Goal: Task Accomplishment & Management: Use online tool/utility

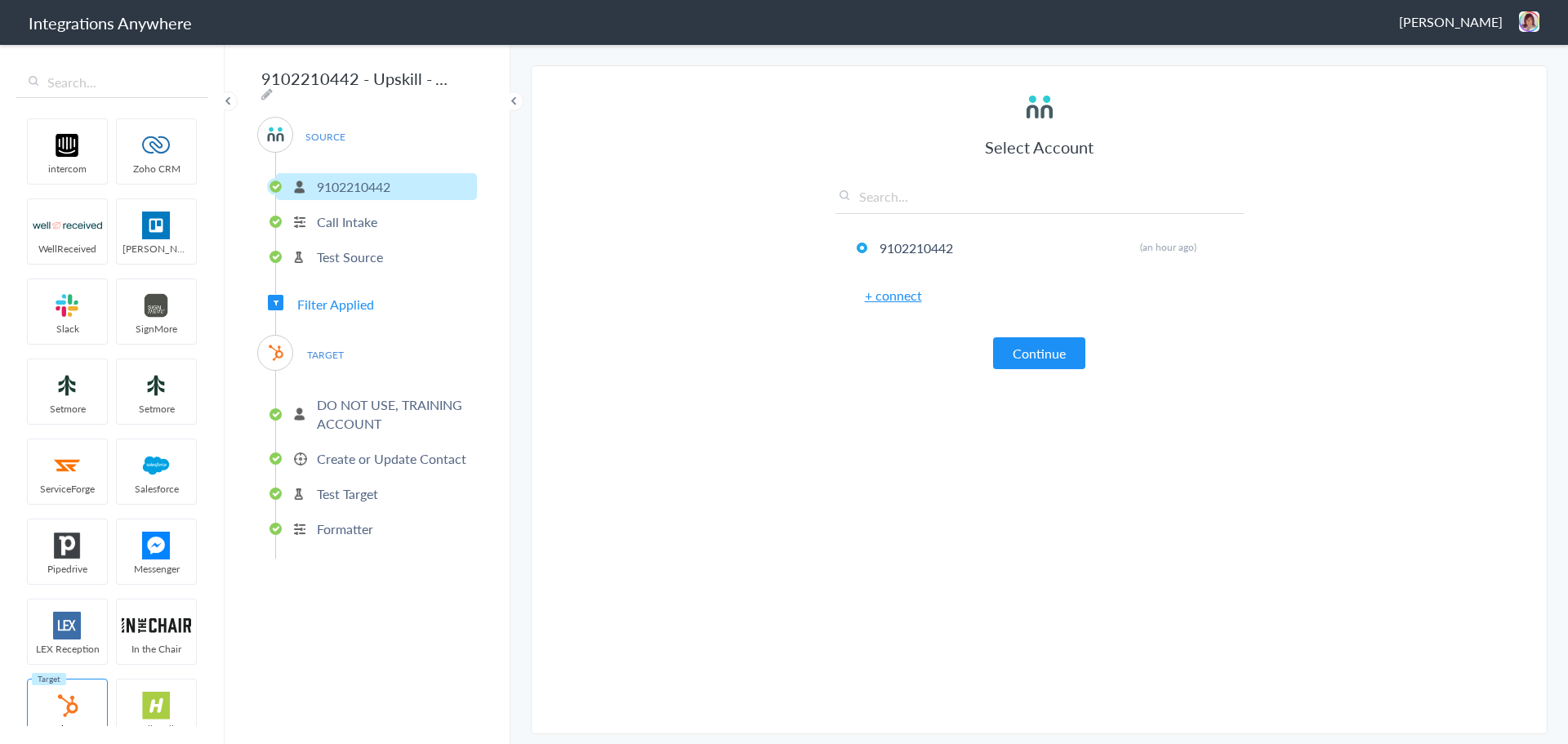
click at [1545, 28] on header "Integrations Anywhere [PERSON_NAME] Logout Dashboard" at bounding box center [784, 22] width 1568 height 45
click at [1530, 21] on img at bounding box center [1529, 22] width 21 height 21
click at [1510, 88] on li "Dashboard" at bounding box center [1495, 84] width 113 height 25
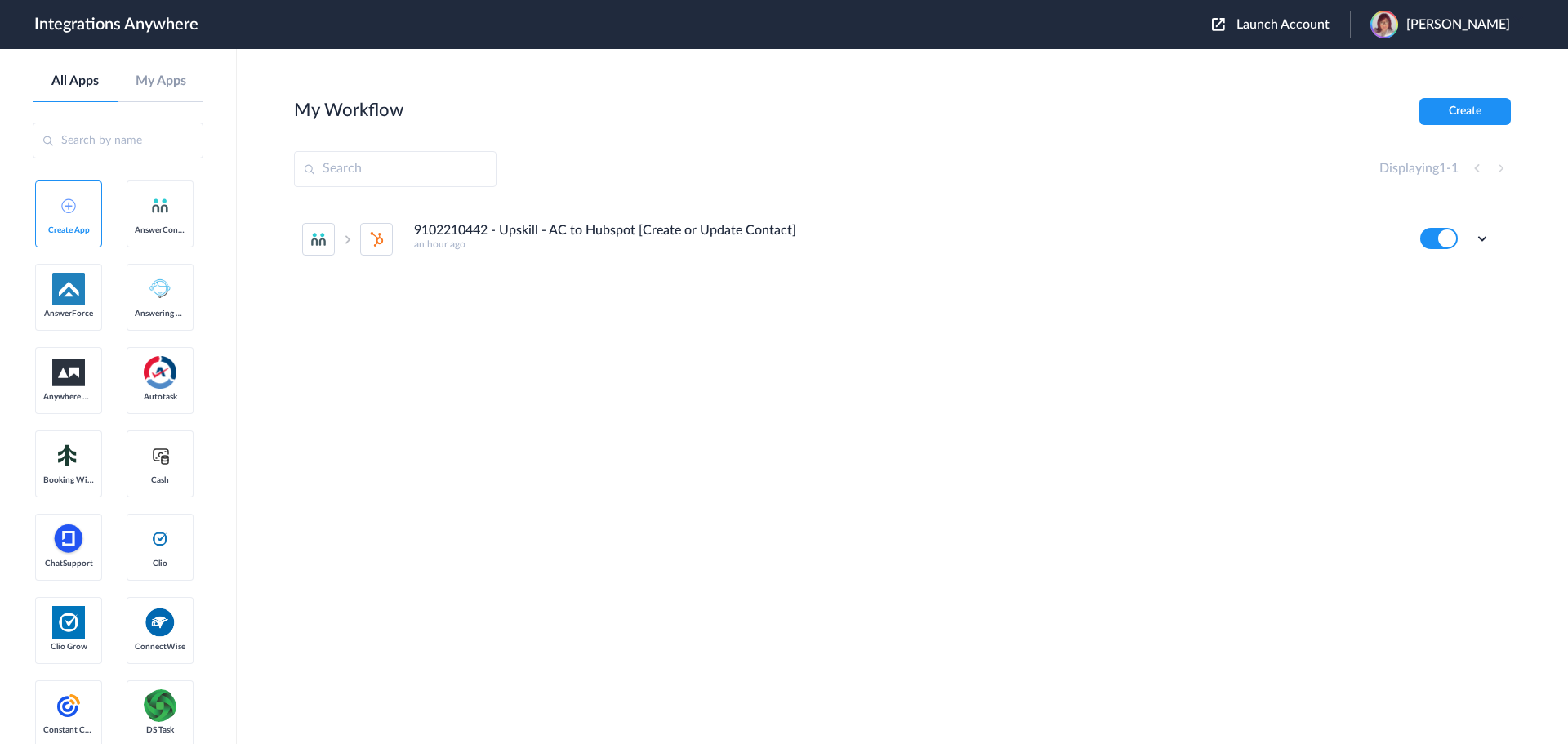
click at [805, 139] on section "My Workflow Create Displaying 1 - 1 9102210442 - Upskill - AC to Hubspot [Creat…" at bounding box center [902, 445] width 1217 height 696
click at [858, 133] on section "My Workflow Create Displaying 1 - 1 9102210442 - Upskill - AC to Hubspot [Creat…" at bounding box center [902, 445] width 1217 height 696
click at [1483, 236] on icon at bounding box center [1483, 238] width 17 height 17
click at [1413, 282] on li "Edit" at bounding box center [1437, 276] width 106 height 31
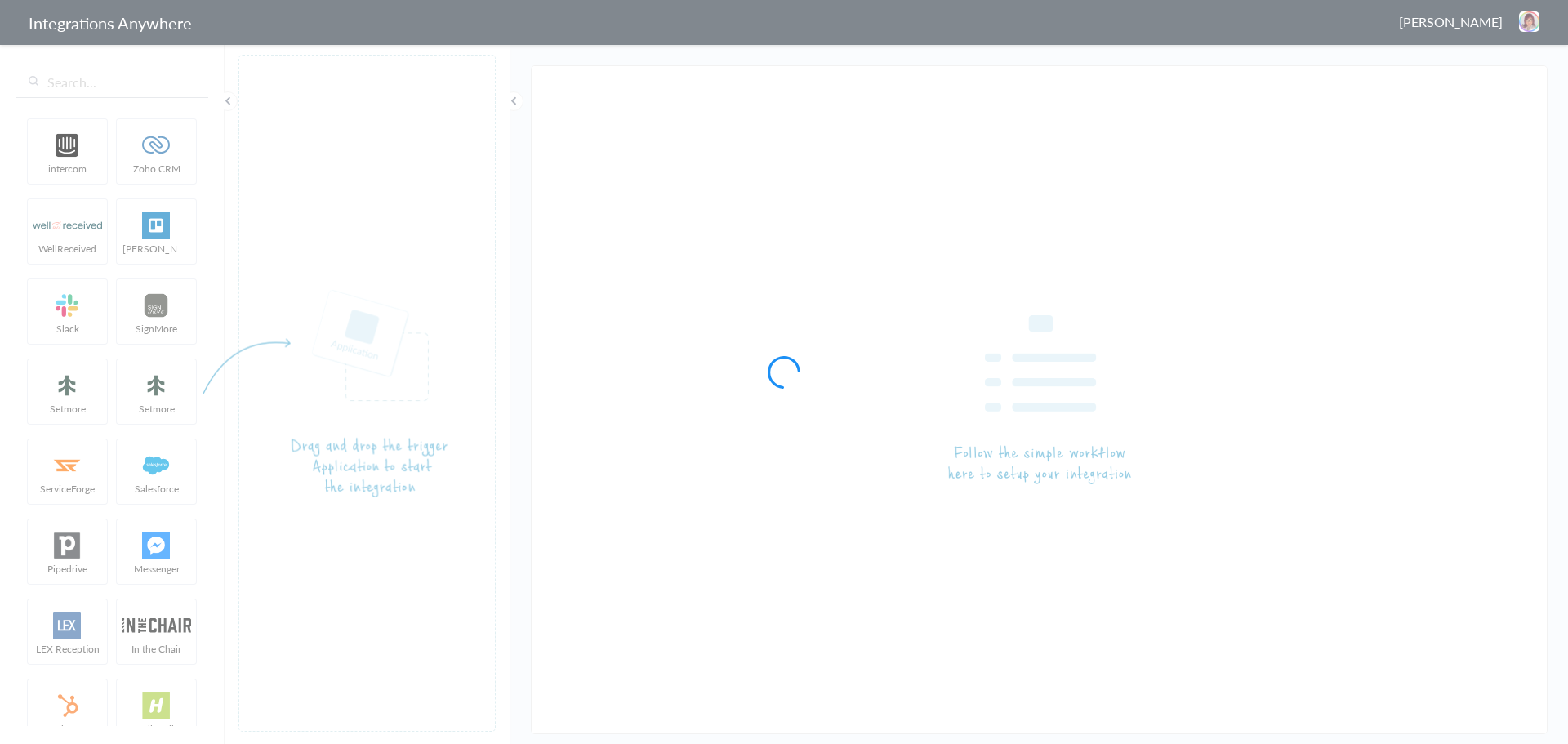
type input "9102210442 - Upskill - AC to Hubspot [Create or Update Contact]"
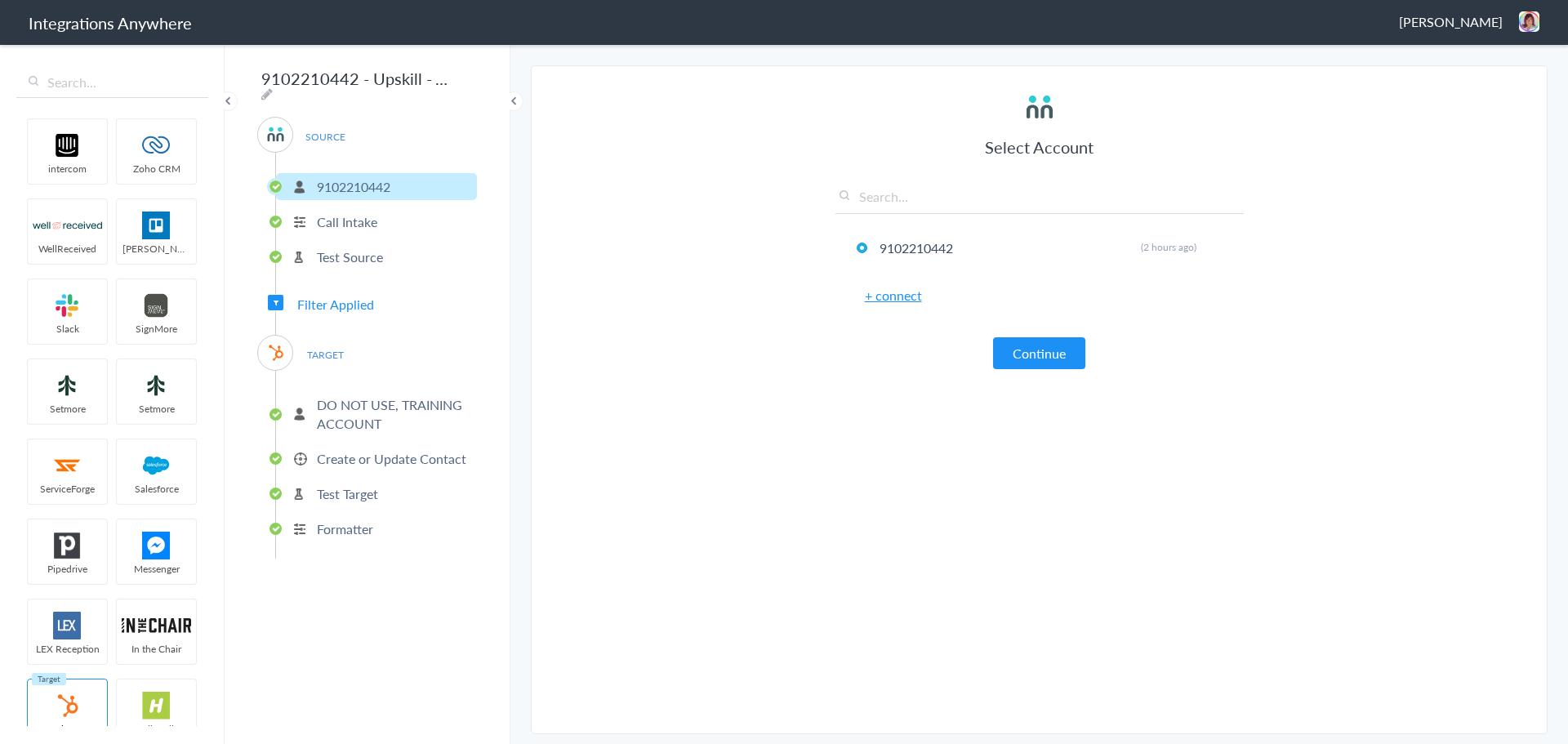
click at [669, 410] on section "Select Account 9102210442 Rename Delete (2 hours ago) + connect Continue Setup …" at bounding box center [1040, 400] width 1017 height 669
click at [274, 300] on icon at bounding box center [276, 303] width 5 height 7
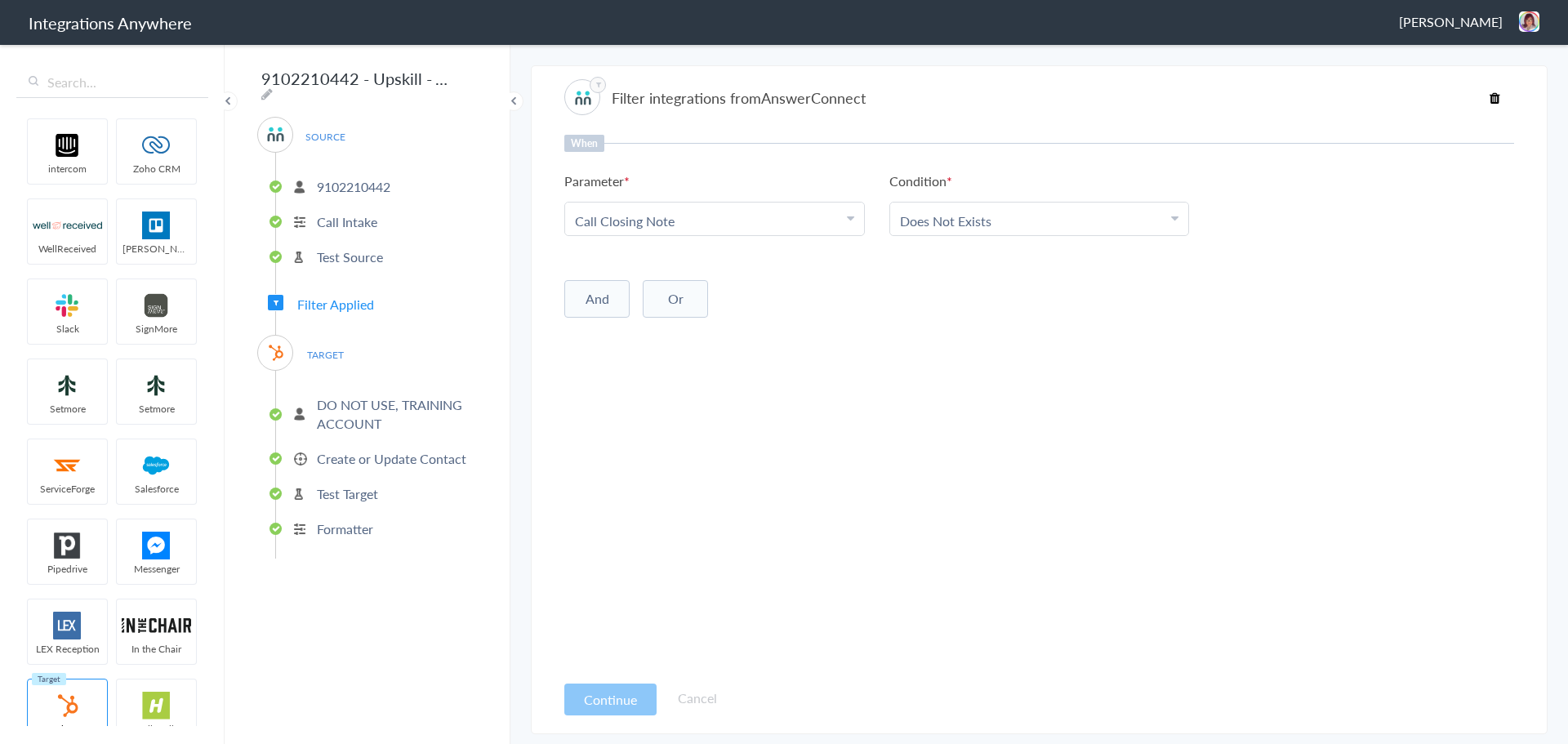
click at [862, 333] on div "When Parameter Choose Parameter Call Closing Note First Name Last Name Email Ph…" at bounding box center [1040, 403] width 950 height 537
click at [836, 321] on div "When Parameter Choose Parameter Call Closing Note First Name Last Name Email Ph…" at bounding box center [1040, 403] width 950 height 537
click at [804, 498] on div "When Parameter Choose Parameter Call Closing Note First Name Last Name Email Ph…" at bounding box center [1040, 403] width 950 height 537
click at [342, 191] on li "9102210442" at bounding box center [376, 186] width 201 height 27
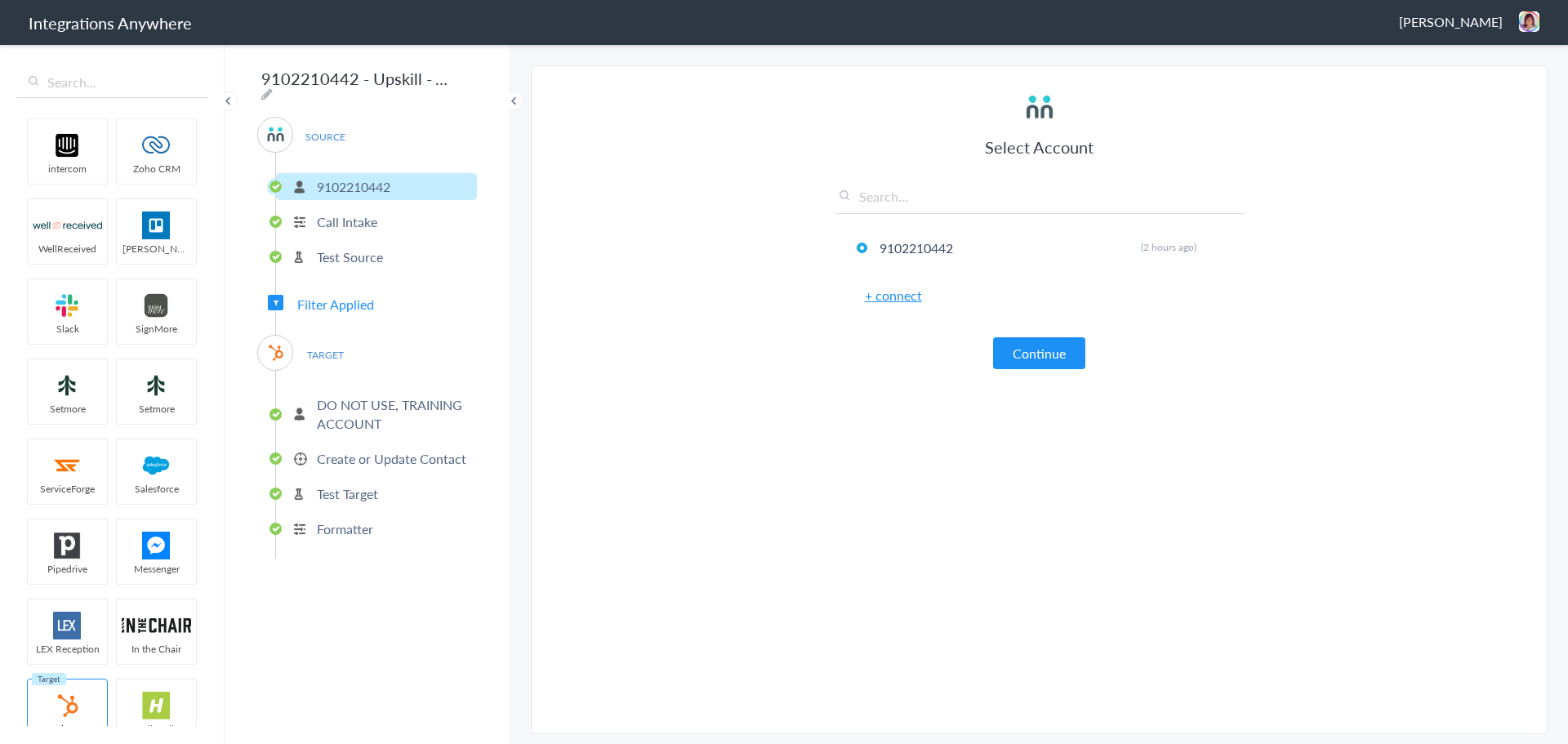
click at [343, 213] on p "Call Intake" at bounding box center [346, 222] width 60 height 19
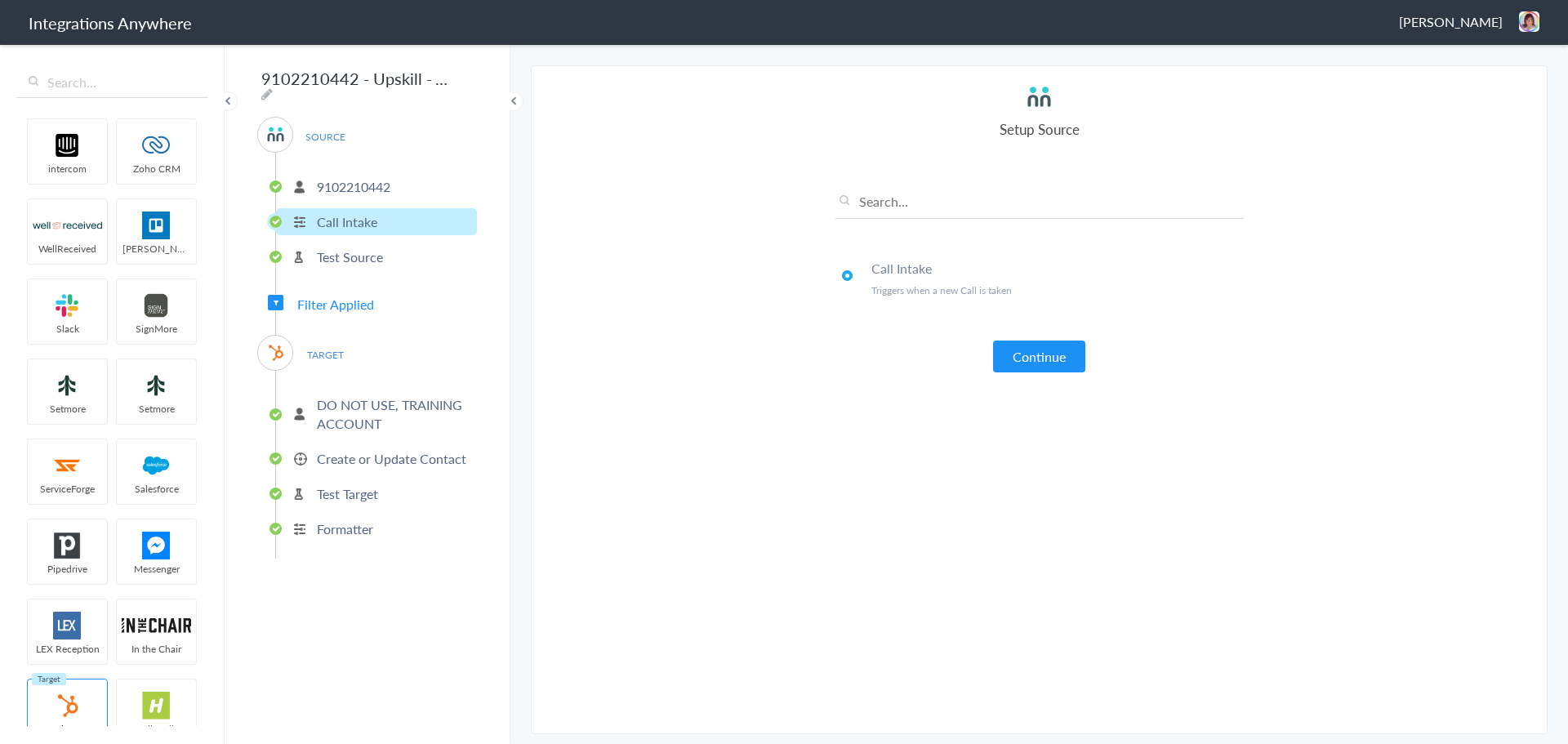
click at [344, 255] on p "Test Source" at bounding box center [349, 256] width 66 height 19
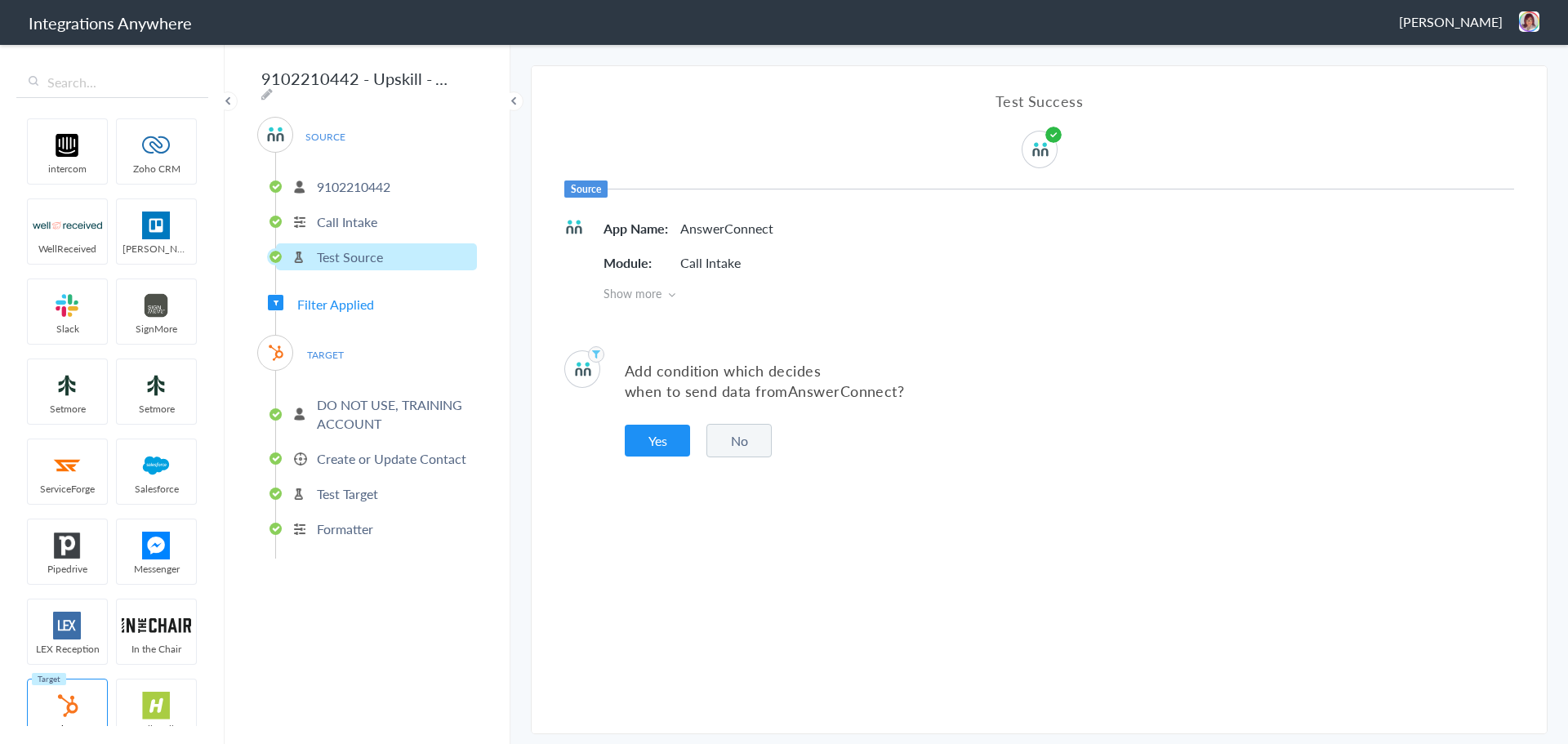
click at [361, 454] on p "Create or Update Contact" at bounding box center [391, 458] width 149 height 19
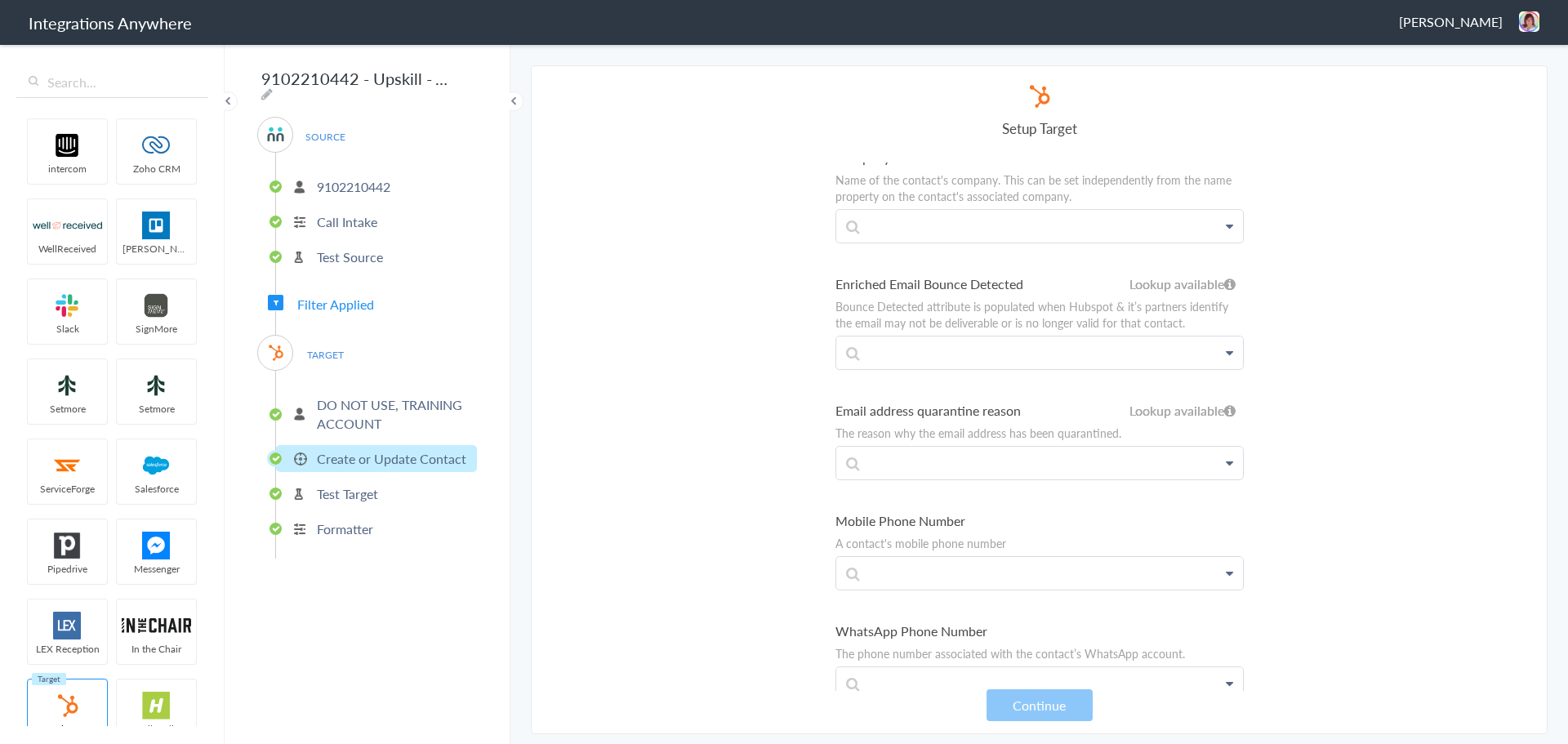
scroll to position [572, 0]
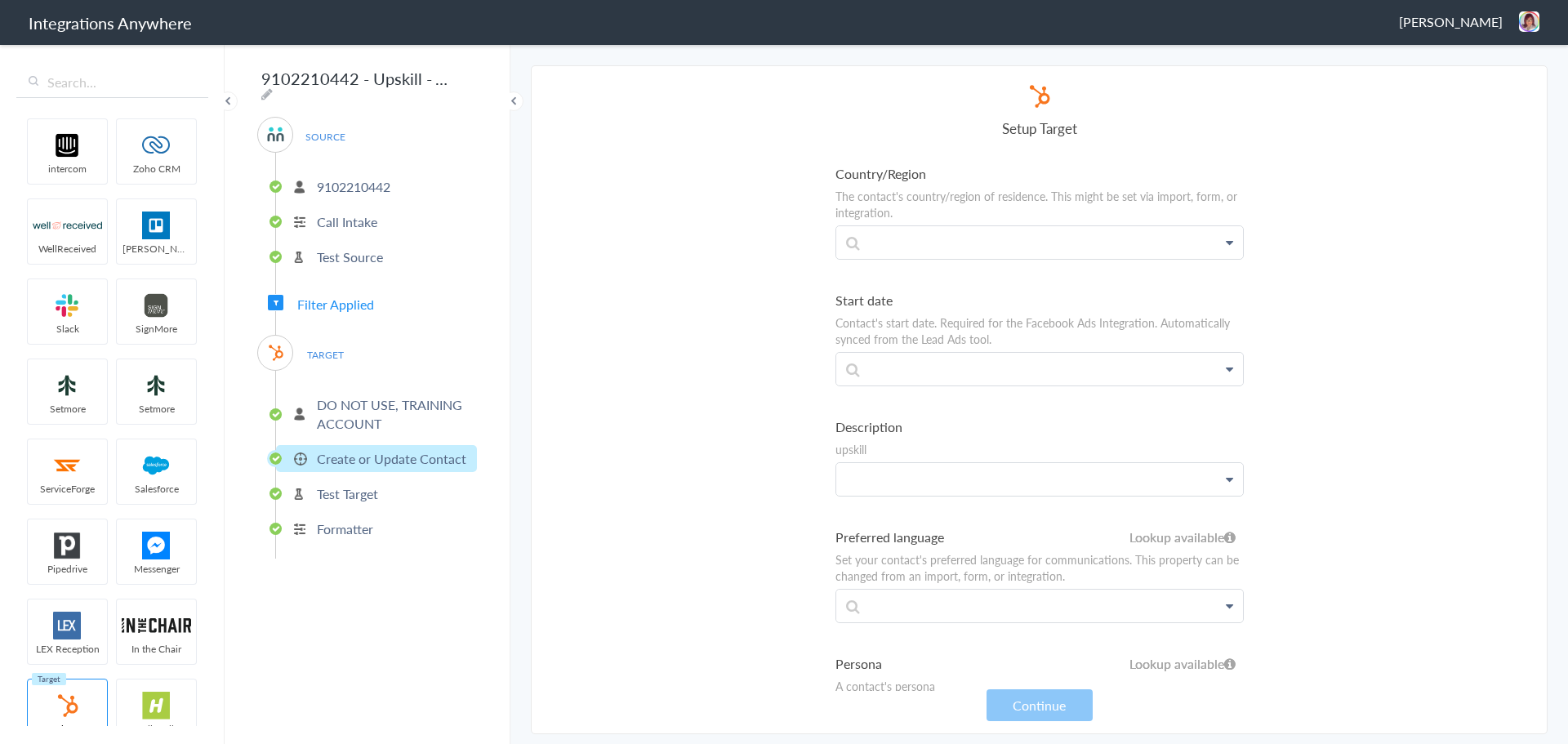
click at [1059, 484] on p at bounding box center [1040, 479] width 407 height 32
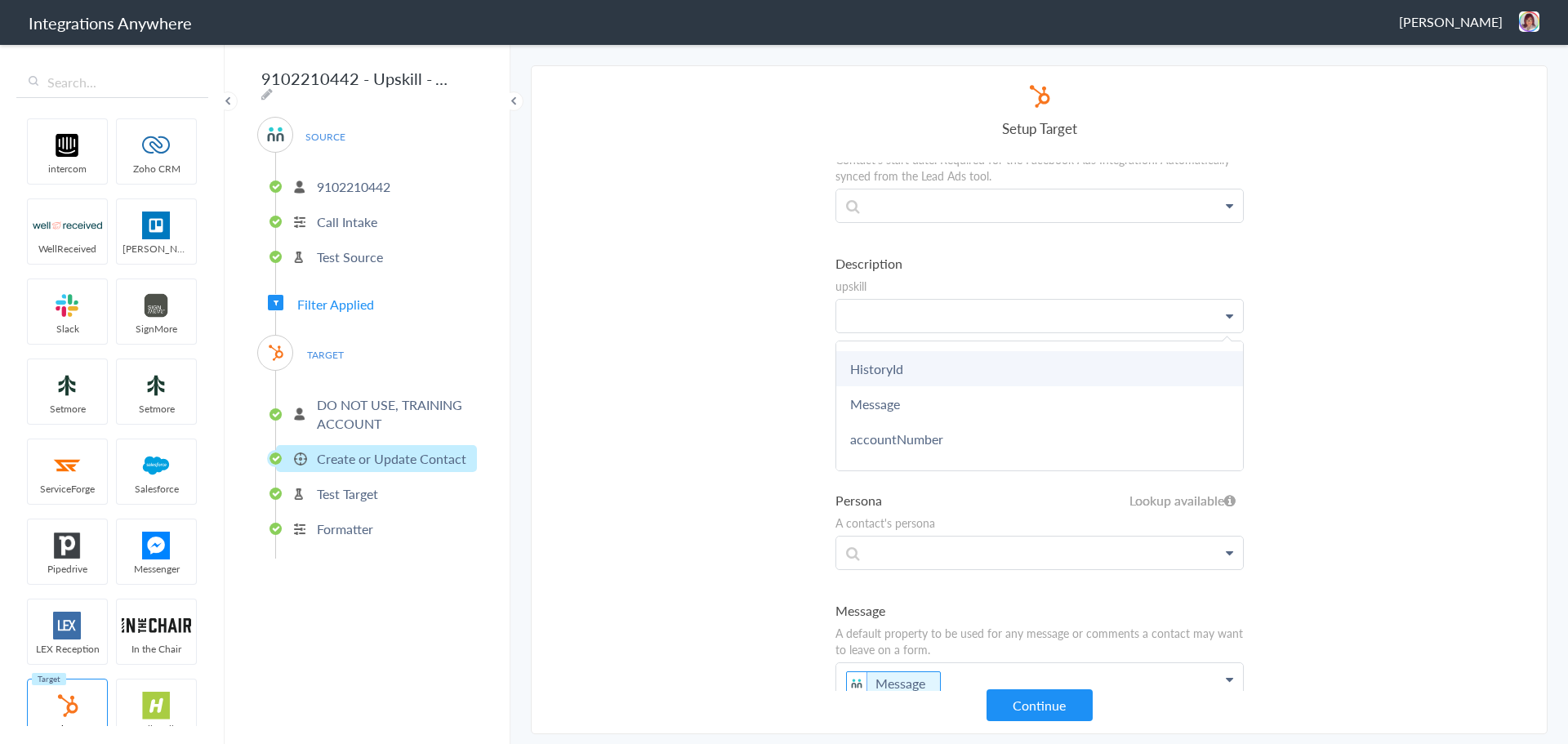
scroll to position [245, 0]
click at [598, 380] on section "Select Account 9102210442 Rename Delete (2 hours ago) + connect Continue Setup …" at bounding box center [1040, 400] width 1017 height 669
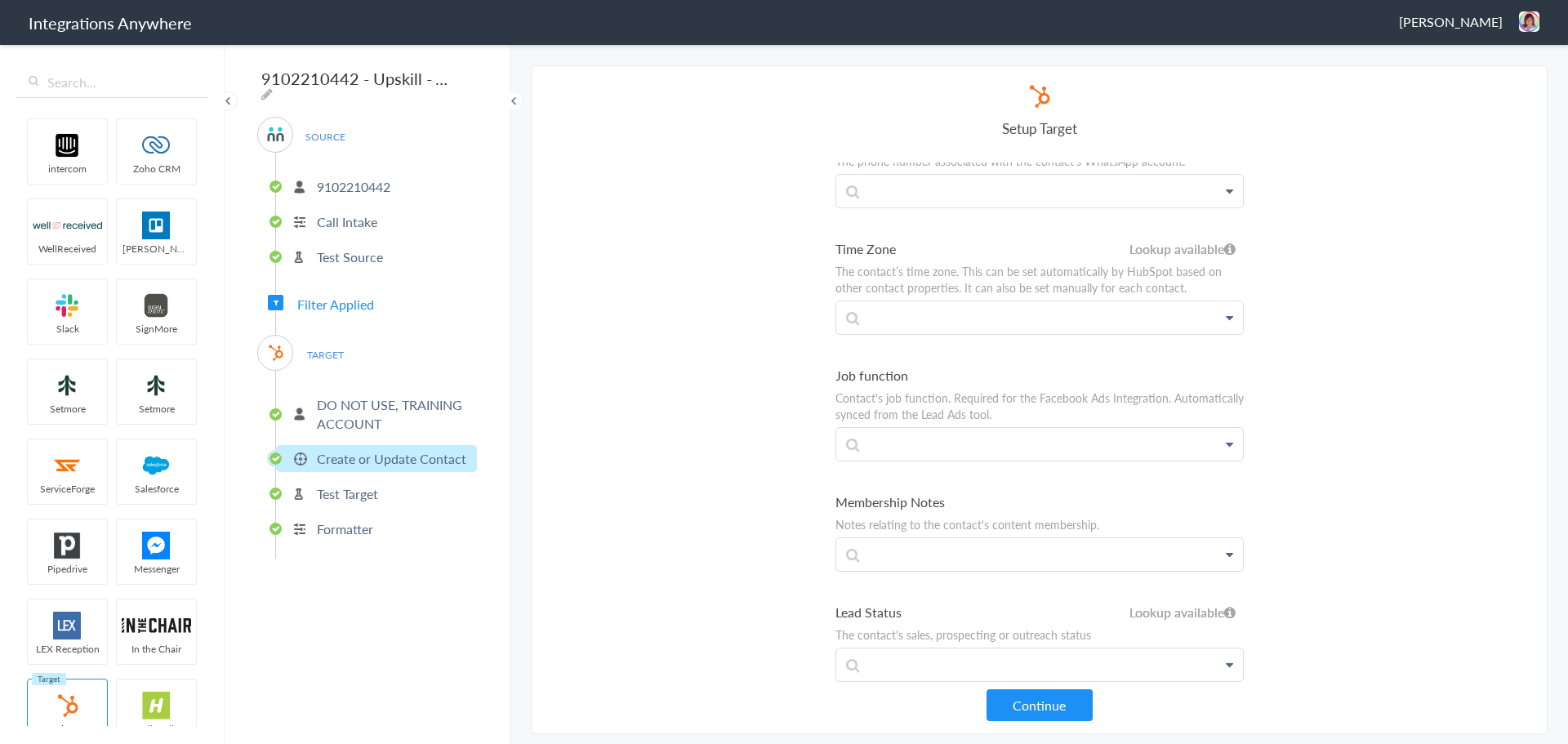
scroll to position [729, 0]
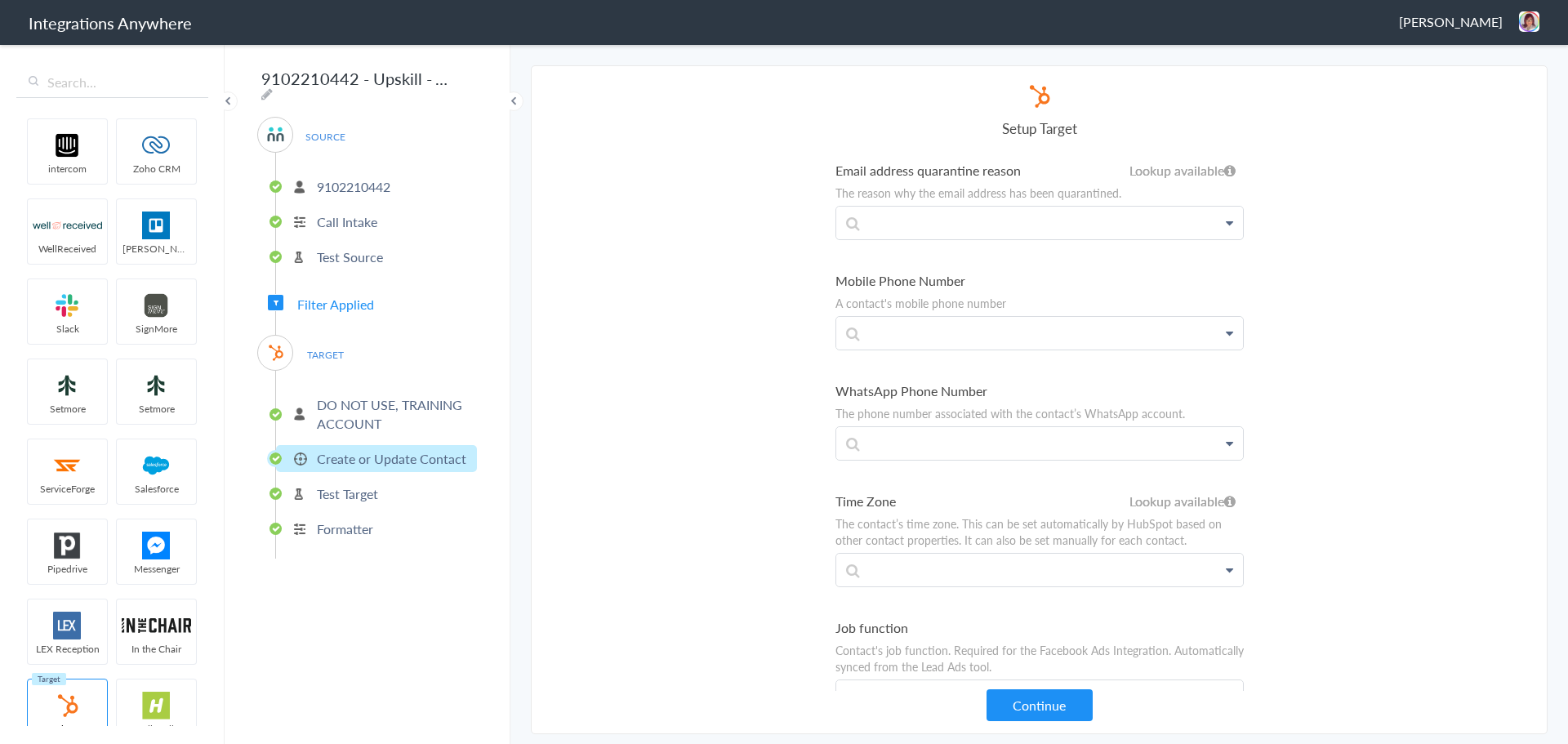
click at [638, 406] on section "Select Account 9102210442 Rename Delete (2 hours ago) + connect Continue Setup …" at bounding box center [1040, 400] width 1017 height 669
click at [1296, 263] on section "Select Account 9102210442 Rename Delete (2 hours ago) + connect Continue Setup …" at bounding box center [1040, 400] width 1017 height 669
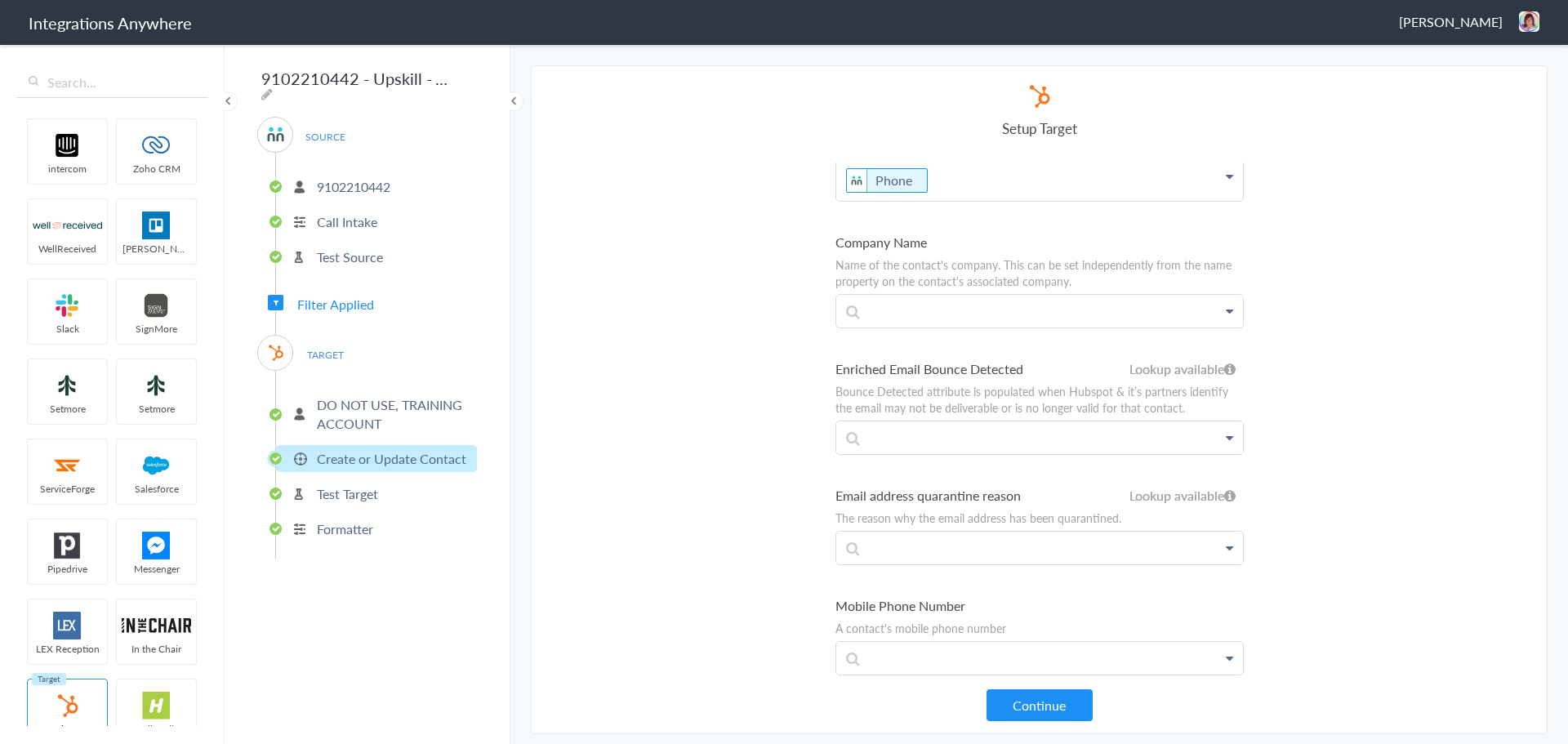
scroll to position [402, 0]
click at [373, 411] on p "DO NOT USE, TRAINING ACCOUNT" at bounding box center [395, 415] width 156 height 38
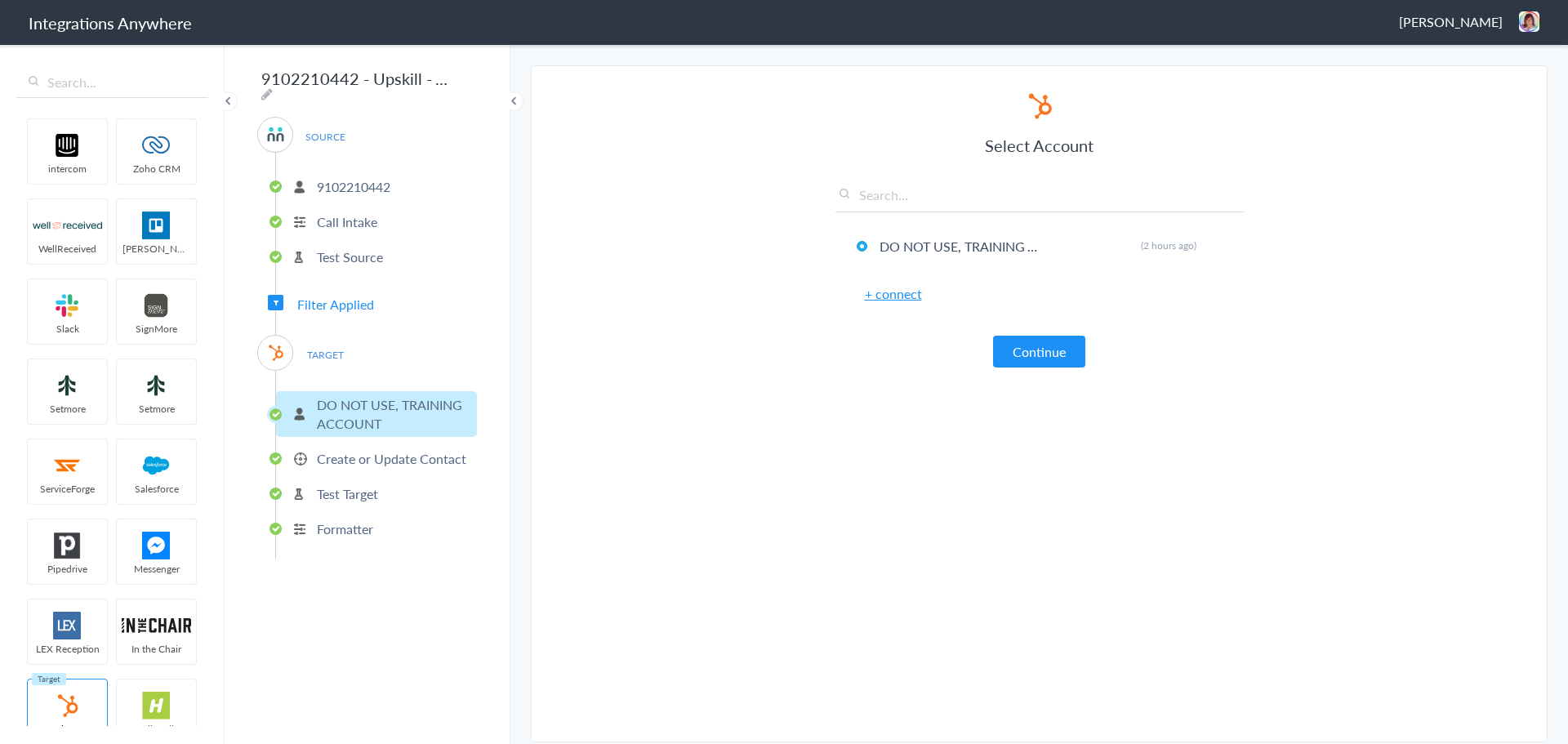
click at [148, 299] on ul "intercom Zoho CRM WellReceived Trello Slack SignMore Setmore Setmore ServiceFor…" at bounding box center [112, 418] width 191 height 614
click at [323, 178] on p "9102210442" at bounding box center [353, 186] width 73 height 19
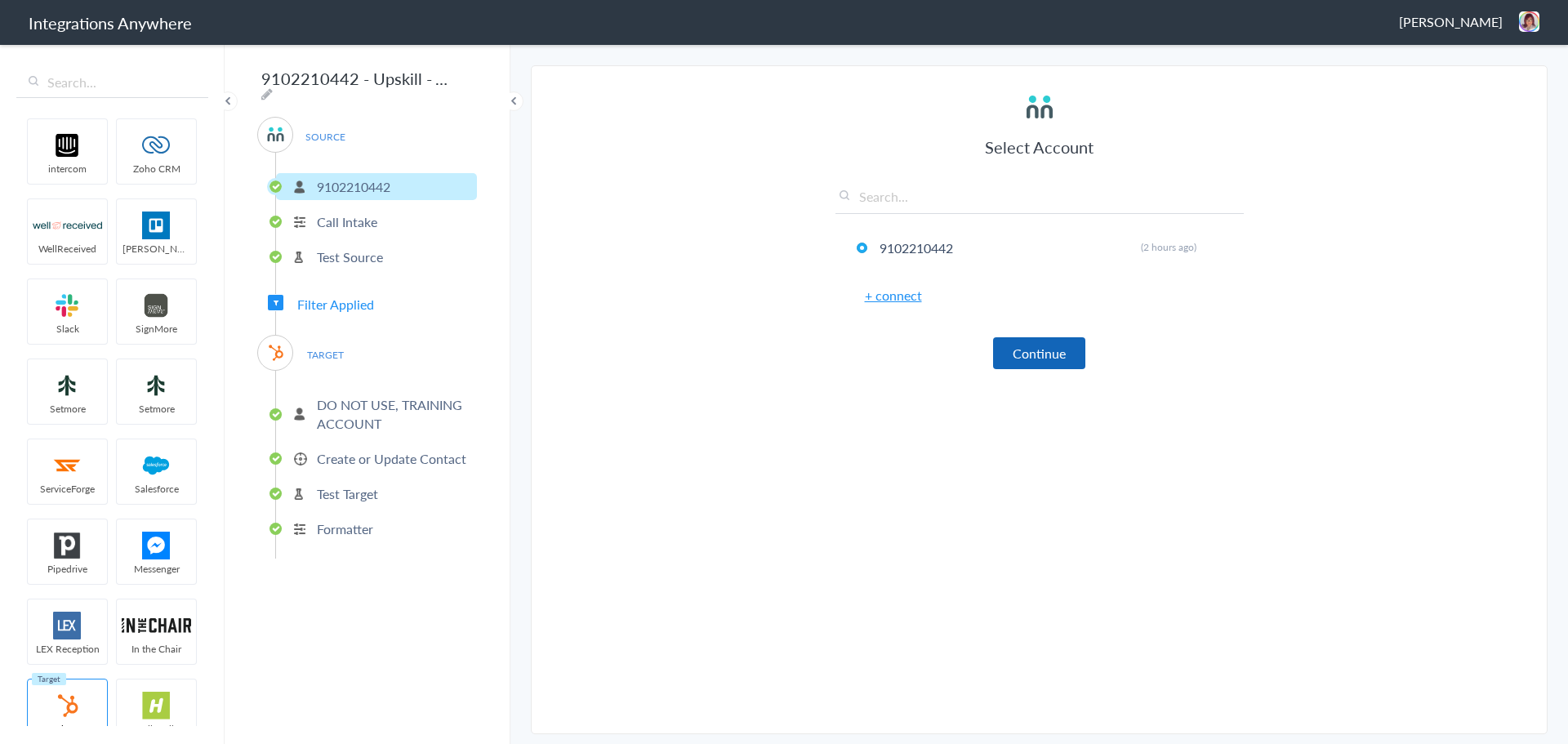
click at [1045, 357] on button "Continue" at bounding box center [1039, 353] width 92 height 32
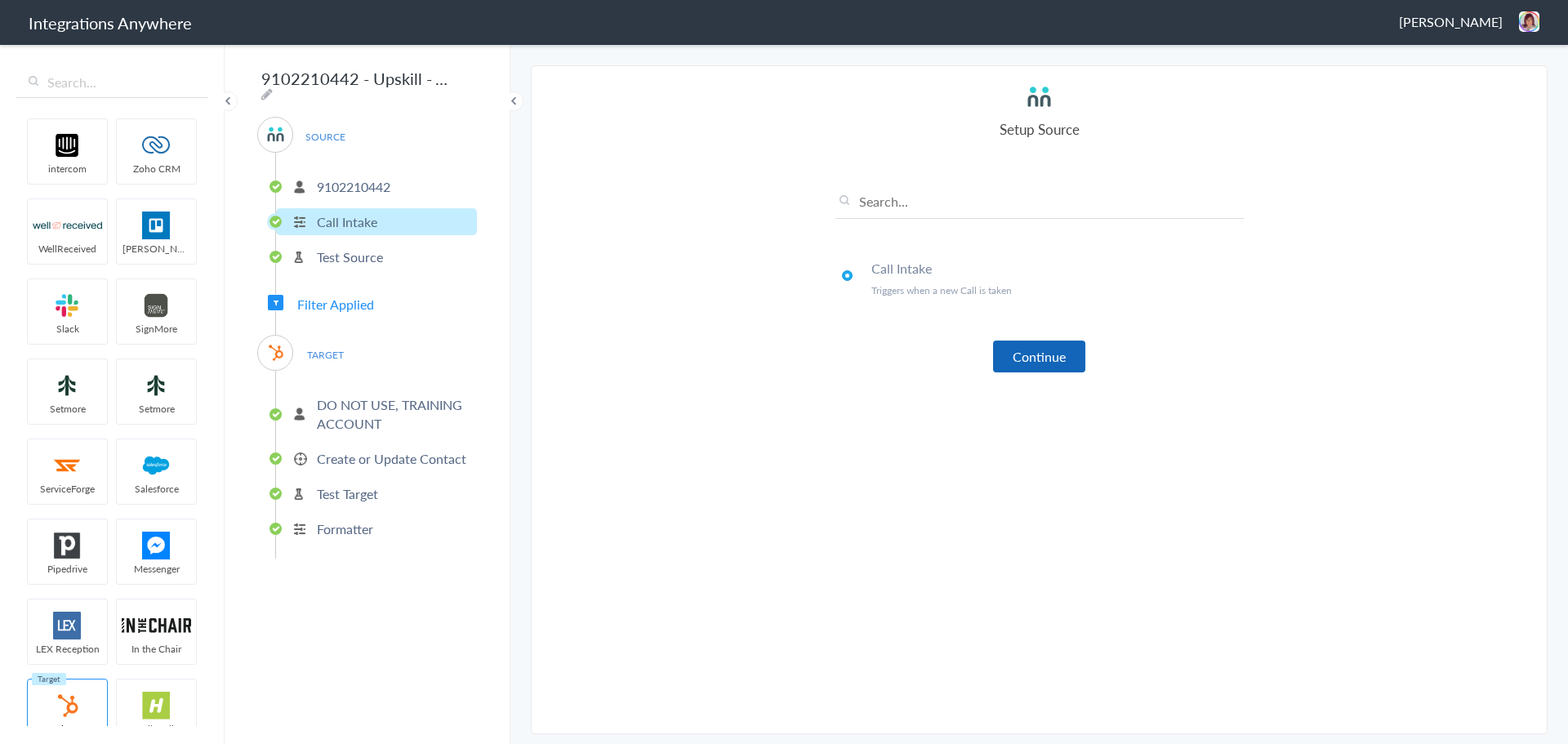
click at [1030, 358] on button "Continue" at bounding box center [1039, 356] width 92 height 32
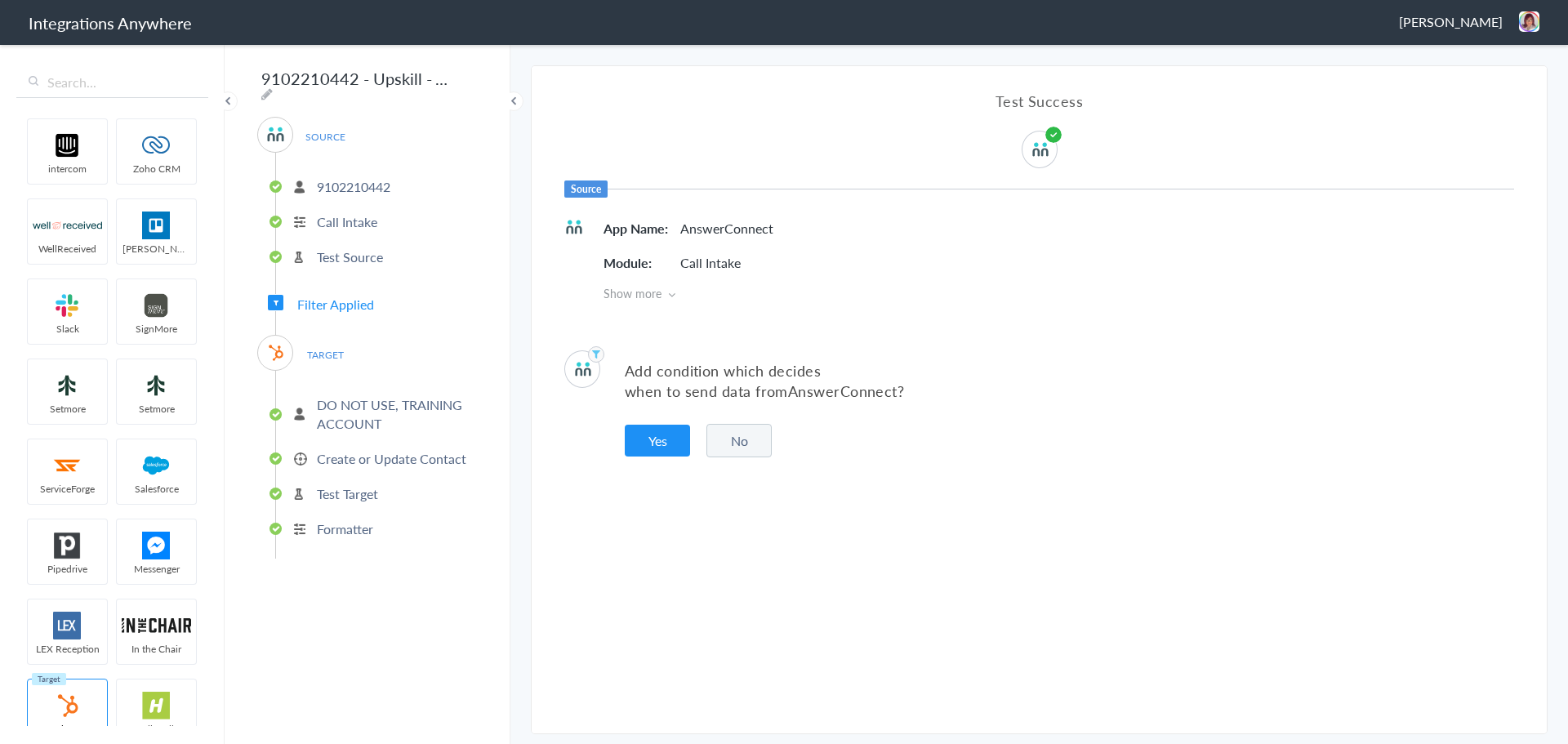
click at [655, 299] on span "Show more" at bounding box center [1059, 293] width 911 height 17
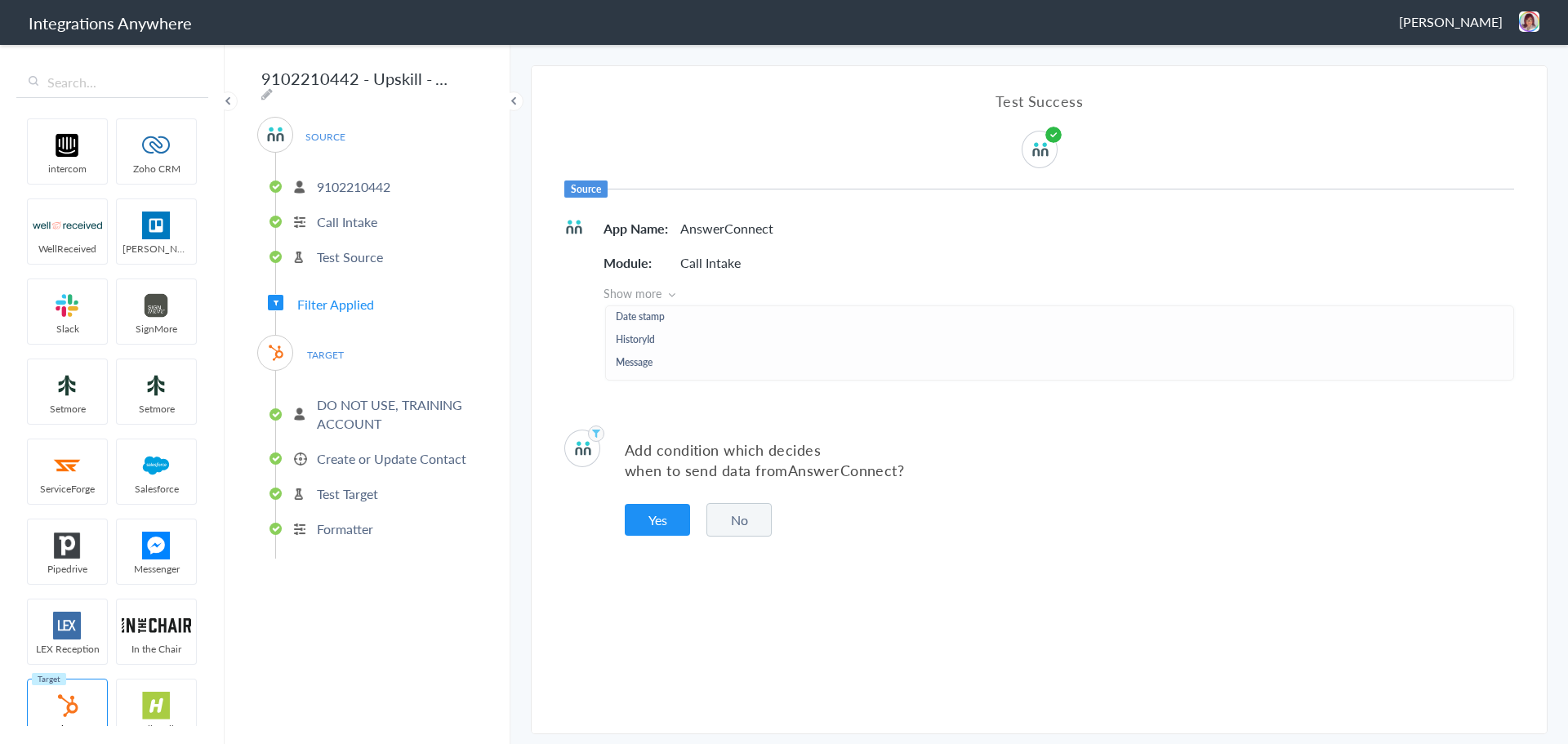
scroll to position [305, 0]
drag, startPoint x: 733, startPoint y: 322, endPoint x: 665, endPoint y: 371, distance: 83.8
click at [665, 371] on li "Call Closing Note" at bounding box center [1061, 362] width 888 height 19
click at [656, 526] on button "Yes" at bounding box center [658, 519] width 65 height 32
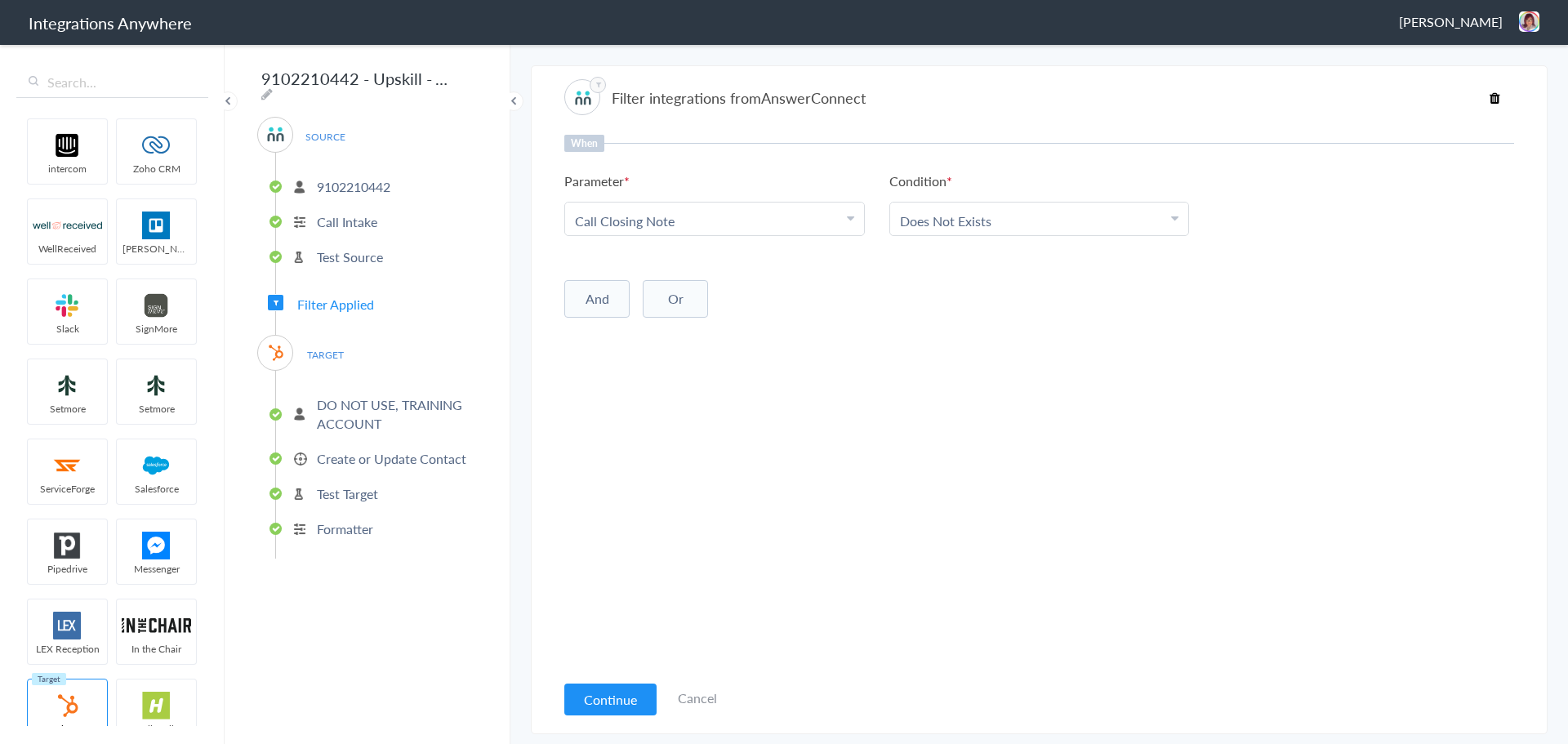
click at [374, 177] on p "9102210442" at bounding box center [353, 186] width 73 height 19
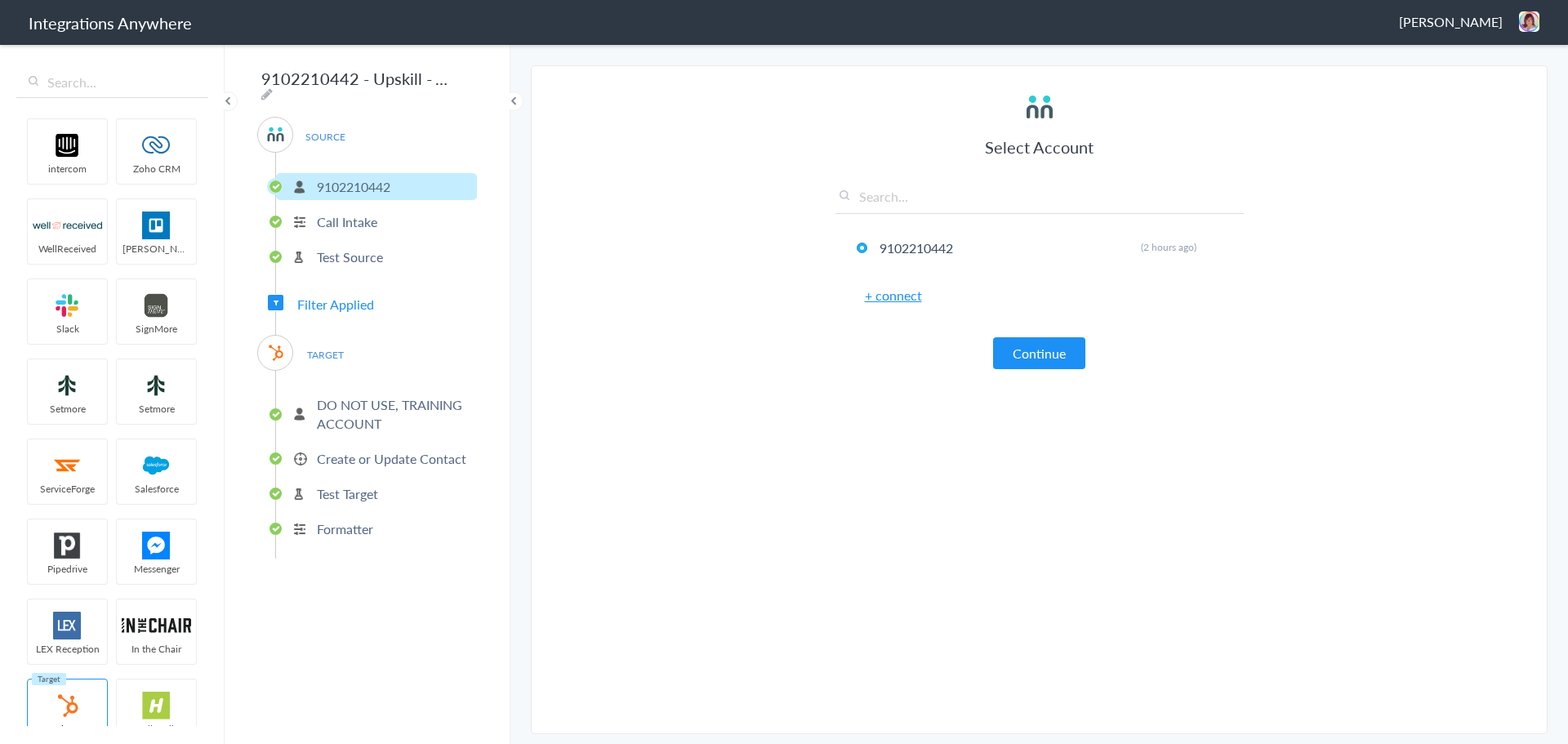
click at [362, 214] on p "Call Intake" at bounding box center [346, 222] width 60 height 19
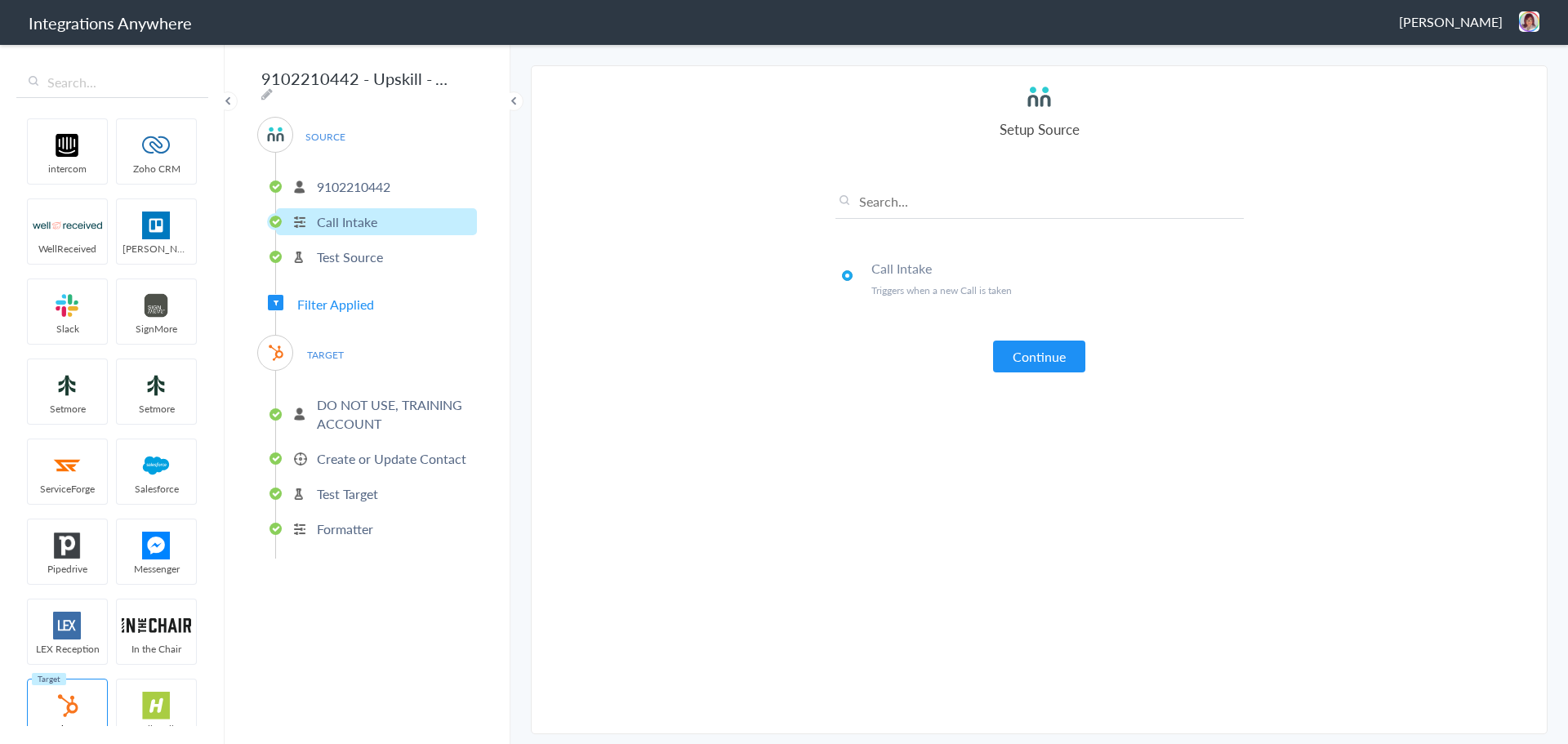
click at [364, 251] on p "Test Source" at bounding box center [349, 256] width 66 height 19
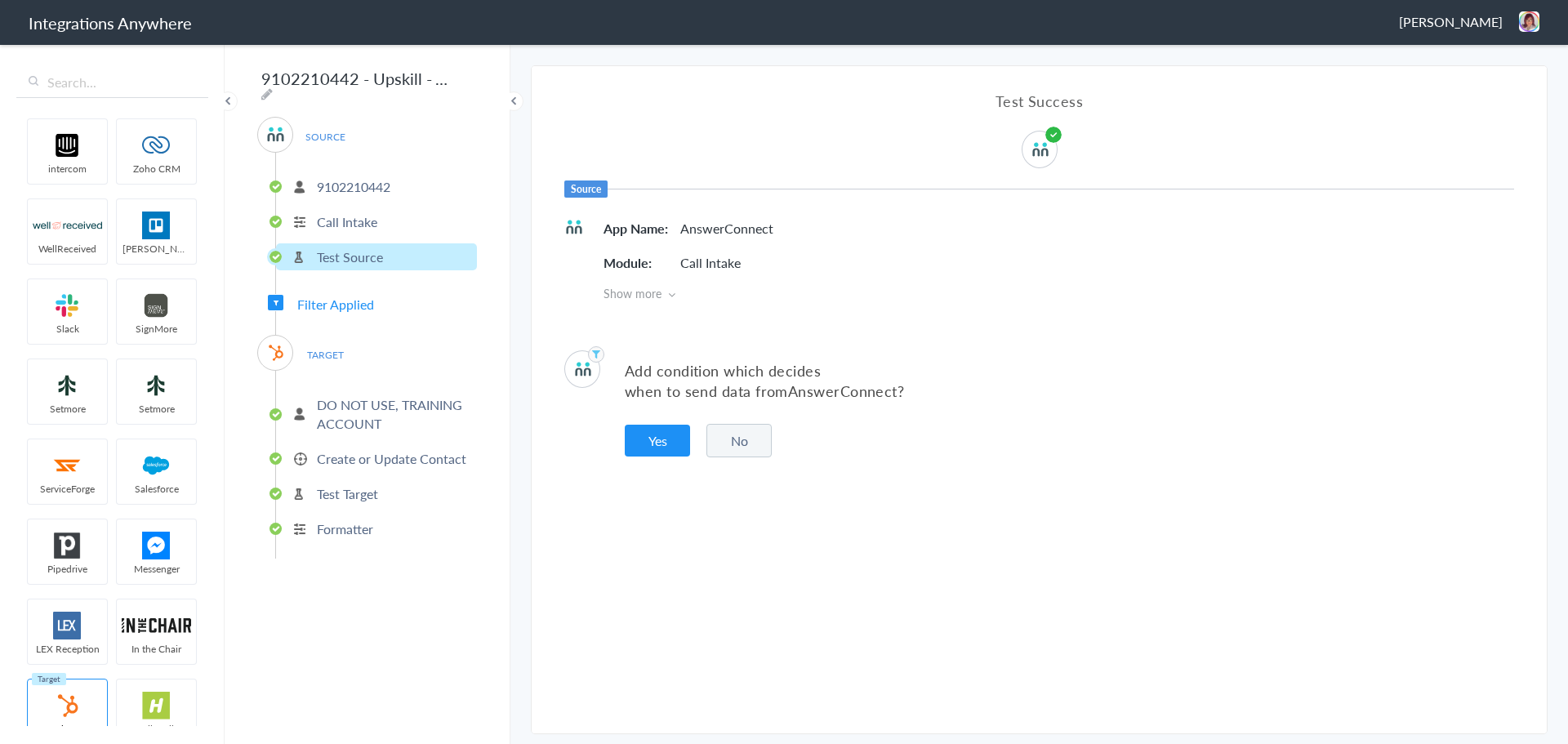
click at [359, 419] on p "DO NOT USE, TRAINING ACCOUNT" at bounding box center [395, 415] width 156 height 38
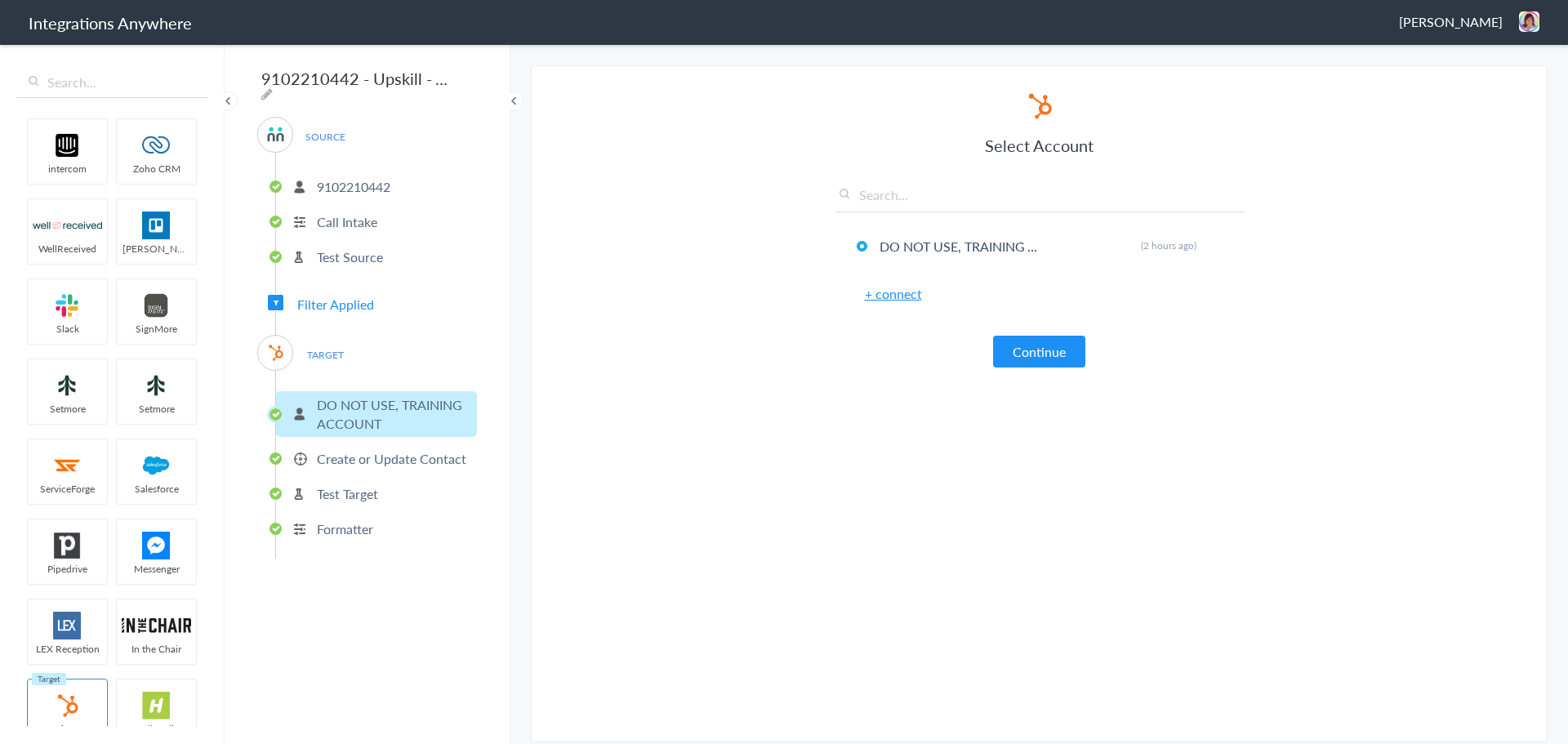
click at [355, 455] on p "Create or Update Contact" at bounding box center [391, 458] width 149 height 19
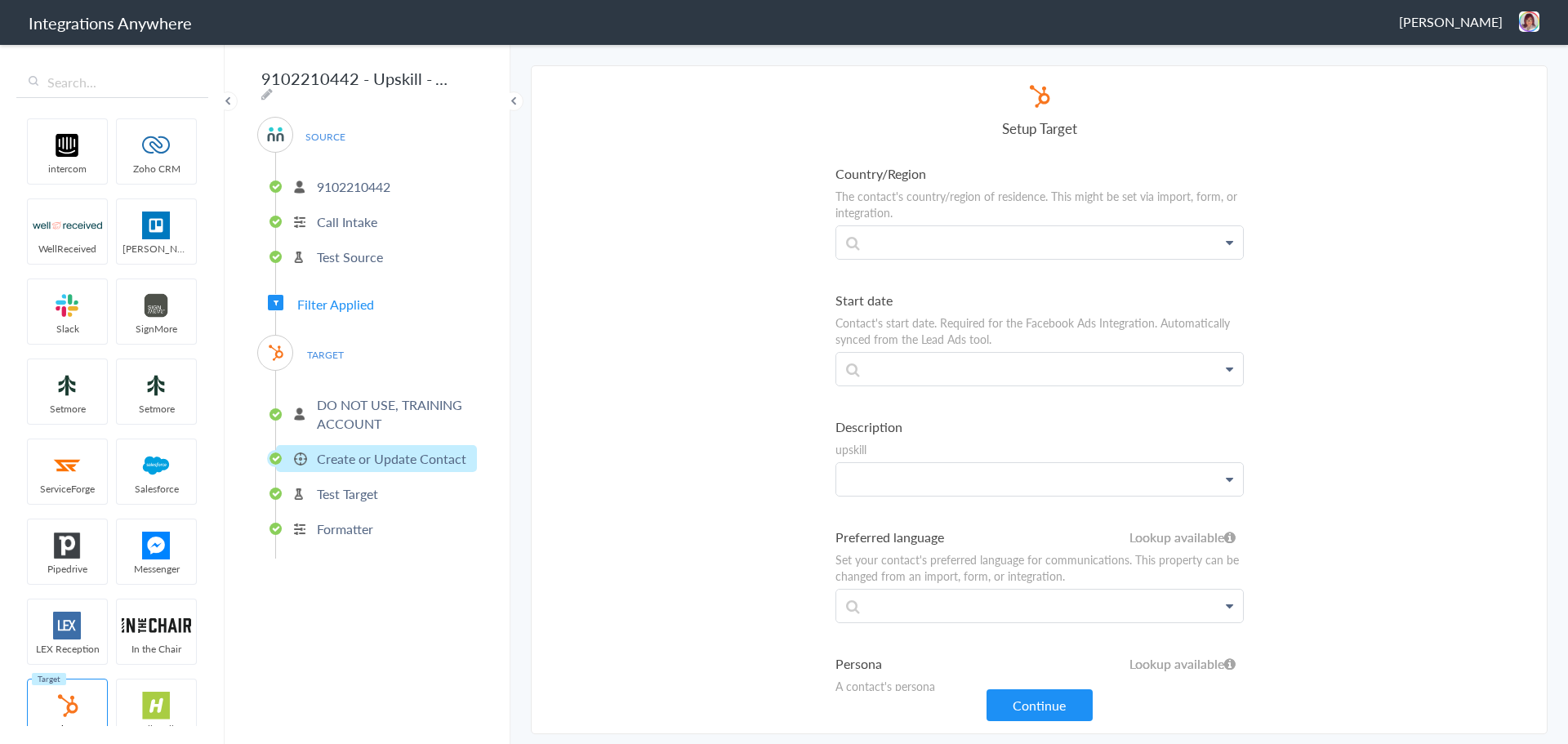
click at [894, 490] on p at bounding box center [1040, 479] width 407 height 32
click at [324, 247] on p "Test Source" at bounding box center [349, 256] width 66 height 19
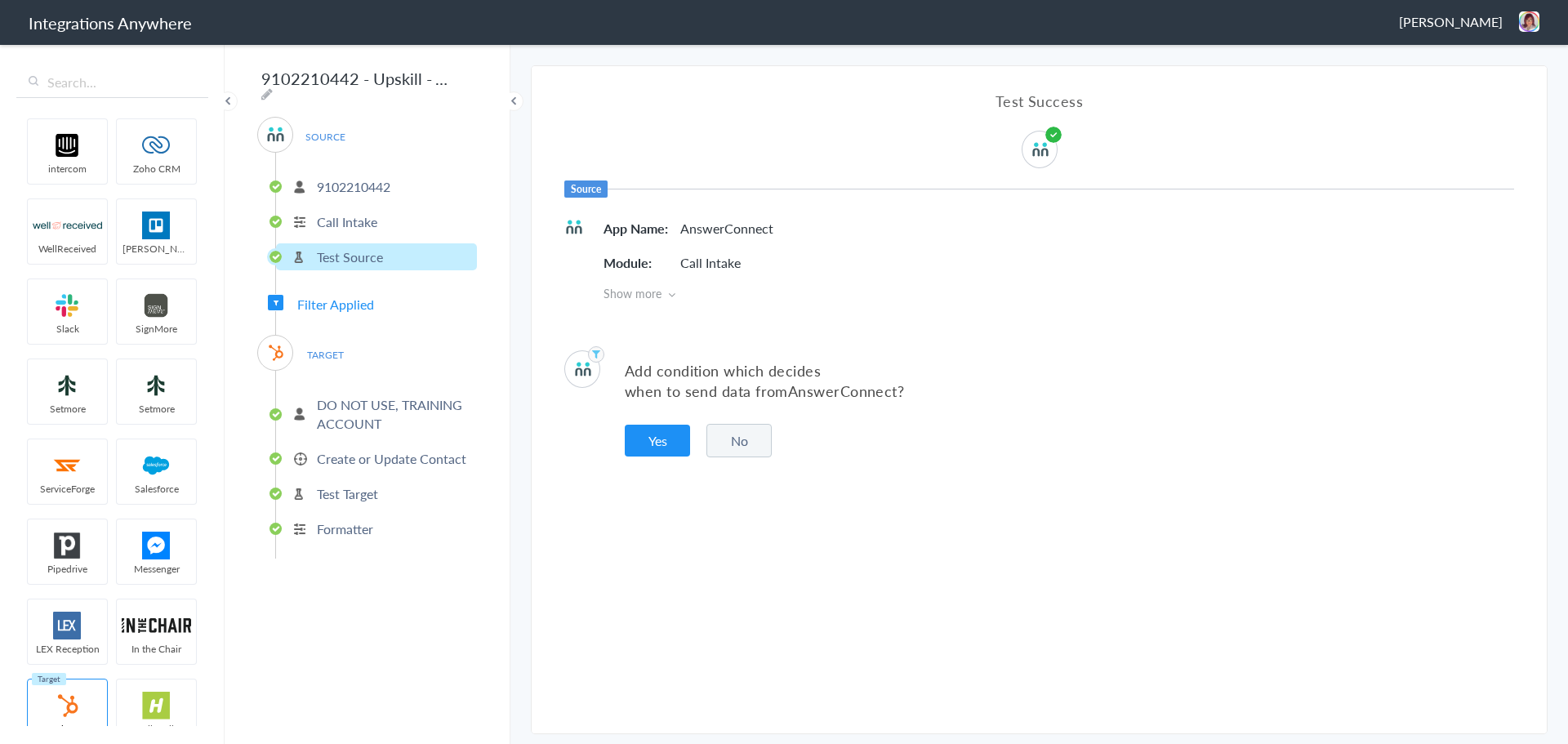
click at [703, 429] on div "Add condition which decides when to send data from AnswerConnect ? Yes No" at bounding box center [1040, 404] width 1015 height 156
click at [725, 437] on button "No" at bounding box center [739, 441] width 65 height 34
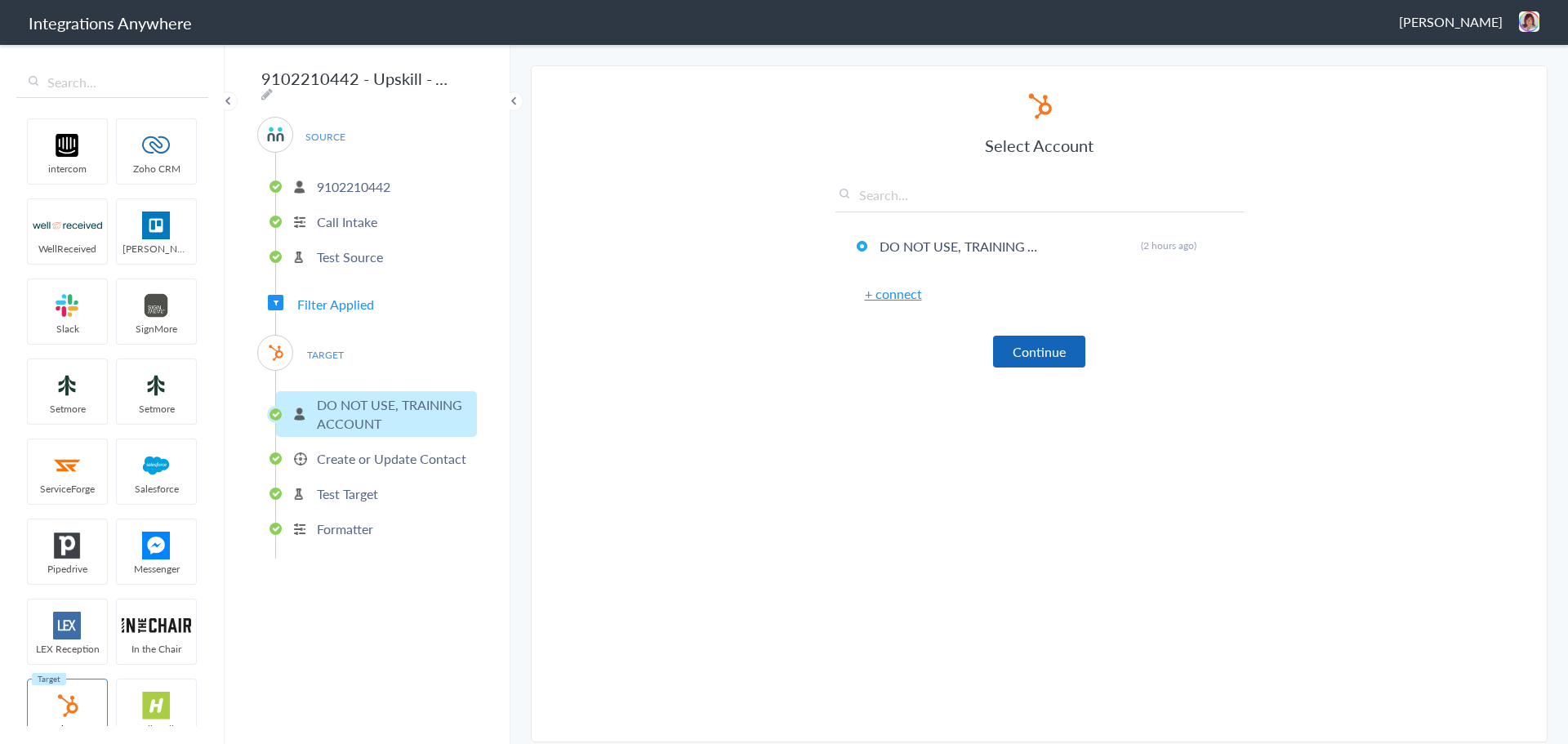
click at [1025, 345] on button "Continue" at bounding box center [1039, 351] width 92 height 32
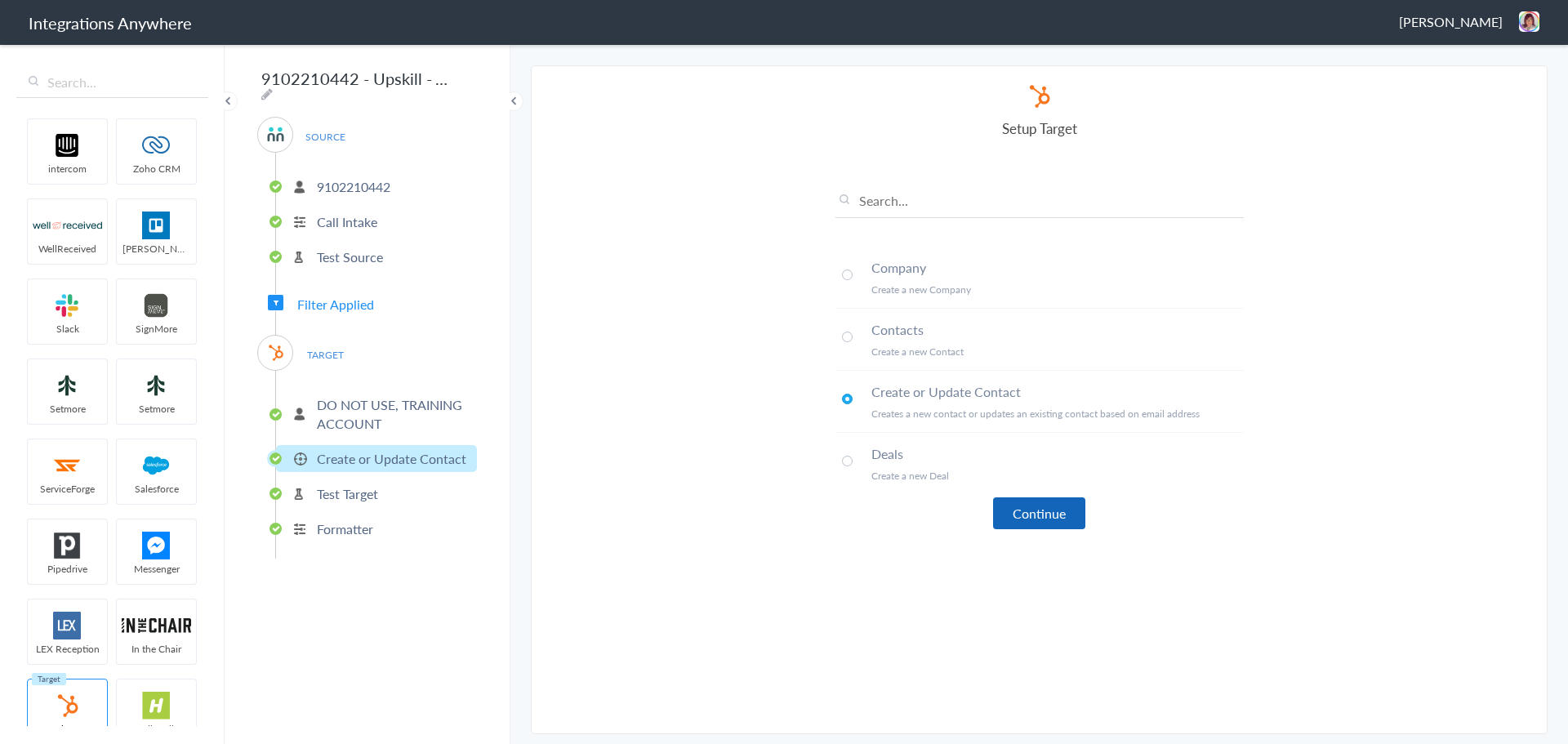
click at [1042, 522] on button "Continue" at bounding box center [1039, 513] width 92 height 32
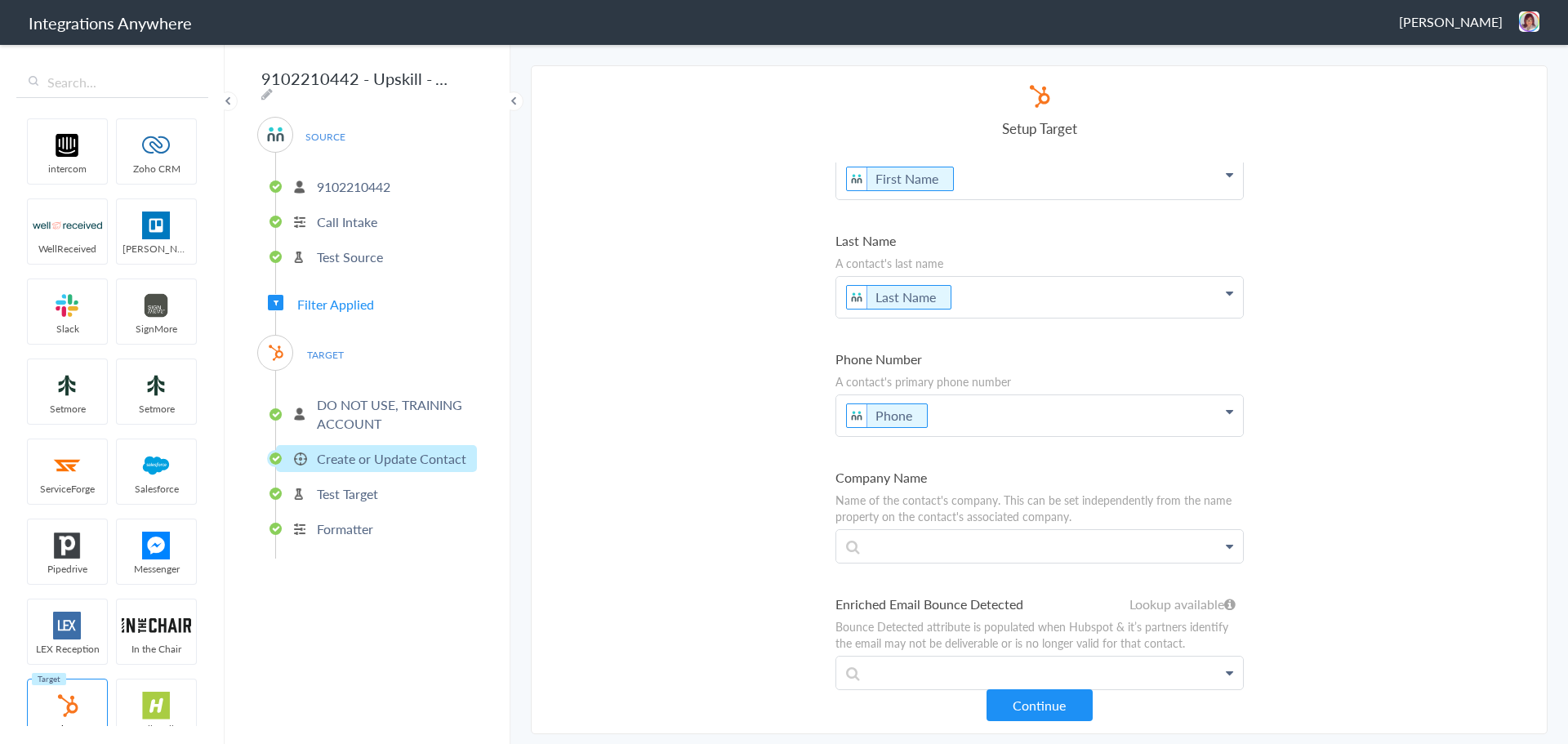
scroll to position [82, 0]
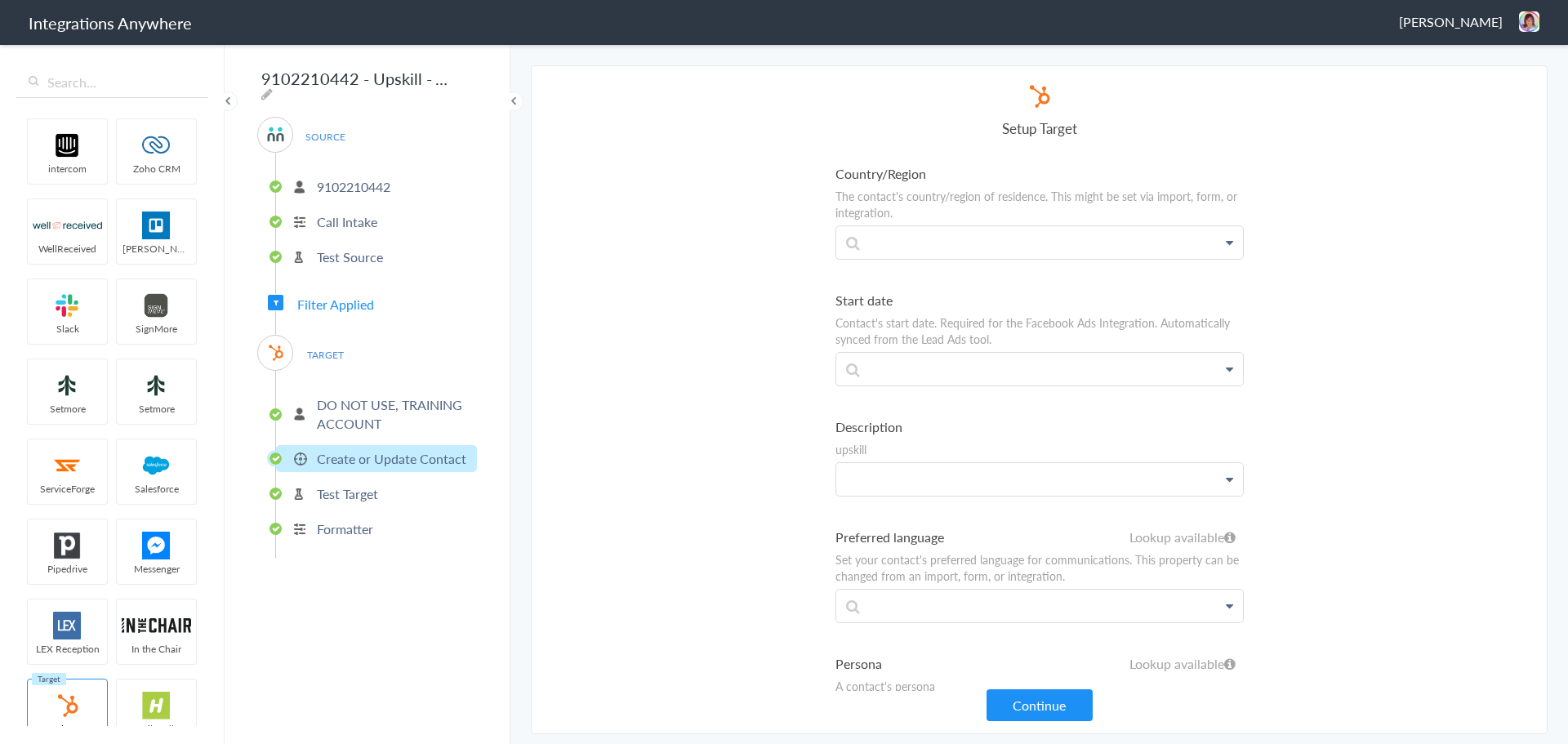
click at [1054, 479] on p at bounding box center [1040, 479] width 407 height 33
click at [957, 556] on link "Call Type" at bounding box center [1040, 562] width 407 height 36
click at [991, 487] on p "Call Type" at bounding box center [1040, 483] width 407 height 41
click at [1048, 718] on button "Continue" at bounding box center [1040, 705] width 106 height 32
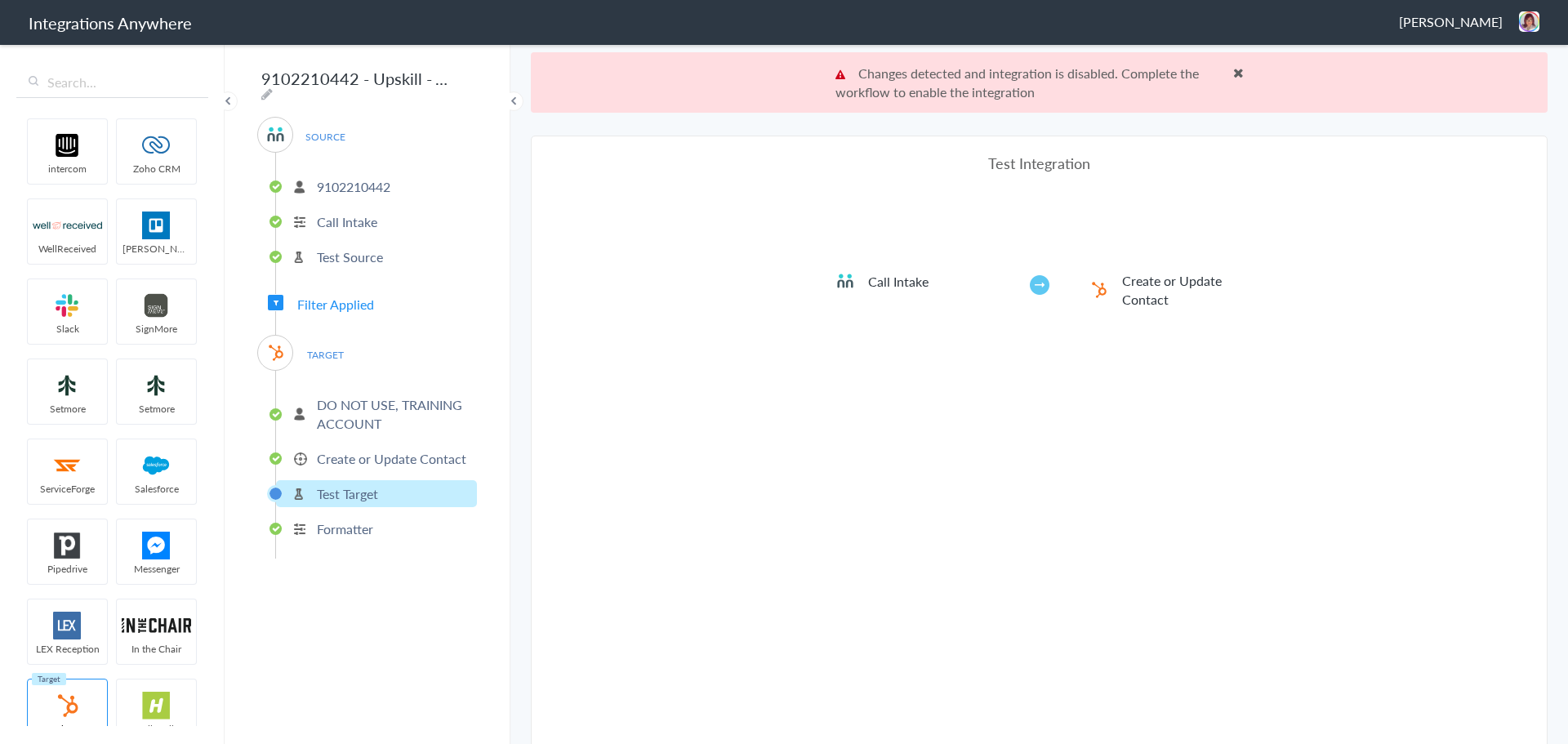
click at [1040, 233] on div "Test Integration Call Intake Create or Update Contact View test data Your Integ…" at bounding box center [1040, 470] width 409 height 635
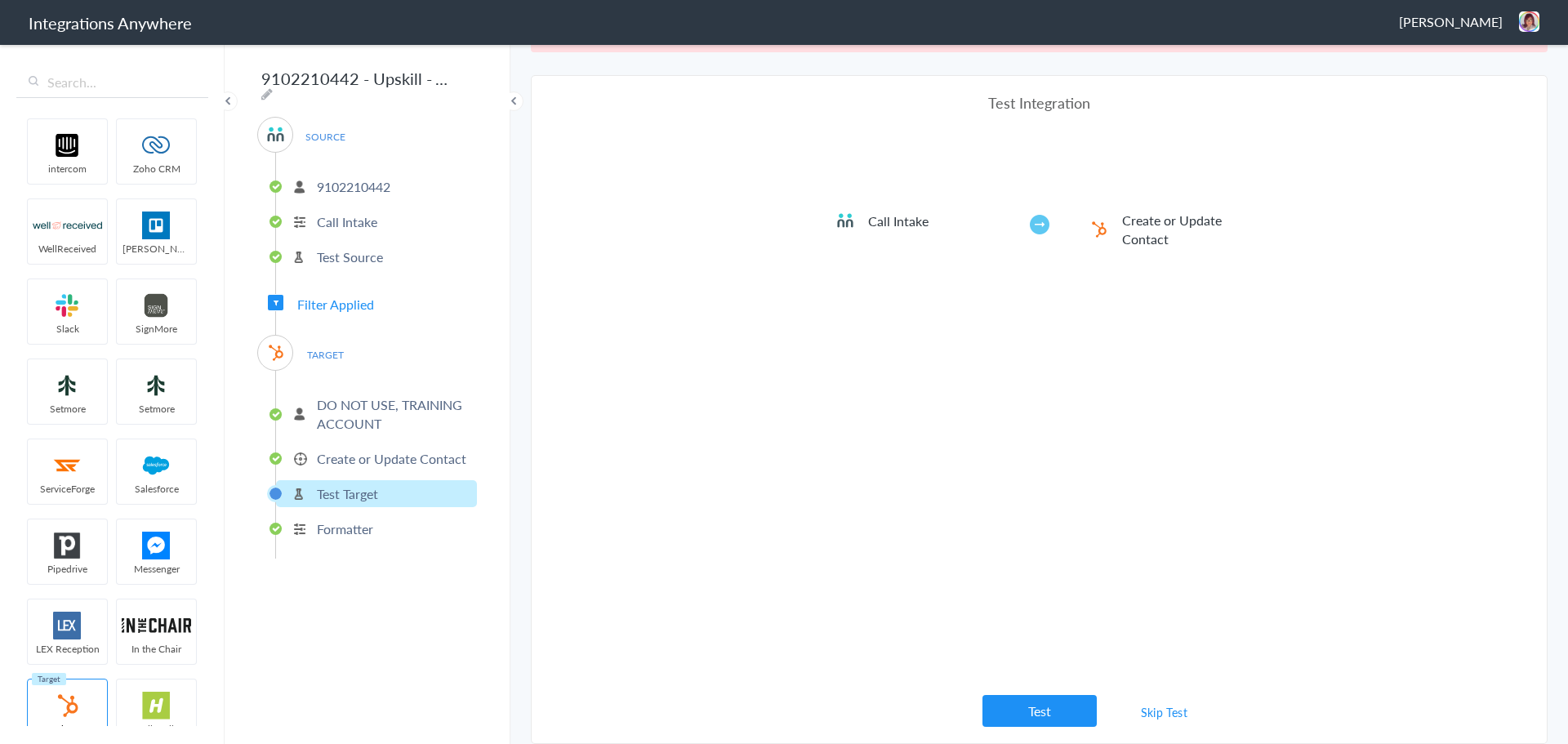
click at [1024, 712] on button "Test" at bounding box center [1040, 711] width 115 height 32
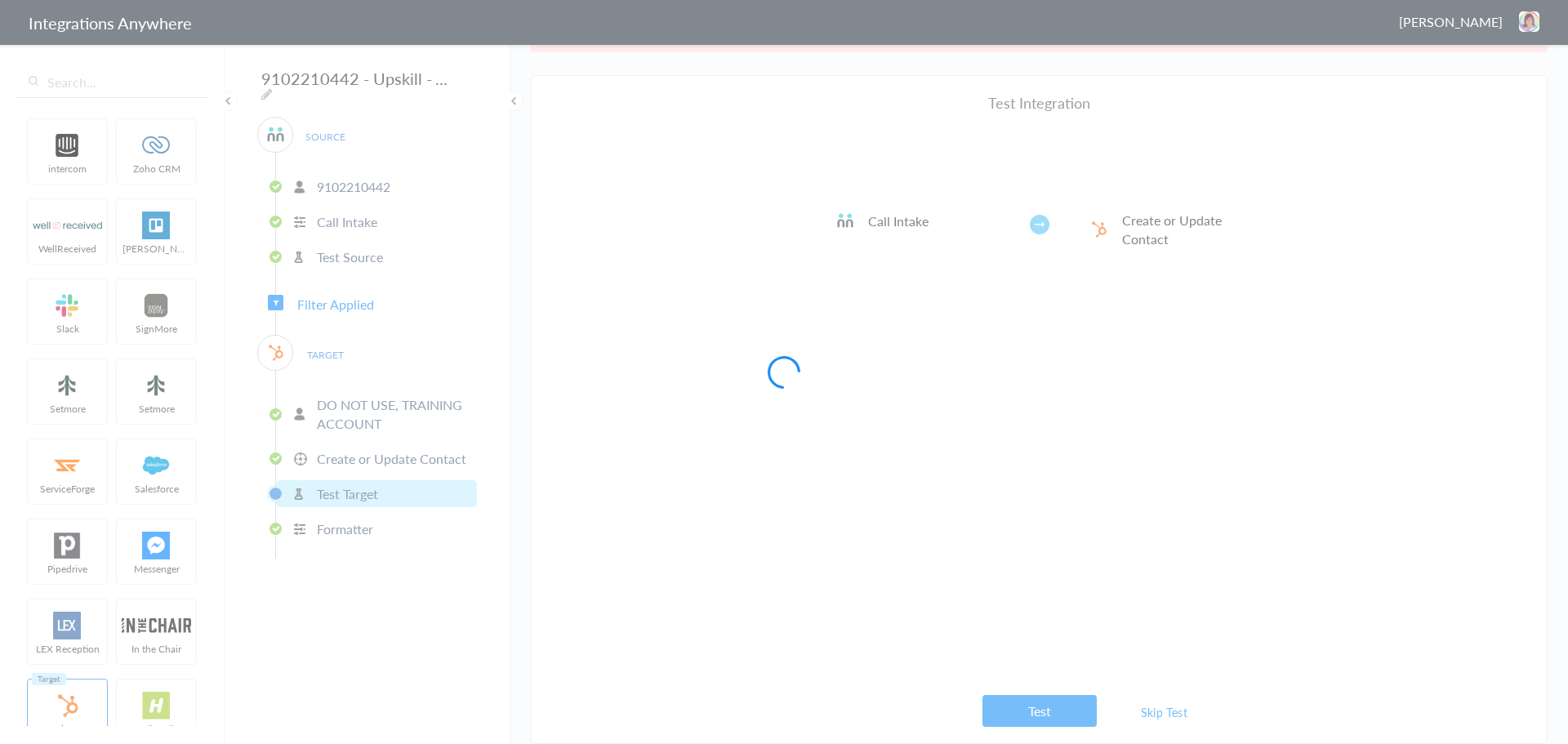
scroll to position [0, 0]
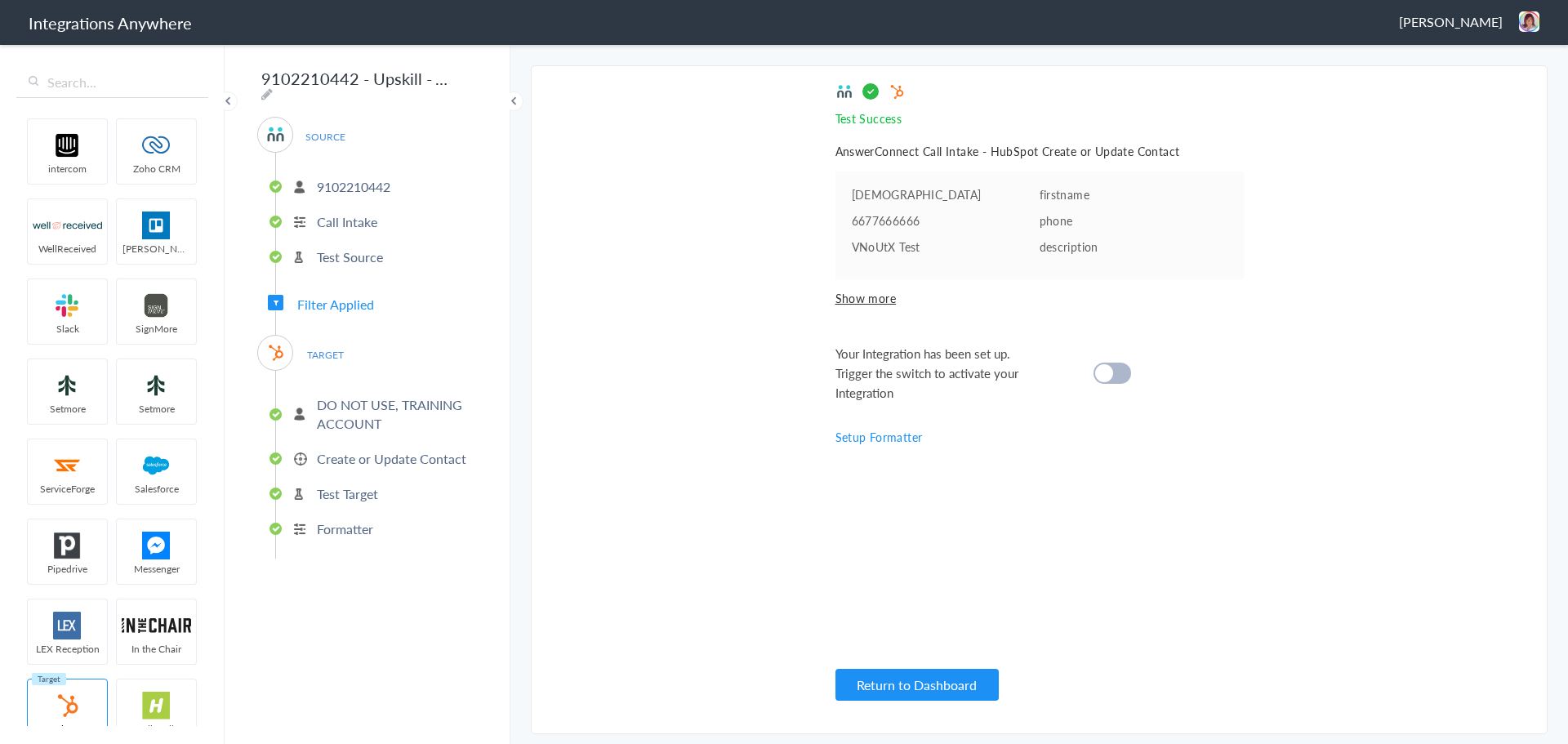
click at [1123, 368] on div at bounding box center [1113, 373] width 38 height 21
click at [312, 298] on span "Filter Applied" at bounding box center [336, 304] width 77 height 19
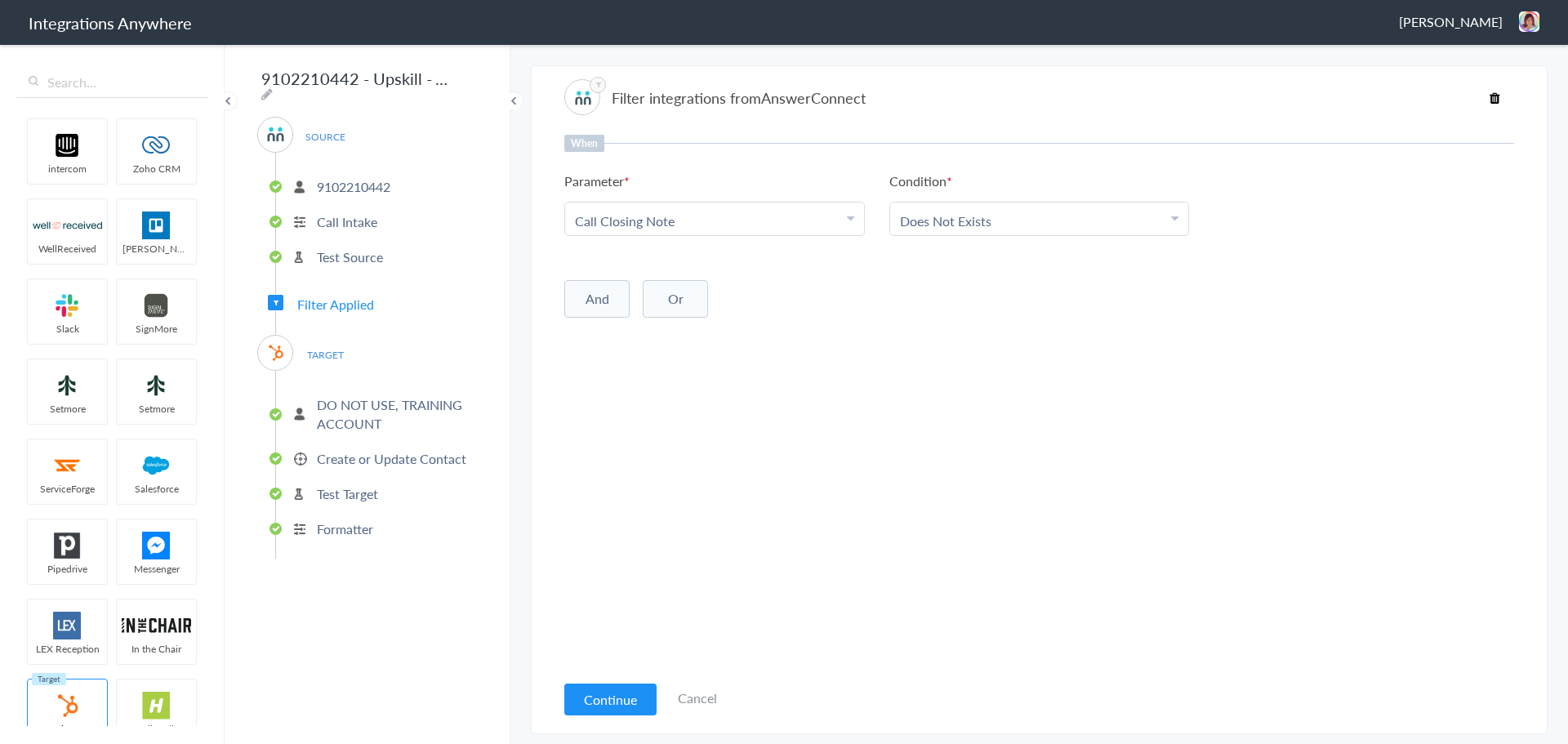
click at [598, 306] on button "And" at bounding box center [598, 299] width 65 height 38
click at [608, 330] on span "Choose Parameter" at bounding box center [627, 332] width 106 height 19
click at [622, 370] on input "text" at bounding box center [714, 378] width 299 height 36
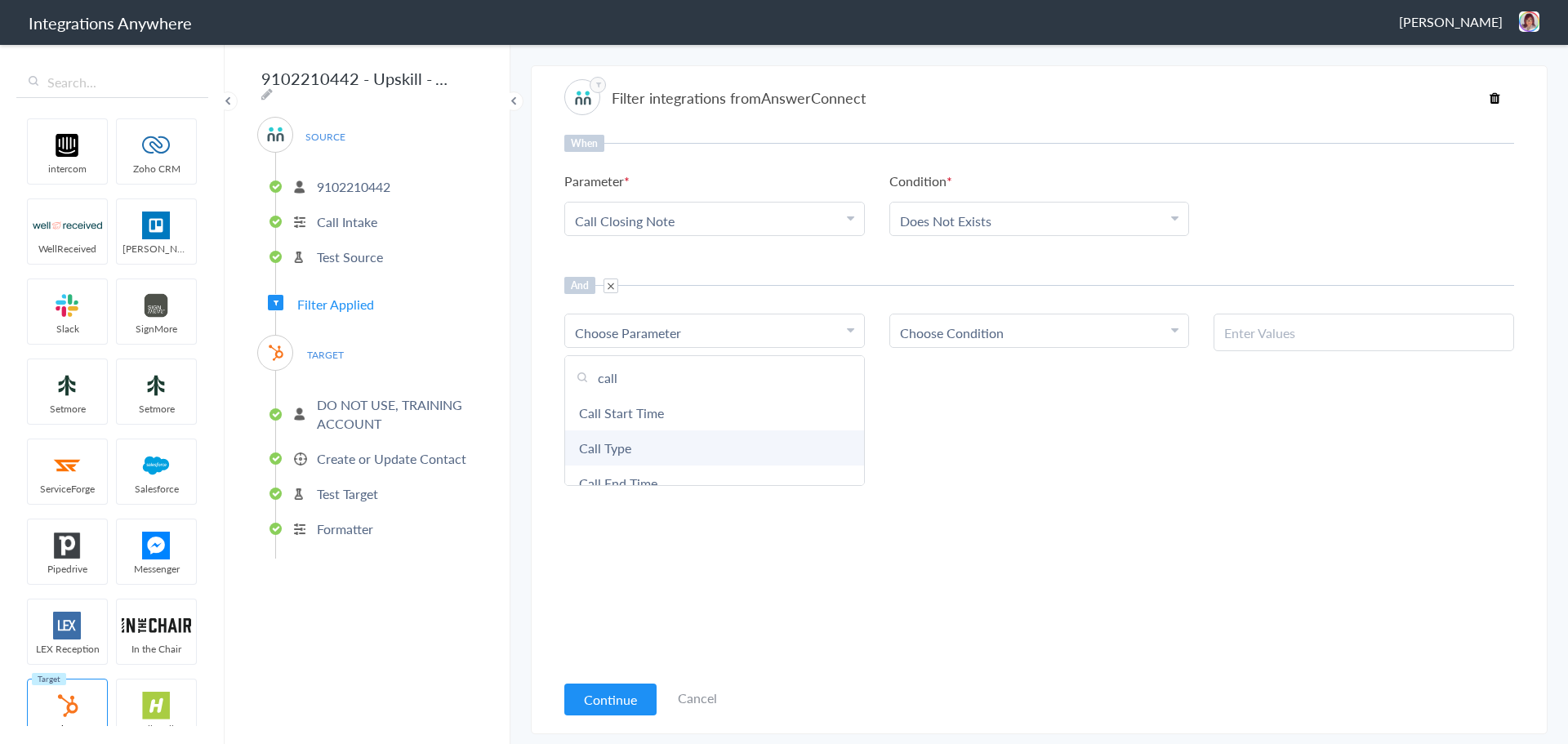
type input "call"
click at [659, 440] on link "Call Type" at bounding box center [714, 448] width 299 height 36
click at [943, 307] on div "And Choose Parameter Call Type First Name Last Name Email Phone Call Start Time…" at bounding box center [1040, 314] width 950 height 74
click at [941, 326] on span "Choose Condition" at bounding box center [952, 332] width 104 height 19
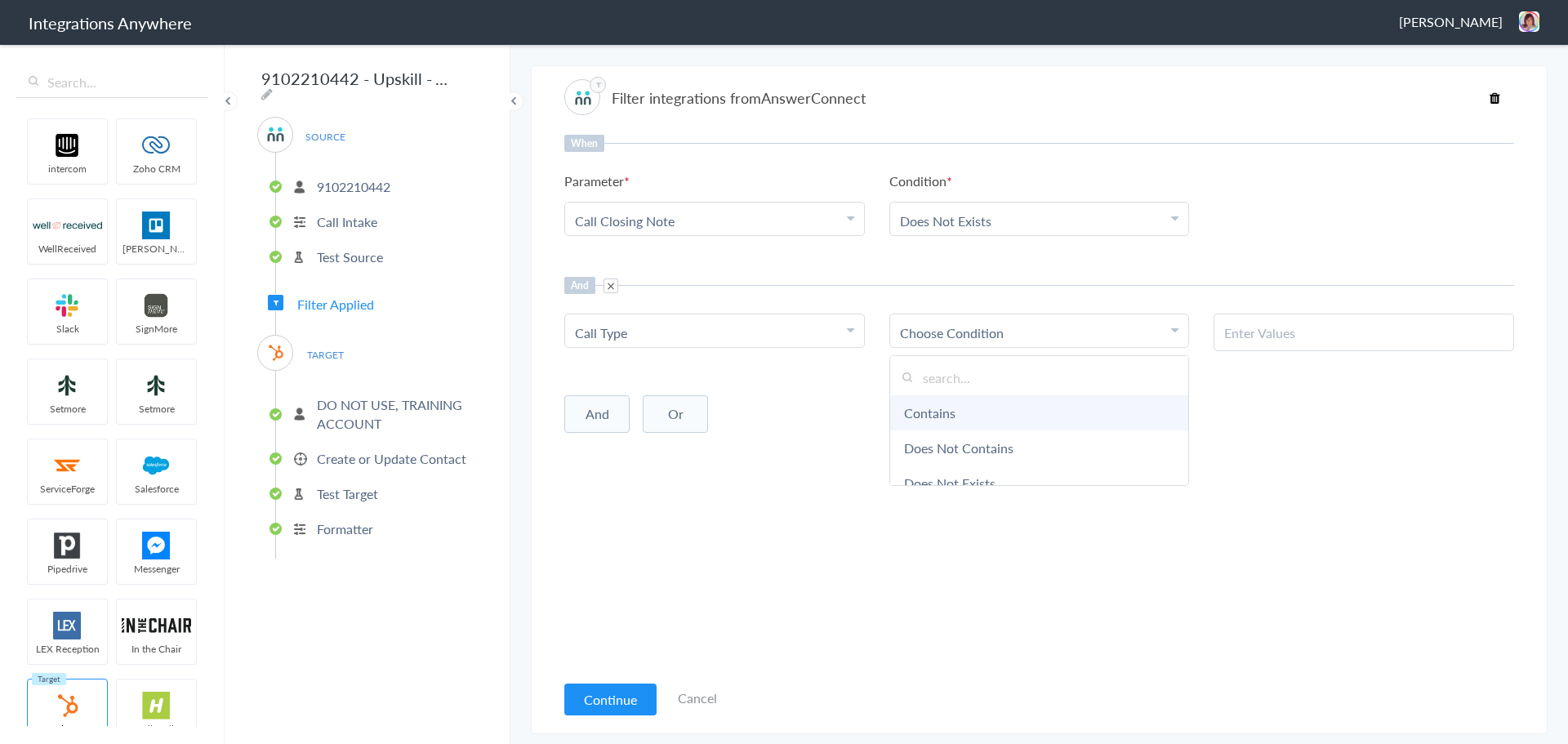
scroll to position [82, 0]
click at [982, 434] on link "Equal To" at bounding box center [1040, 437] width 299 height 36
click at [1259, 335] on input "text" at bounding box center [1364, 332] width 279 height 19
type input "N"
click at [914, 325] on link "Equal To" at bounding box center [924, 332] width 48 height 19
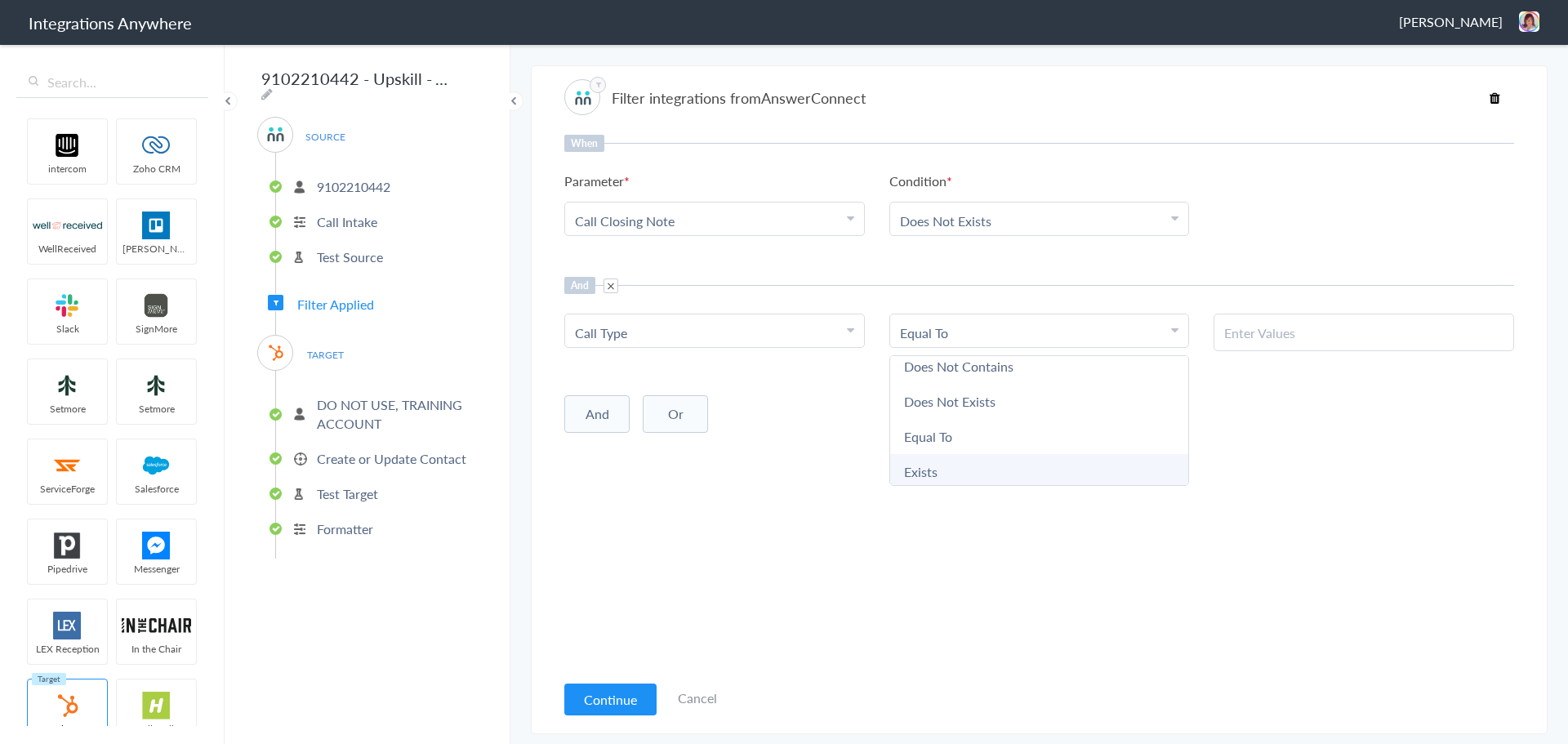
click at [968, 471] on link "Exists" at bounding box center [1040, 472] width 299 height 36
click at [968, 471] on div "When Parameter Choose Parameter Call Closing Note First Name Last Name Email Ph…" at bounding box center [1040, 403] width 950 height 537
click at [944, 334] on li "Exists" at bounding box center [1036, 332] width 272 height 19
click at [971, 412] on link "Contains" at bounding box center [1040, 414] width 299 height 36
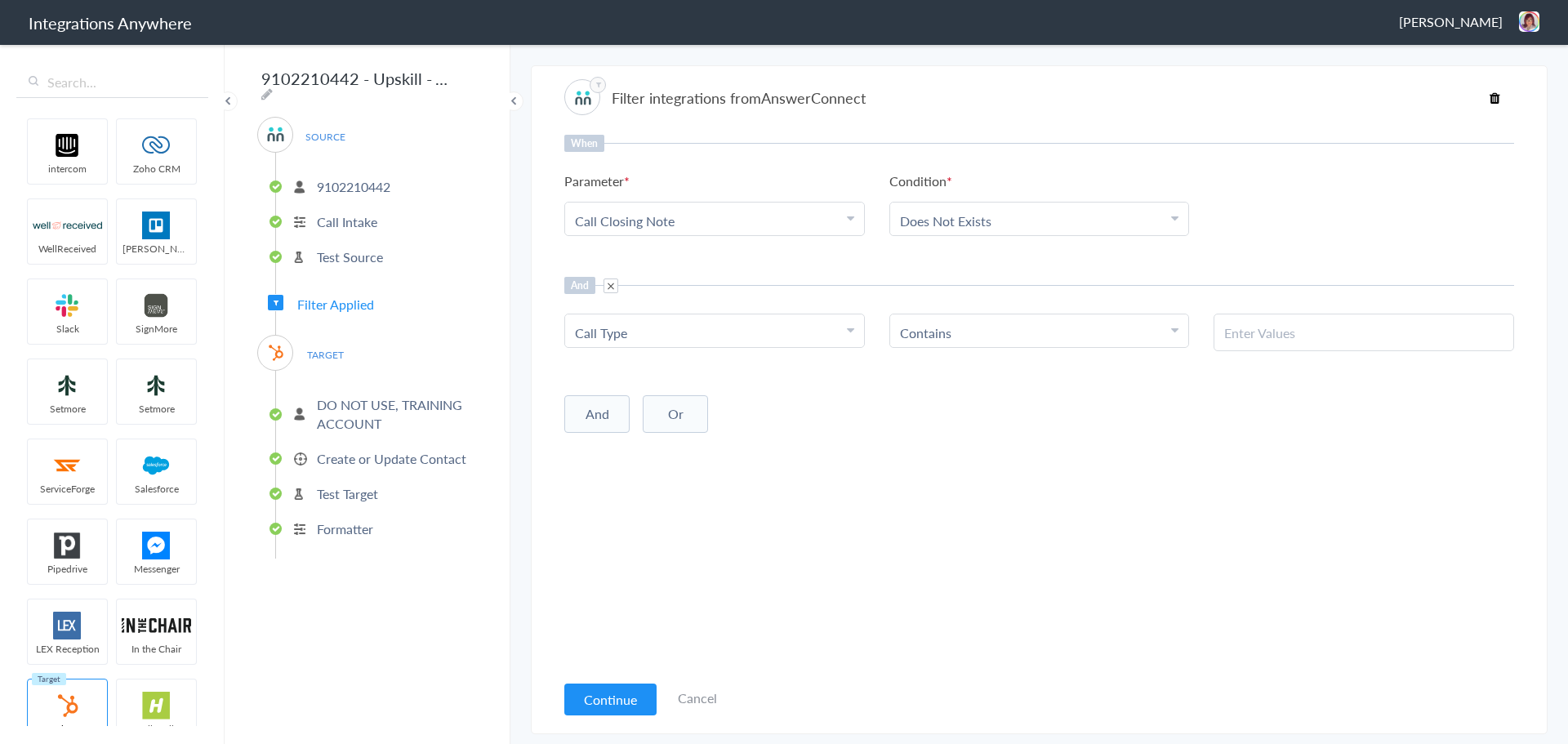
click at [1241, 335] on input "text" at bounding box center [1364, 332] width 279 height 19
type input "n"
type input "New Client"
click at [1010, 434] on div "When Parameter Choose Parameter Call Closing Note First Name Last Name Email Ph…" at bounding box center [1040, 403] width 950 height 537
click at [1325, 334] on input "New Client" at bounding box center [1364, 332] width 279 height 19
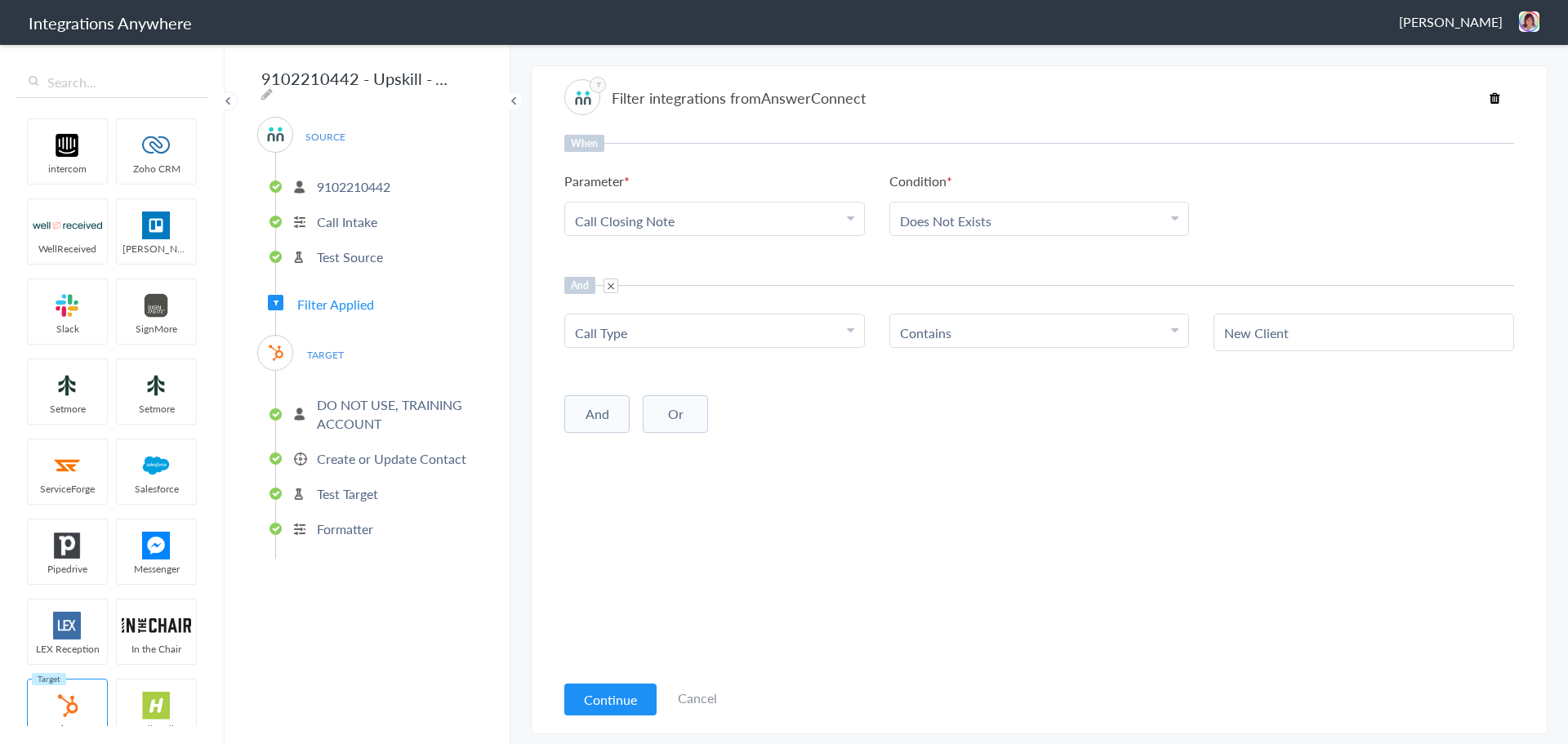
click at [1202, 461] on div "When Parameter Choose Parameter Call Closing Note First Name Last Name Email Ph…" at bounding box center [1040, 403] width 950 height 537
click at [718, 540] on div "When Parameter Choose Parameter Call Closing Note First Name Last Name Email Ph…" at bounding box center [1040, 403] width 950 height 537
click at [600, 703] on button "Continue" at bounding box center [610, 699] width 92 height 32
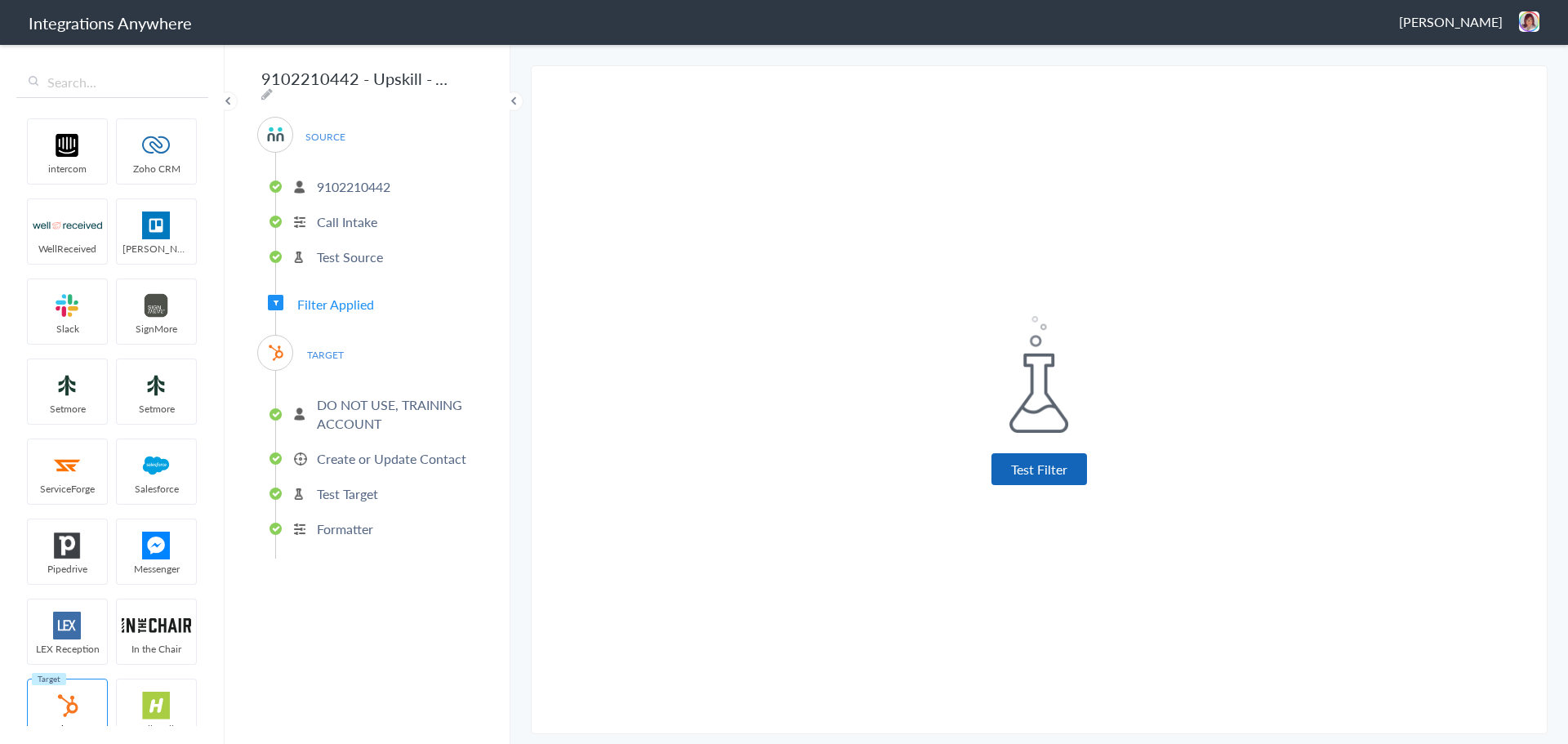
click at [1034, 473] on button "Test Filter" at bounding box center [1039, 469] width 96 height 32
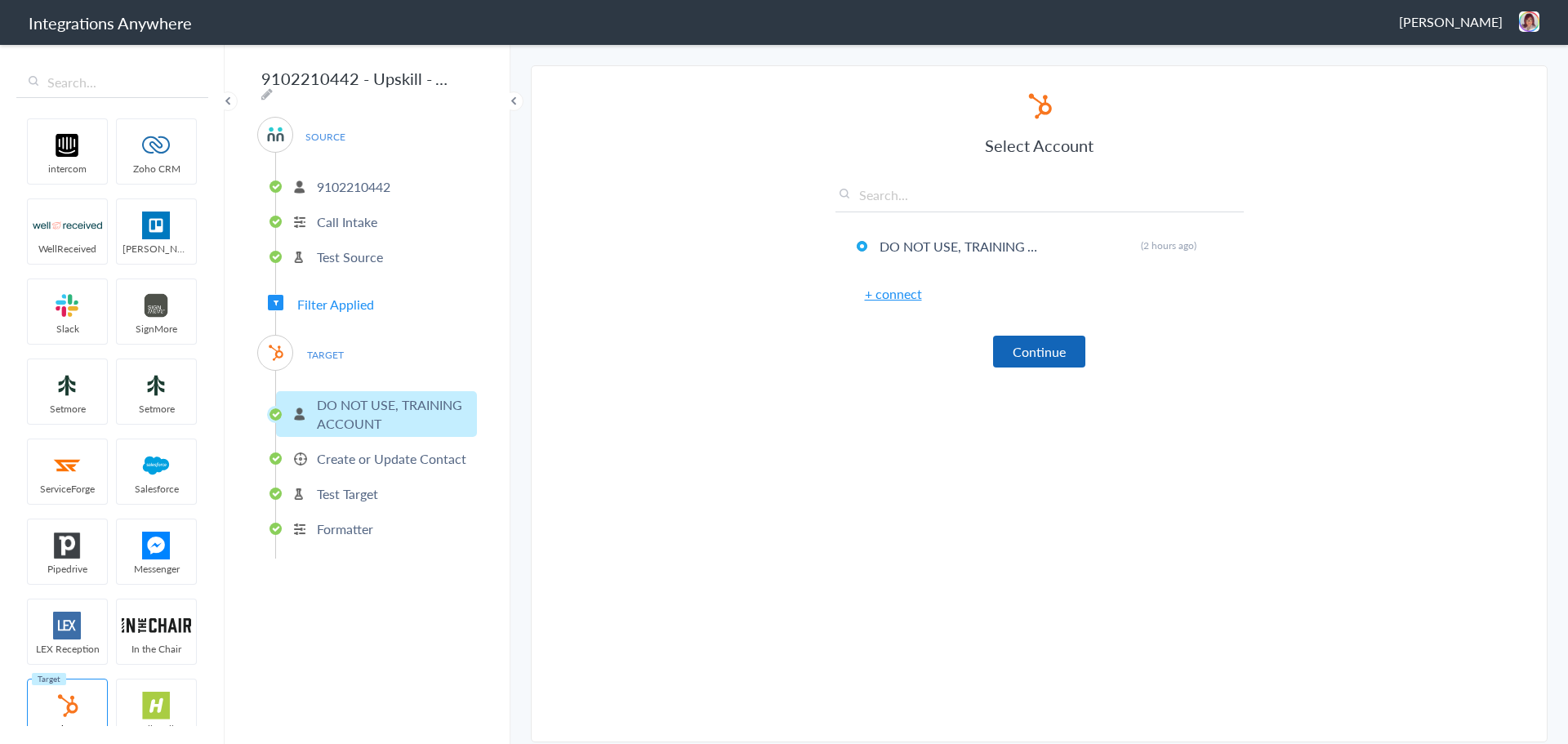
click at [1040, 349] on button "Continue" at bounding box center [1039, 351] width 92 height 32
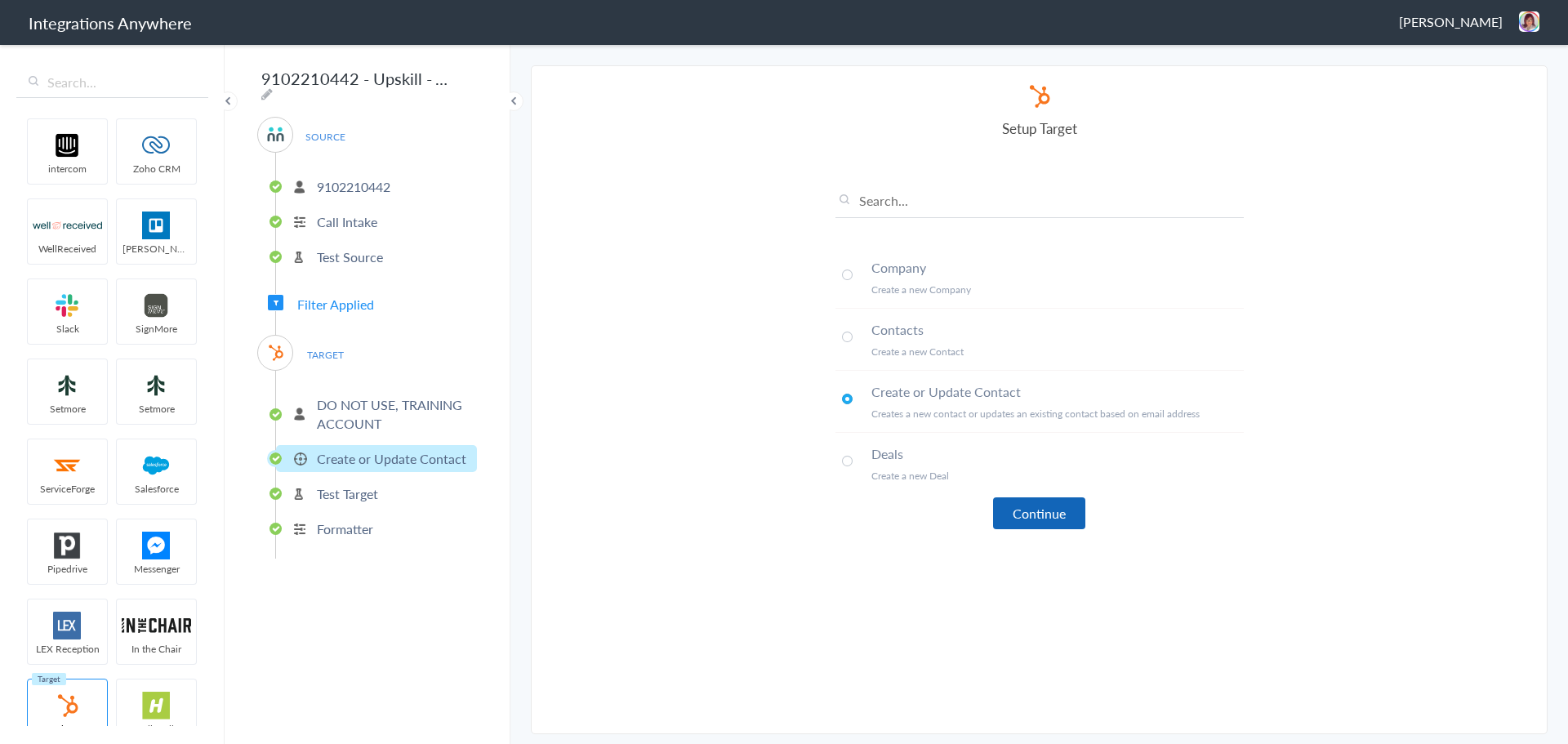
click at [1031, 522] on button "Continue" at bounding box center [1039, 513] width 92 height 32
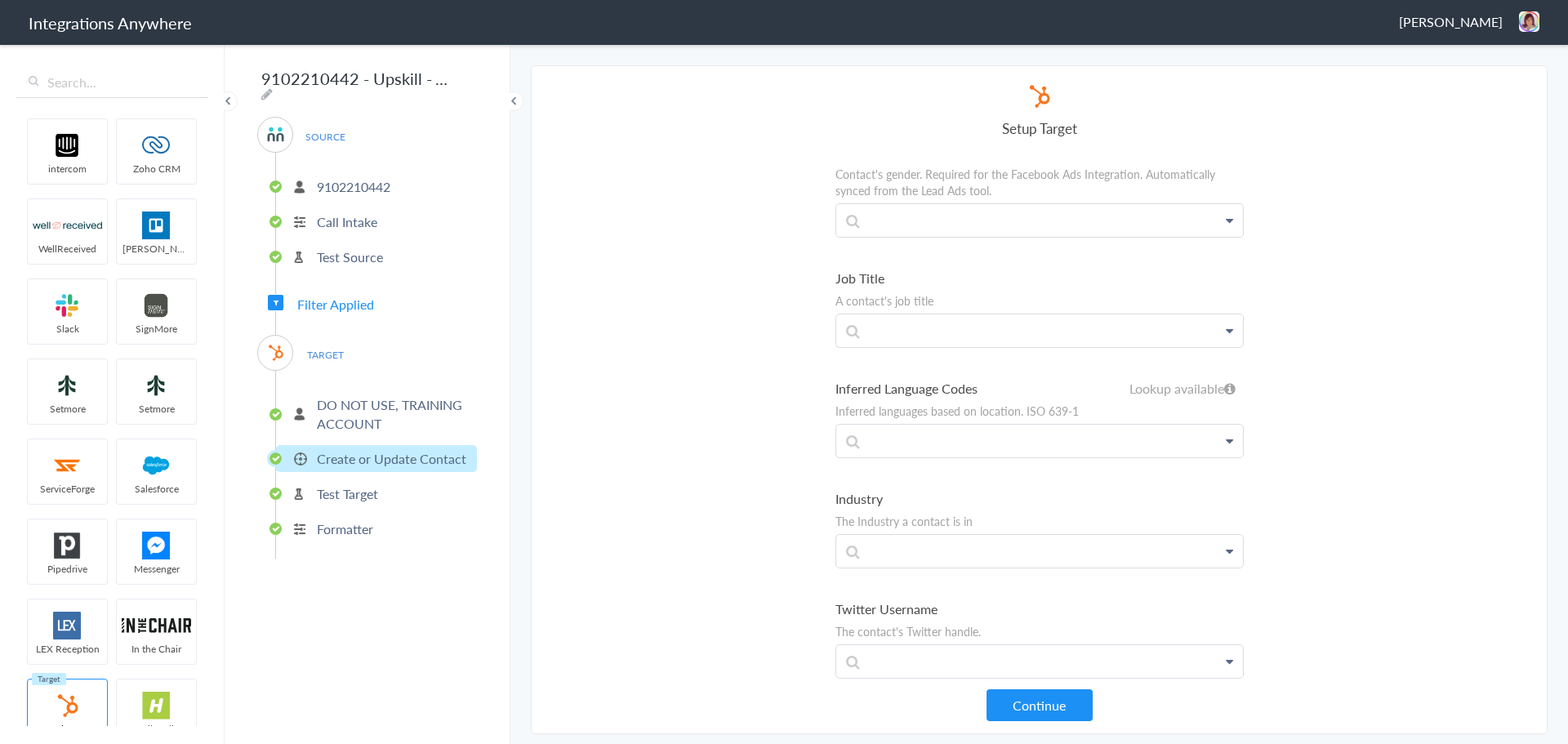
scroll to position [1879, 0]
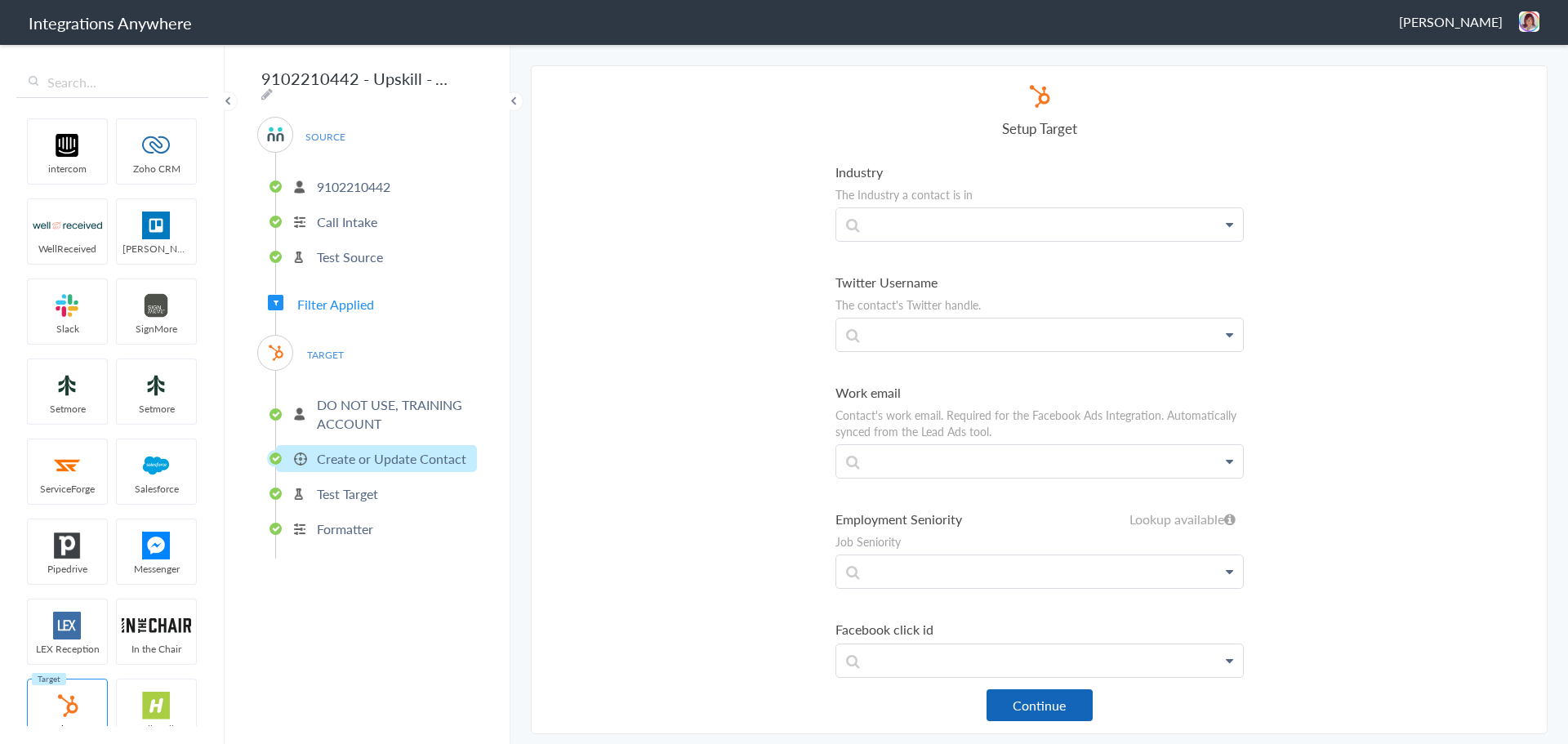
click at [1052, 713] on button "Continue" at bounding box center [1040, 705] width 106 height 32
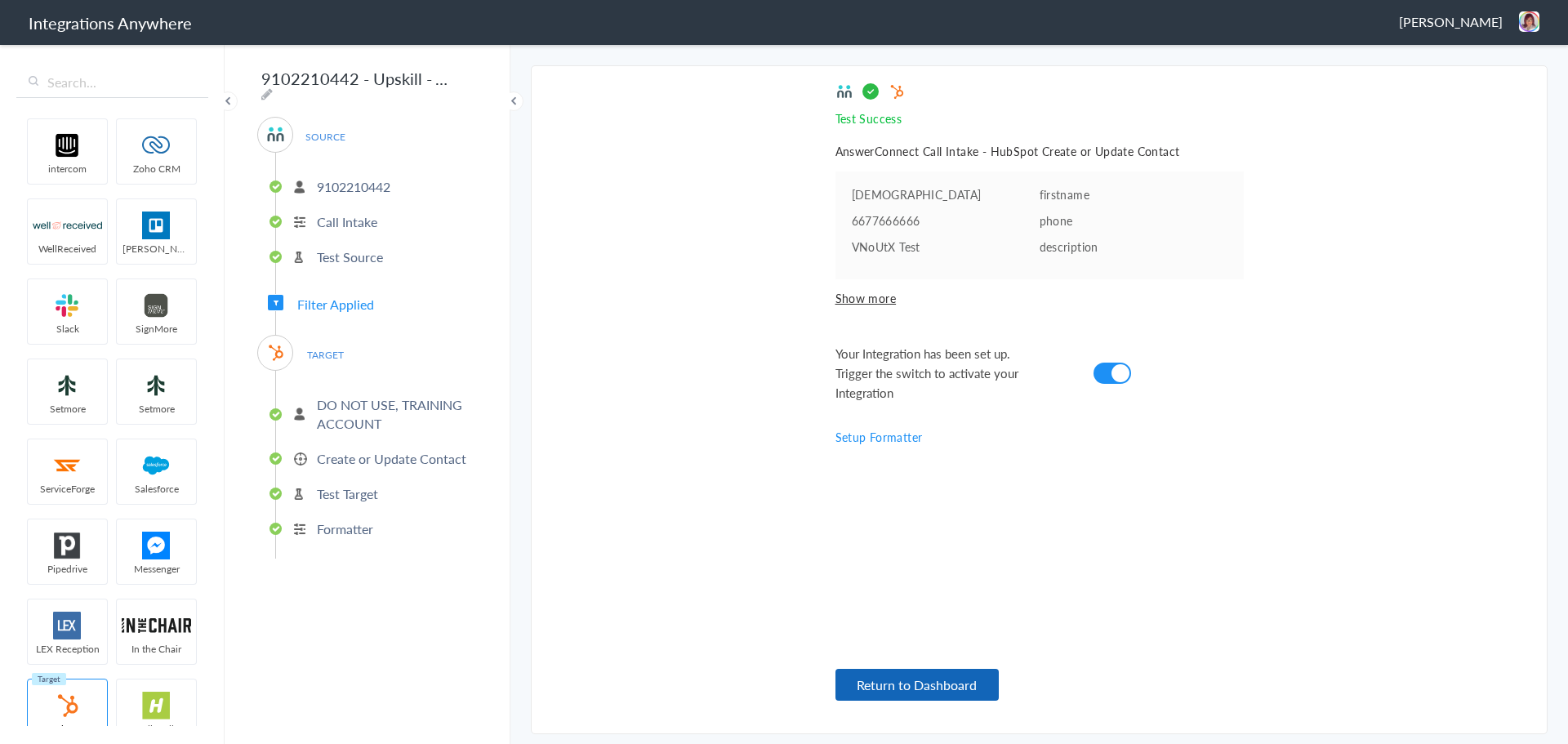
click at [919, 694] on button "Return to Dashboard" at bounding box center [917, 685] width 163 height 32
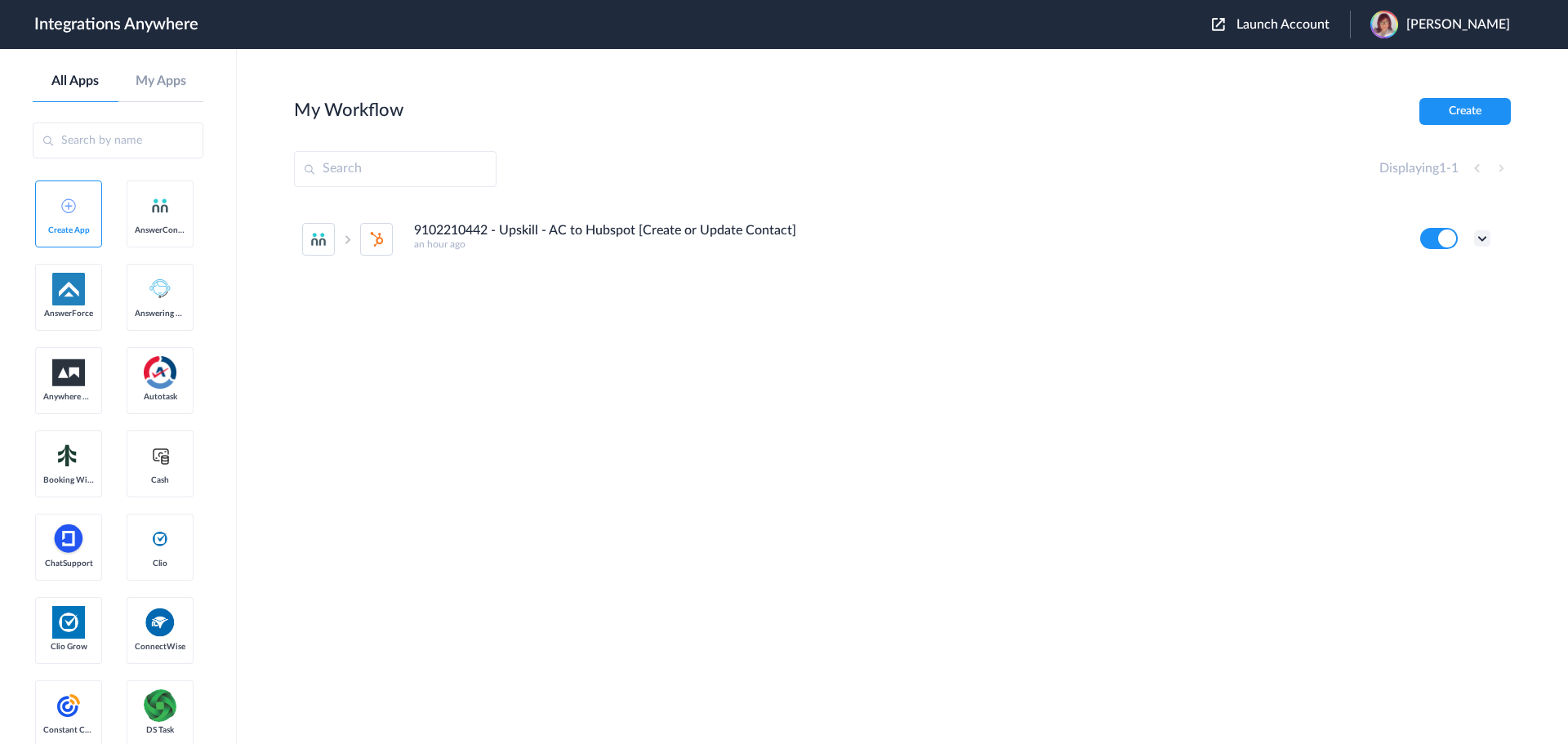
click at [1480, 245] on icon at bounding box center [1483, 238] width 17 height 17
click at [1428, 313] on li "Task history" at bounding box center [1437, 307] width 106 height 31
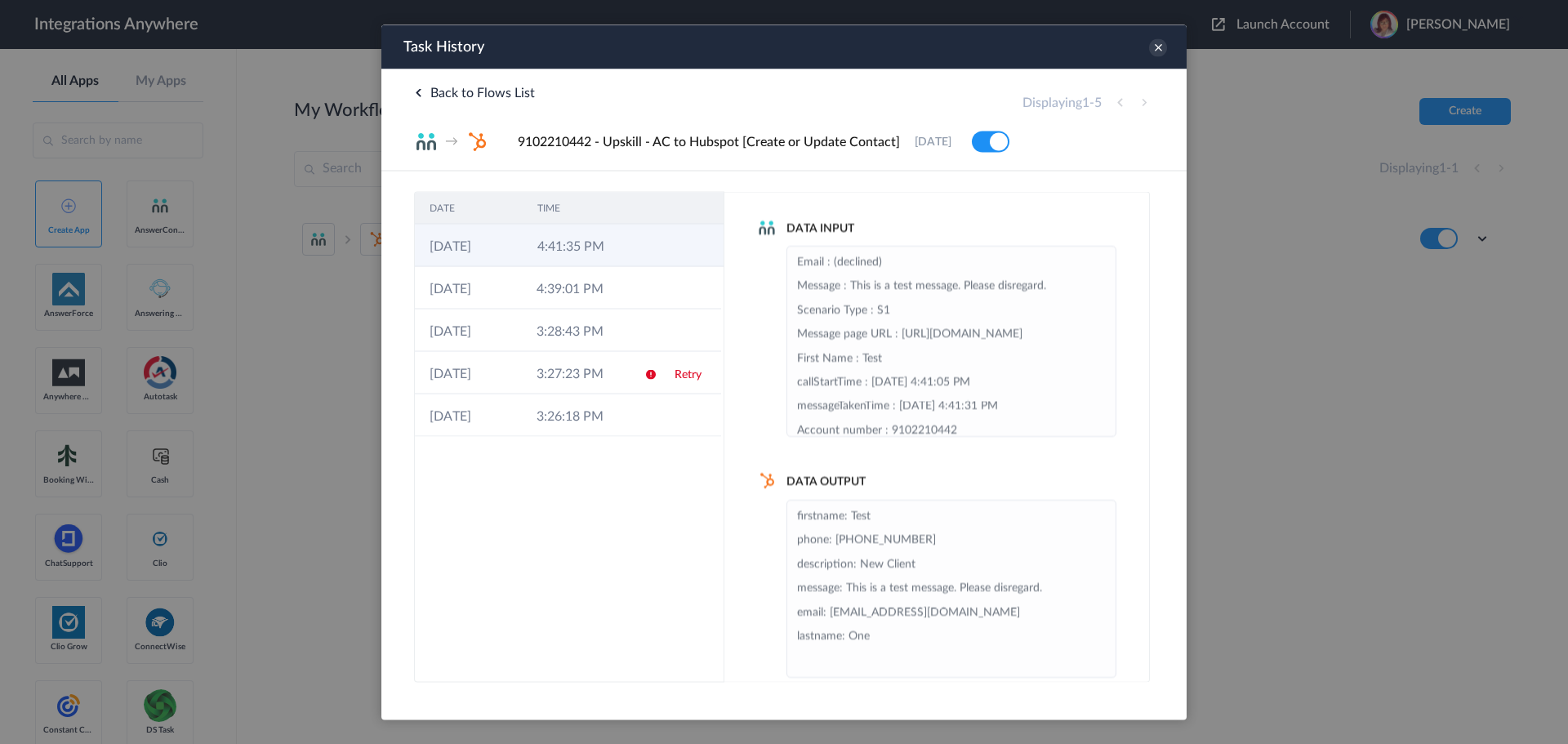
click at [668, 246] on td at bounding box center [692, 244] width 62 height 43
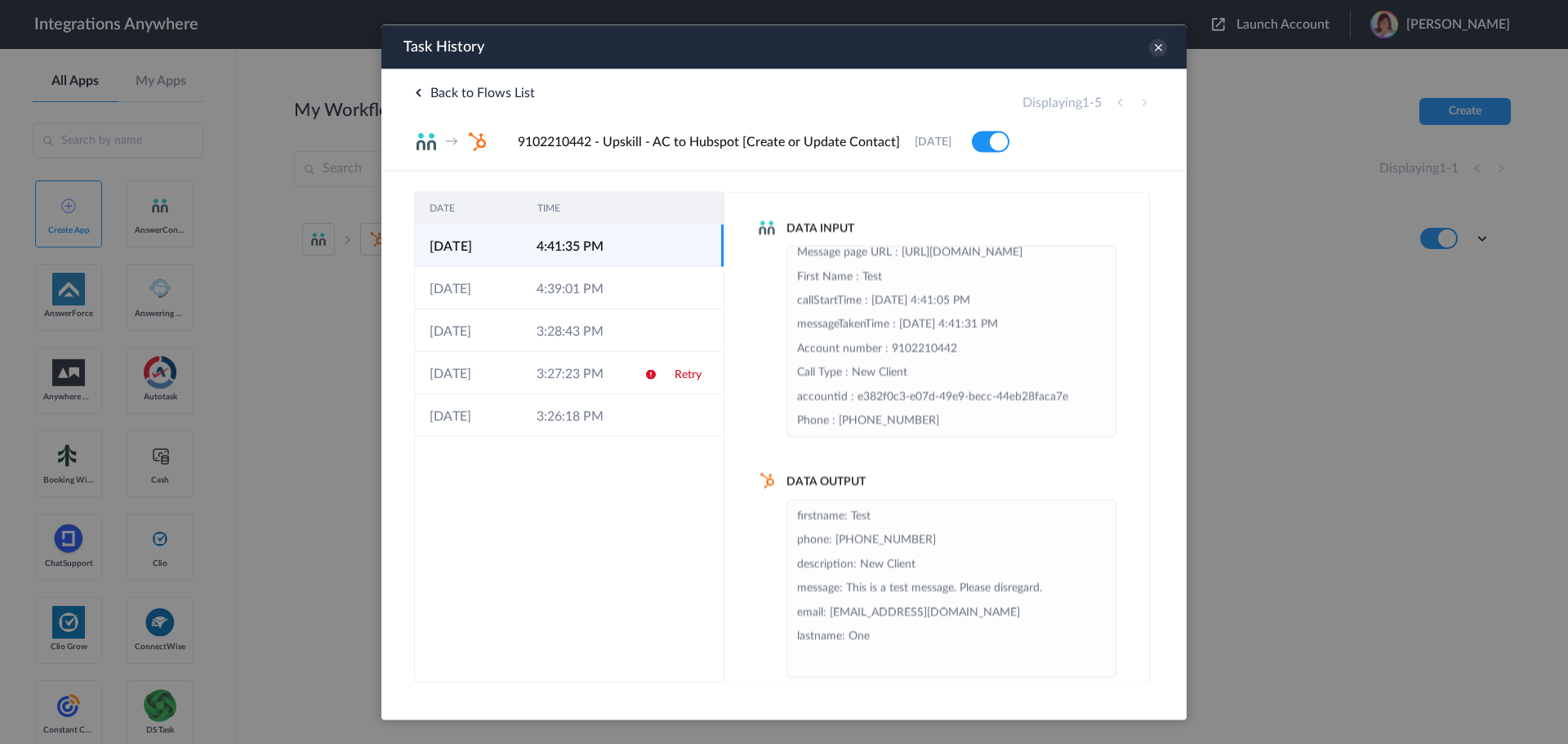
click at [959, 531] on li "firstname: Test phone: +15551235897 description: New Client message: This is a …" at bounding box center [952, 588] width 309 height 168
click at [904, 643] on li "firstname: Test phone: +15551235897 description: New Client message: This is a …" at bounding box center [952, 588] width 309 height 168
click at [941, 564] on li "firstname: Test phone: +15551235897 description: New Client message: This is a …" at bounding box center [952, 588] width 309 height 168
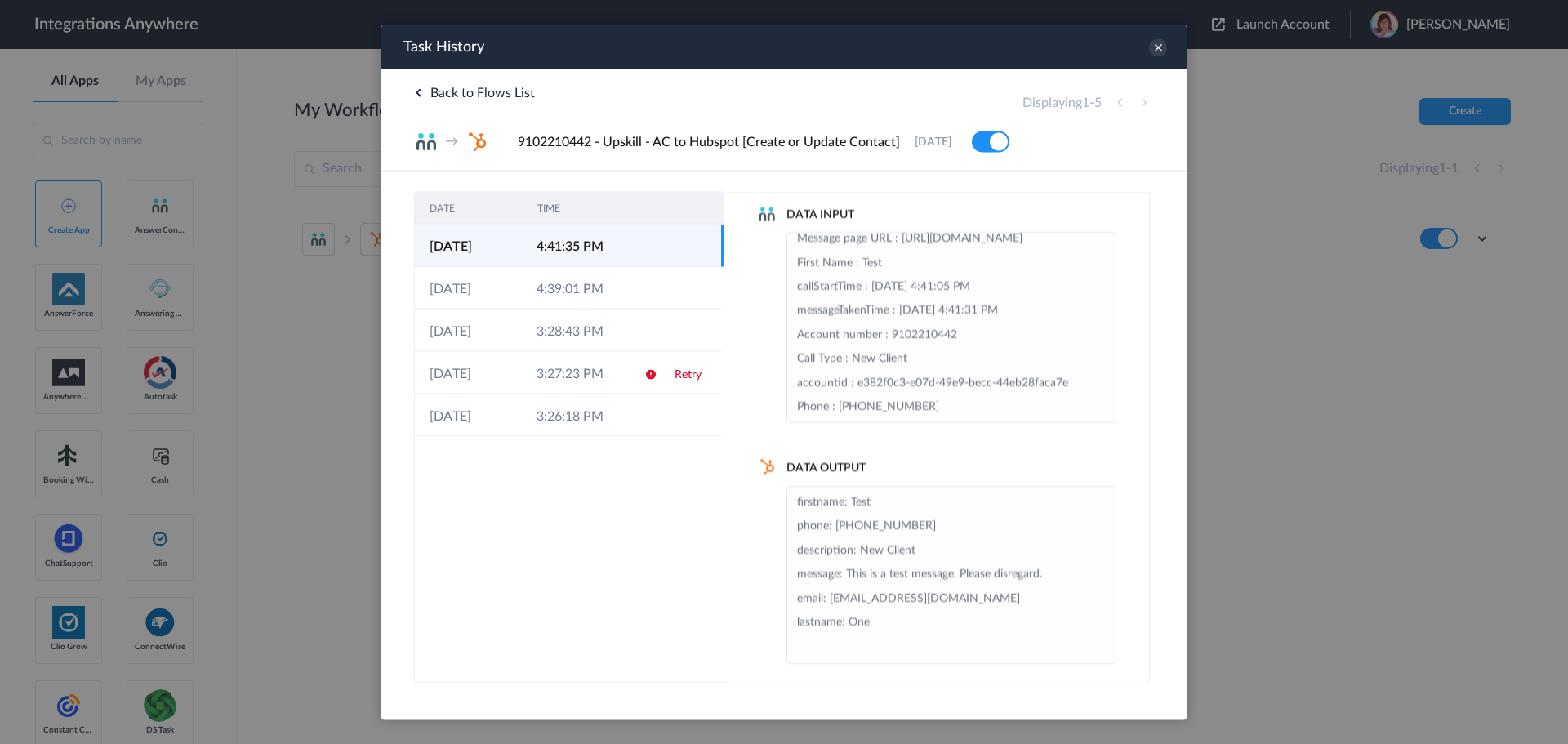
scroll to position [0, 0]
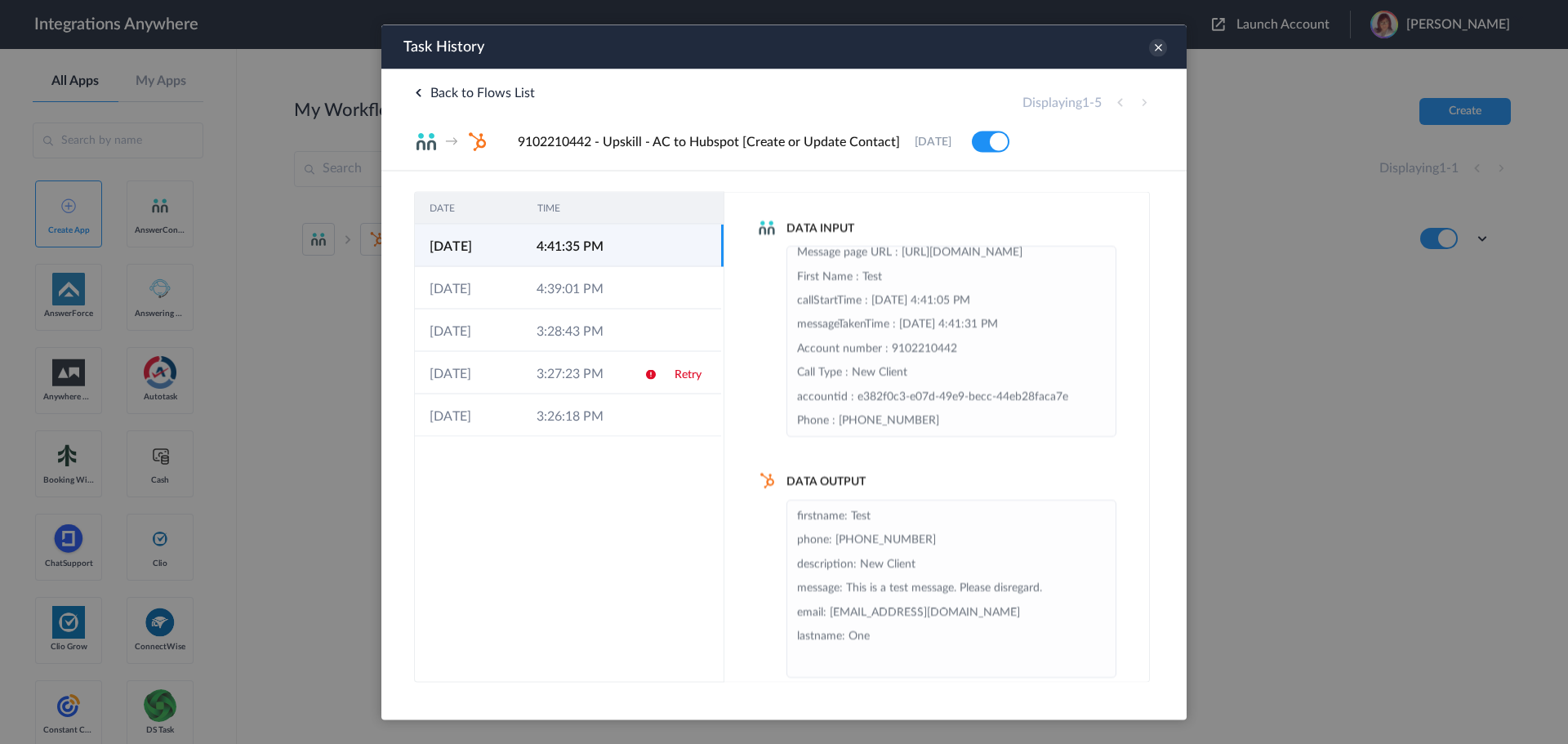
click at [945, 570] on li "firstname: Test phone: +15551235897 description: New Client message: This is a …" at bounding box center [952, 588] width 309 height 168
drag, startPoint x: 932, startPoint y: 570, endPoint x: 861, endPoint y: 566, distance: 71.1
click at [861, 566] on li "firstname: Test phone: +15551235897 description: New Client message: This is a …" at bounding box center [952, 588] width 309 height 168
drag, startPoint x: 861, startPoint y: 566, endPoint x: 924, endPoint y: 558, distance: 63.5
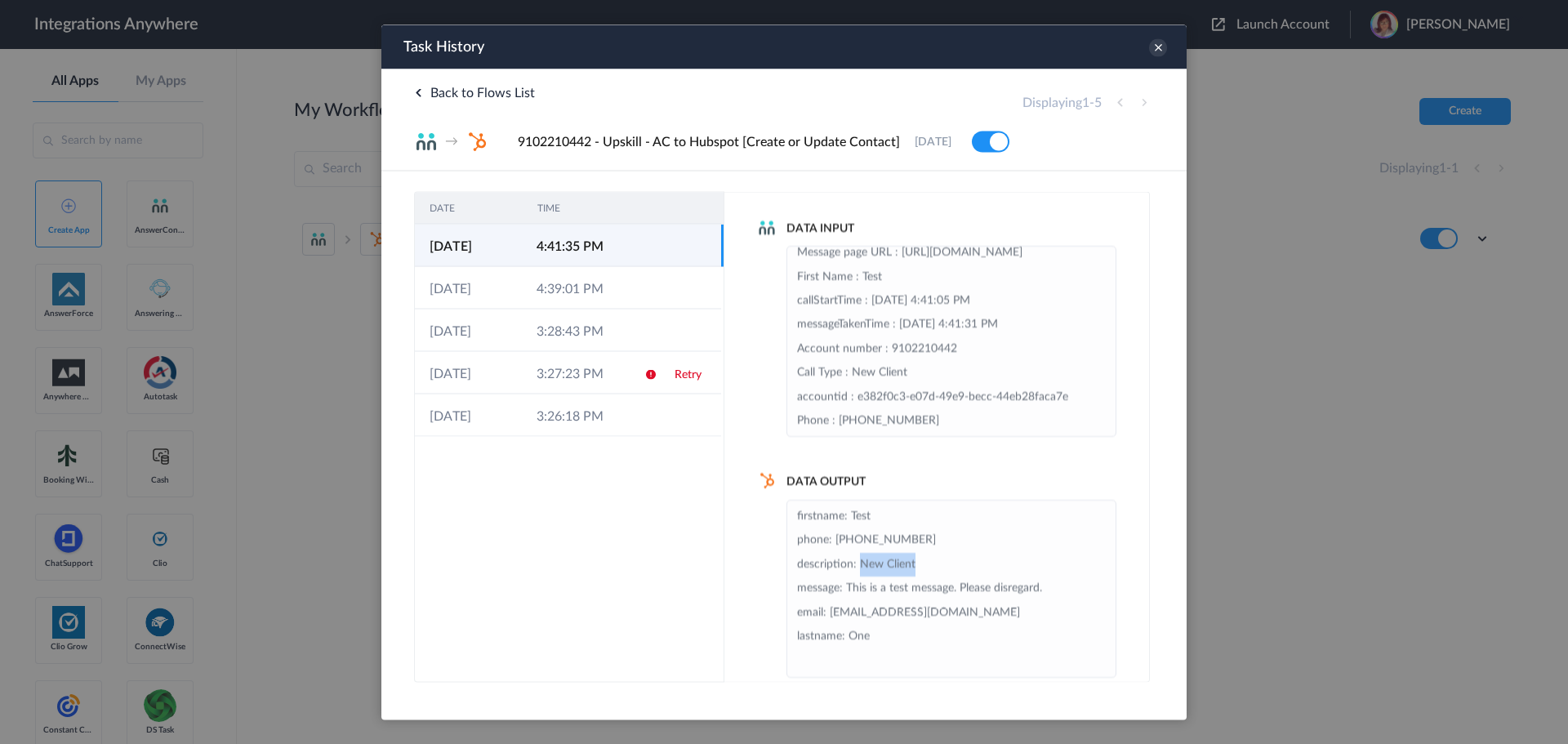
click at [924, 558] on li "firstname: Test phone: +15551235897 description: New Client message: This is a …" at bounding box center [952, 588] width 309 height 168
click at [1160, 54] on icon at bounding box center [1158, 47] width 18 height 18
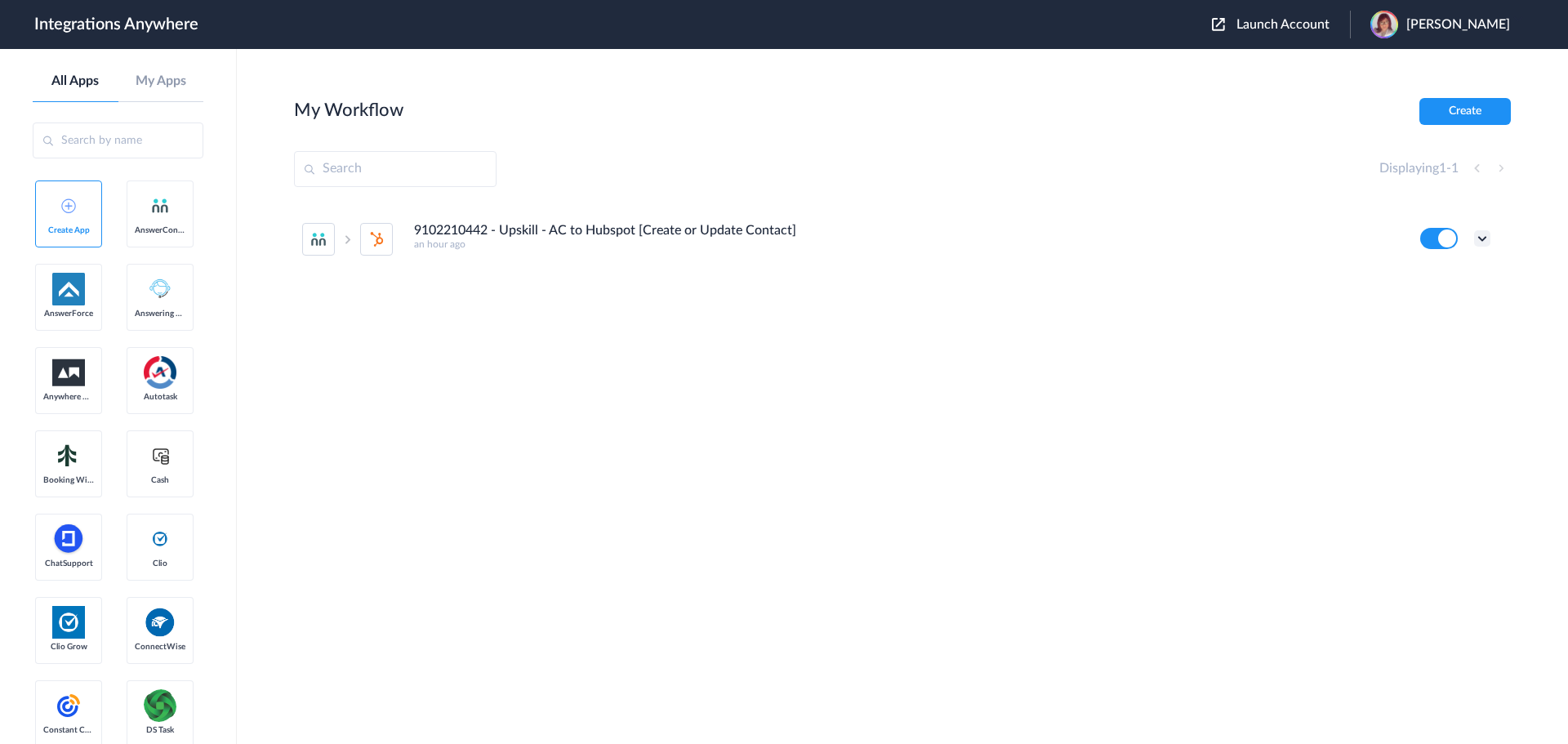
click at [1484, 234] on icon at bounding box center [1483, 238] width 17 height 17
click at [1445, 307] on link "Task history" at bounding box center [1435, 307] width 78 height 12
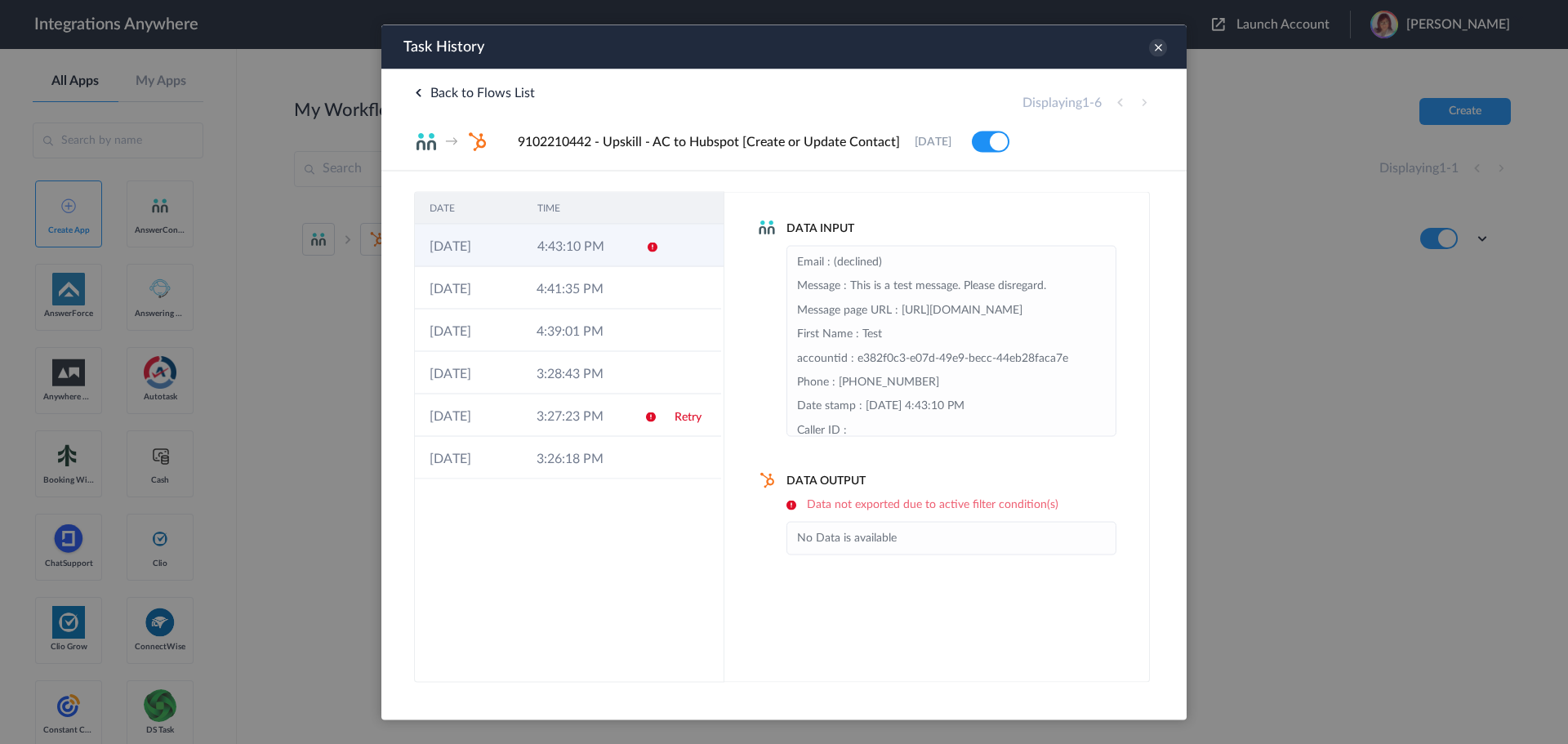
click at [608, 246] on td "4:43:10 PM" at bounding box center [576, 244] width 108 height 43
click at [938, 484] on h4 "Data Output" at bounding box center [936, 481] width 359 height 17
click at [1155, 43] on icon at bounding box center [1158, 47] width 18 height 18
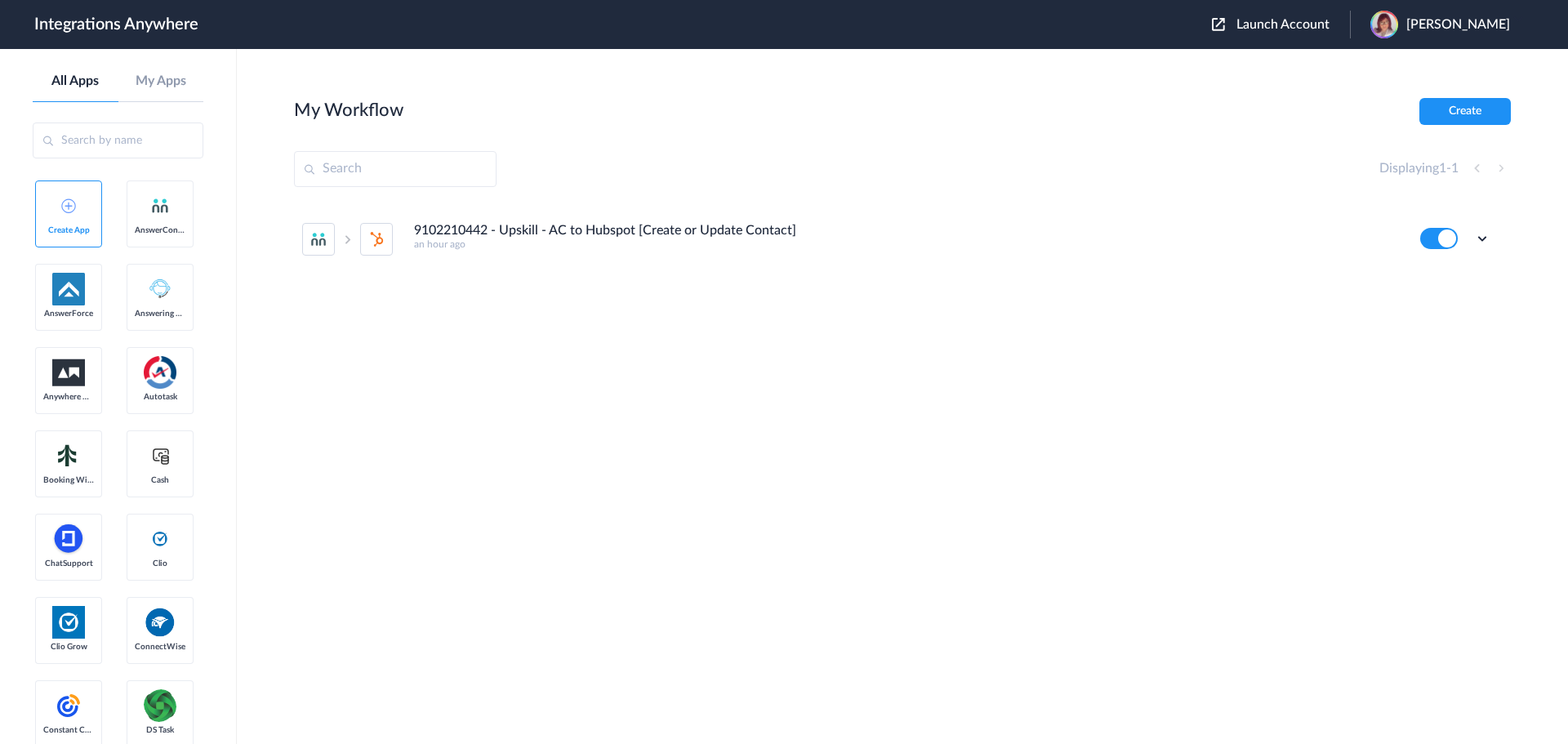
click at [837, 399] on div "9102210442 - Upskill - AC to Hubspot [Create or Update Contact] an hour ago Edi…" at bounding box center [902, 326] width 1217 height 245
click at [430, 176] on input "text" at bounding box center [395, 169] width 203 height 36
click at [646, 168] on div "Displaying 1 - 1" at bounding box center [902, 169] width 1217 height 36
click at [785, 174] on div "Displaying 1 - 1" at bounding box center [902, 169] width 1217 height 36
click at [724, 159] on div "Displaying 1 - 1" at bounding box center [902, 169] width 1217 height 36
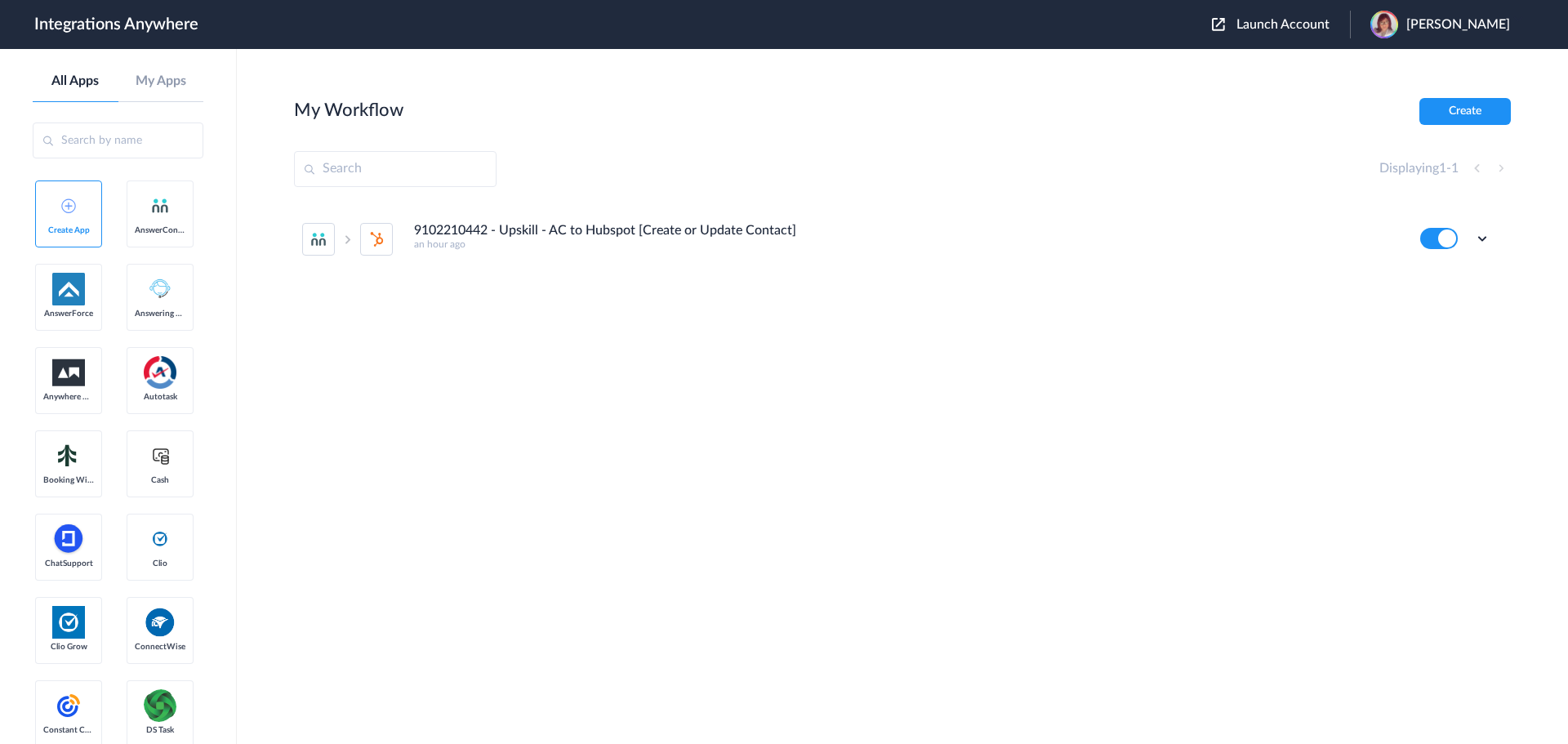
click at [692, 164] on div "Displaying 1 - 1" at bounding box center [902, 169] width 1217 height 36
drag, startPoint x: 712, startPoint y: 329, endPoint x: 720, endPoint y: 325, distance: 8.9
click at [720, 325] on div "9102210442 - Upskill - AC to Hubspot [Create or Update Contact] an hour ago Edi…" at bounding box center [902, 326] width 1217 height 245
click at [1487, 250] on li "9102210442 - Upskill - AC to Hubspot [Create or Update Contact] an hour ago Edi…" at bounding box center [896, 239] width 1188 height 72
click at [1483, 229] on div "Edit Task history Delete" at bounding box center [1455, 237] width 70 height 21
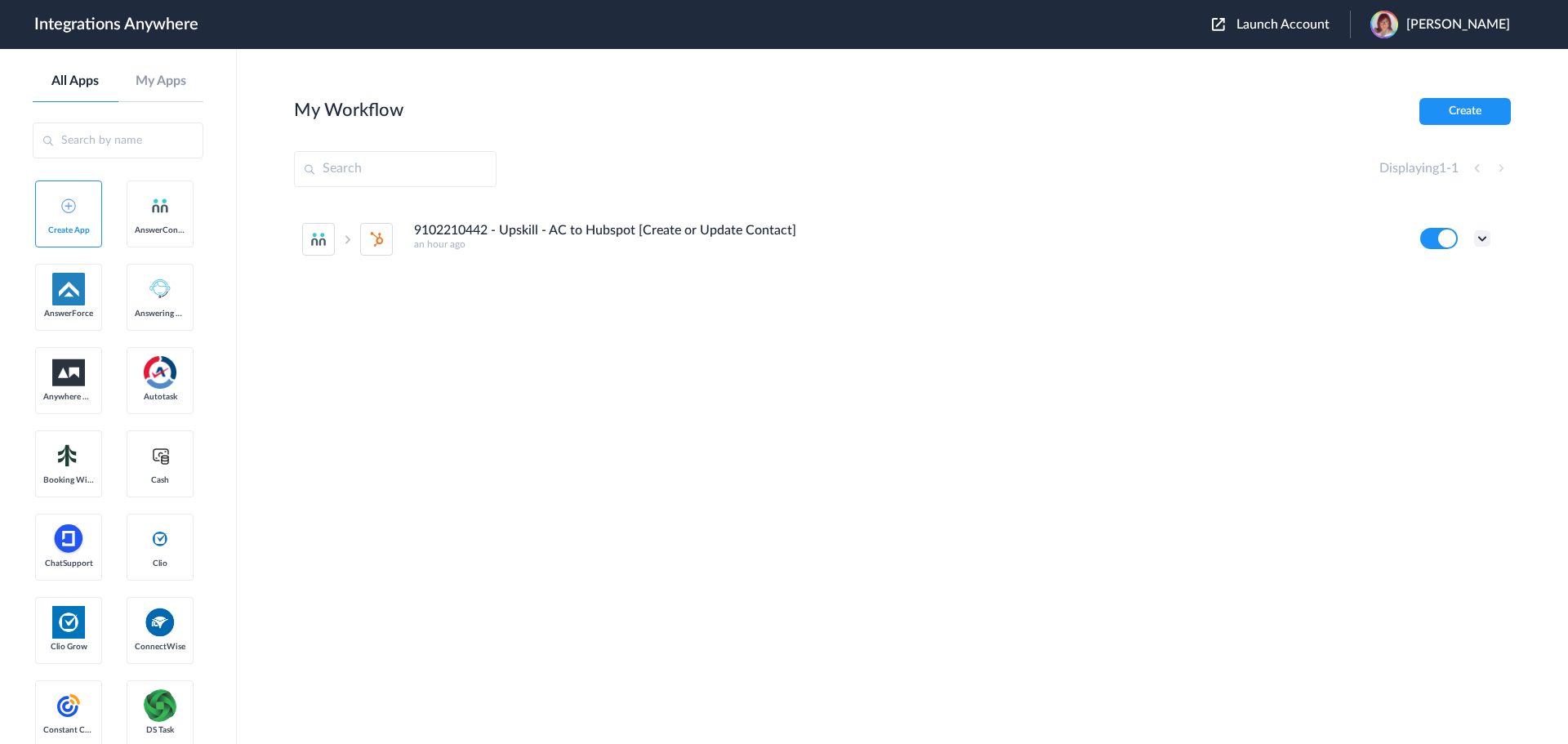
click at [1483, 236] on icon at bounding box center [1483, 238] width 17 height 17
click at [1112, 349] on div "9102210442 - Upskill - AC to Hubspot [Create or Update Contact] an hour ago Edi…" at bounding box center [902, 326] width 1217 height 245
click at [1491, 235] on ul "9102210442 - Upskill - AC to Hubspot [Create or Update Contact] an hour ago Edi…" at bounding box center [896, 239] width 1205 height 72
click at [1485, 236] on icon at bounding box center [1483, 238] width 17 height 17
click at [1451, 272] on li "Edit" at bounding box center [1437, 276] width 106 height 31
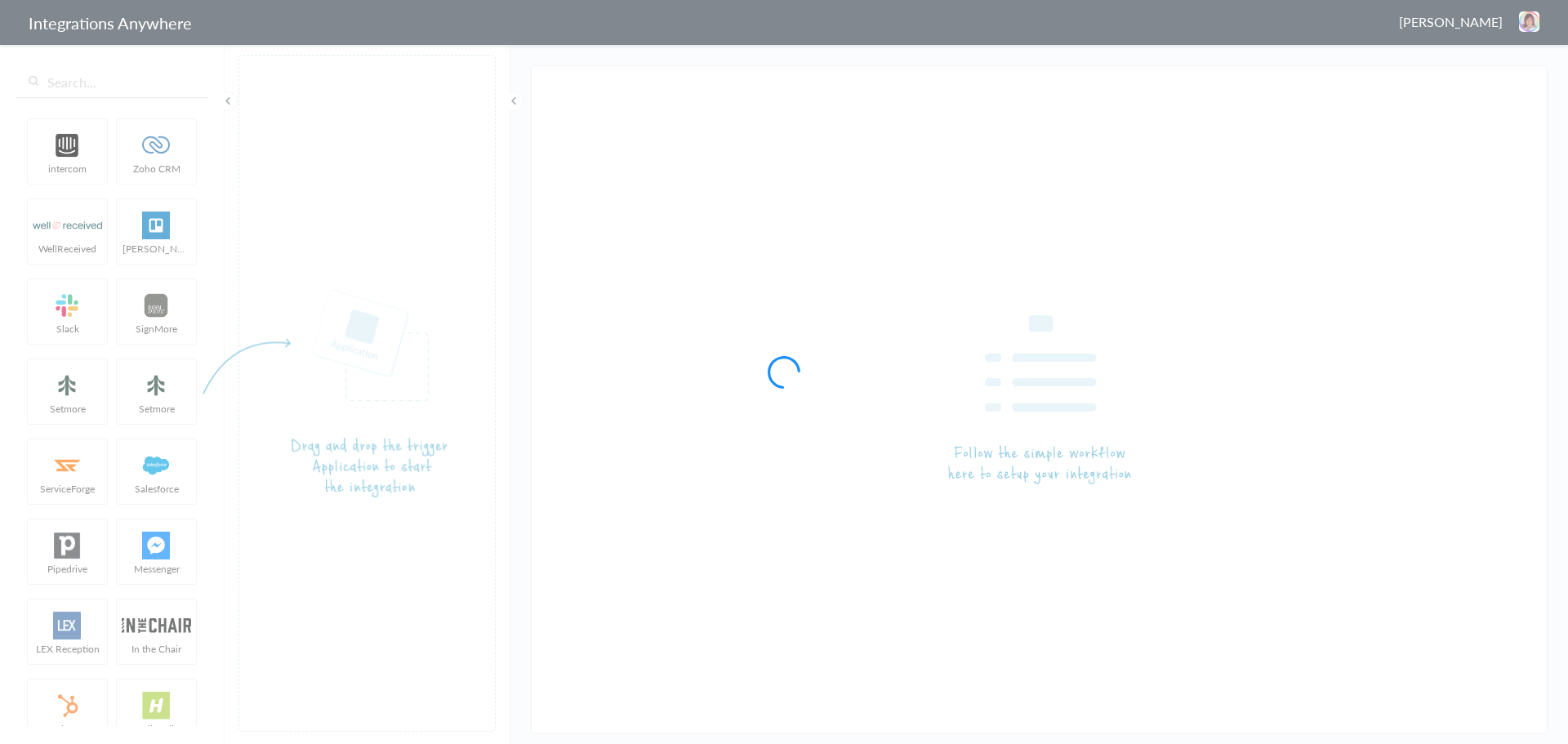
click at [57, 41] on div at bounding box center [784, 372] width 1568 height 744
type input "9102210442 - Upskill - AC to Hubspot [Create or Update Contact]"
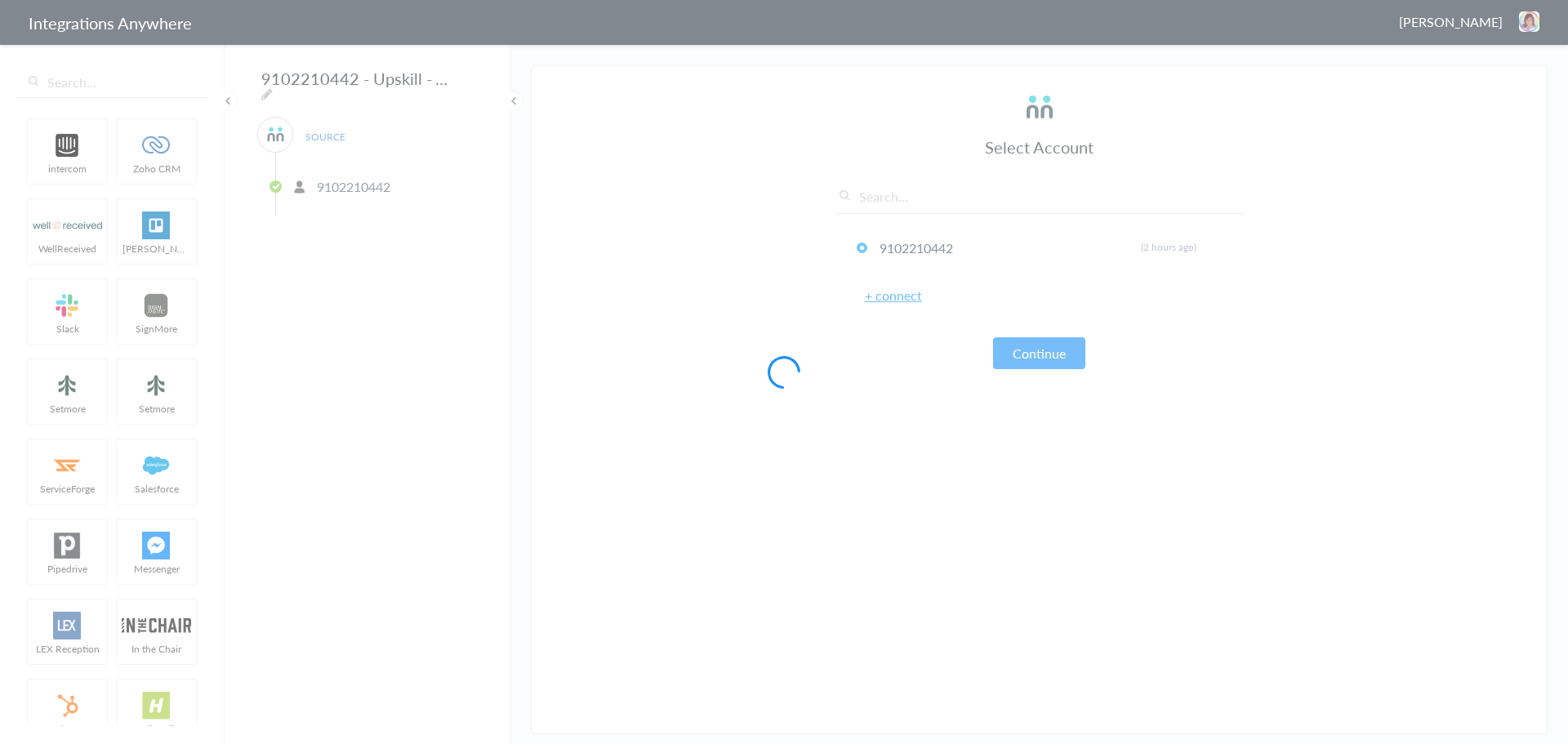
click at [1241, 93] on div at bounding box center [784, 372] width 1568 height 744
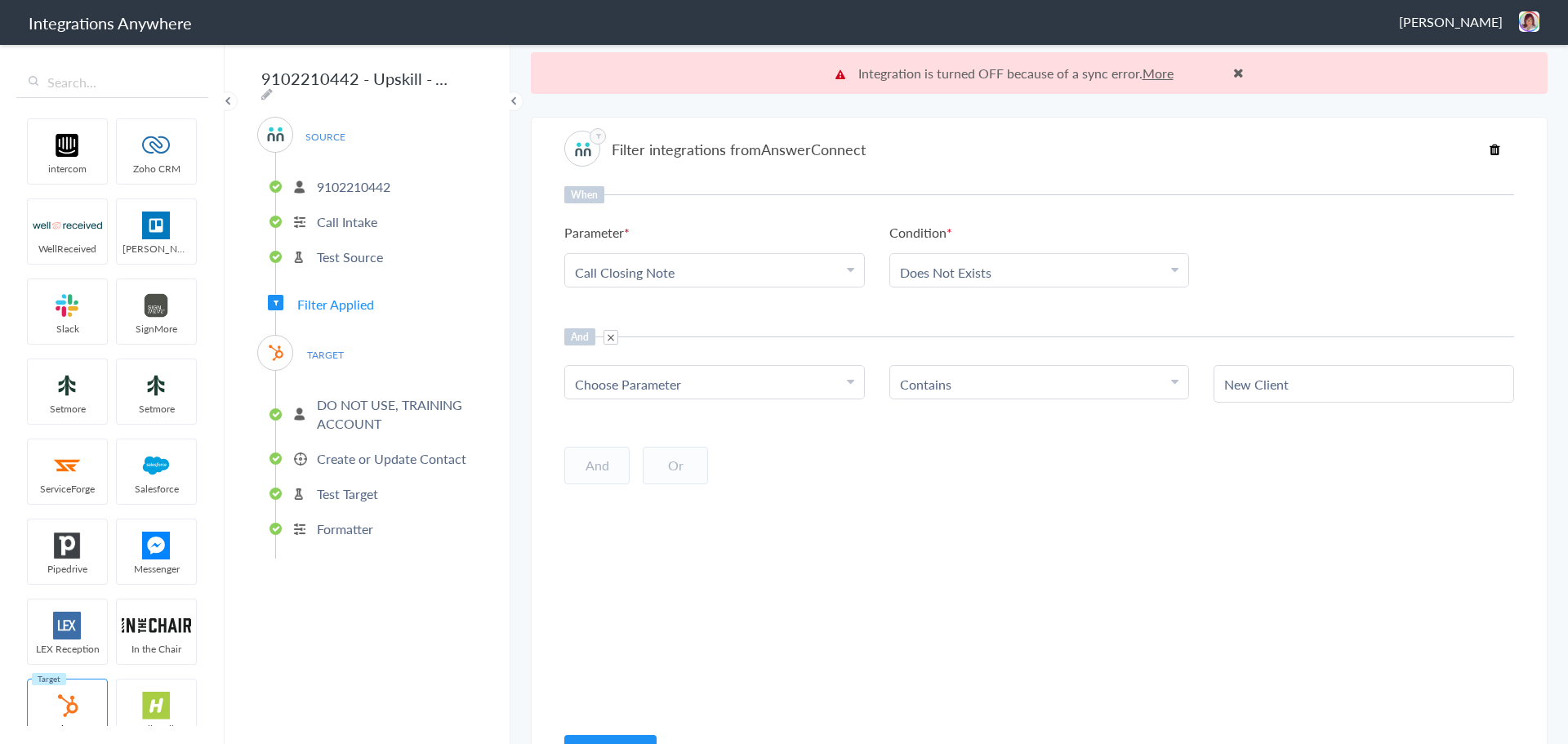
click at [1522, 24] on img at bounding box center [1529, 22] width 21 height 21
click at [1504, 79] on li "Dashboard" at bounding box center [1495, 84] width 113 height 25
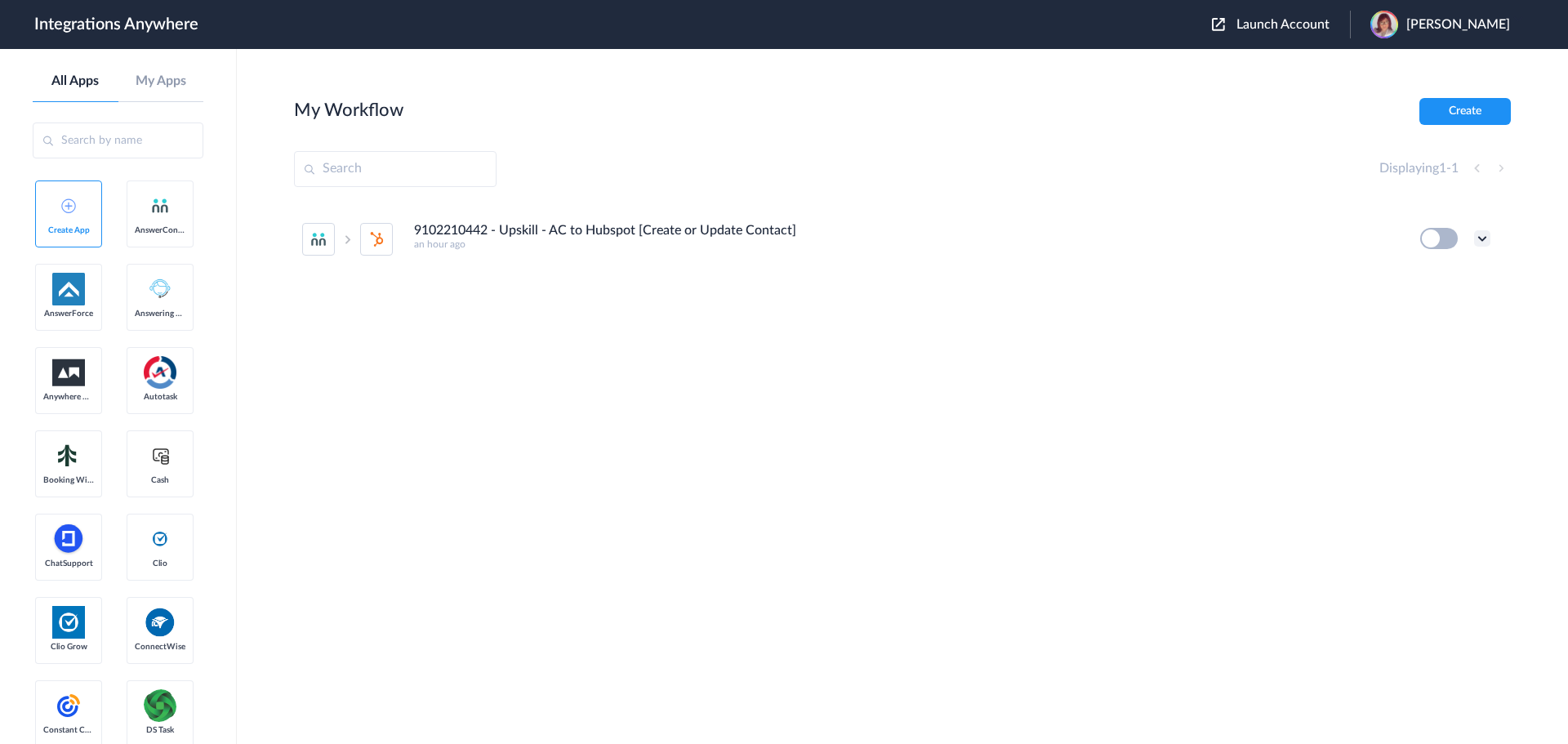
click at [1480, 243] on icon at bounding box center [1483, 238] width 17 height 17
click at [1415, 304] on link "Task history" at bounding box center [1435, 307] width 78 height 12
click at [828, 169] on div "Displaying 1 - 1" at bounding box center [902, 169] width 1217 height 36
click at [1454, 238] on button at bounding box center [1439, 237] width 38 height 21
click at [1428, 241] on button at bounding box center [1439, 237] width 38 height 21
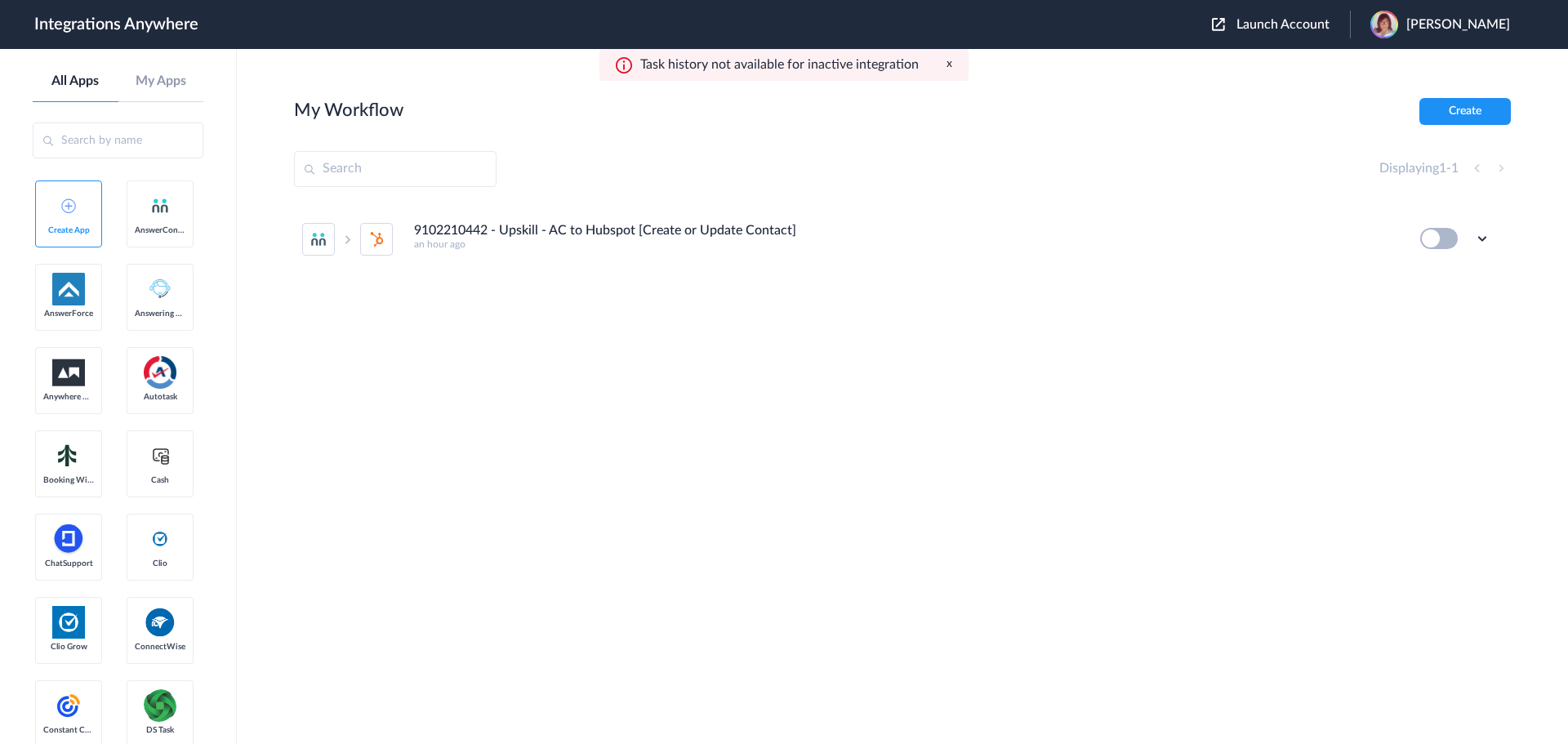
click at [1447, 239] on button at bounding box center [1439, 237] width 38 height 21
click at [1475, 236] on icon at bounding box center [1483, 238] width 17 height 17
click at [1446, 265] on li "Edit" at bounding box center [1437, 276] width 106 height 31
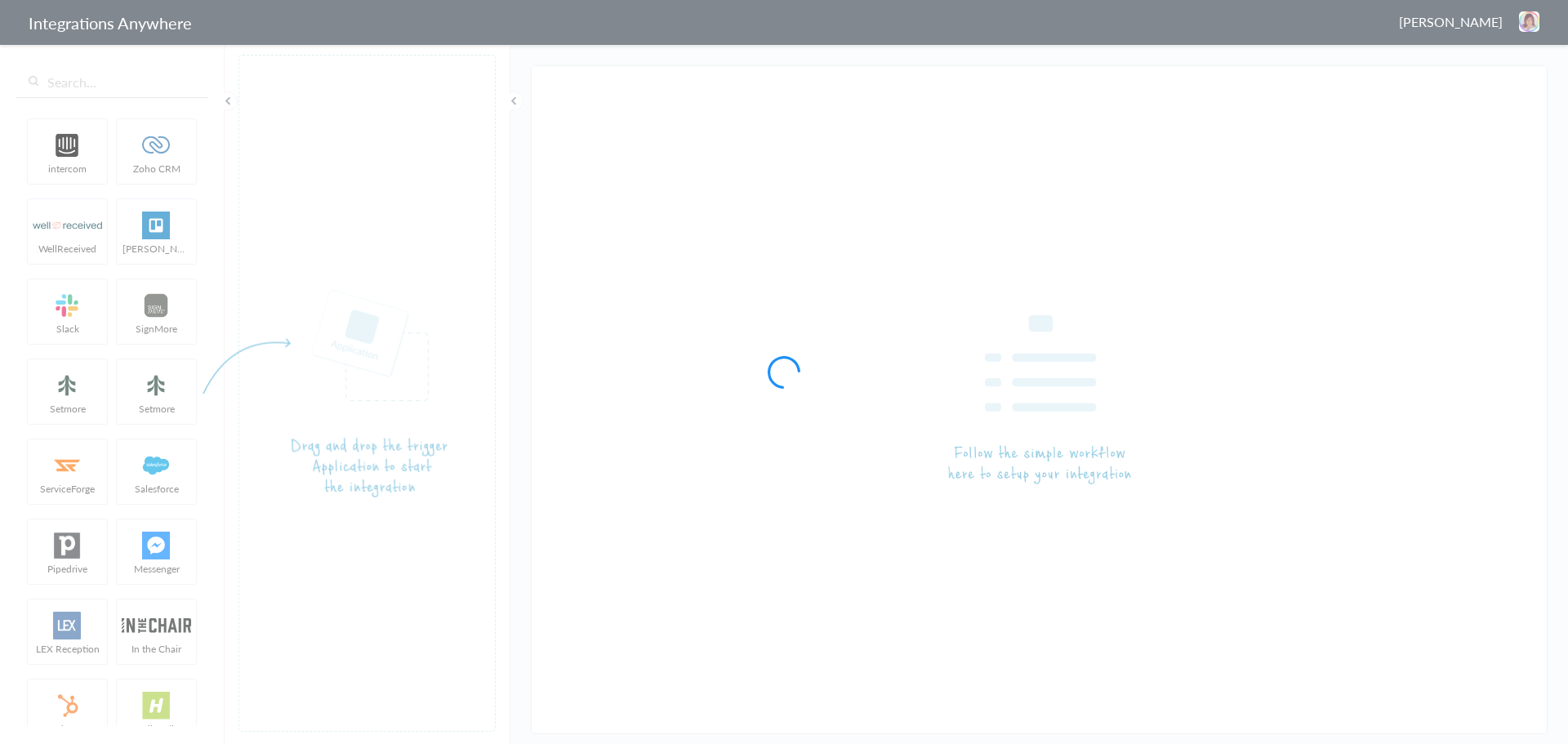
type input "9102210442 - Upskill - AC to Hubspot [Create or Update Contact]"
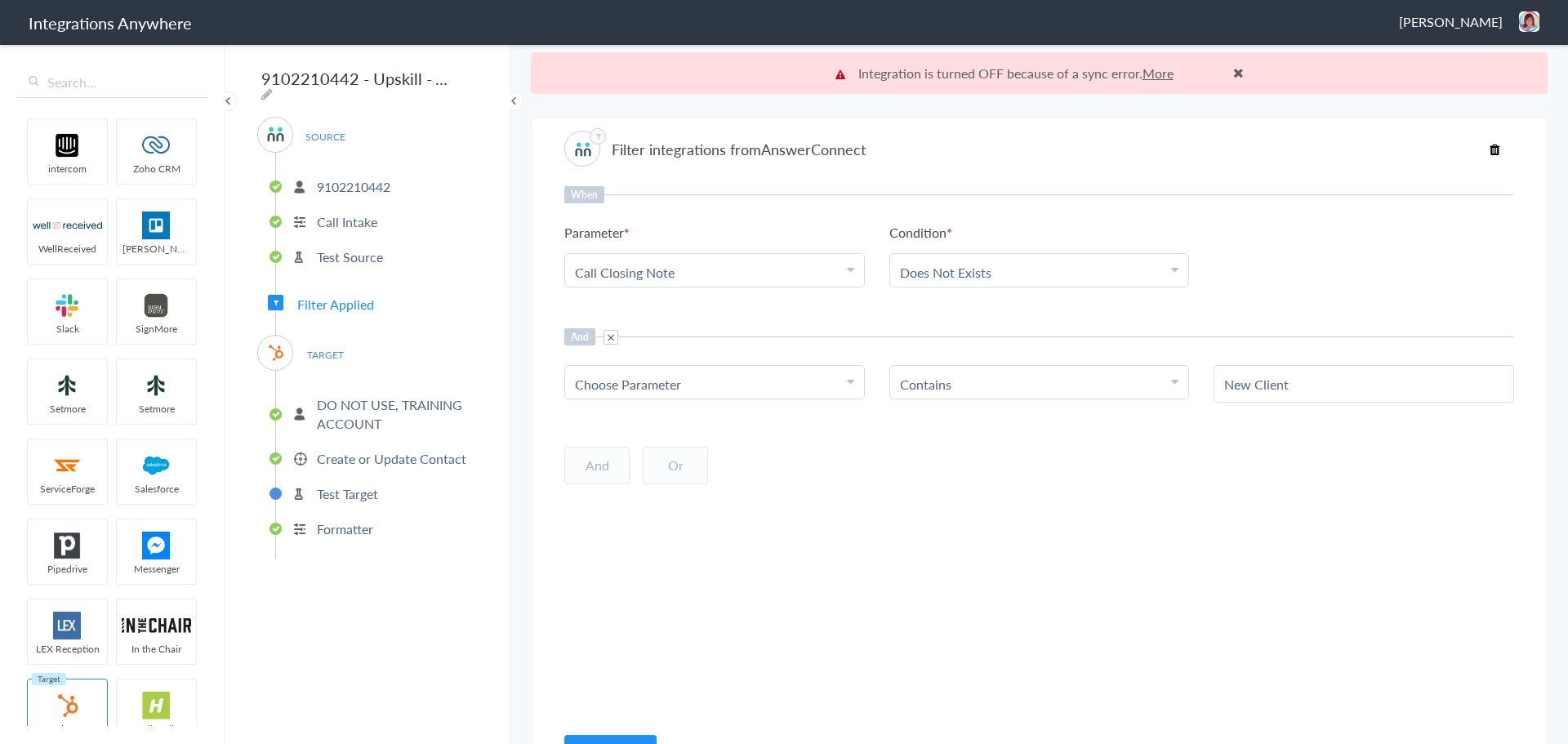
click at [1155, 77] on link "More" at bounding box center [1157, 72] width 31 height 19
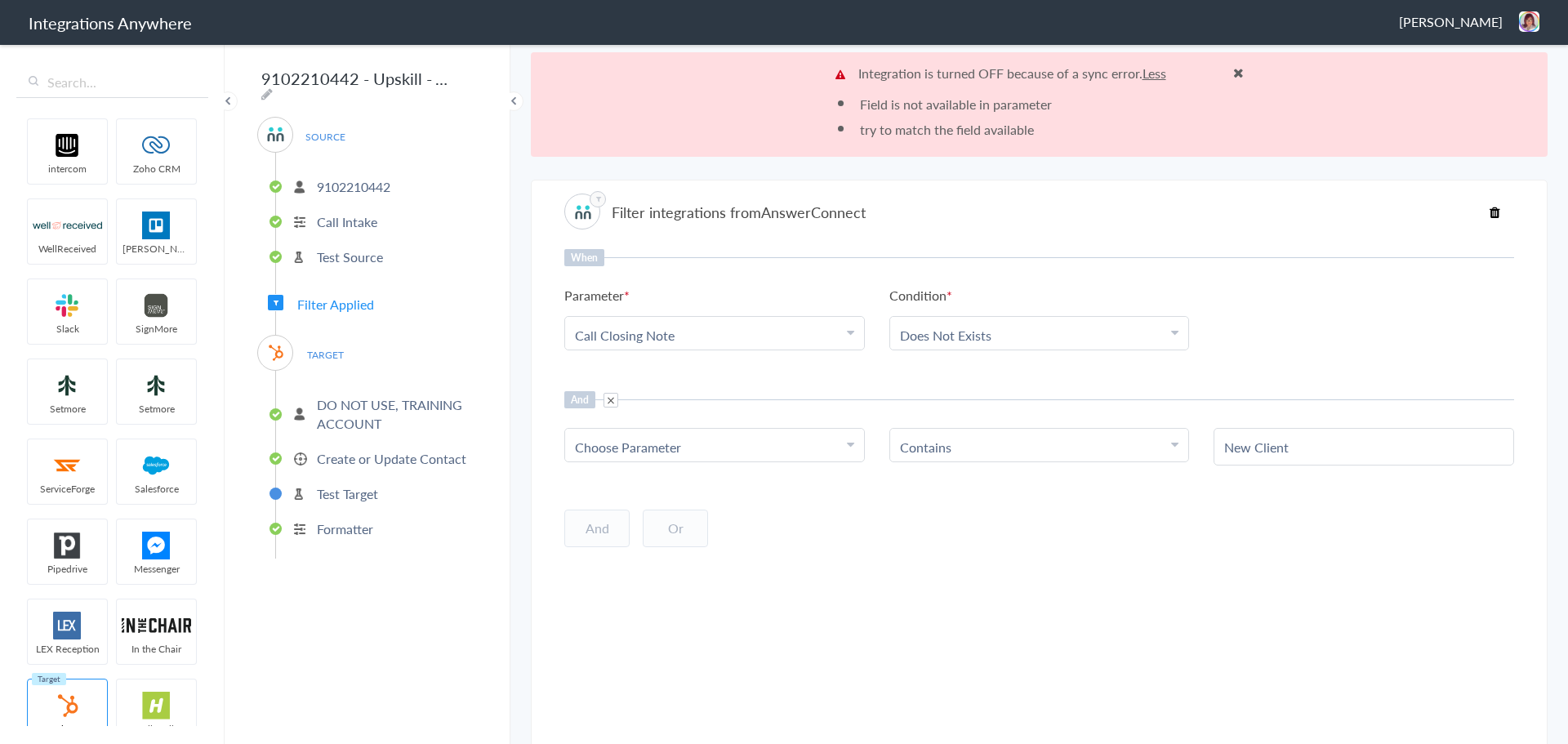
click at [745, 377] on div "When Parameter Choose Parameter Call Closing Note First Name Last Name Email Ph…" at bounding box center [1040, 517] width 950 height 537
click at [717, 445] on div "Choose Parameter" at bounding box center [714, 447] width 279 height 19
click at [689, 423] on div "And Choose Parameter First Name Last Name Email Phone Call Start Time Account I…" at bounding box center [1040, 428] width 950 height 74
click at [706, 451] on div "Choose Parameter" at bounding box center [714, 447] width 279 height 19
click at [705, 447] on div "Choose Parameter" at bounding box center [714, 447] width 279 height 19
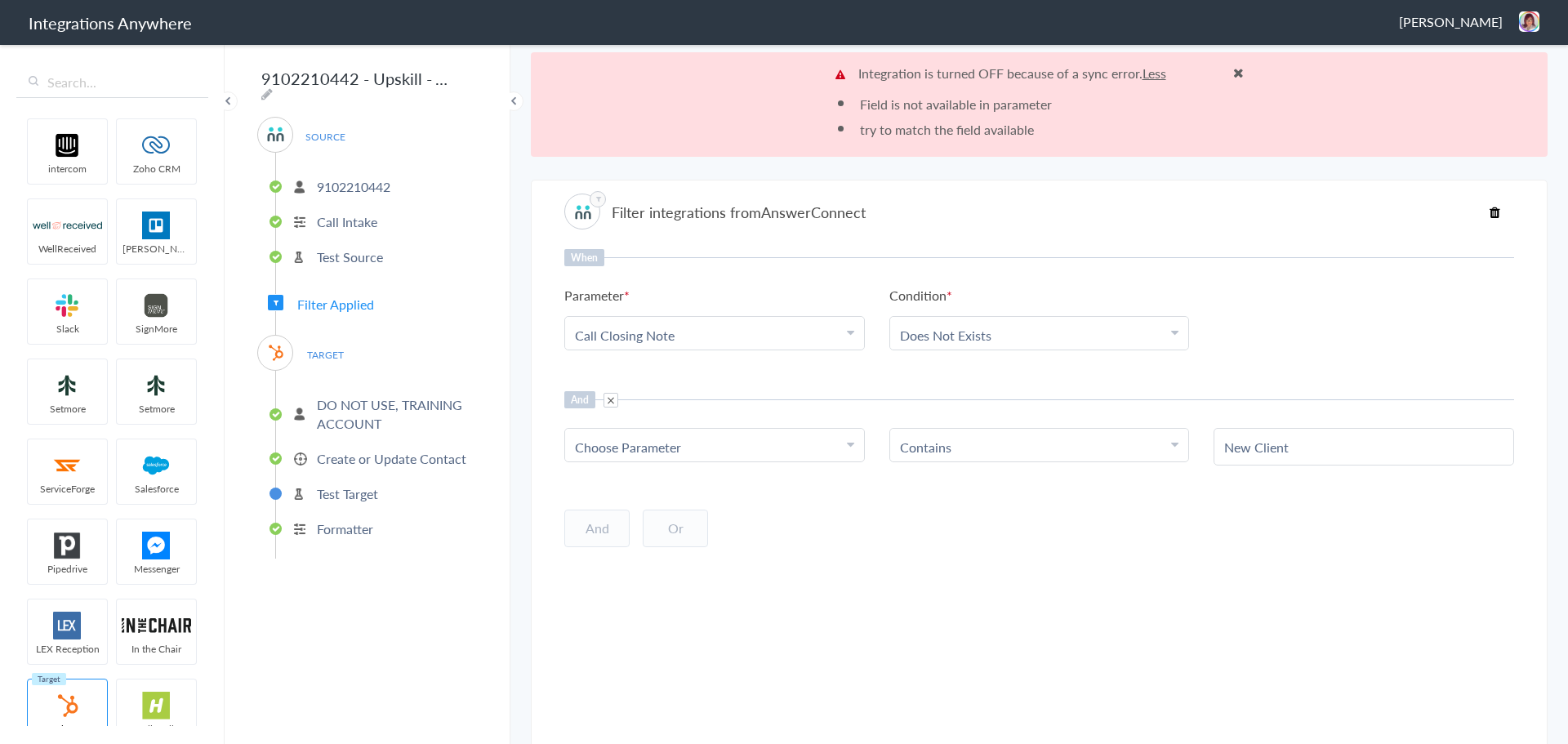
click at [690, 441] on div "Choose Parameter" at bounding box center [714, 447] width 279 height 19
click at [685, 410] on div "And Choose Parameter First Name Last Name Email Phone Call Start Time Account I…" at bounding box center [1040, 428] width 950 height 74
click at [678, 455] on span "Choose Parameter" at bounding box center [627, 447] width 106 height 19
click at [642, 478] on input "text" at bounding box center [714, 493] width 299 height 36
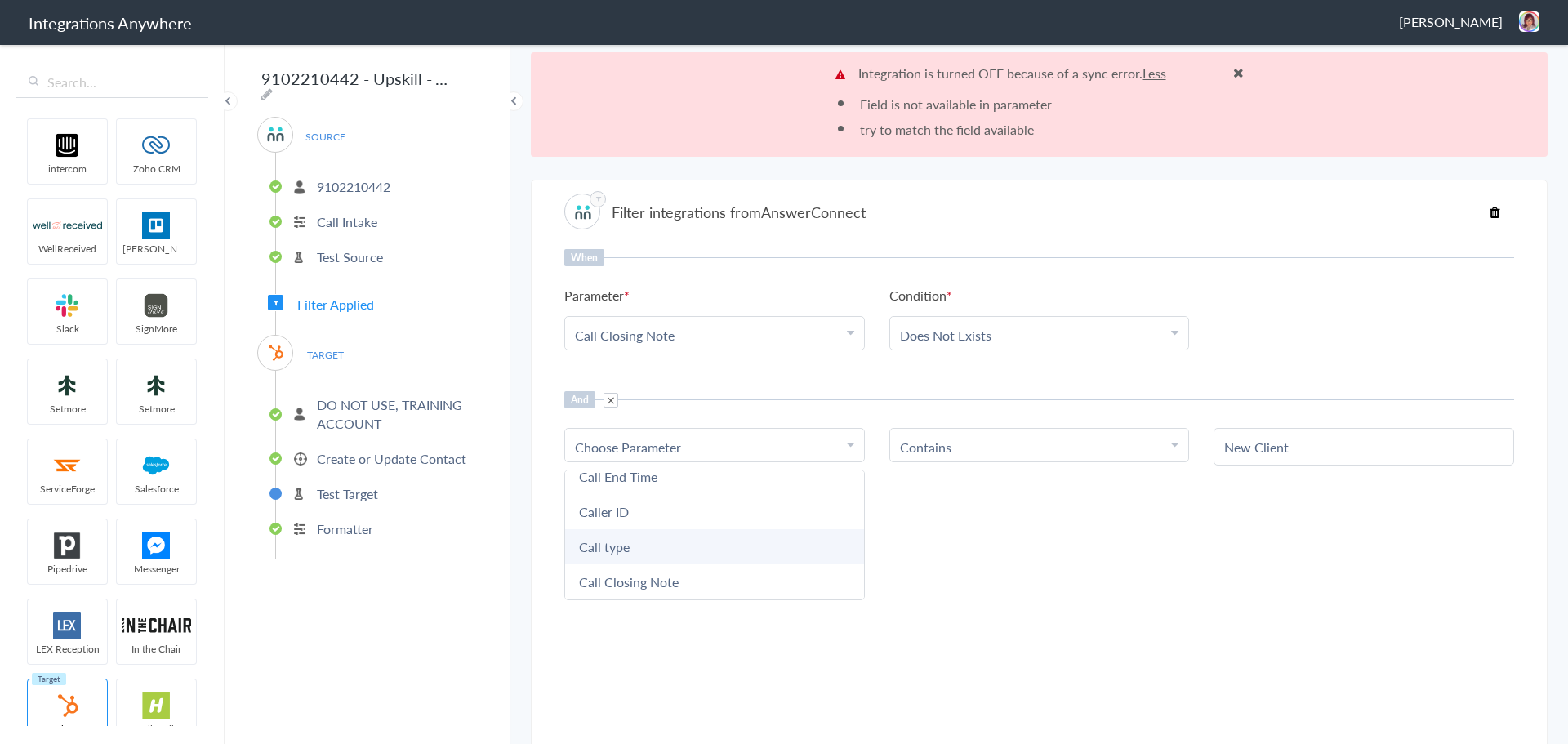
type input "call"
click at [634, 540] on link "Call type" at bounding box center [714, 547] width 299 height 36
click at [828, 530] on div "And Or Add Filter" at bounding box center [1040, 526] width 950 height 41
click at [880, 565] on div "When Parameter Choose Parameter Call Closing Note First Name Last Name Email Ph…" at bounding box center [1040, 517] width 950 height 537
click at [692, 404] on div "And" at bounding box center [1040, 400] width 950 height 17
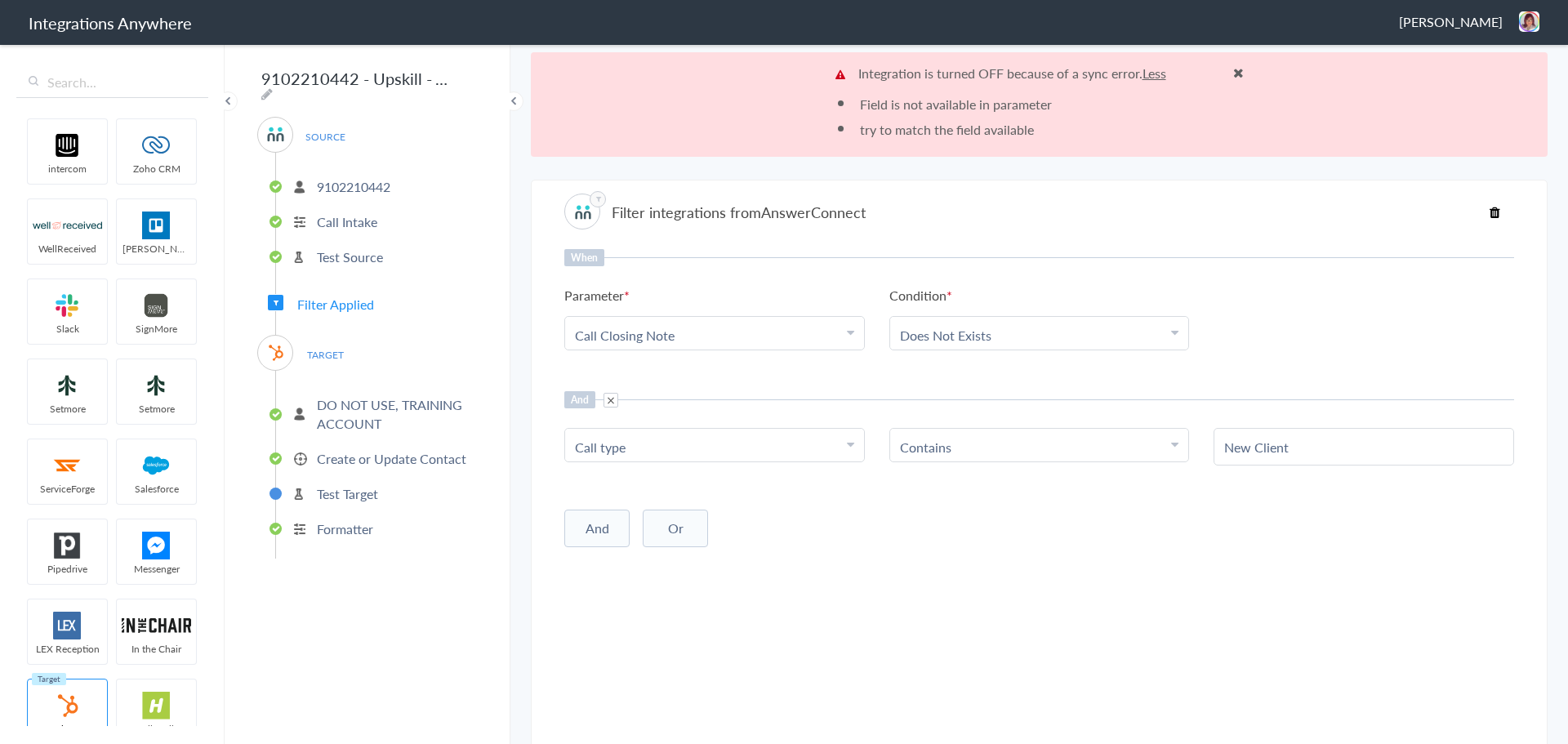
drag, startPoint x: 999, startPoint y: 579, endPoint x: 841, endPoint y: 584, distance: 158.1
click at [841, 584] on div "When Parameter Choose Parameter Call Closing Note First Name Last Name Email Ph…" at bounding box center [1040, 517] width 950 height 537
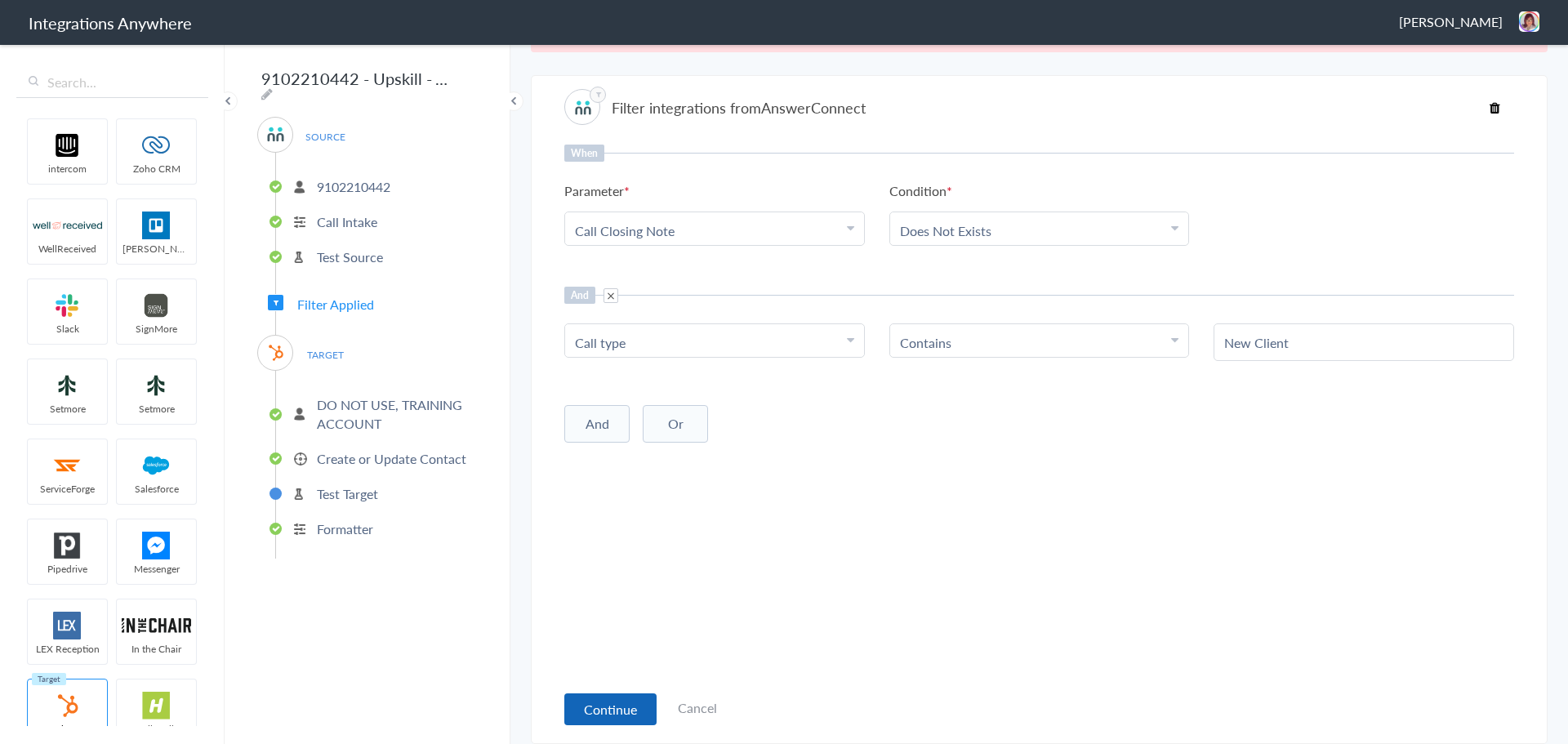
click at [614, 701] on button "Continue" at bounding box center [610, 709] width 92 height 32
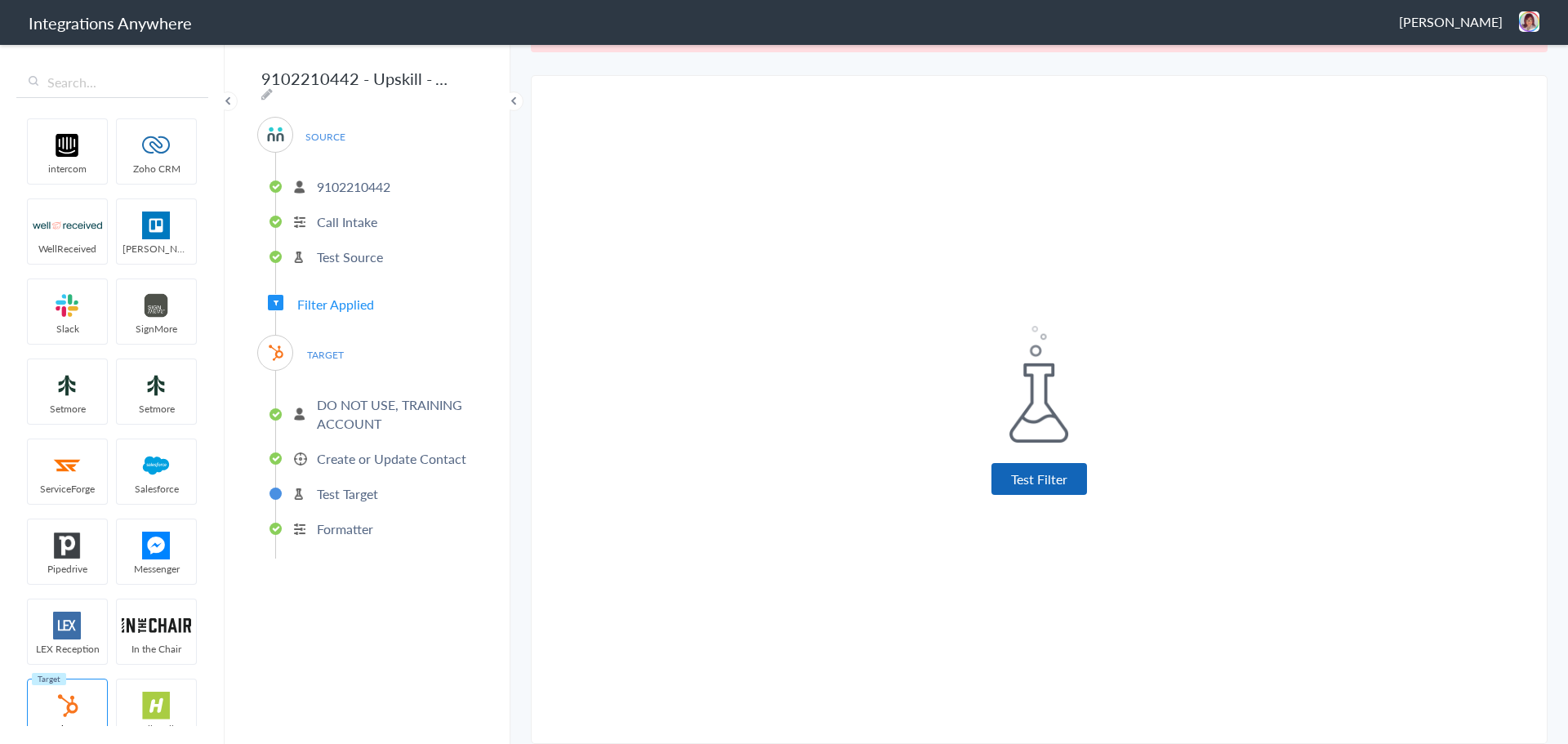
click at [1015, 483] on button "Test Filter" at bounding box center [1039, 479] width 96 height 32
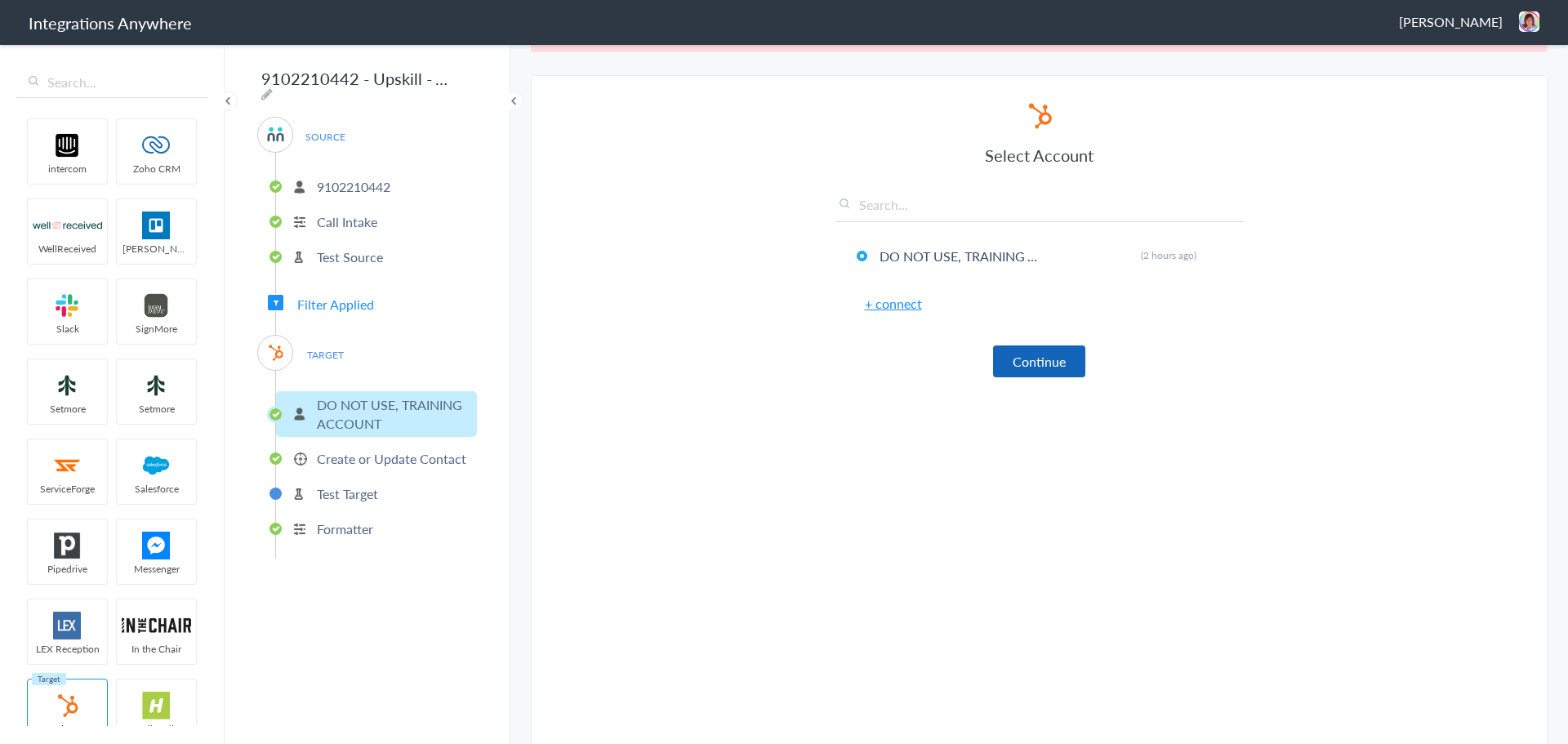
click at [1048, 361] on button "Continue" at bounding box center [1039, 361] width 92 height 32
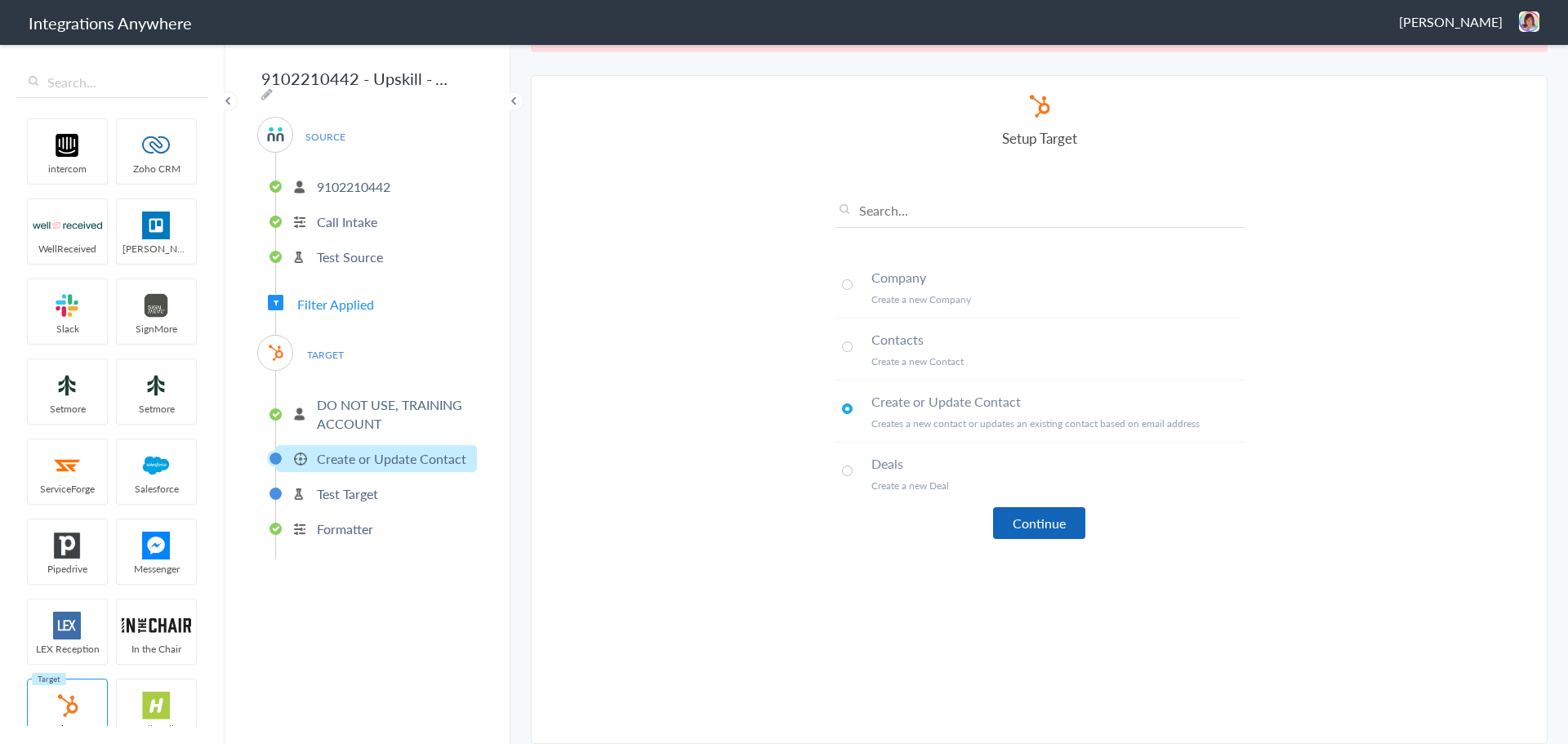
click at [1044, 517] on button "Continue" at bounding box center [1039, 523] width 92 height 32
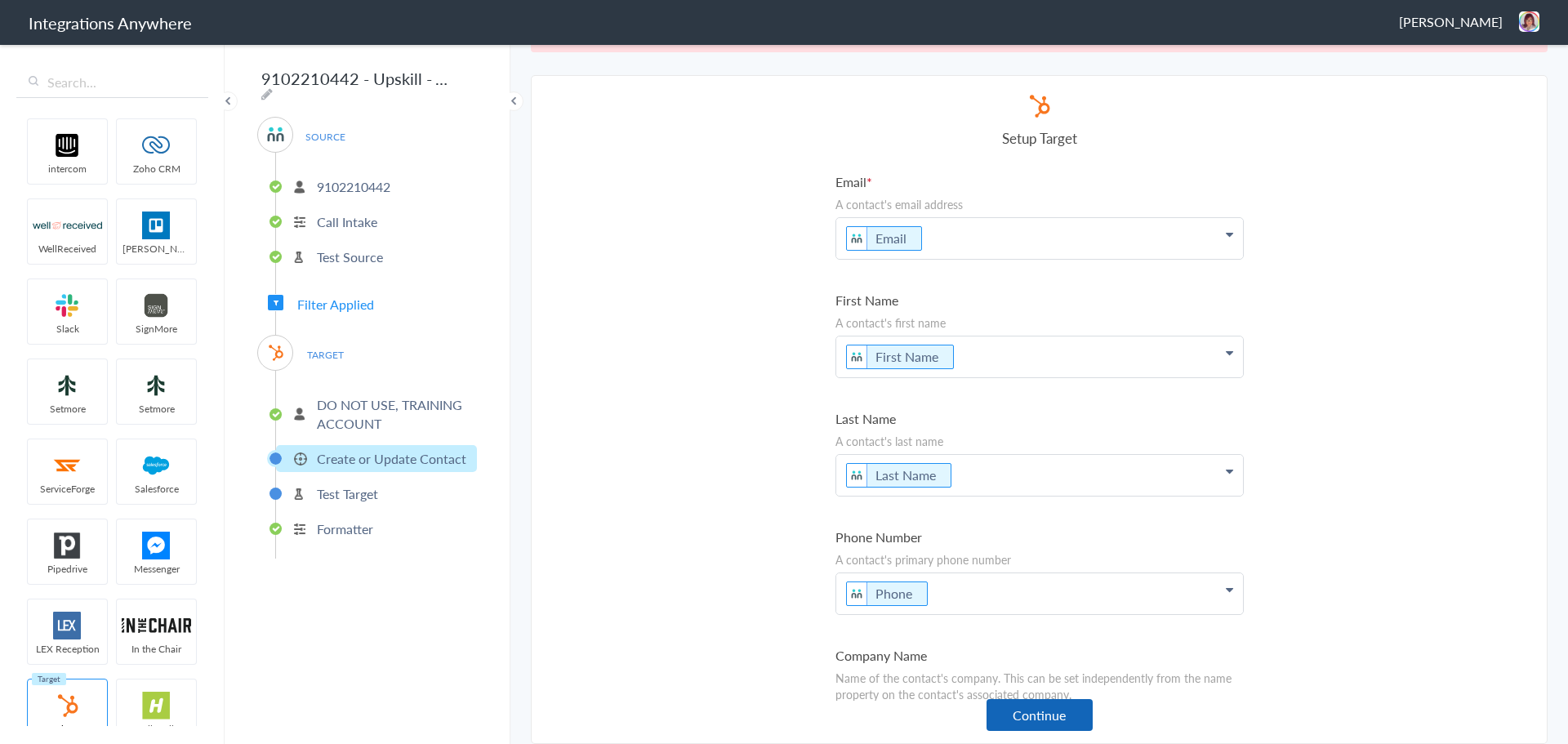
click at [1039, 711] on button "Continue" at bounding box center [1040, 715] width 106 height 32
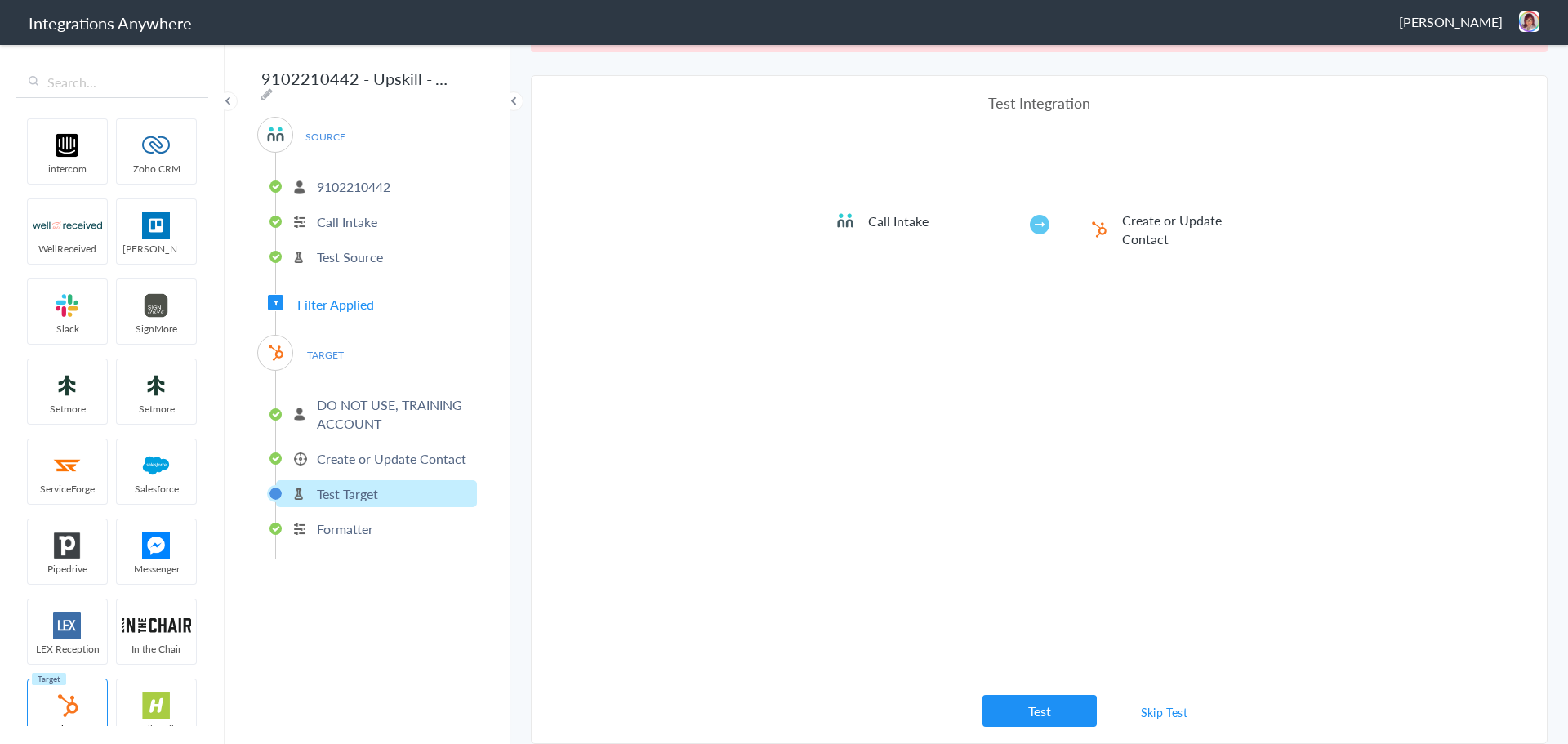
click at [1061, 721] on button "Test" at bounding box center [1040, 711] width 115 height 32
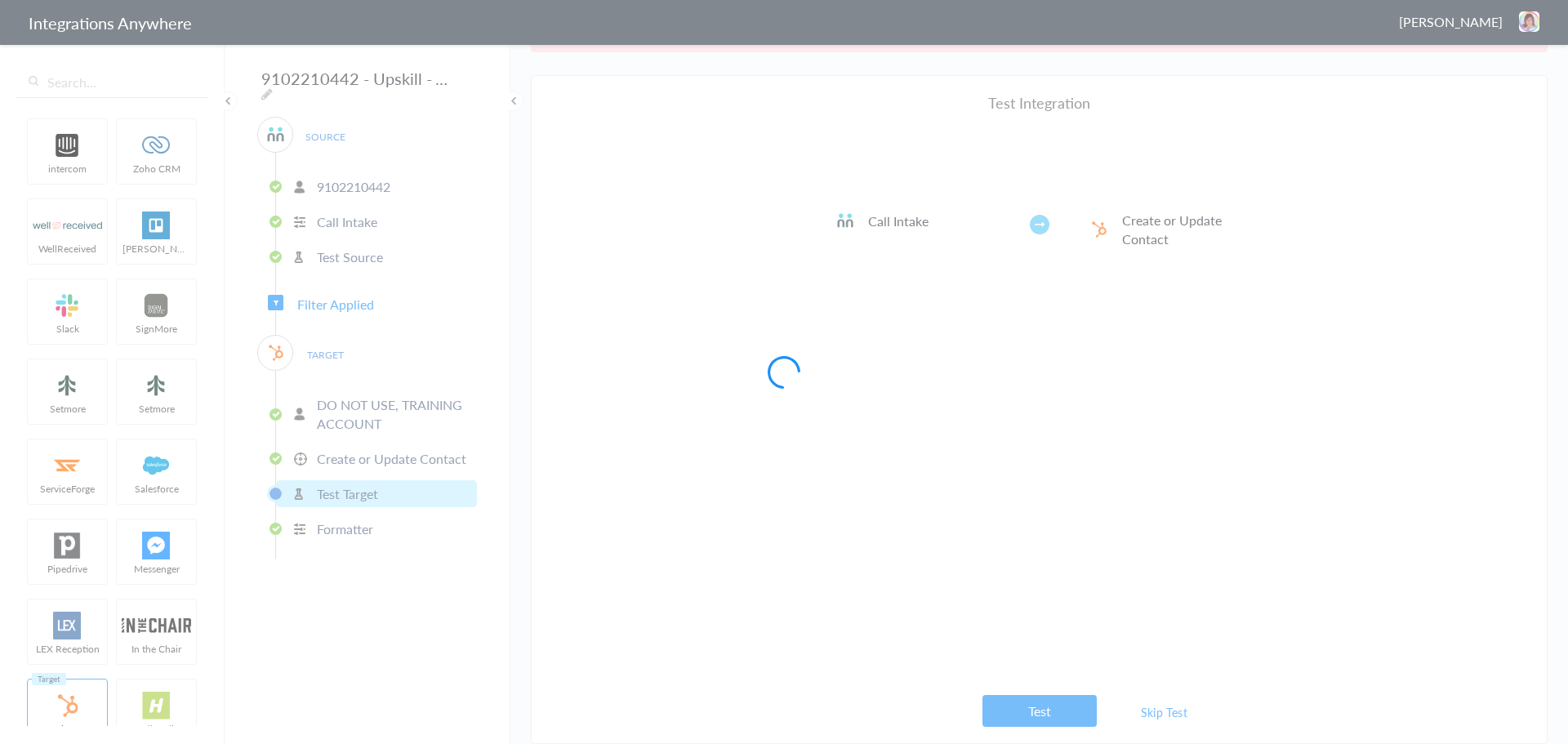
scroll to position [0, 0]
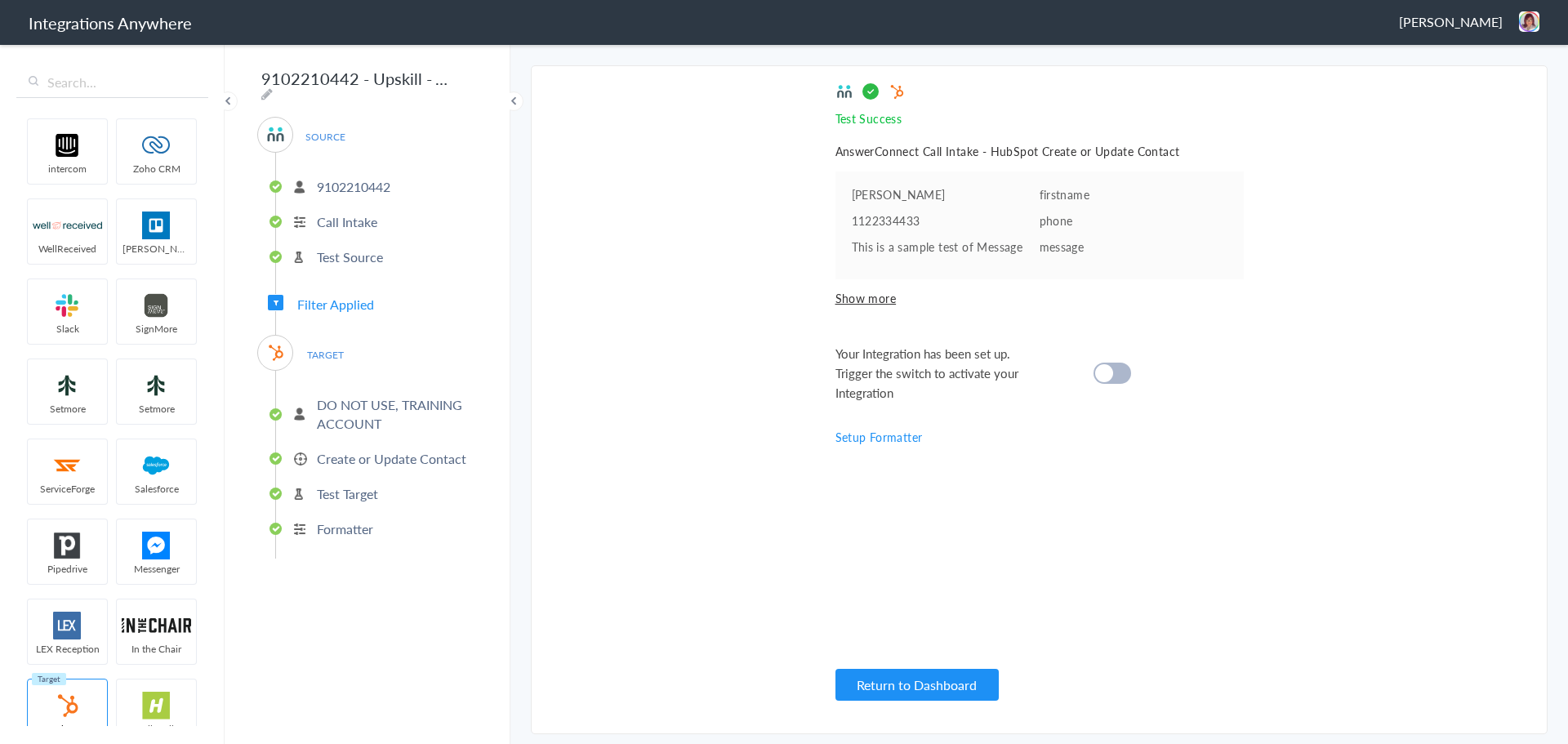
click at [1126, 376] on div at bounding box center [1113, 373] width 38 height 21
click at [930, 677] on button "Return to Dashboard" at bounding box center [917, 685] width 163 height 32
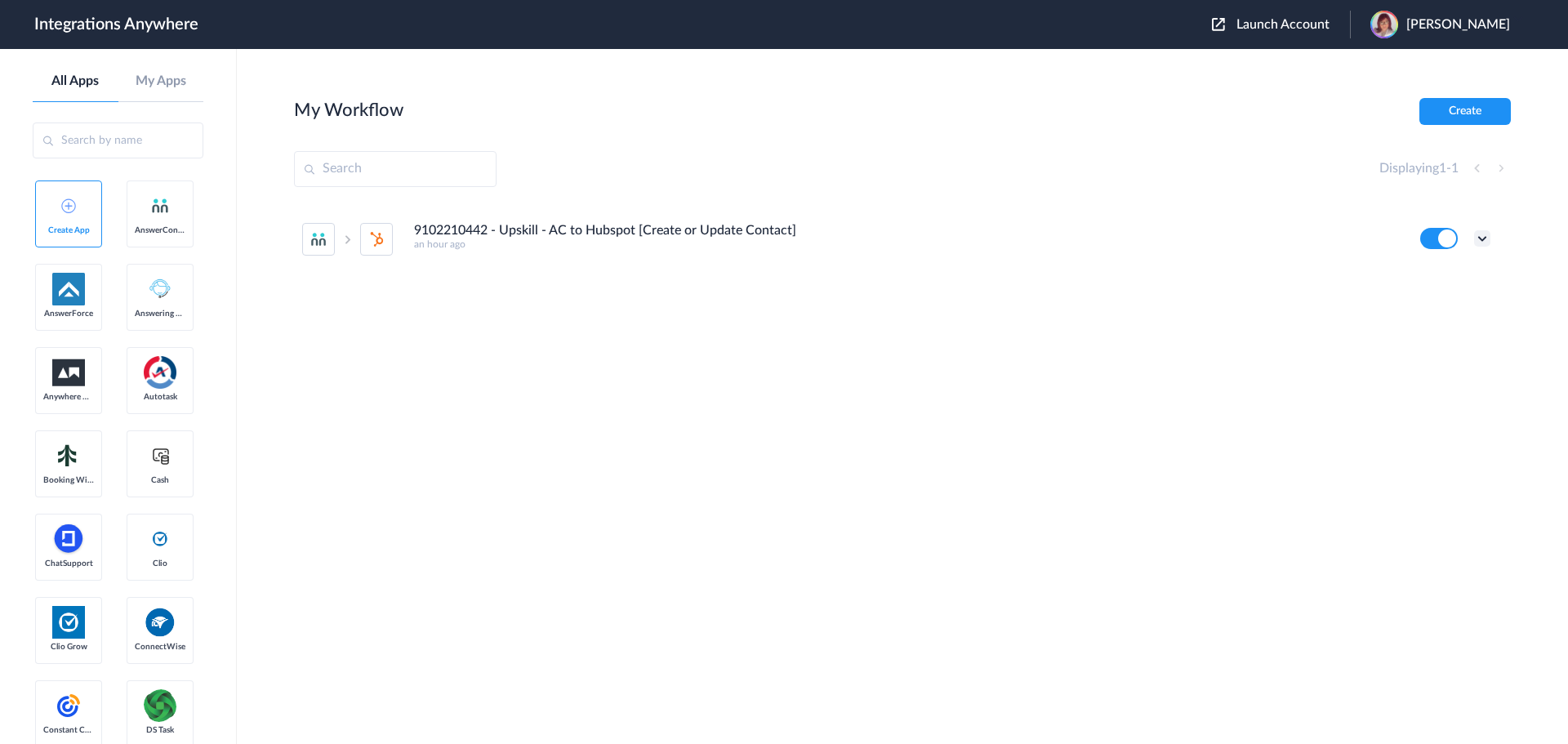
click at [1485, 236] on icon at bounding box center [1483, 238] width 17 height 17
click at [1424, 309] on link "Task history" at bounding box center [1435, 307] width 78 height 12
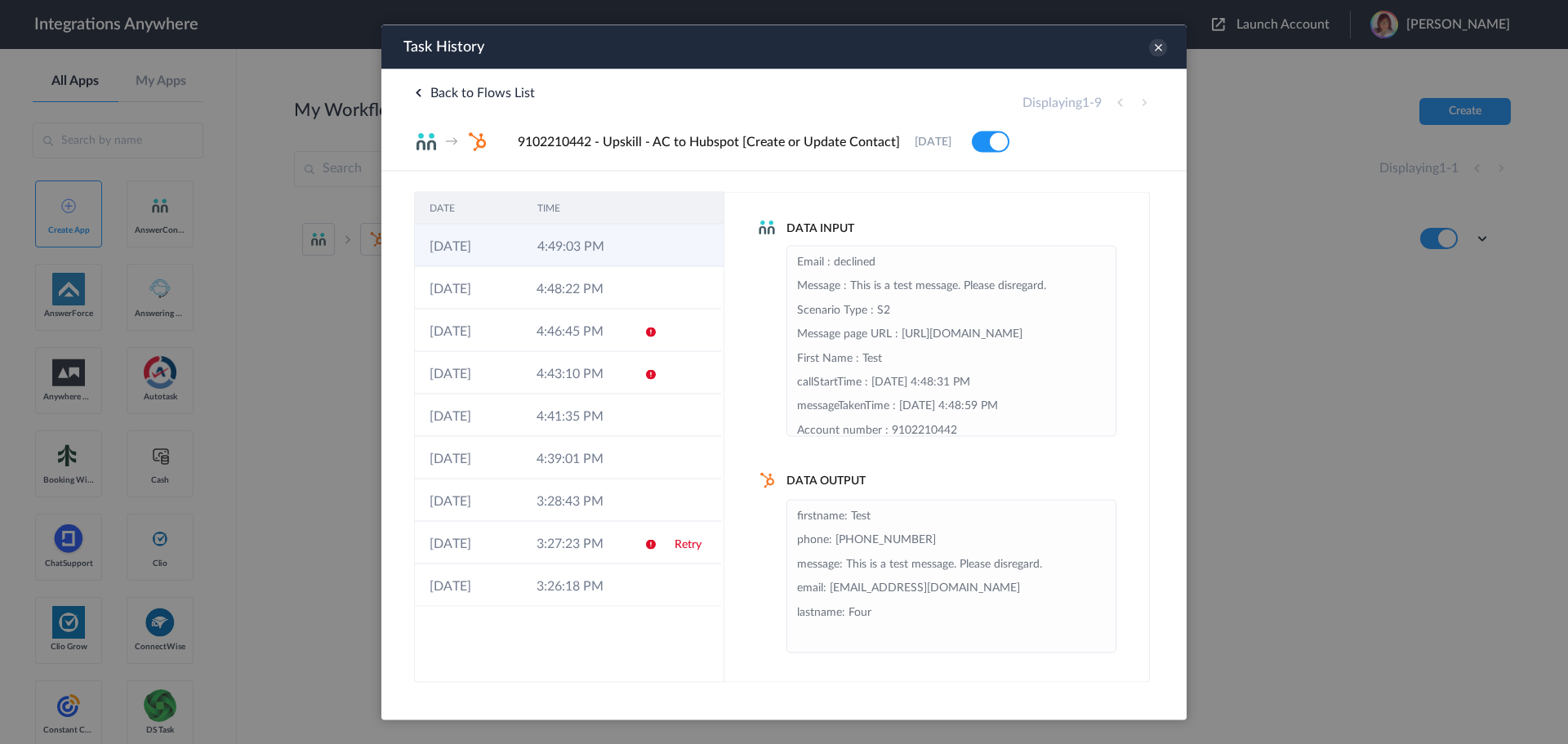
click at [647, 242] on icon at bounding box center [652, 246] width 13 height 13
click at [901, 610] on li "firstname: Test phone: +15551236458 message: This is a test message. Please dis…" at bounding box center [952, 575] width 309 height 143
click at [981, 604] on li "firstname: Test phone: +15551236458 message: This is a test message. Please dis…" at bounding box center [952, 575] width 309 height 143
click at [938, 595] on li "firstname: Test phone: +15551236458 message: This is a test message. Please dis…" at bounding box center [952, 575] width 309 height 143
click at [902, 616] on li "firstname: Test phone: +15551236458 message: This is a test message. Please dis…" at bounding box center [952, 575] width 309 height 143
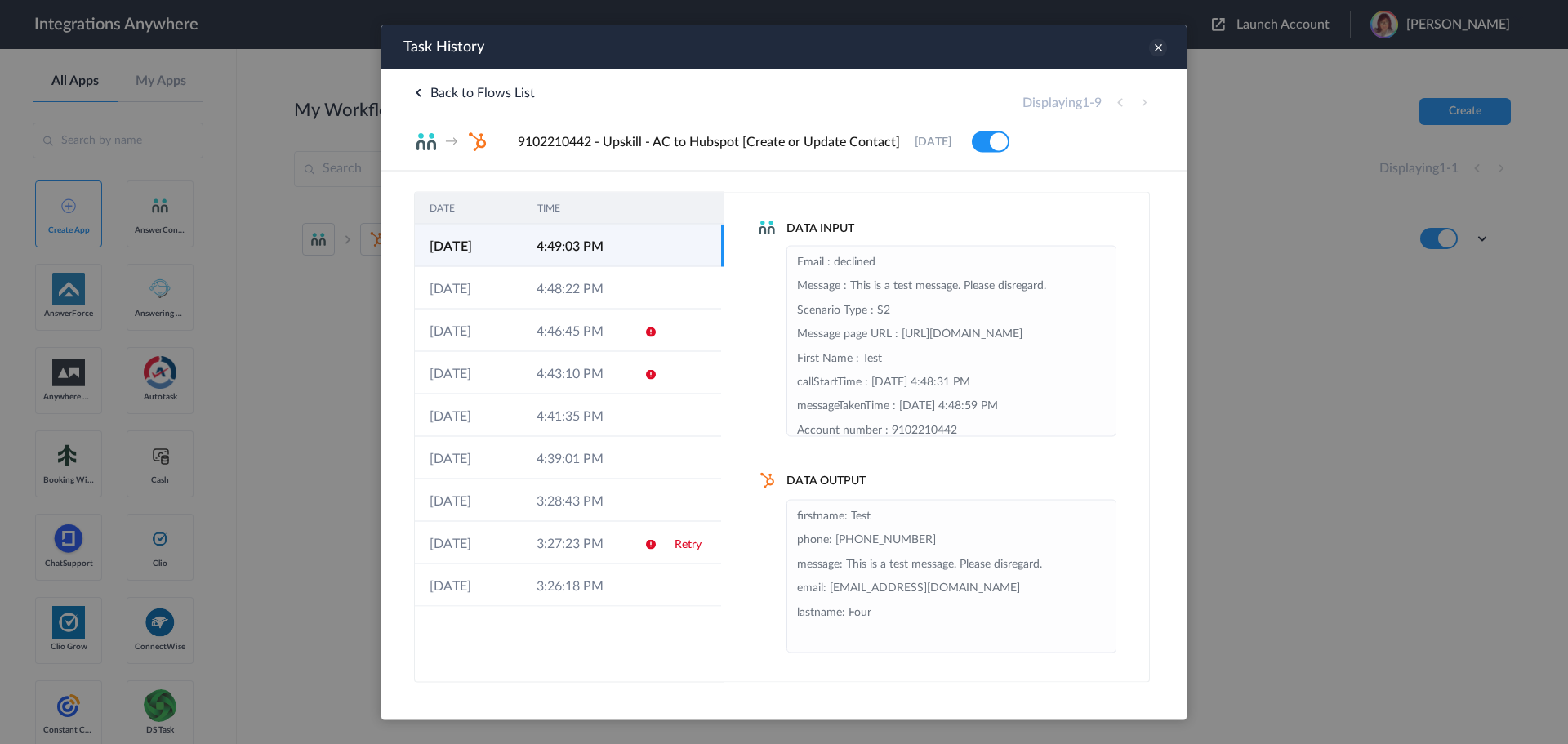
click at [1158, 44] on icon at bounding box center [1158, 47] width 18 height 18
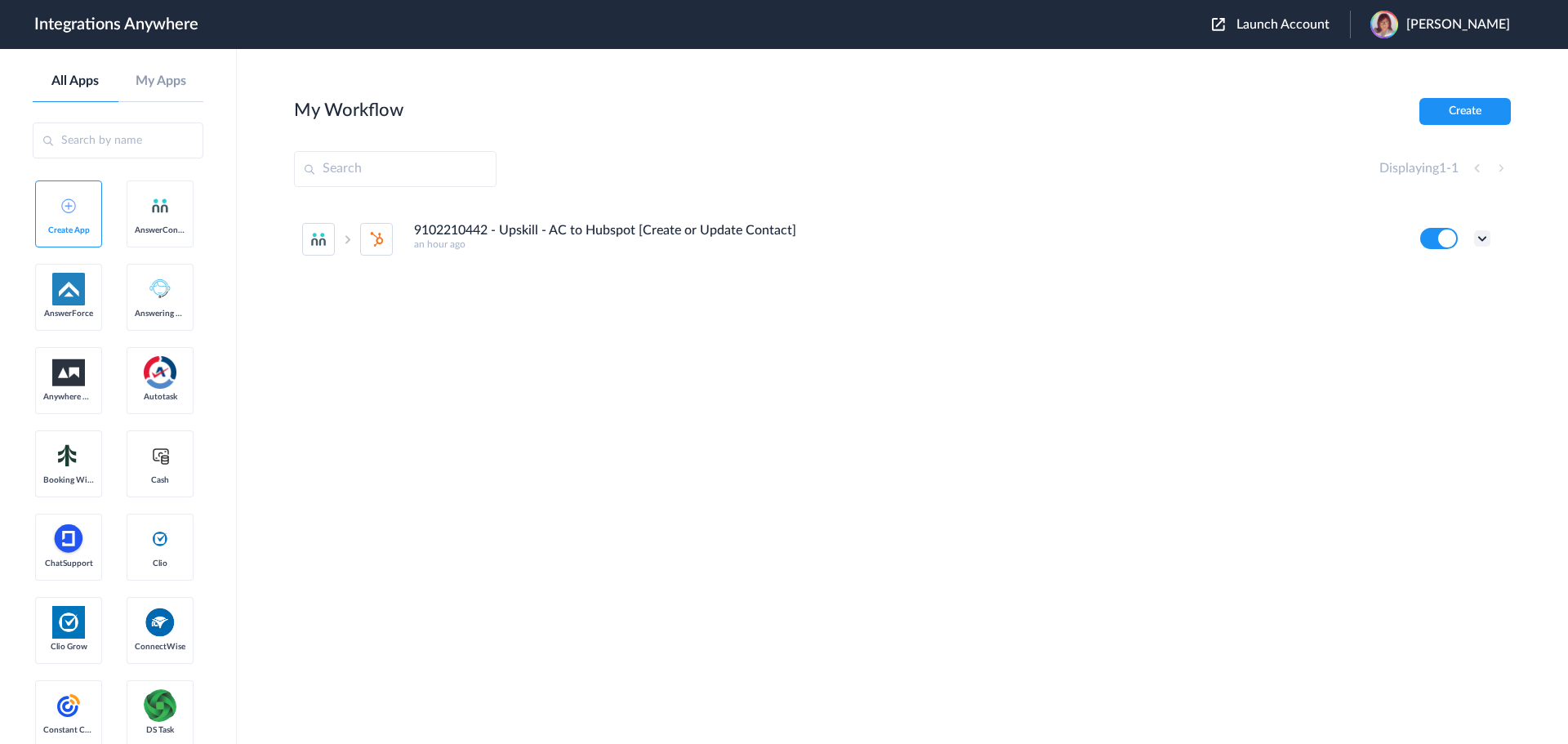
click at [1482, 239] on icon at bounding box center [1483, 238] width 17 height 17
click at [1431, 283] on li "Edit" at bounding box center [1437, 276] width 106 height 31
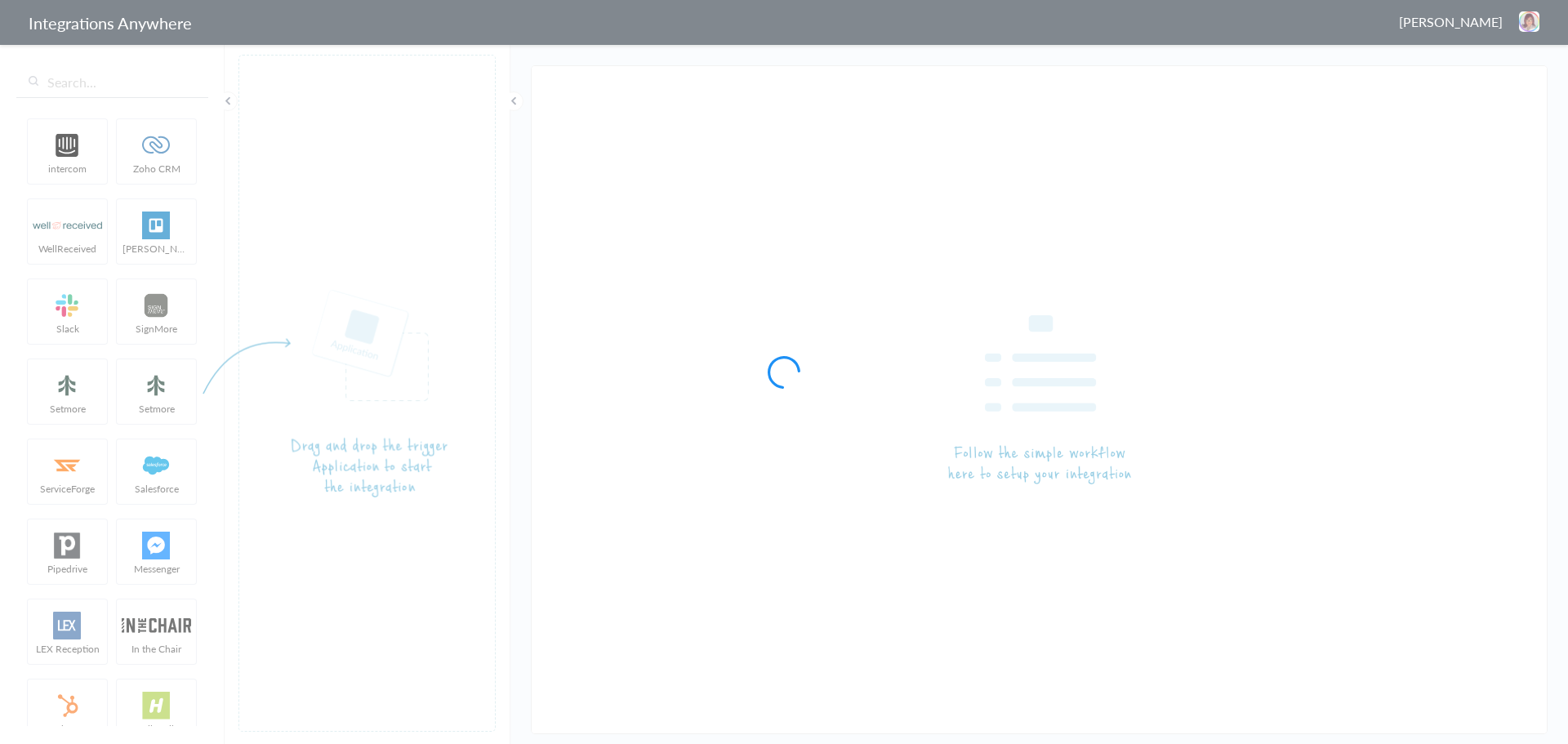
type input "9102210442 - Upskill - AC to Hubspot [Create or Update Contact]"
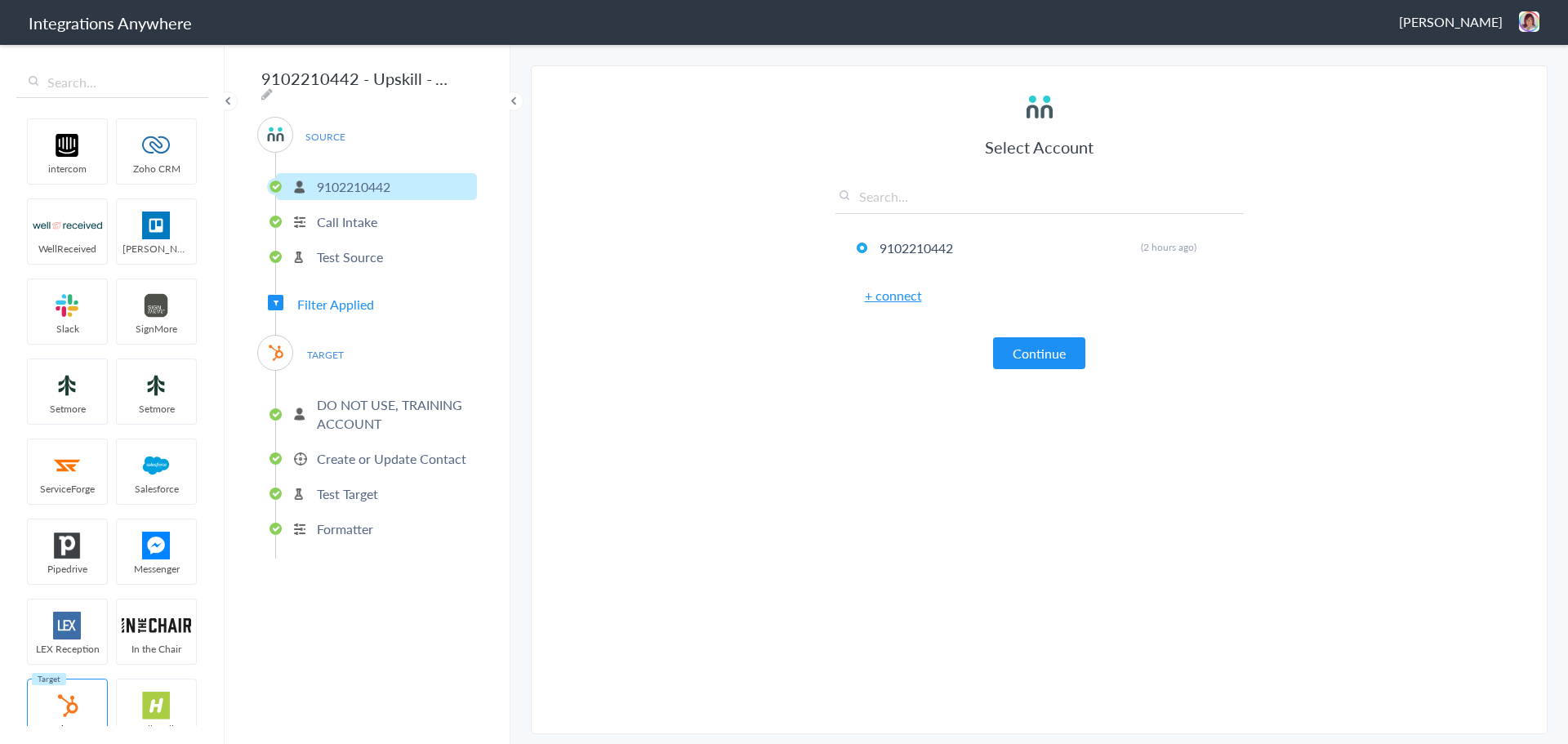
click at [364, 252] on p "Test Source" at bounding box center [349, 256] width 66 height 19
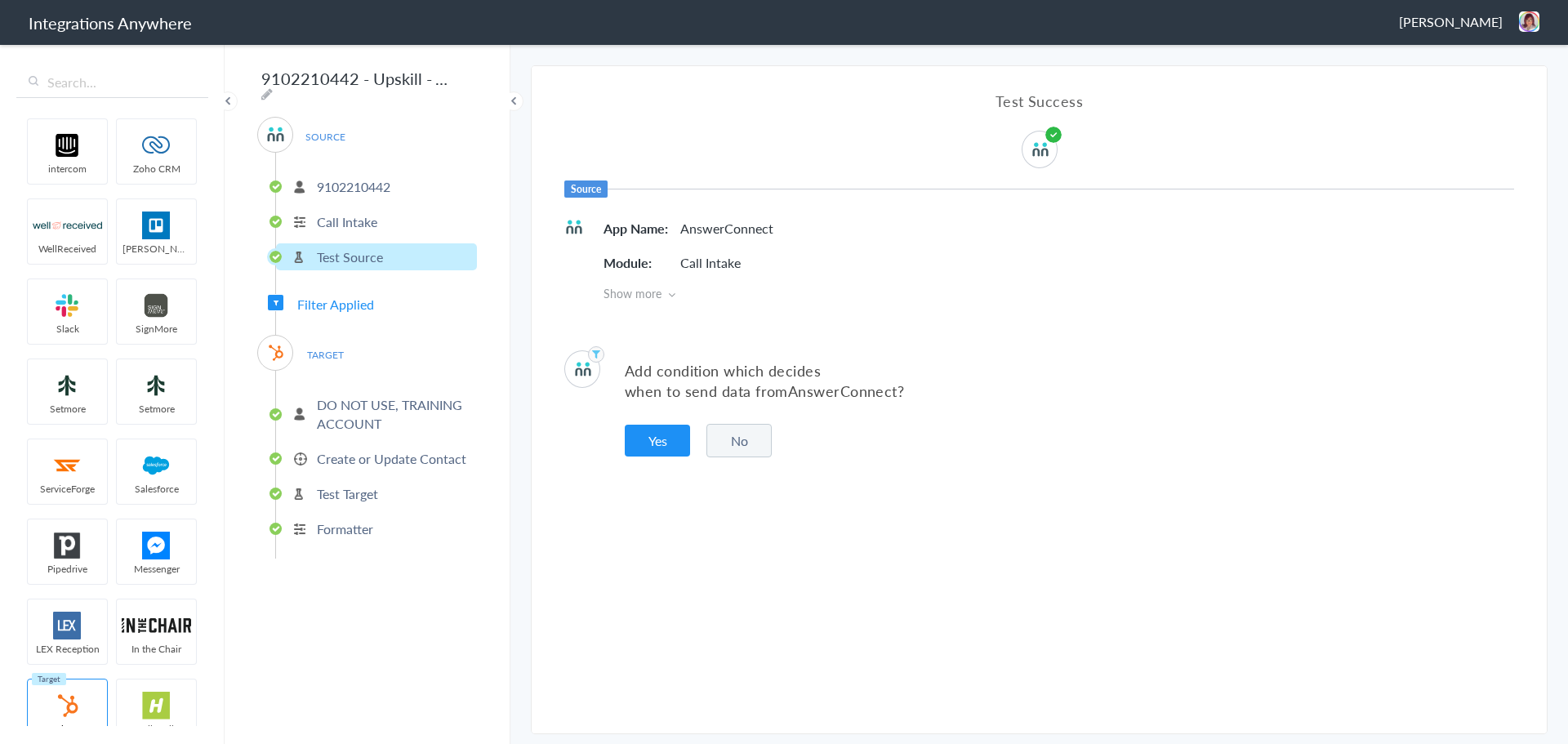
click at [358, 415] on p "DO NOT USE, TRAINING ACCOUNT" at bounding box center [395, 415] width 156 height 38
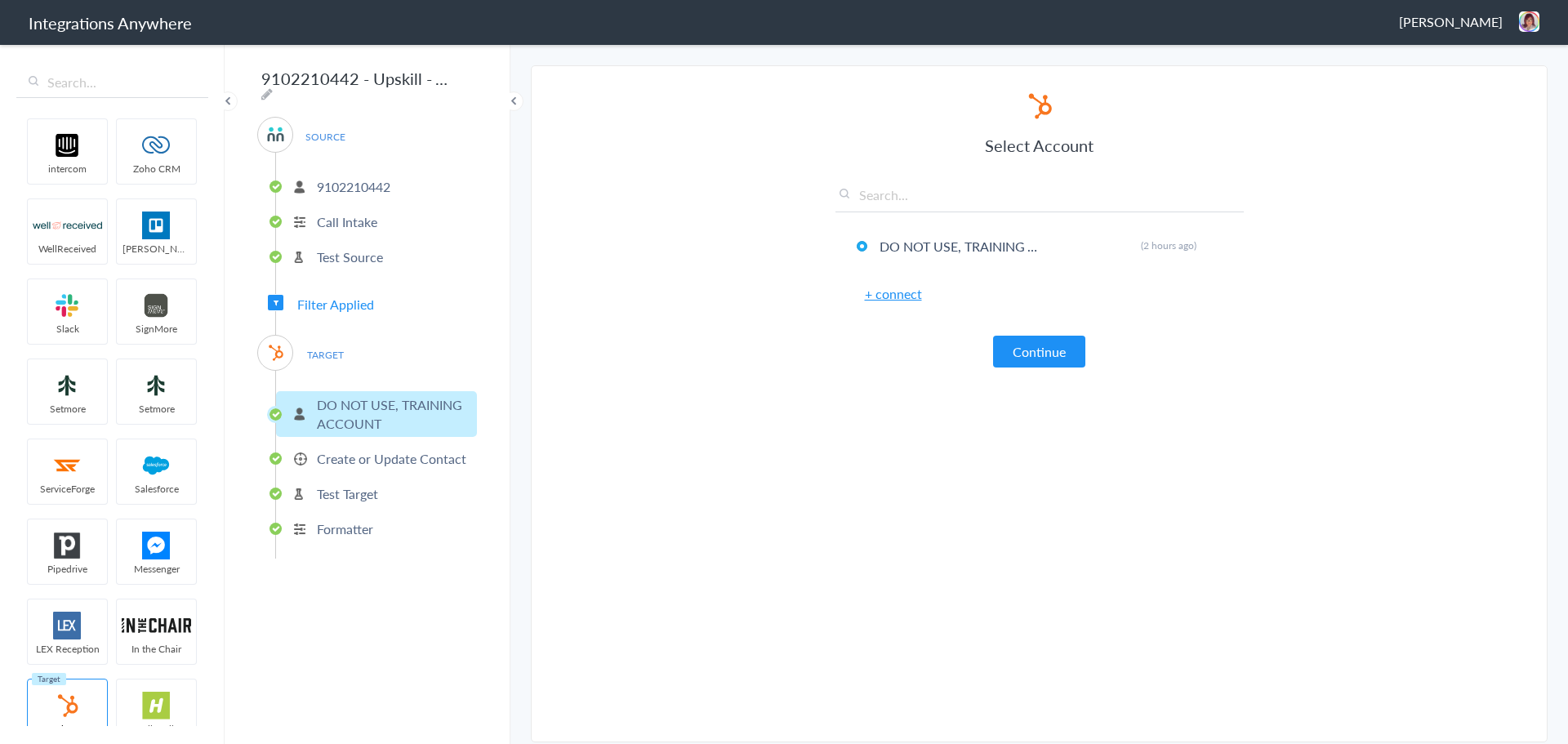
click at [376, 465] on li "Create or Update Contact" at bounding box center [376, 458] width 201 height 27
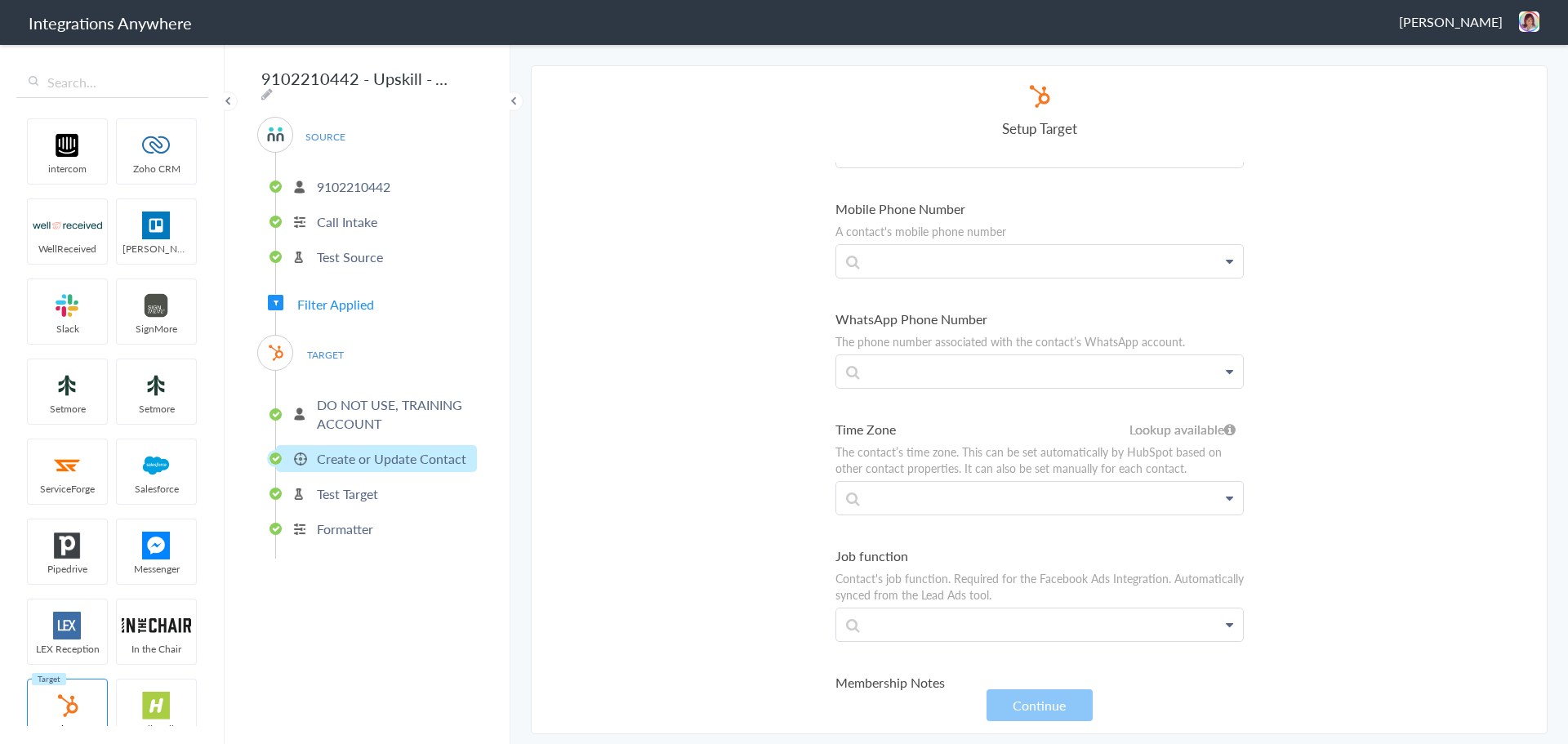
scroll to position [817, 0]
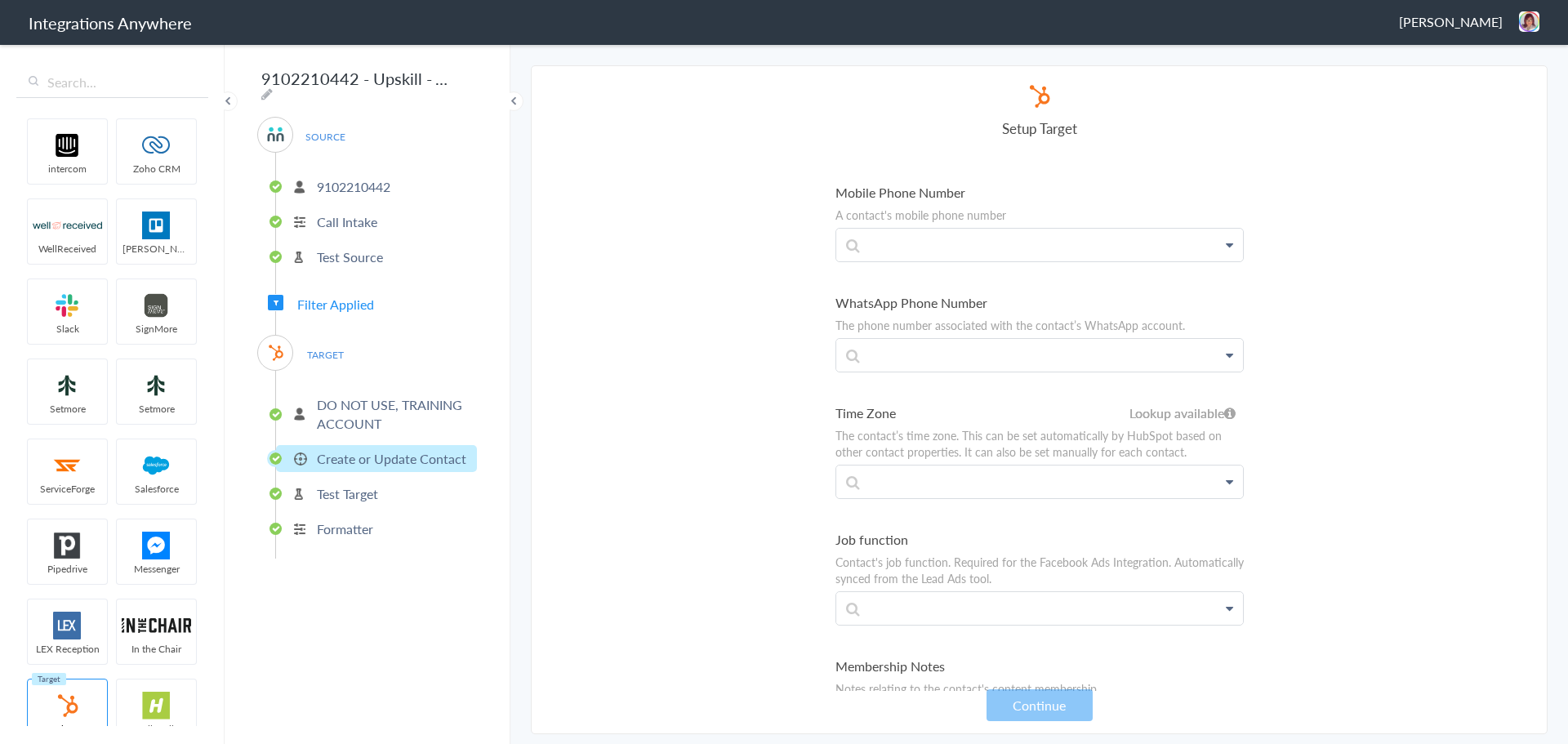
click at [995, 417] on label "Time Zone" at bounding box center [1040, 413] width 409 height 19
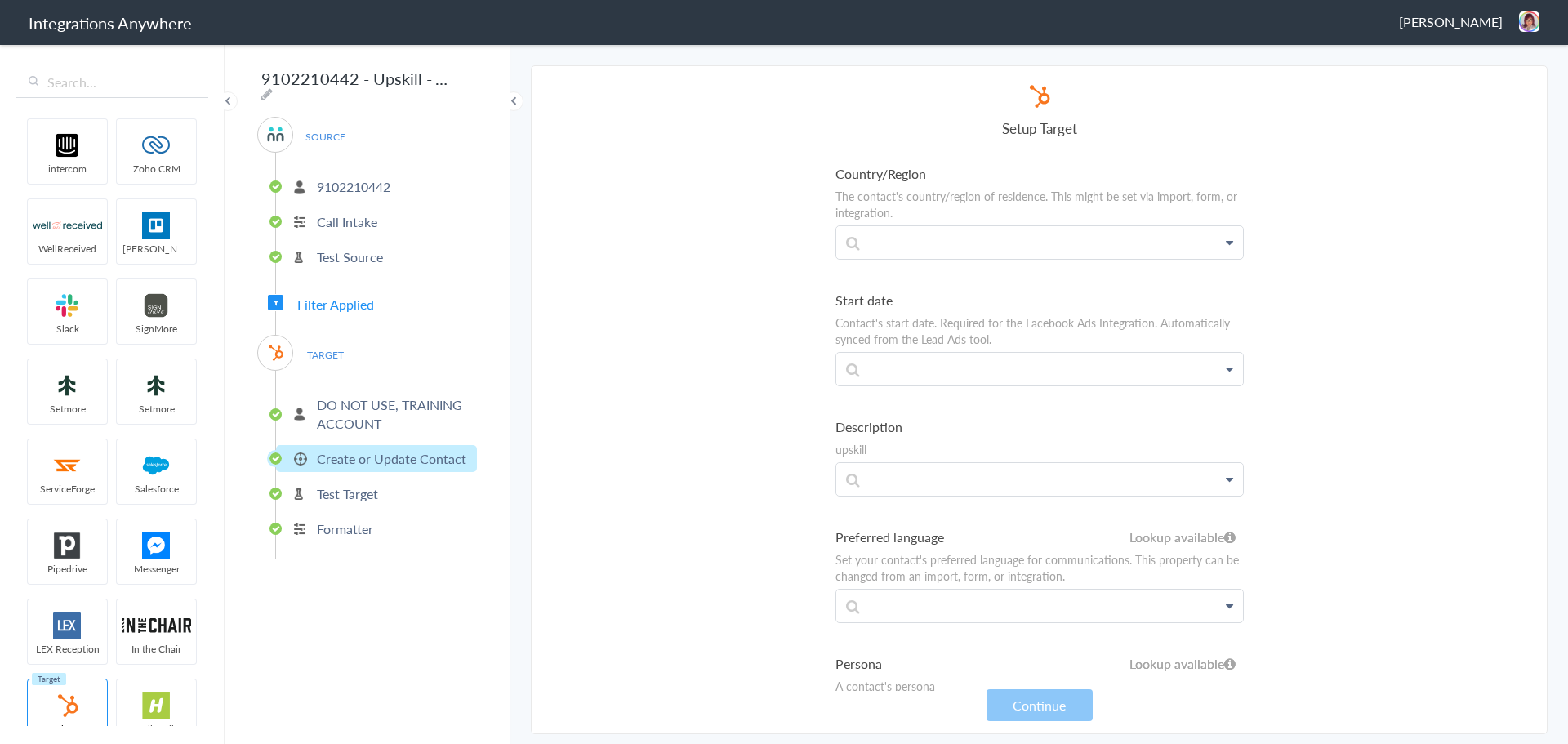
drag, startPoint x: 948, startPoint y: 497, endPoint x: 948, endPoint y: 486, distance: 11.0
click at [948, 479] on p at bounding box center [1040, 479] width 407 height 32
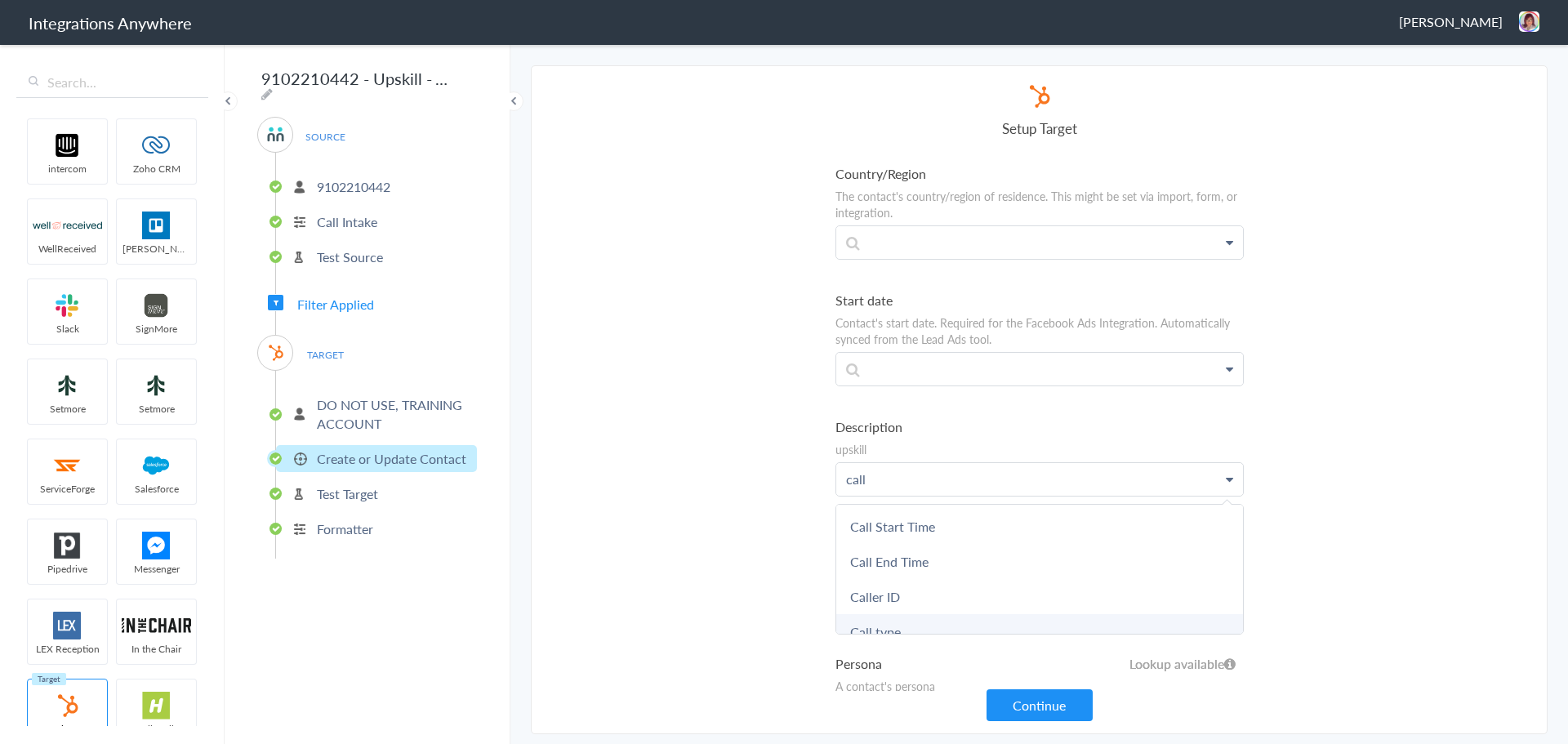
click at [889, 625] on link "Call type" at bounding box center [1040, 632] width 407 height 36
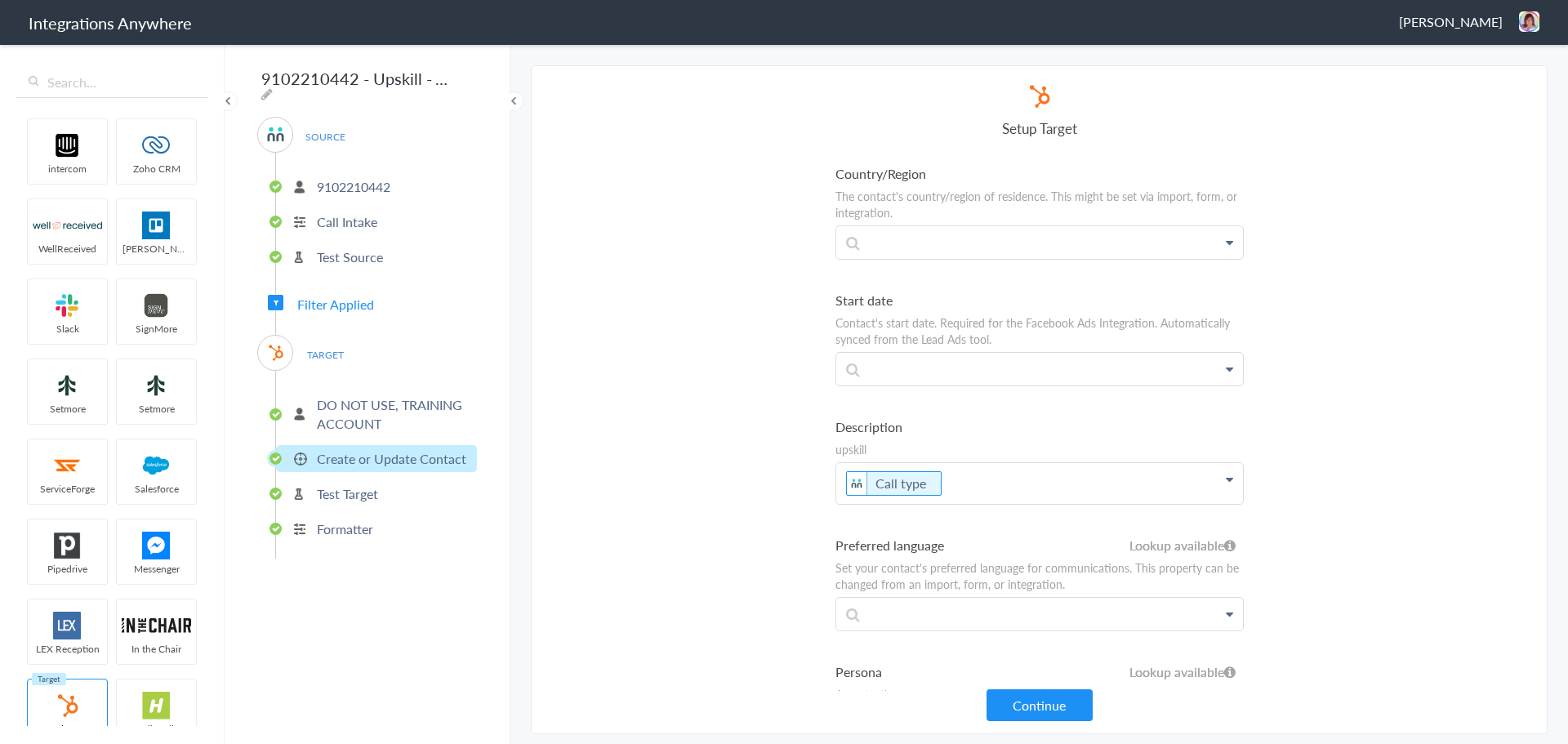
click at [944, 433] on label "Description" at bounding box center [1040, 426] width 409 height 19
click at [869, 418] on label "Description" at bounding box center [1040, 426] width 409 height 19
click at [879, 430] on label "Description" at bounding box center [1040, 426] width 409 height 19
click at [1048, 709] on button "Continue" at bounding box center [1040, 705] width 106 height 32
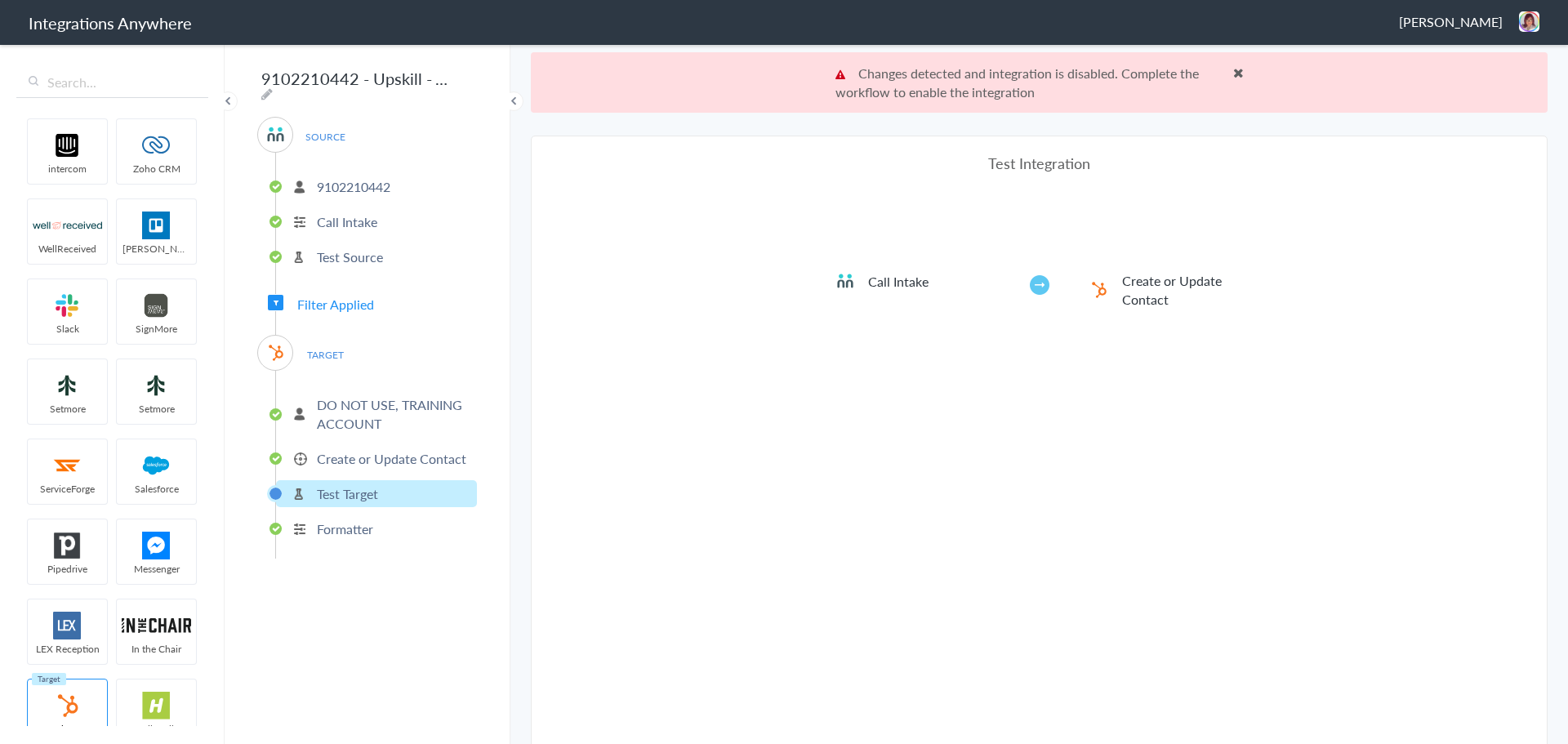
scroll to position [60, 0]
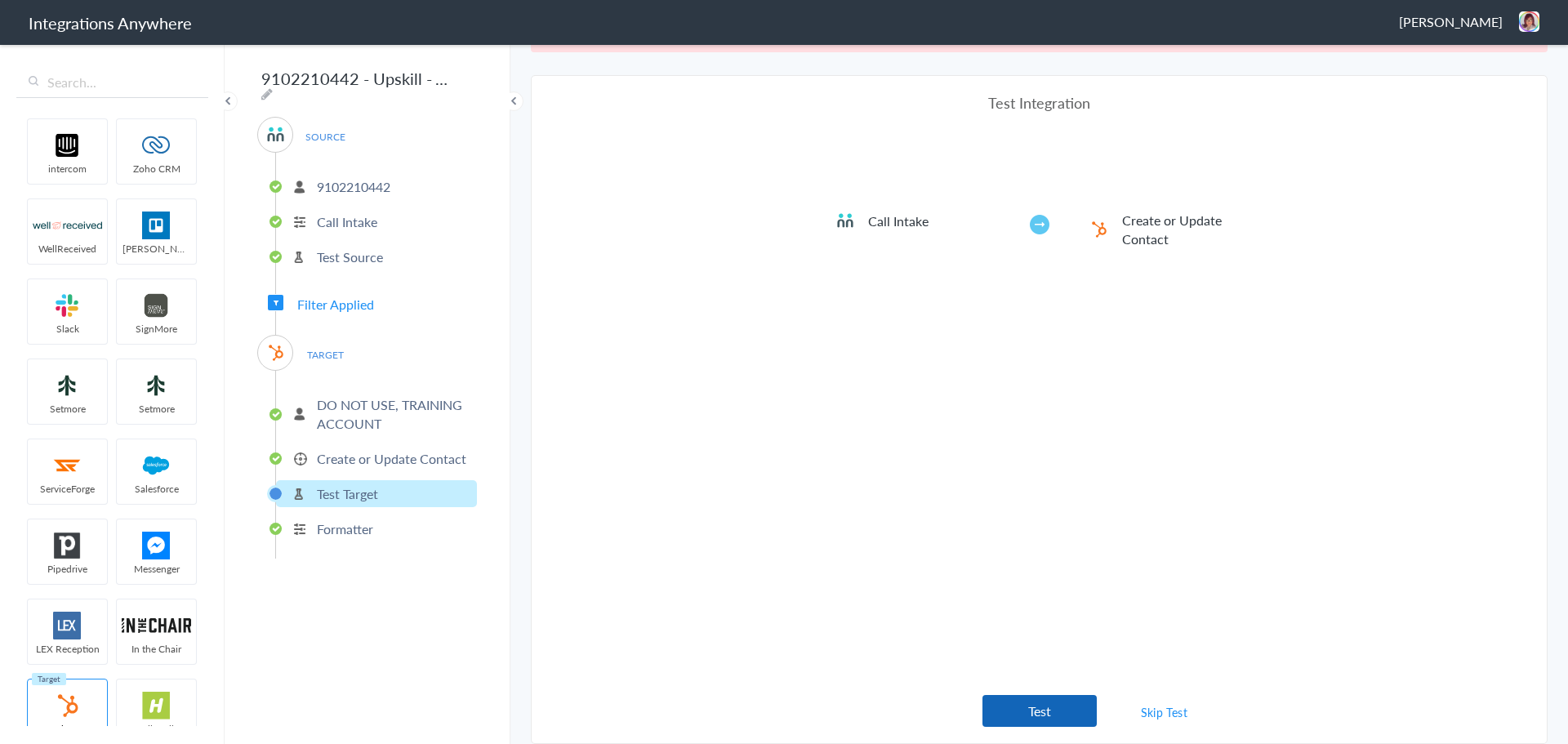
click at [1021, 709] on button "Test" at bounding box center [1040, 711] width 115 height 32
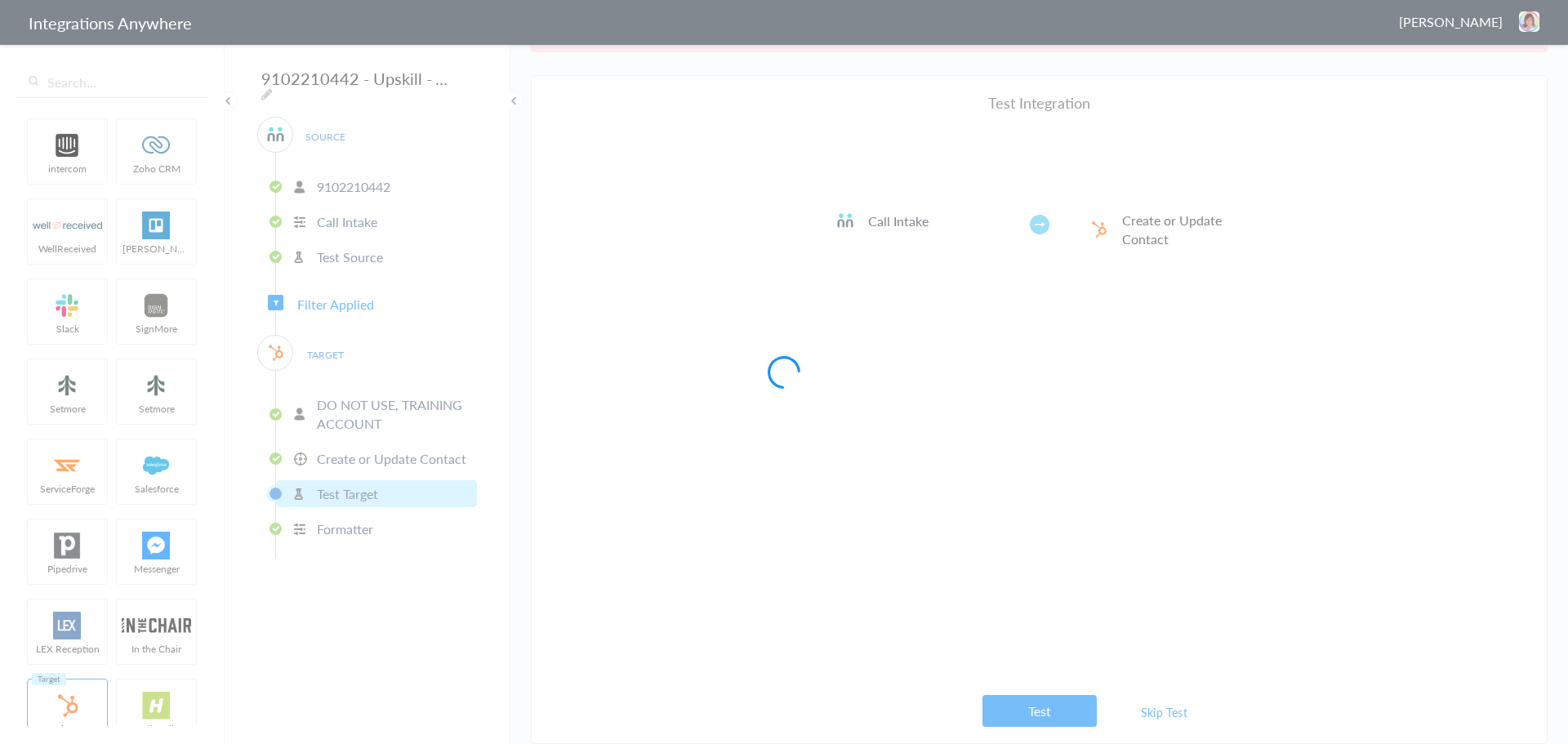
scroll to position [0, 0]
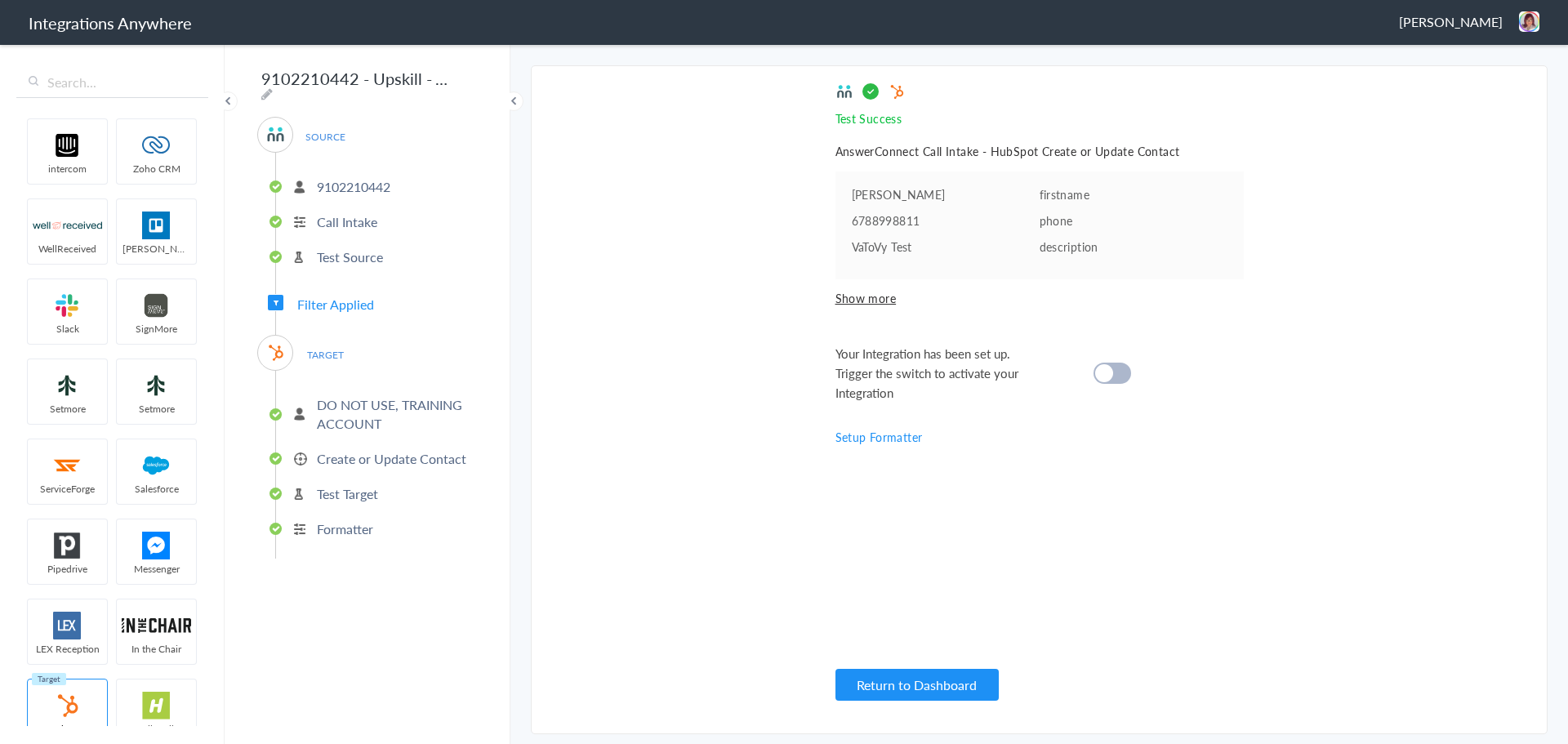
click at [1114, 360] on div "Your Integration has been set up. Trigger the switch to activate your Integrati…" at bounding box center [1020, 373] width 368 height 58
click at [1111, 382] on div at bounding box center [1113, 373] width 38 height 21
click at [914, 696] on button "Return to Dashboard" at bounding box center [917, 685] width 163 height 32
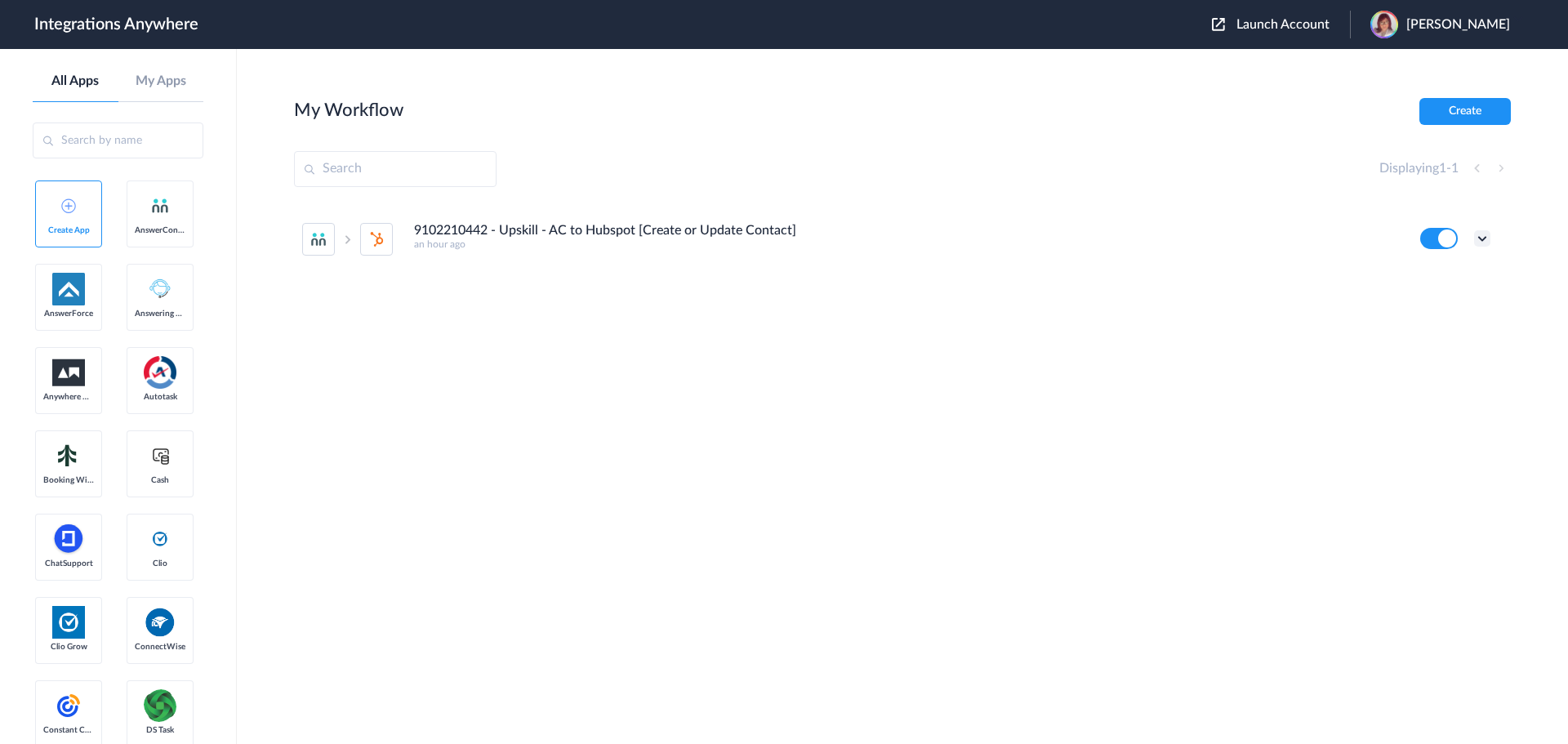
click at [1488, 237] on icon at bounding box center [1483, 238] width 17 height 17
click at [1441, 298] on li "Task history" at bounding box center [1437, 307] width 106 height 31
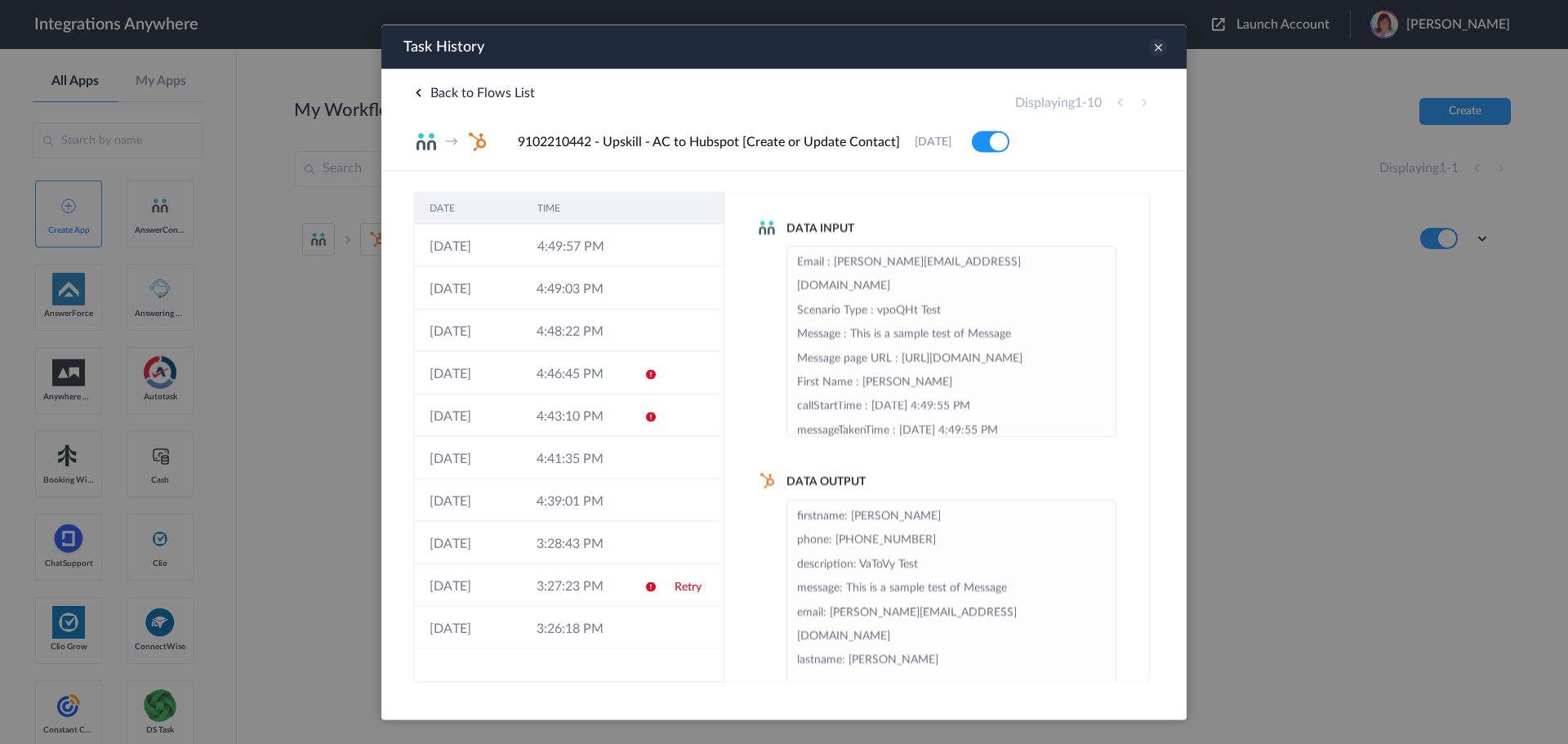
click at [1160, 46] on icon at bounding box center [1158, 47] width 18 height 18
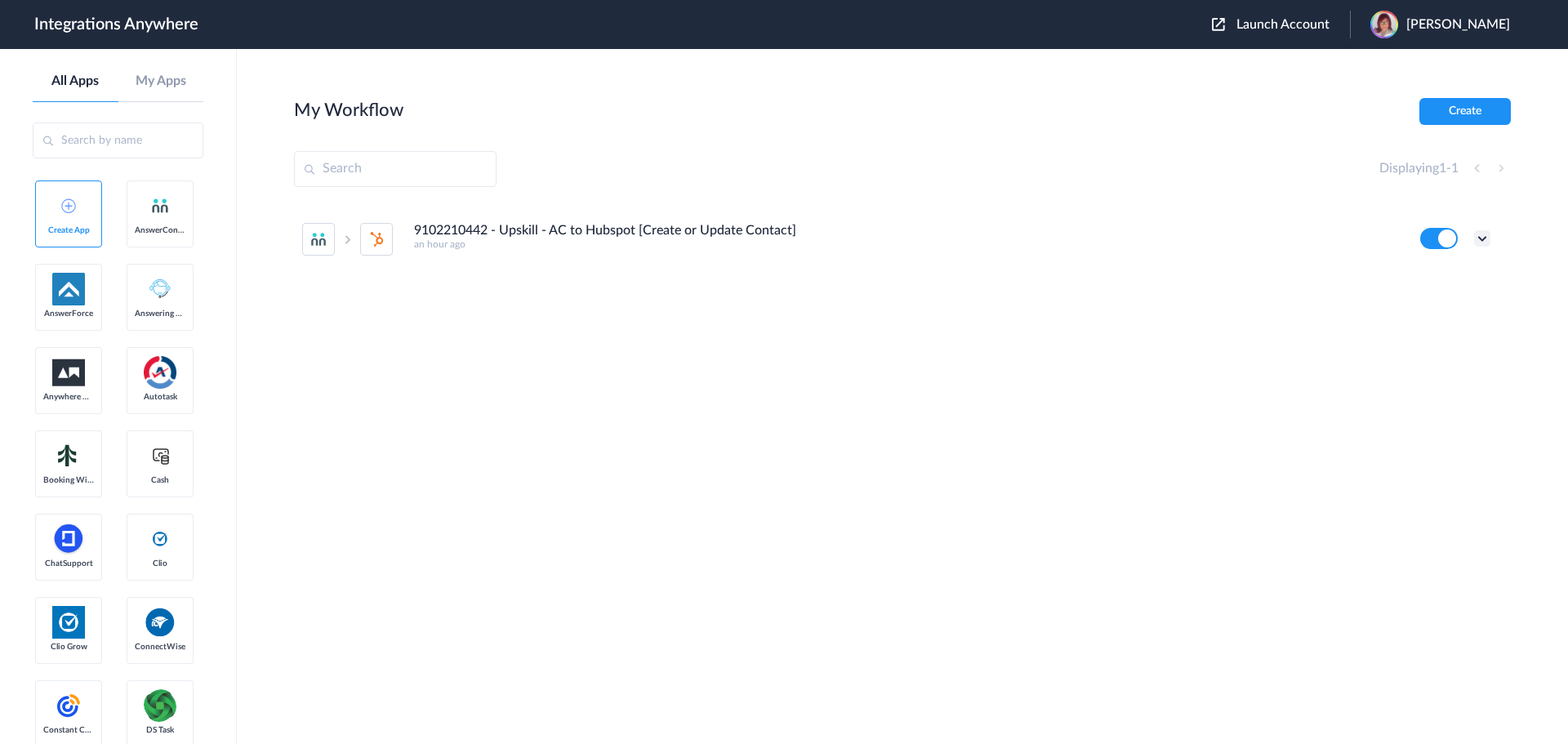
click at [1488, 241] on icon at bounding box center [1483, 238] width 17 height 17
click at [1076, 305] on div "9102210442 - Upskill - AC to Hubspot [Create or Update Contact] an hour ago Edi…" at bounding box center [902, 326] width 1217 height 245
click at [1479, 241] on icon at bounding box center [1483, 238] width 17 height 17
click at [1085, 284] on div "9102210442 - Upskill - AC to Hubspot [Create or Update Contact] an hour ago Edi…" at bounding box center [902, 326] width 1217 height 245
click at [479, 365] on div "9102210442 - Upskill - AC to Hubspot [Create or Update Contact] an hour ago Edi…" at bounding box center [902, 326] width 1217 height 245
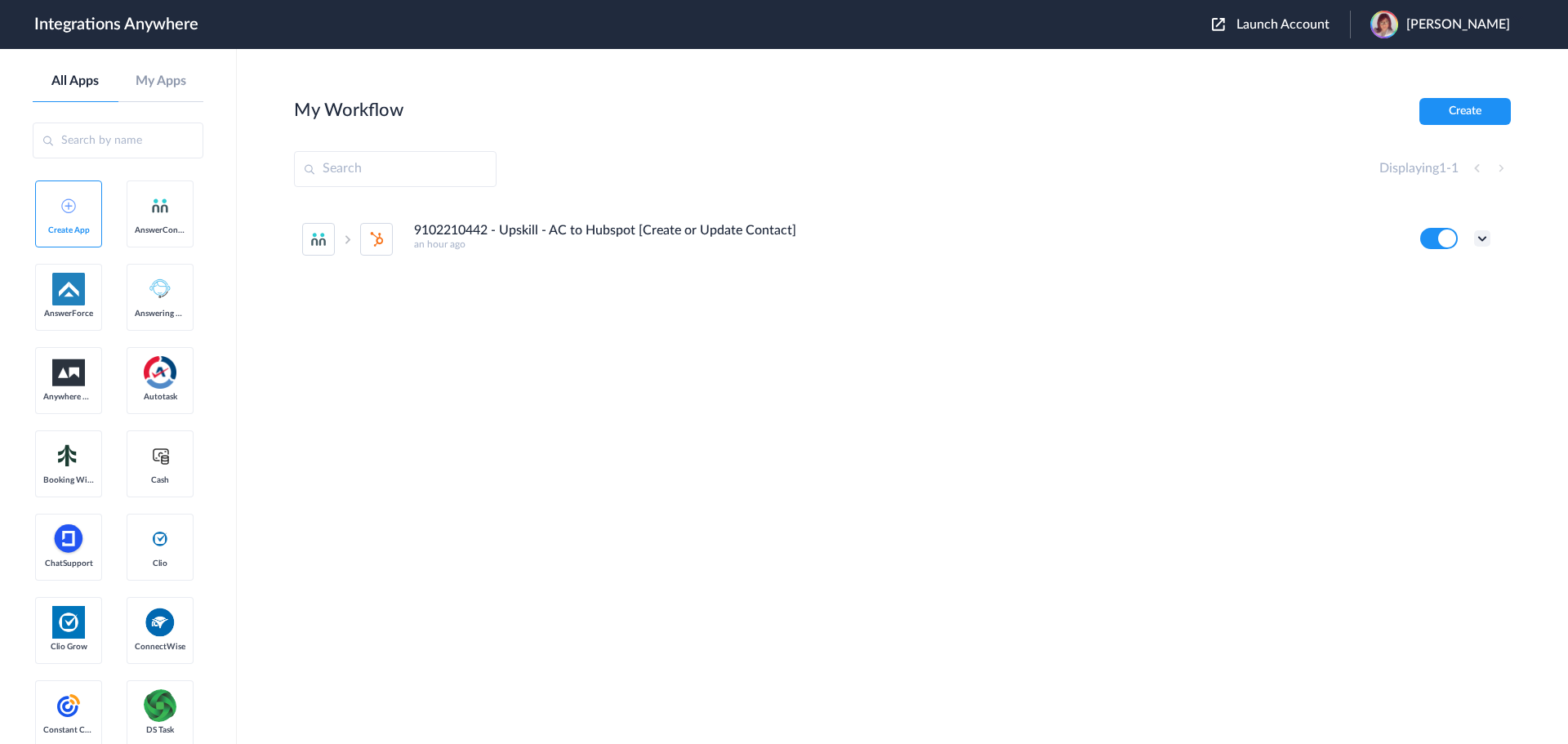
click at [1489, 241] on icon at bounding box center [1483, 238] width 17 height 17
click at [1436, 281] on li "Edit" at bounding box center [1437, 276] width 106 height 31
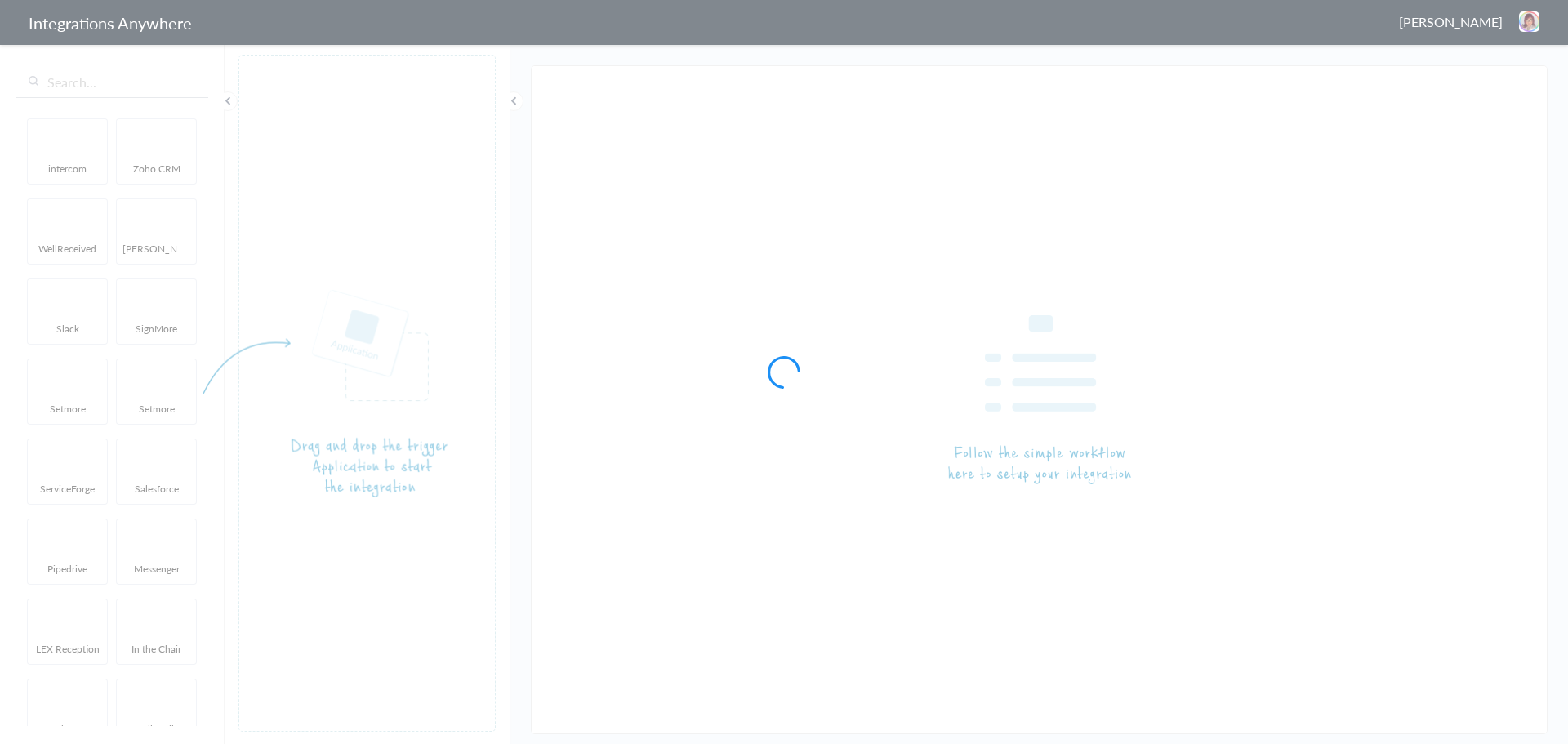
type input "9102210442 - Upskill - AC to Hubspot [Create or Update Contact]"
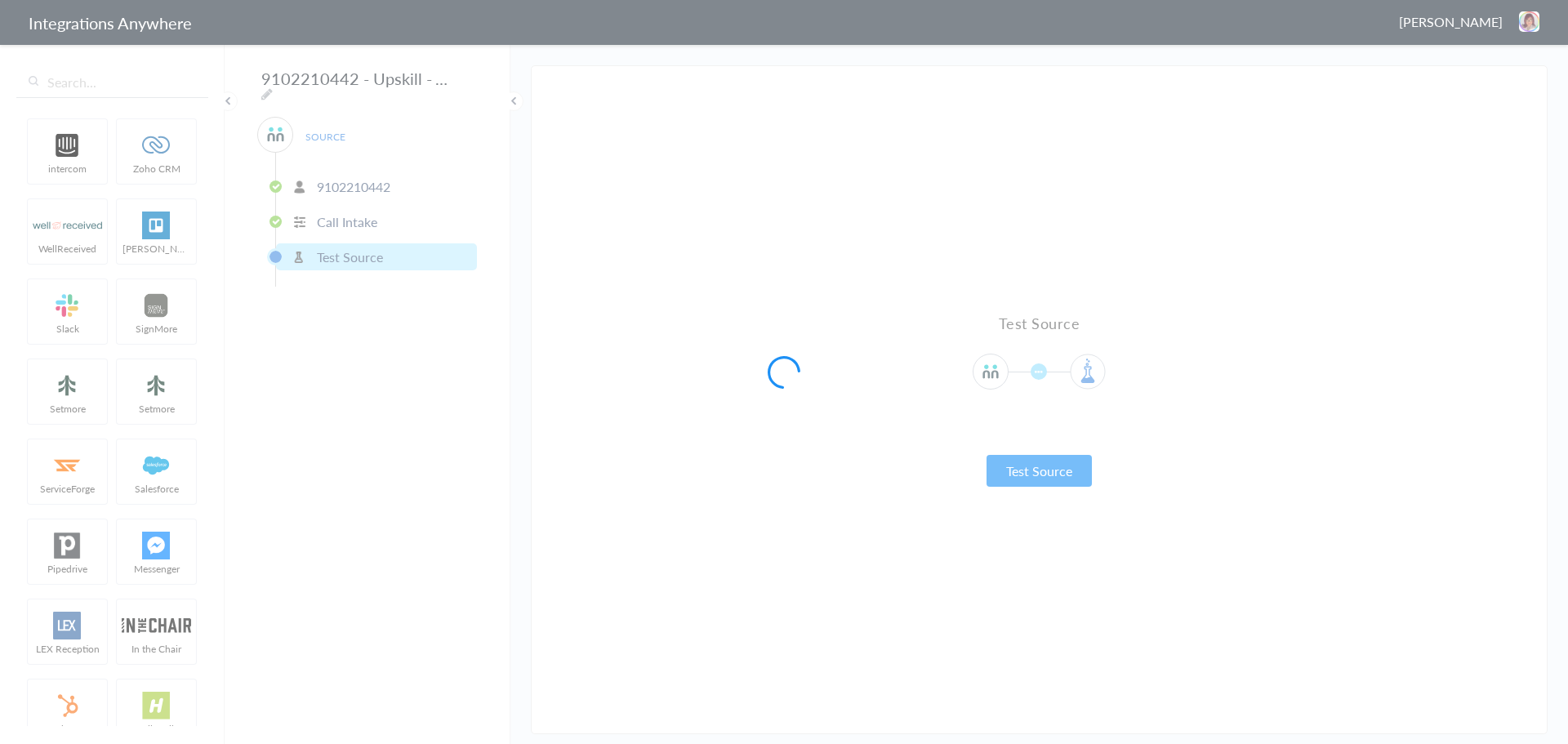
click at [594, 406] on div at bounding box center [784, 372] width 1568 height 744
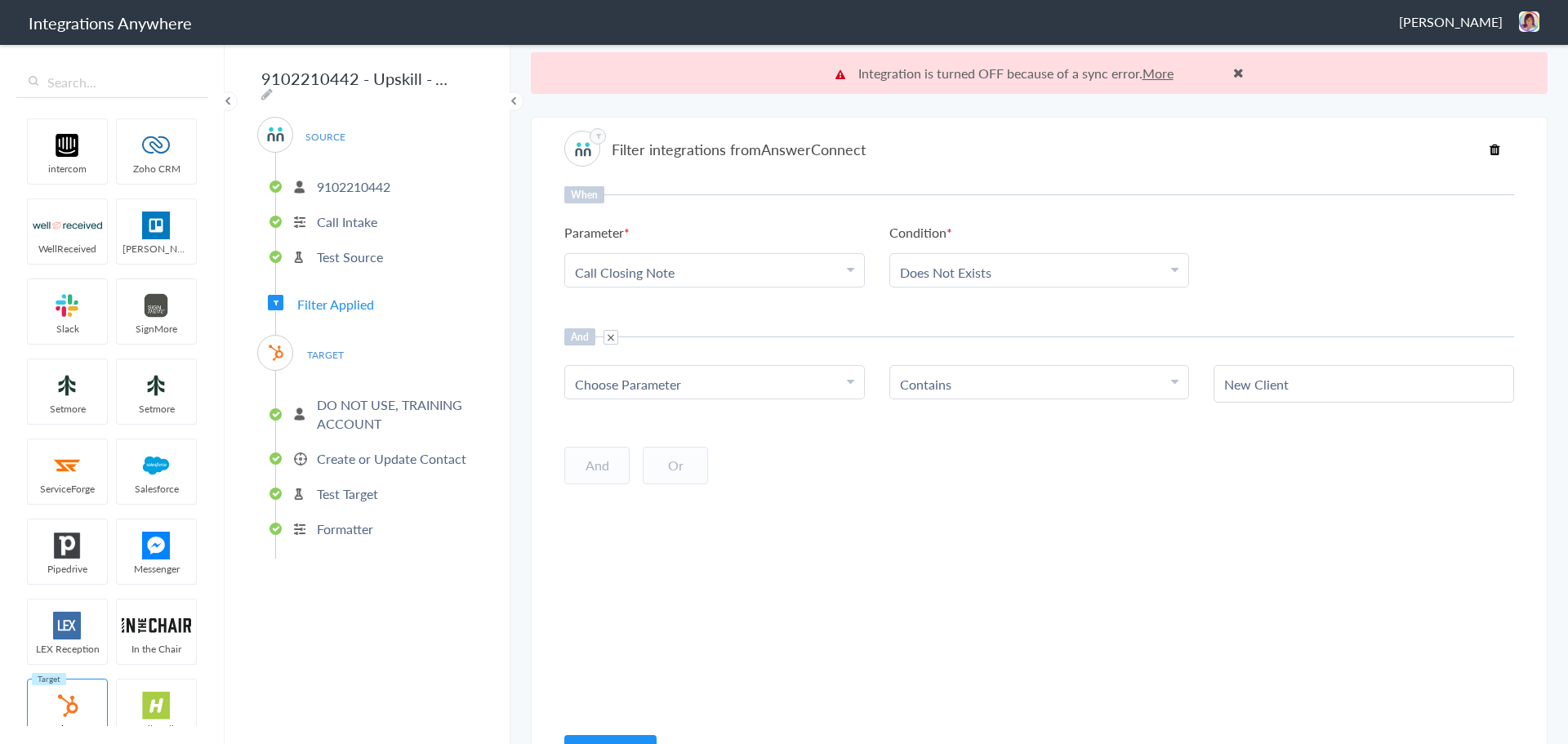
click at [356, 496] on p "Test Target" at bounding box center [347, 494] width 61 height 19
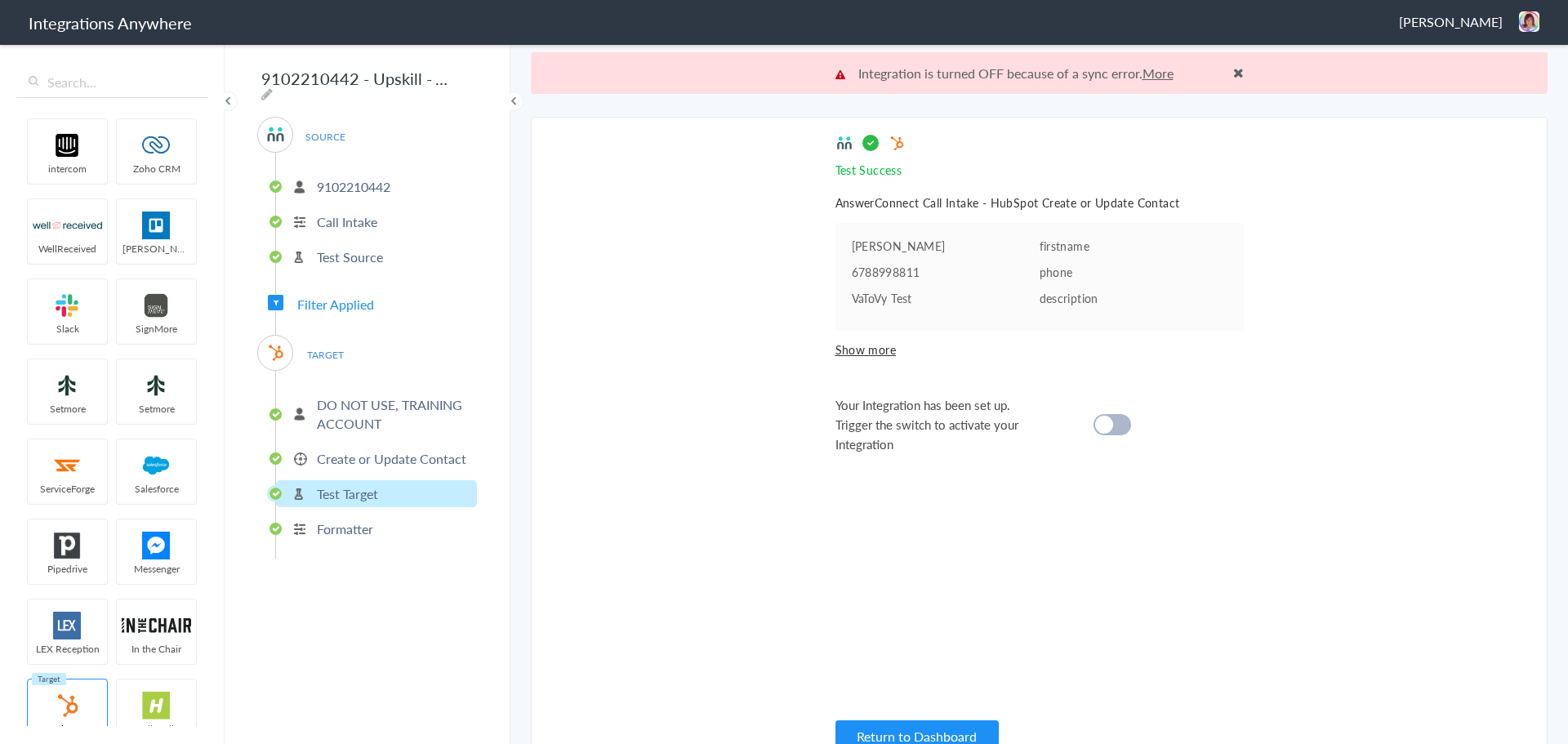
click at [354, 247] on p "Test Source" at bounding box center [349, 256] width 66 height 19
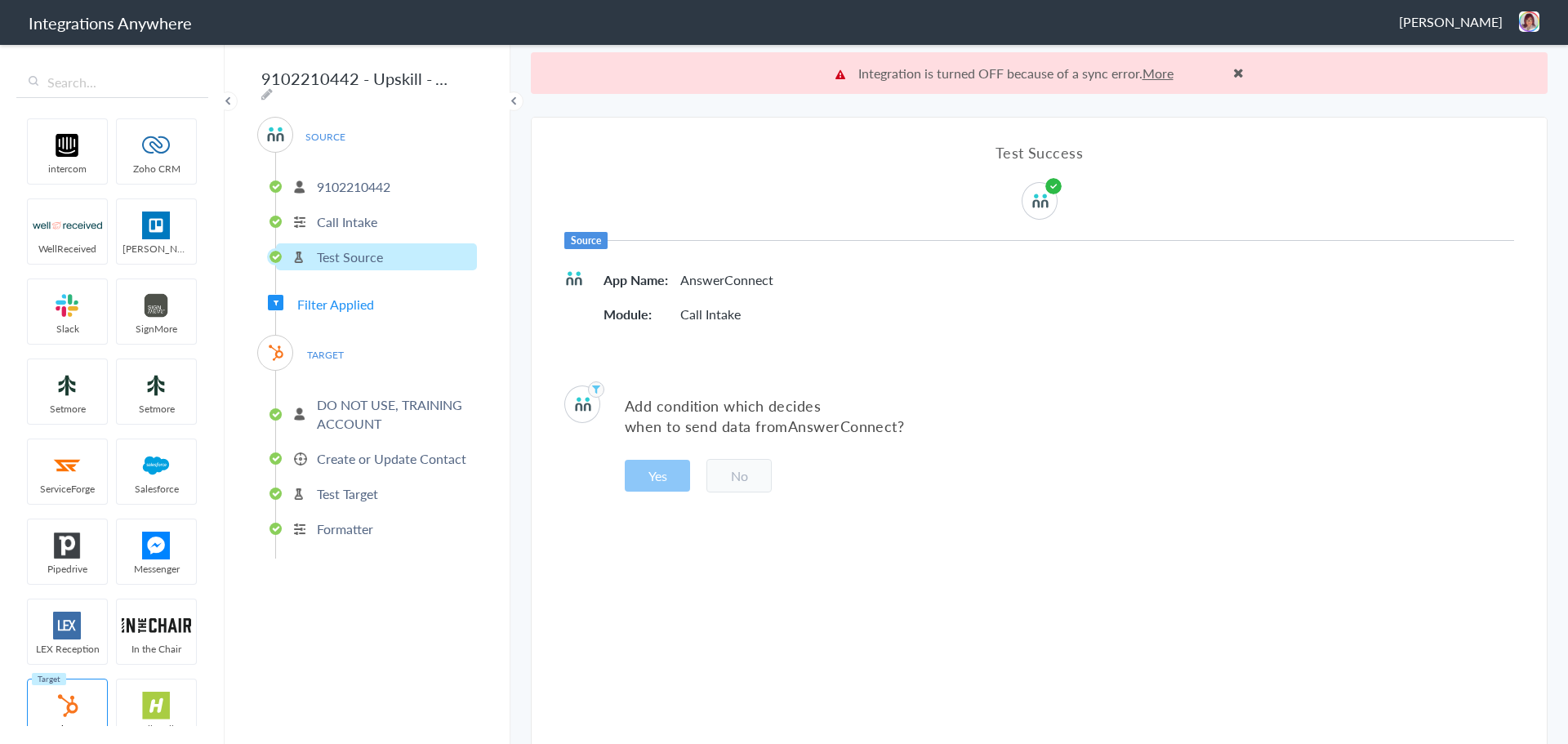
click at [287, 300] on div "SOURCE 9102210442 Call Intake Test Source Filter Applied TARGET DO NOT USE, TRA…" at bounding box center [367, 337] width 220 height 442
click at [262, 293] on div "SOURCE 9102210442 Call Intake Test Source Filter Applied TARGET DO NOT USE, TRA…" at bounding box center [367, 337] width 220 height 442
click at [274, 295] on span "Filter Applied" at bounding box center [276, 303] width 16 height 16
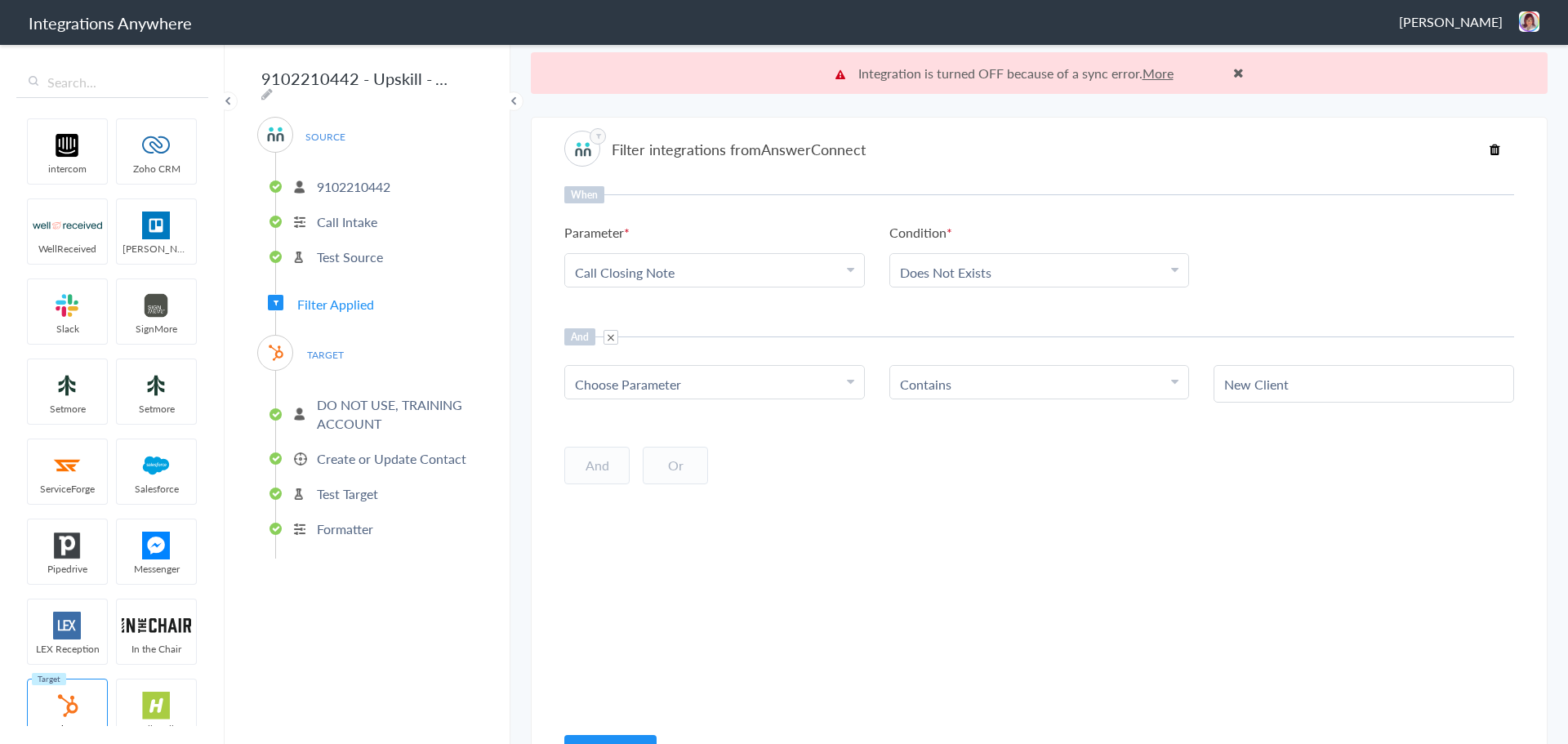
click at [779, 387] on div "Choose Parameter" at bounding box center [714, 384] width 279 height 19
click at [732, 437] on input "text" at bounding box center [714, 429] width 299 height 36
type input "call ty"
click at [717, 447] on link "Call Type" at bounding box center [714, 465] width 299 height 36
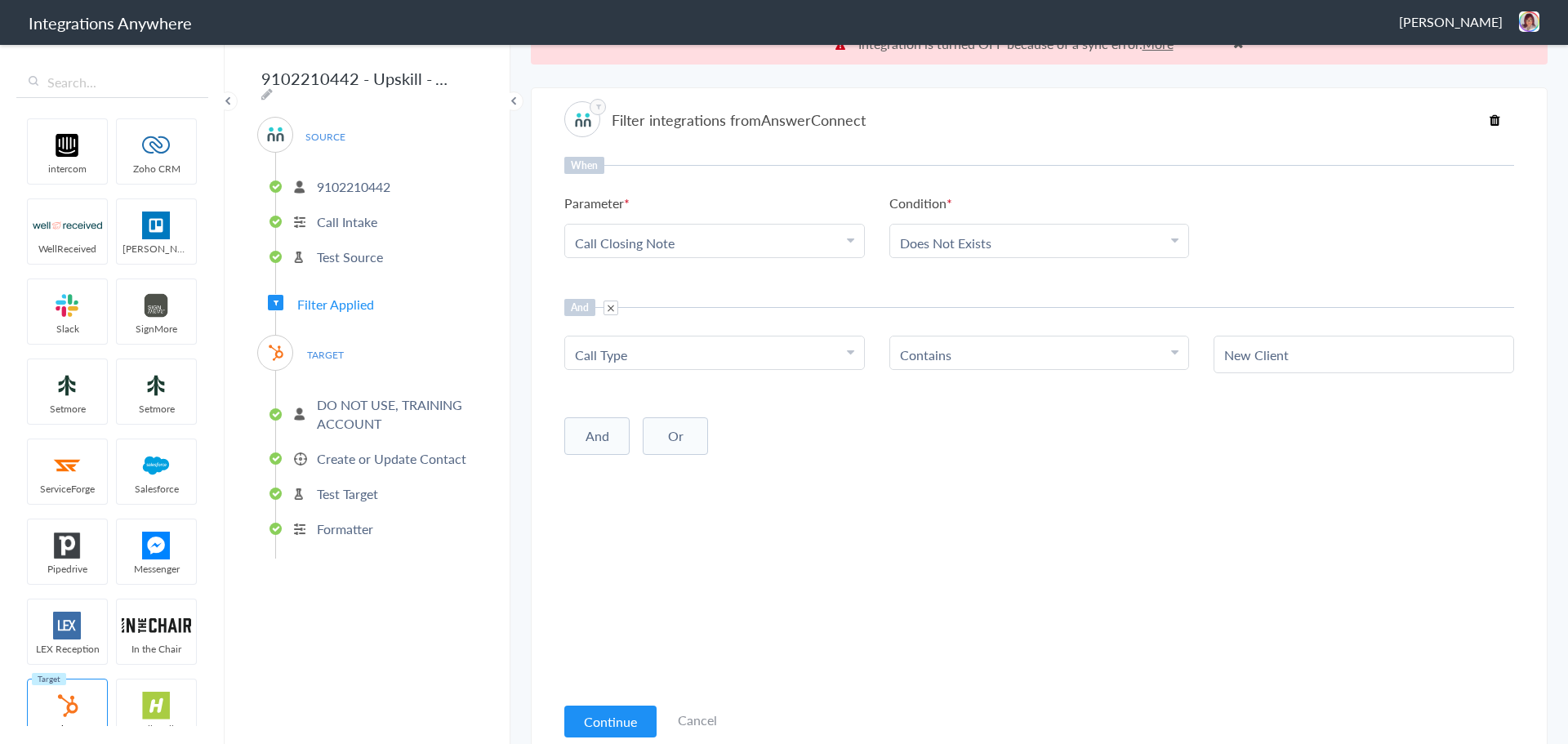
scroll to position [42, 0]
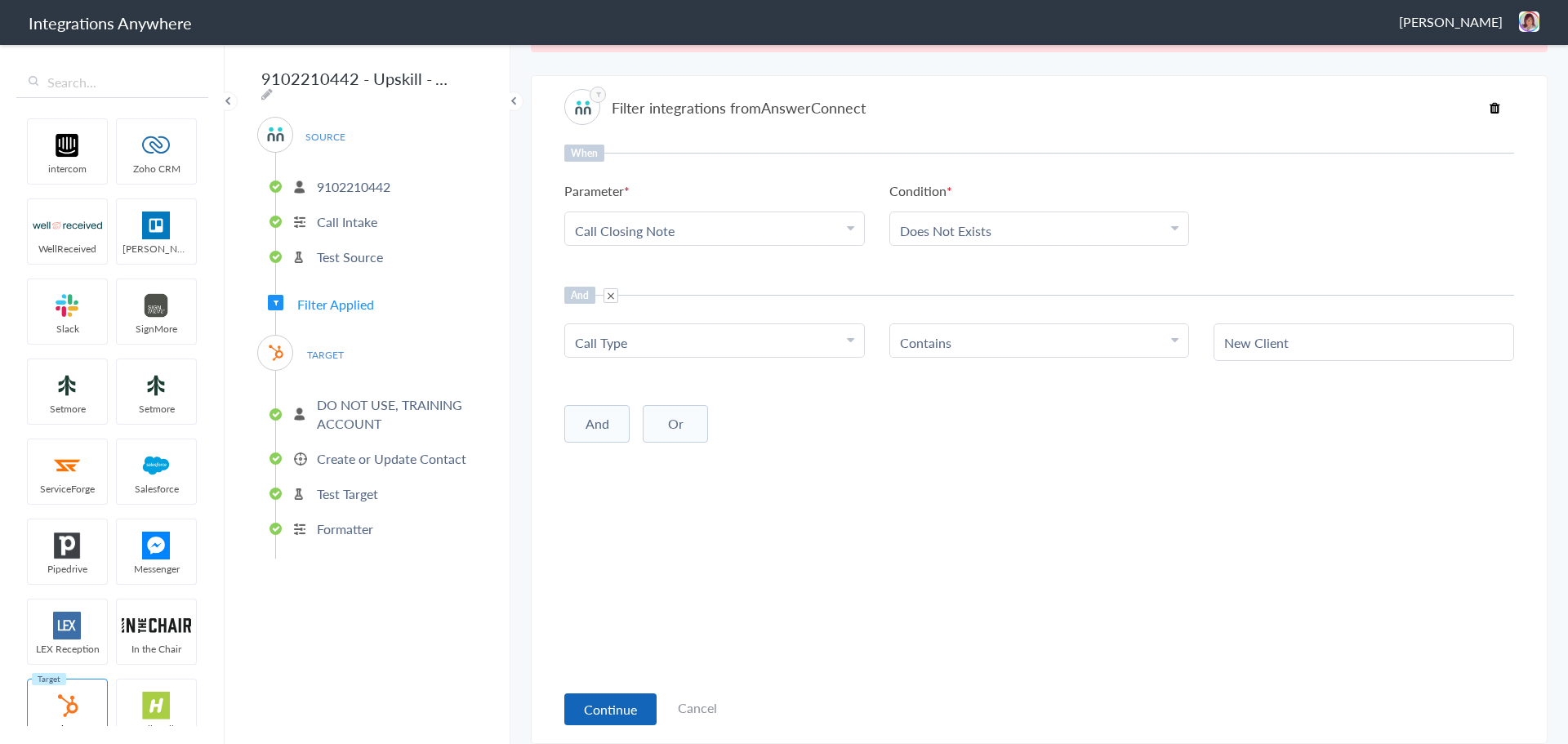
click at [616, 704] on button "Continue" at bounding box center [610, 709] width 92 height 32
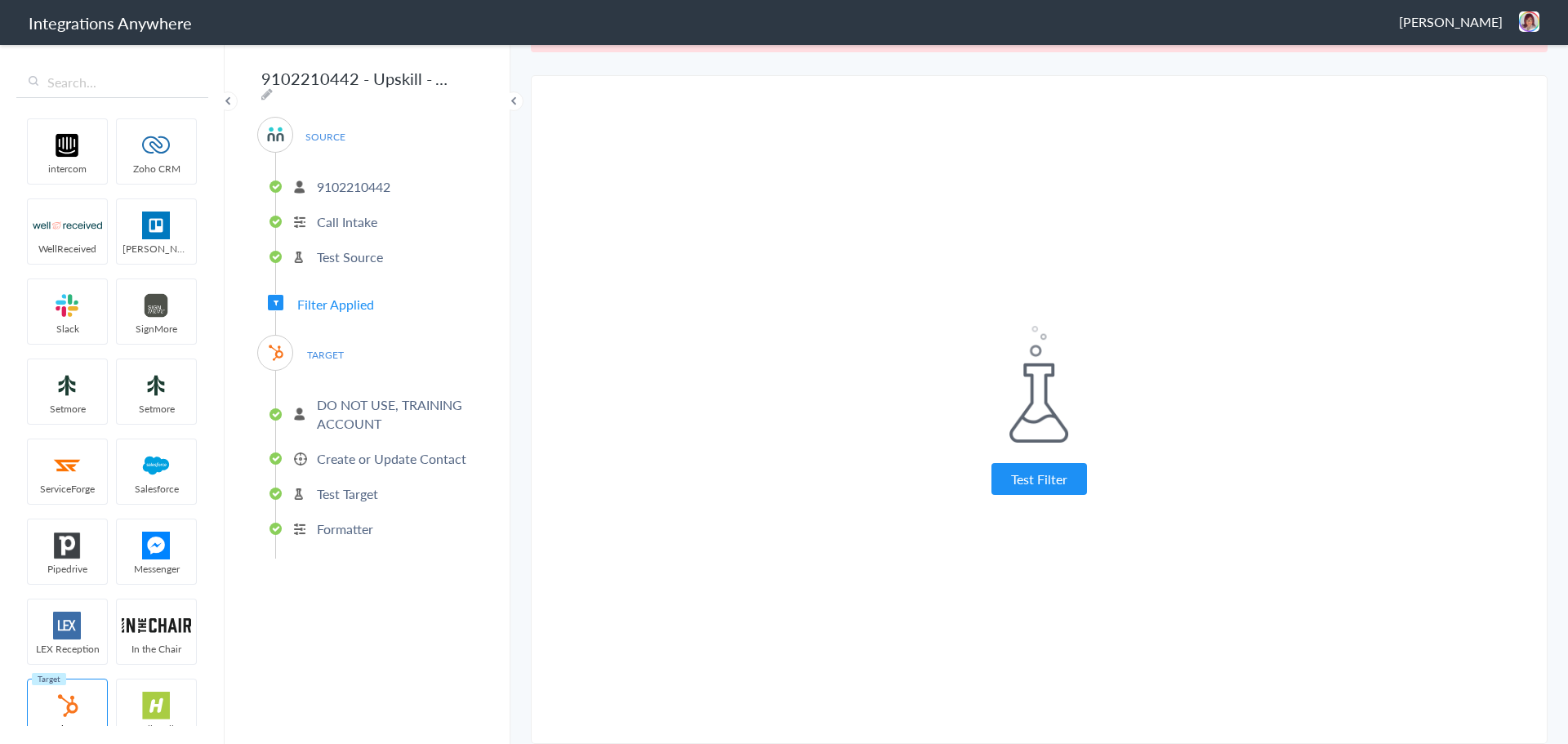
click at [356, 462] on li "Create or Update Contact" at bounding box center [376, 458] width 201 height 27
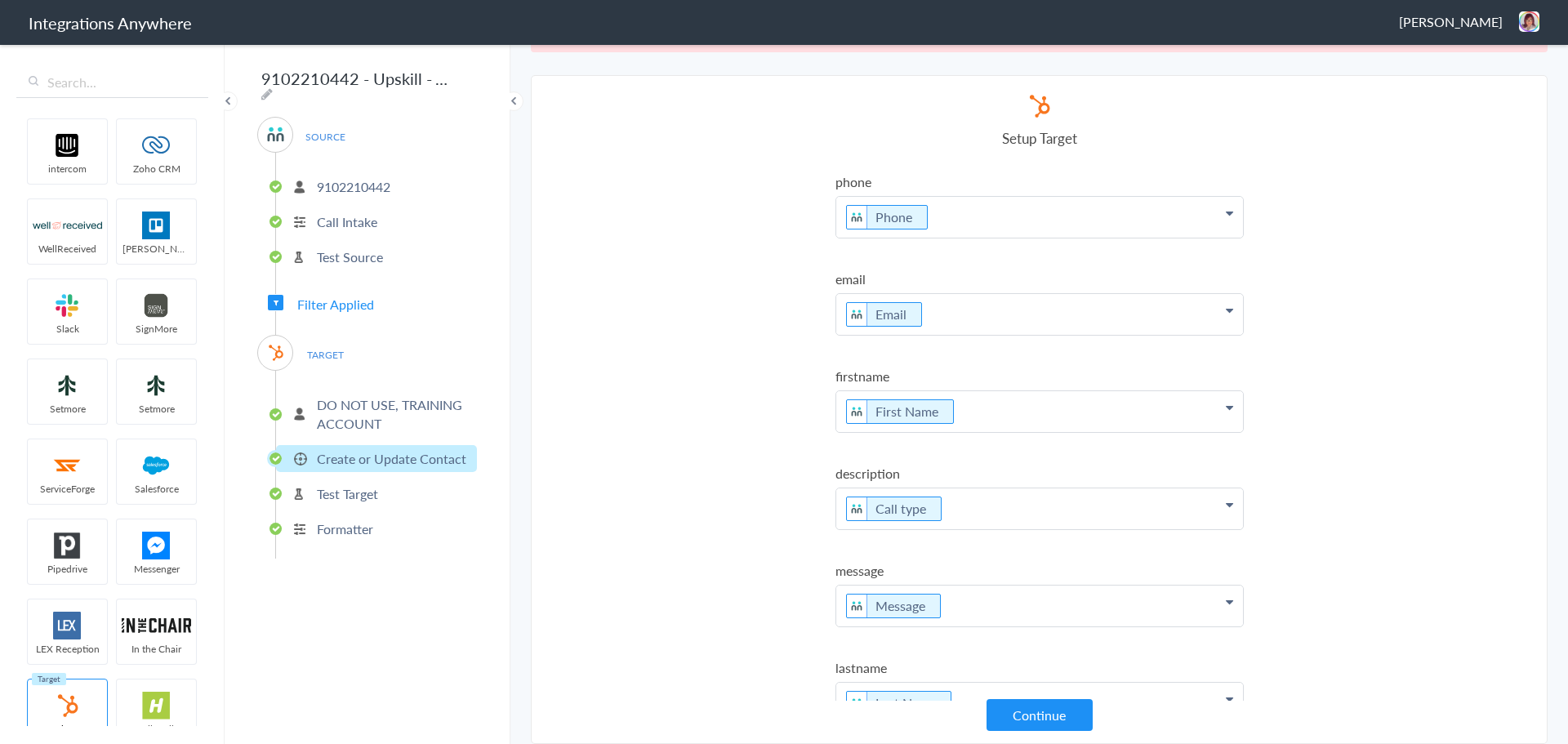
click at [358, 455] on p "Create or Update Contact" at bounding box center [391, 458] width 149 height 19
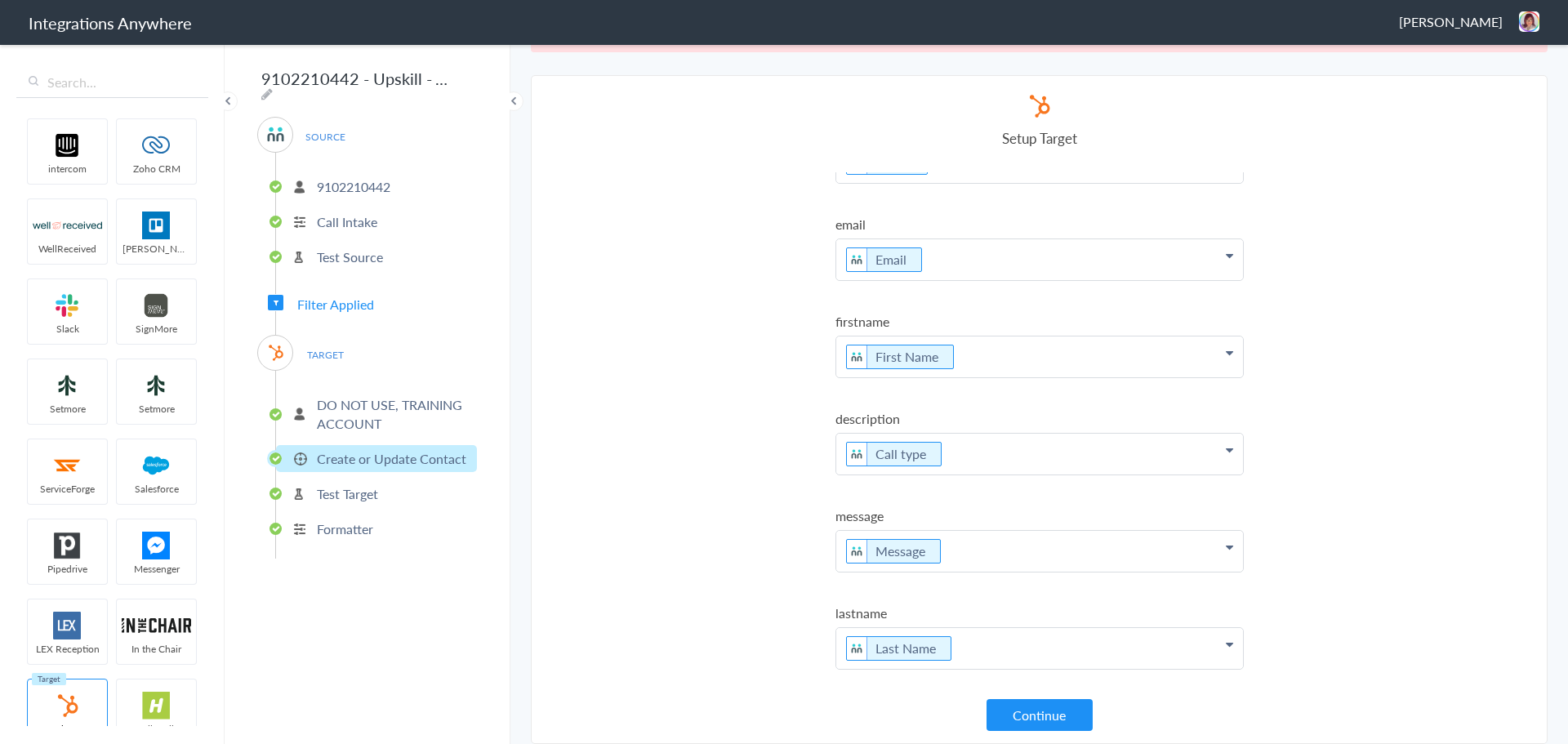
scroll to position [0, 0]
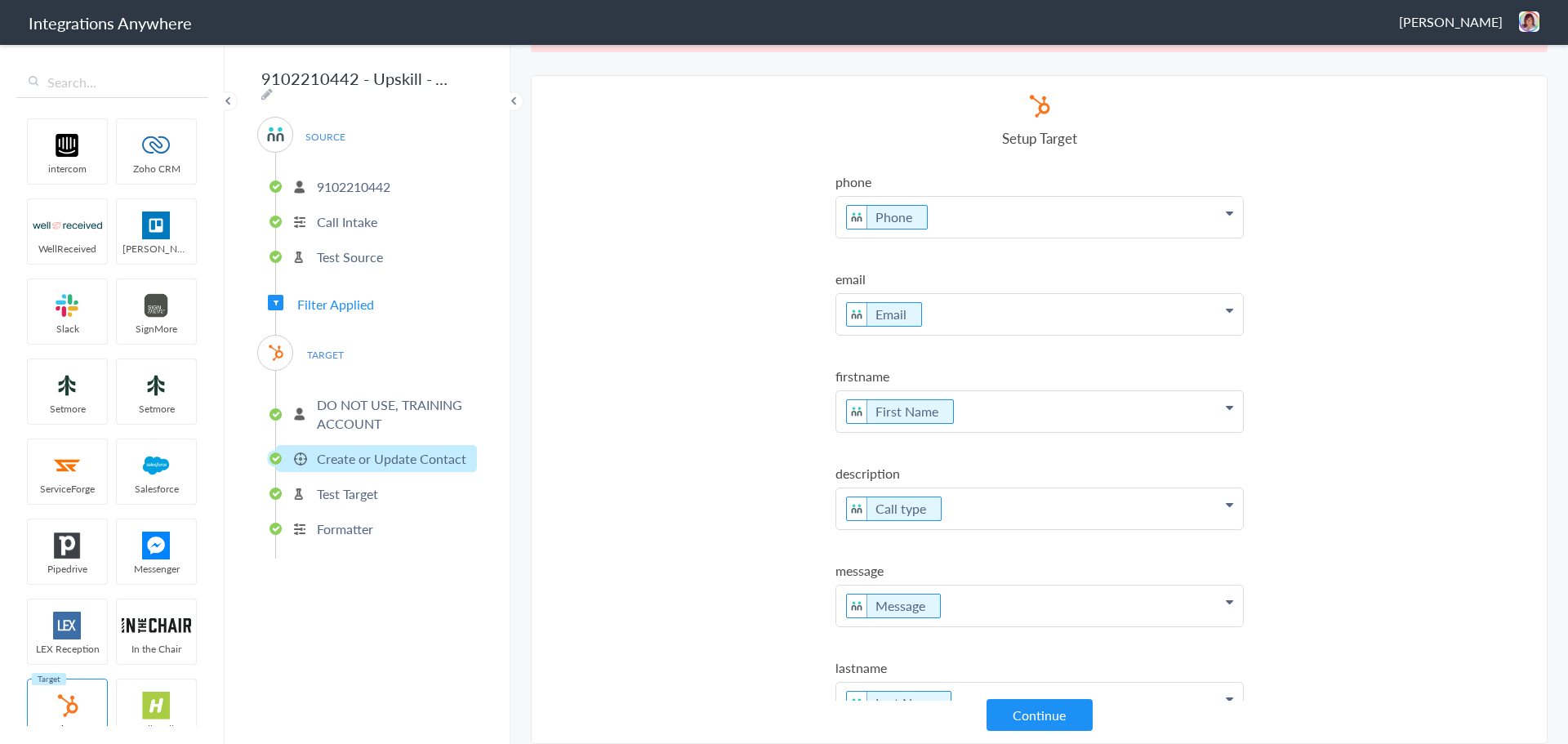
click at [1015, 271] on label "email" at bounding box center [1040, 279] width 409 height 19
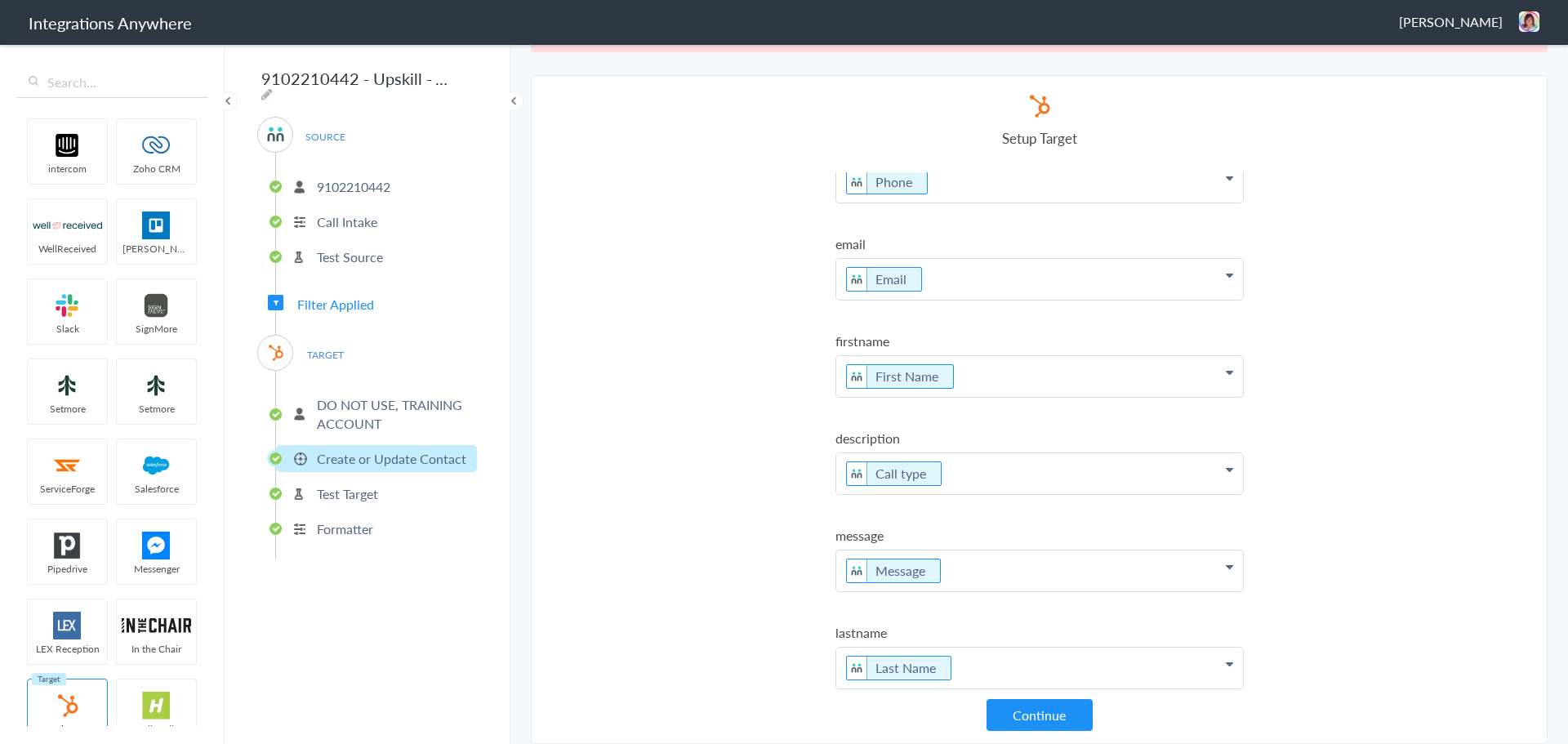
scroll to position [54, 0]
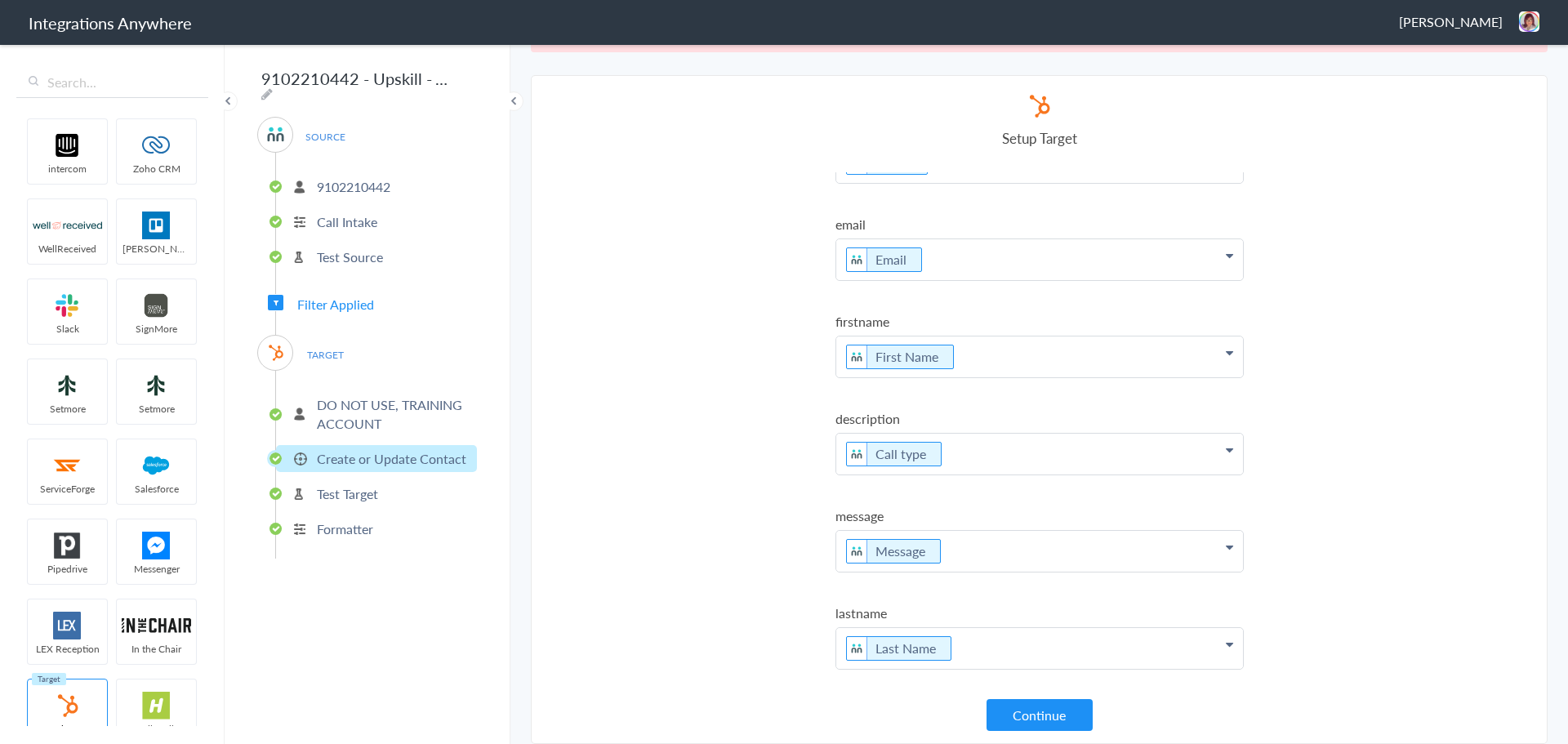
click at [359, 425] on p "DO NOT USE, TRAINING ACCOUNT" at bounding box center [395, 415] width 156 height 38
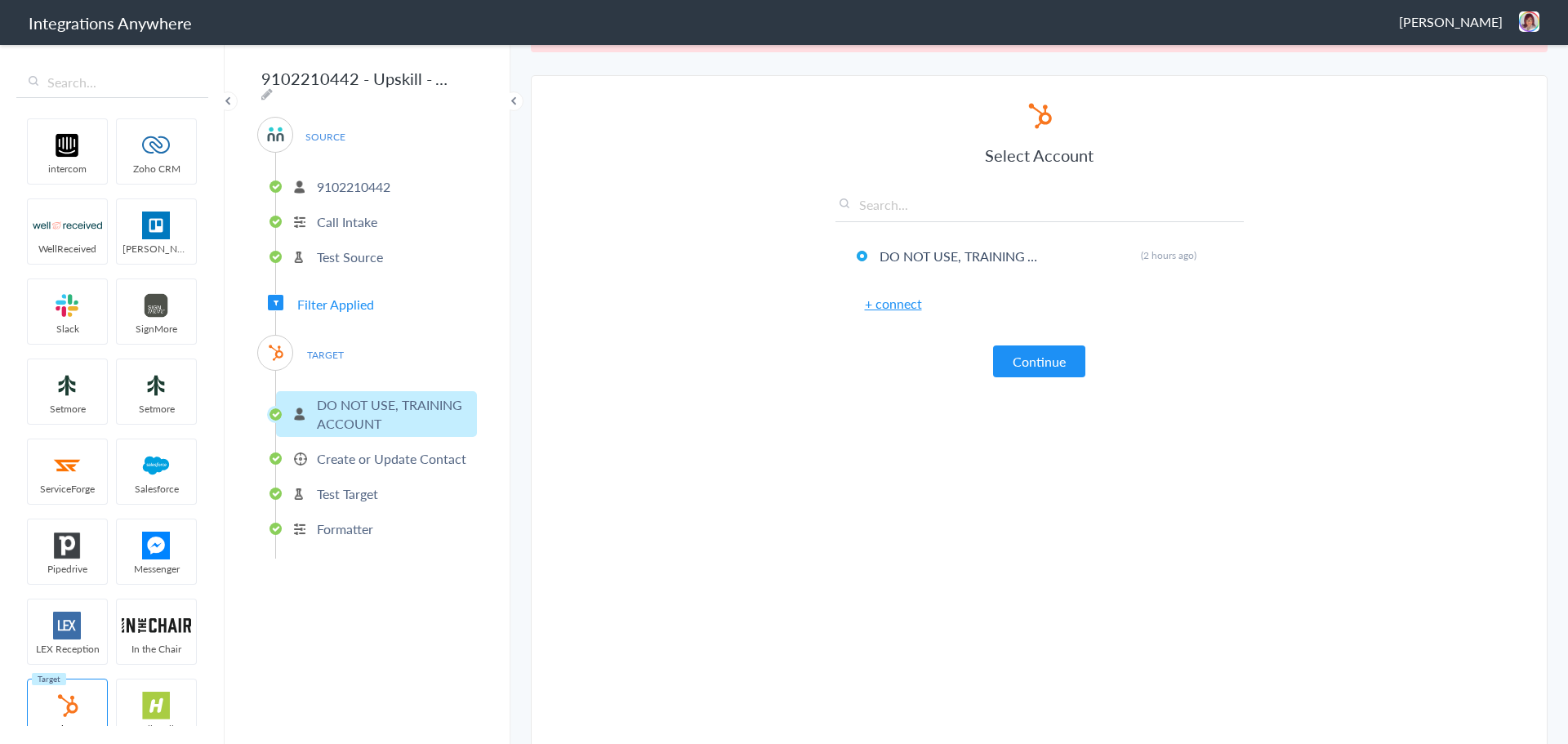
click at [361, 248] on p "Test Source" at bounding box center [349, 256] width 66 height 19
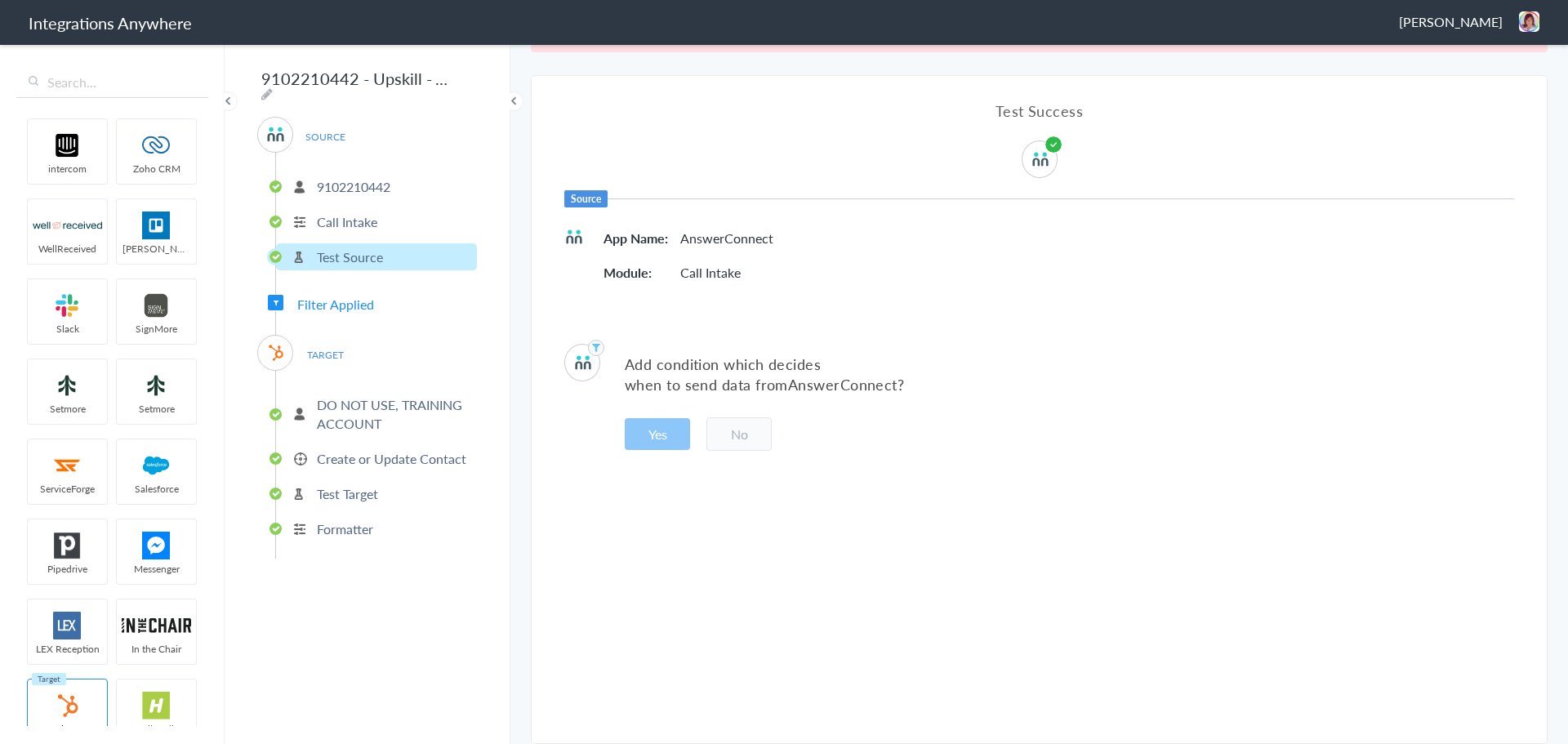
click at [377, 226] on li "Call Intake" at bounding box center [376, 222] width 201 height 27
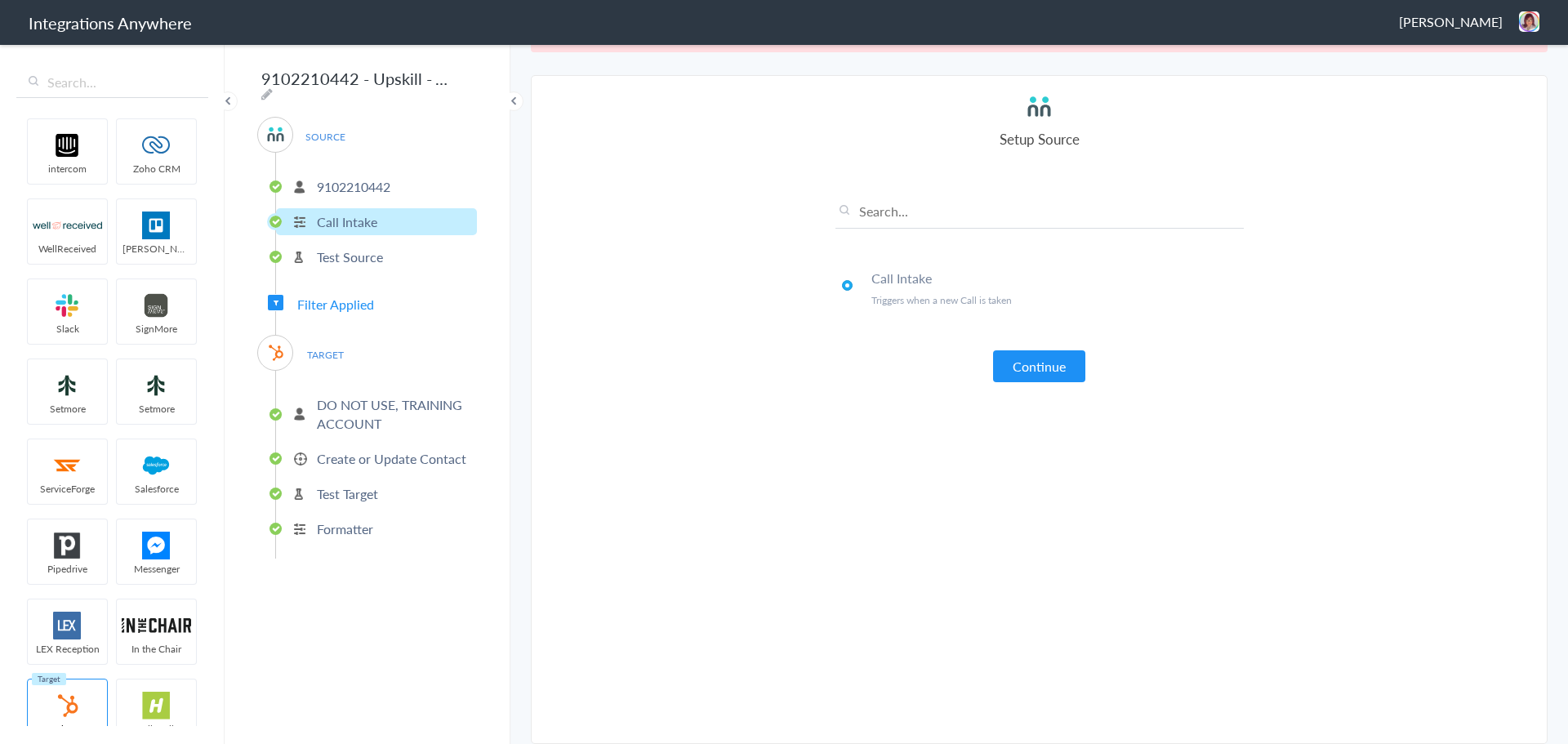
click at [338, 404] on p "DO NOT USE, TRAINING ACCOUNT" at bounding box center [395, 415] width 156 height 38
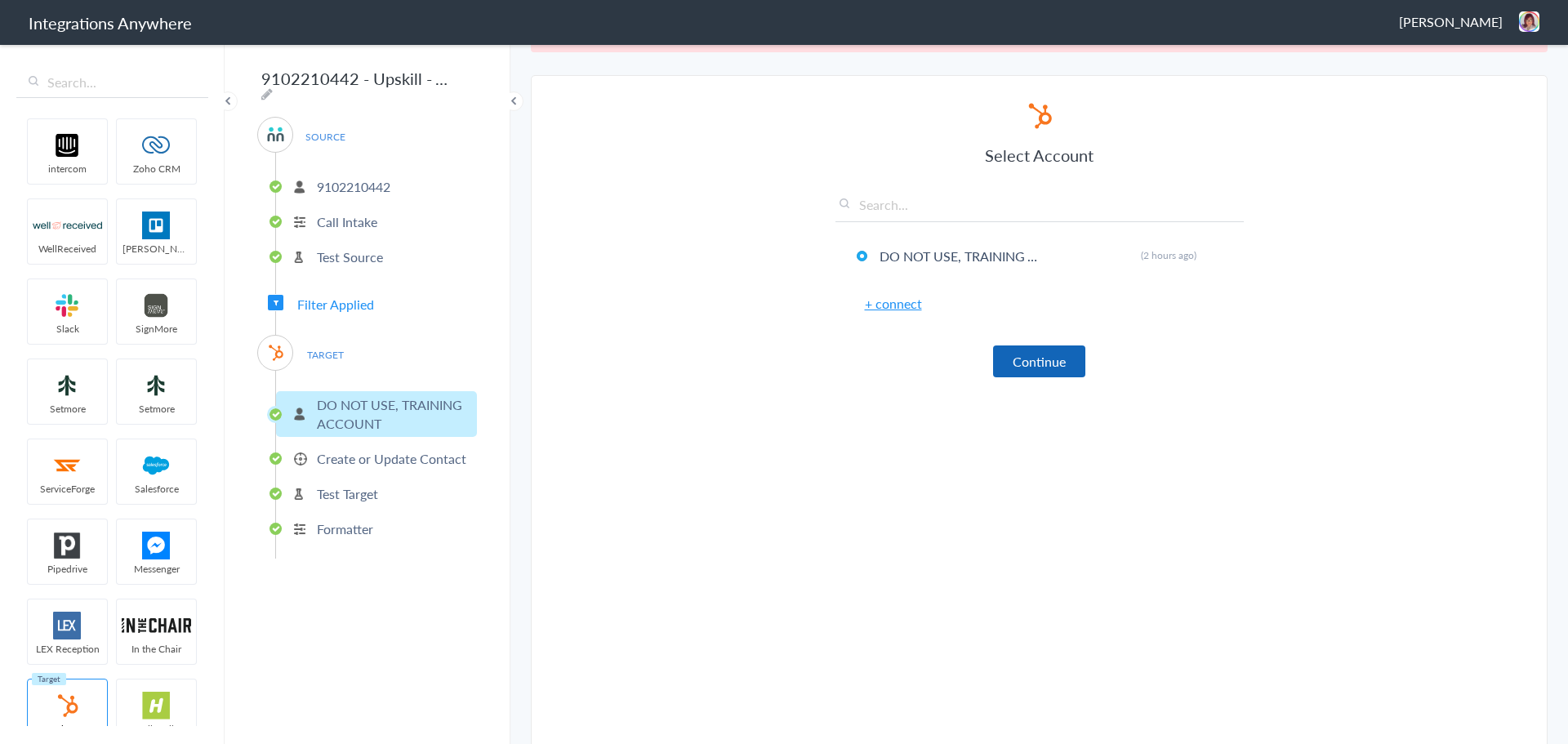
click at [1032, 363] on button "Continue" at bounding box center [1039, 361] width 92 height 32
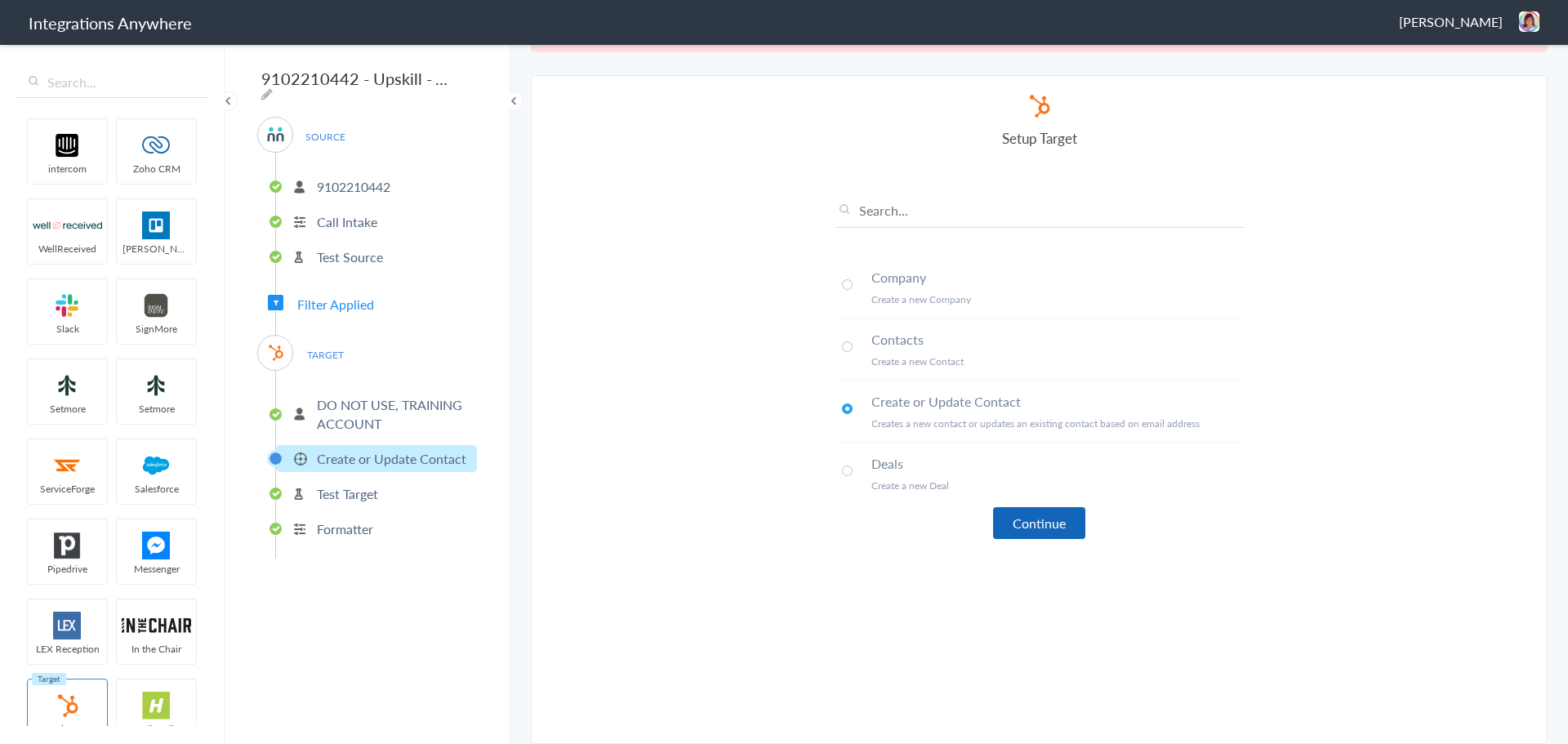
click at [1061, 534] on button "Continue" at bounding box center [1039, 523] width 92 height 32
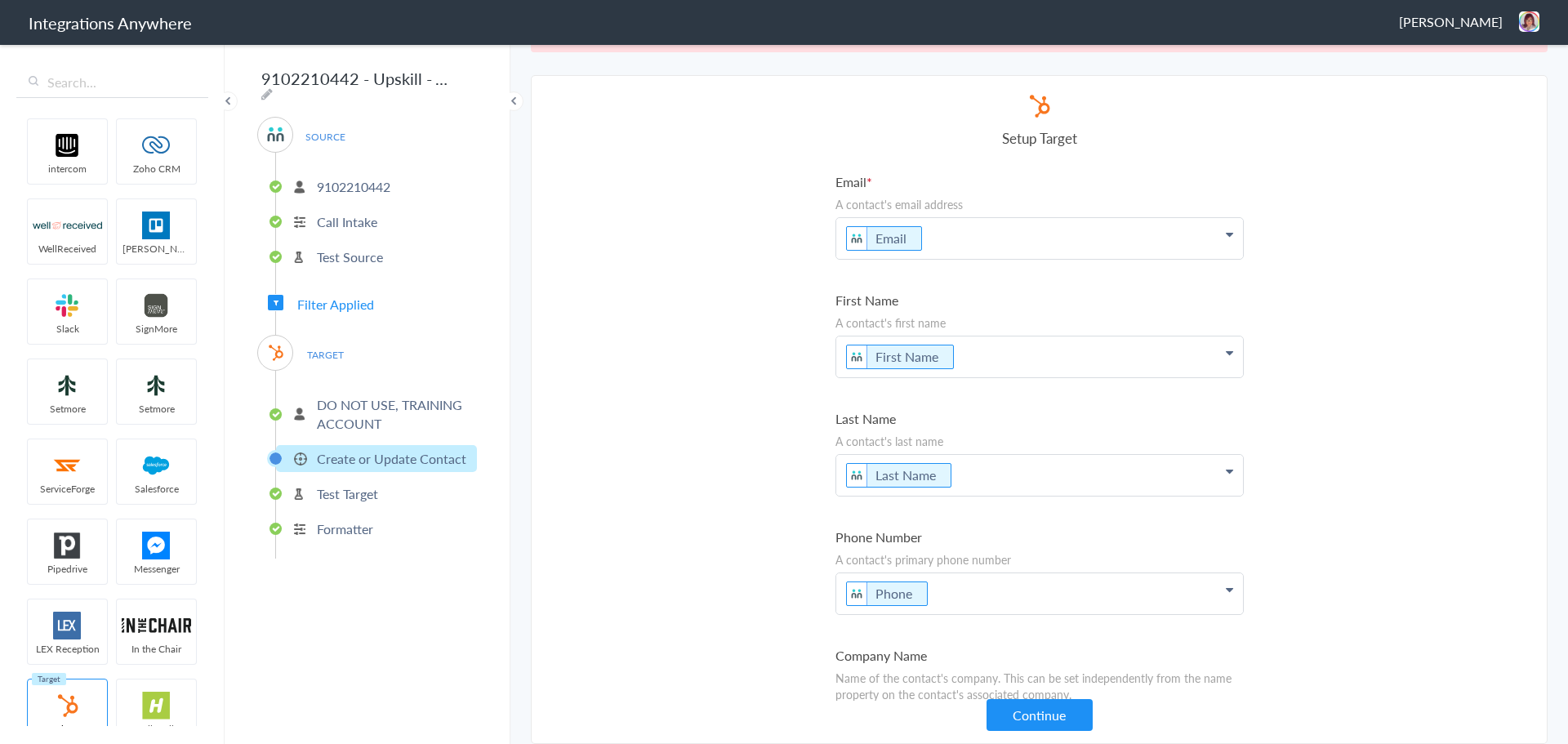
click at [1024, 414] on label "Last Name" at bounding box center [1040, 418] width 409 height 19
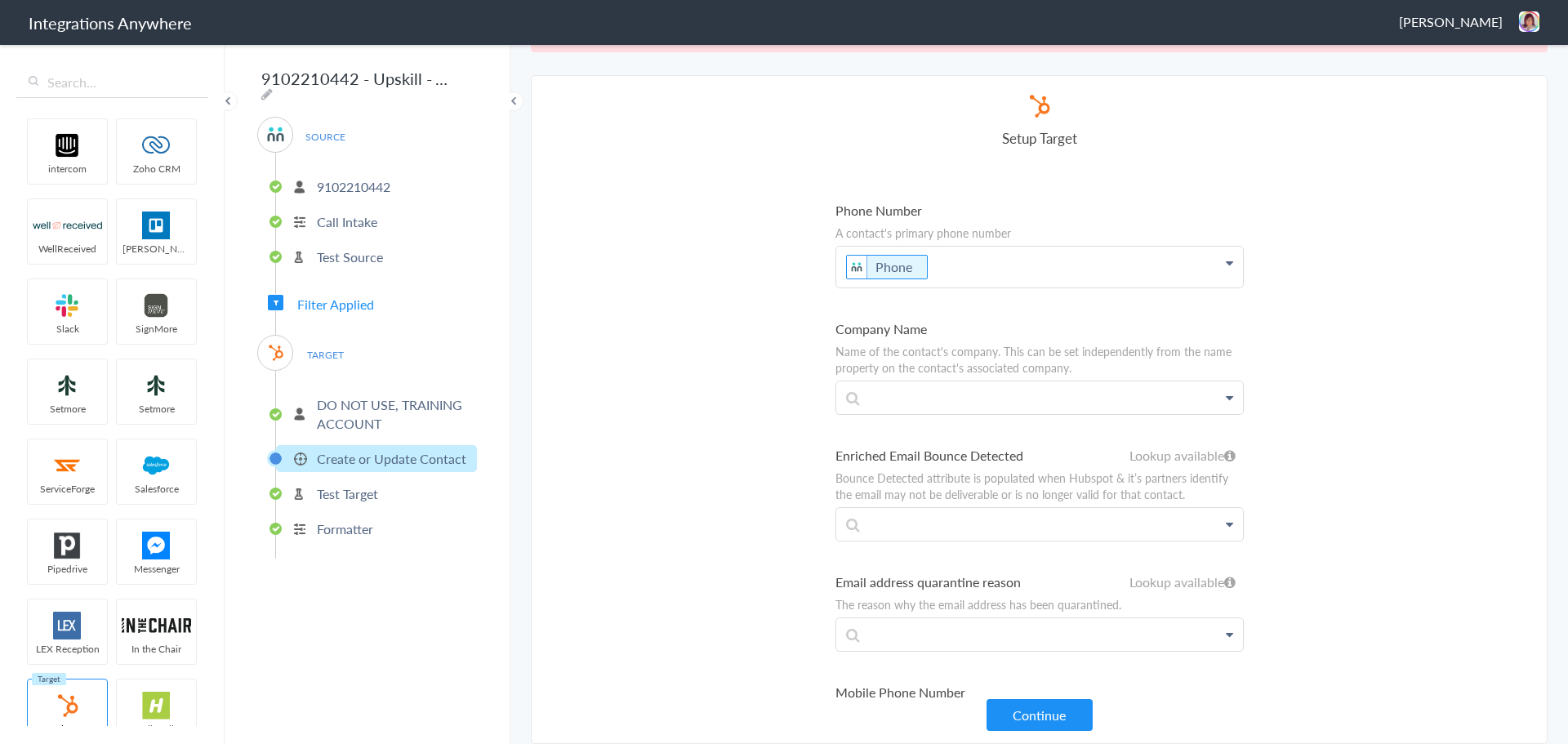
scroll to position [4241, 0]
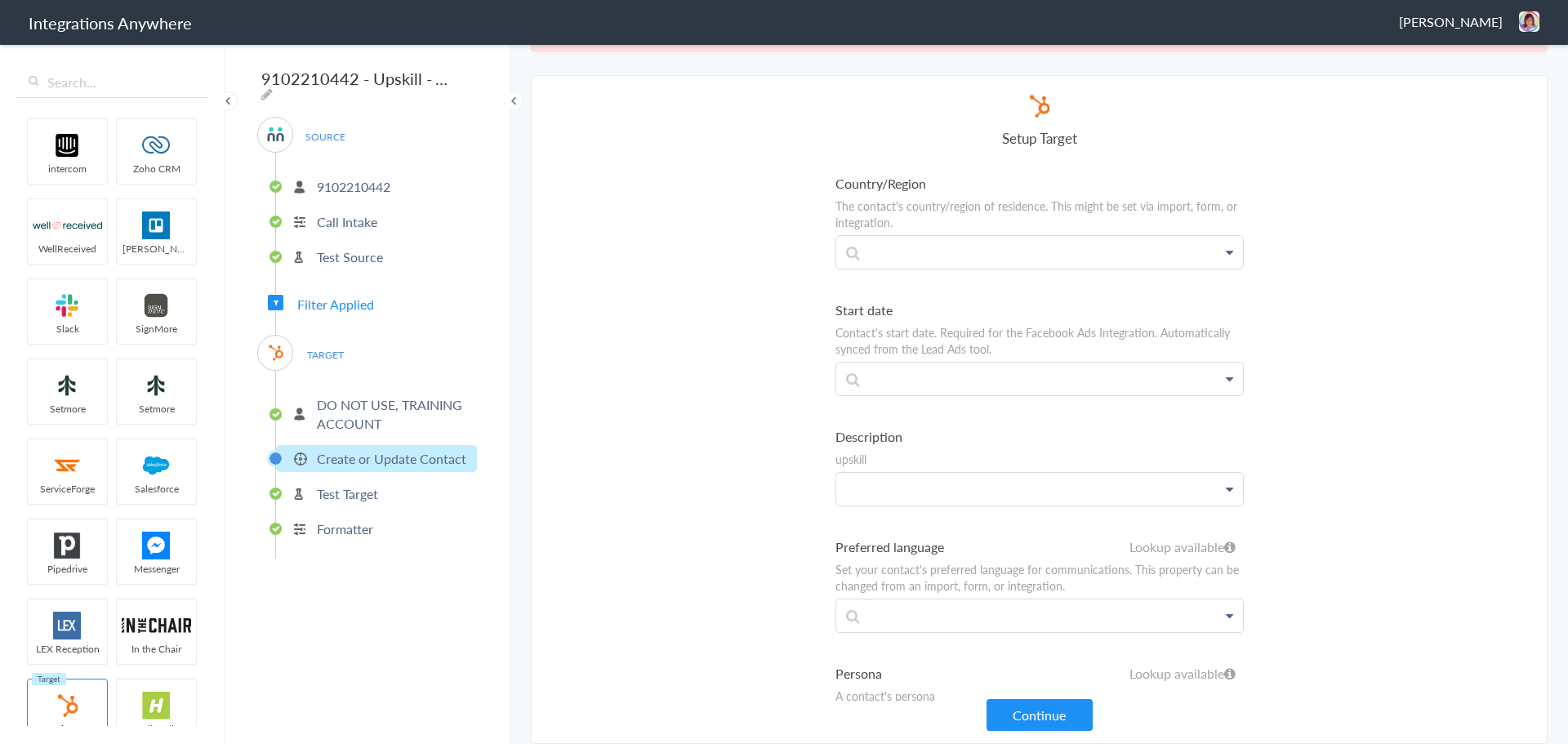
click at [1002, 485] on p at bounding box center [1040, 489] width 407 height 33
click at [877, 583] on link "Call Type" at bounding box center [1040, 572] width 407 height 36
click at [1014, 701] on button "Continue" at bounding box center [1040, 715] width 106 height 32
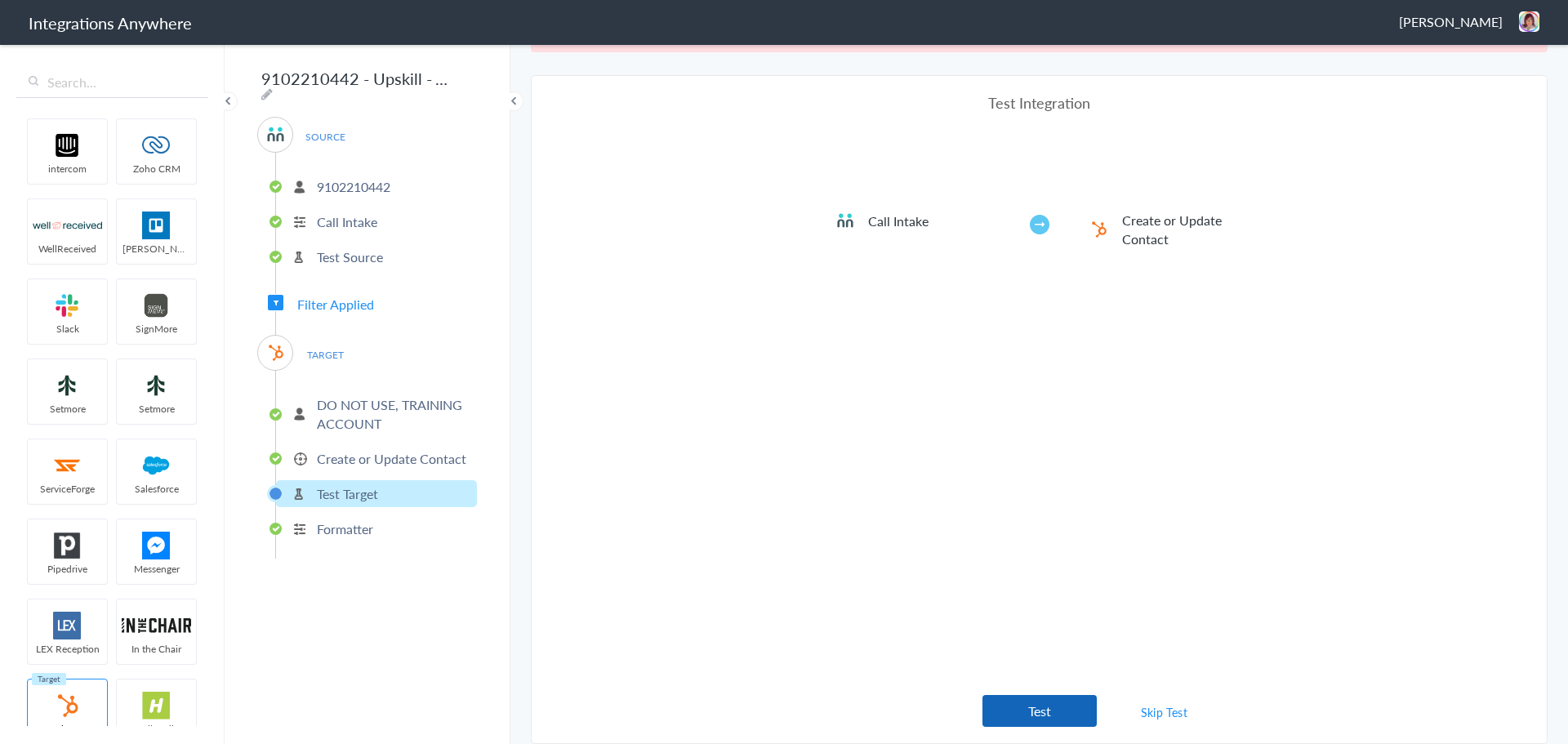
click at [1010, 703] on button "Test" at bounding box center [1040, 711] width 115 height 32
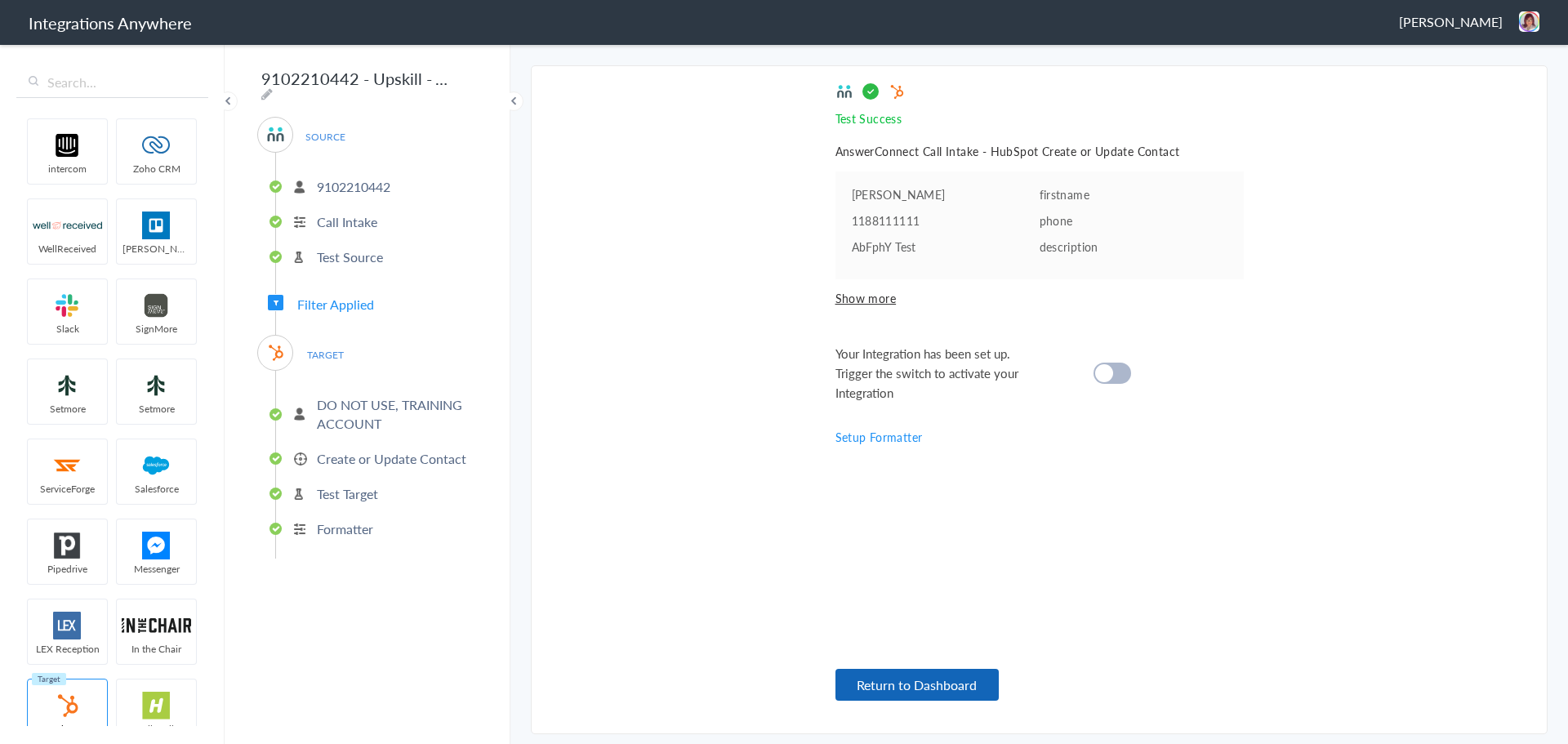
click at [949, 691] on button "Return to Dashboard" at bounding box center [917, 685] width 163 height 32
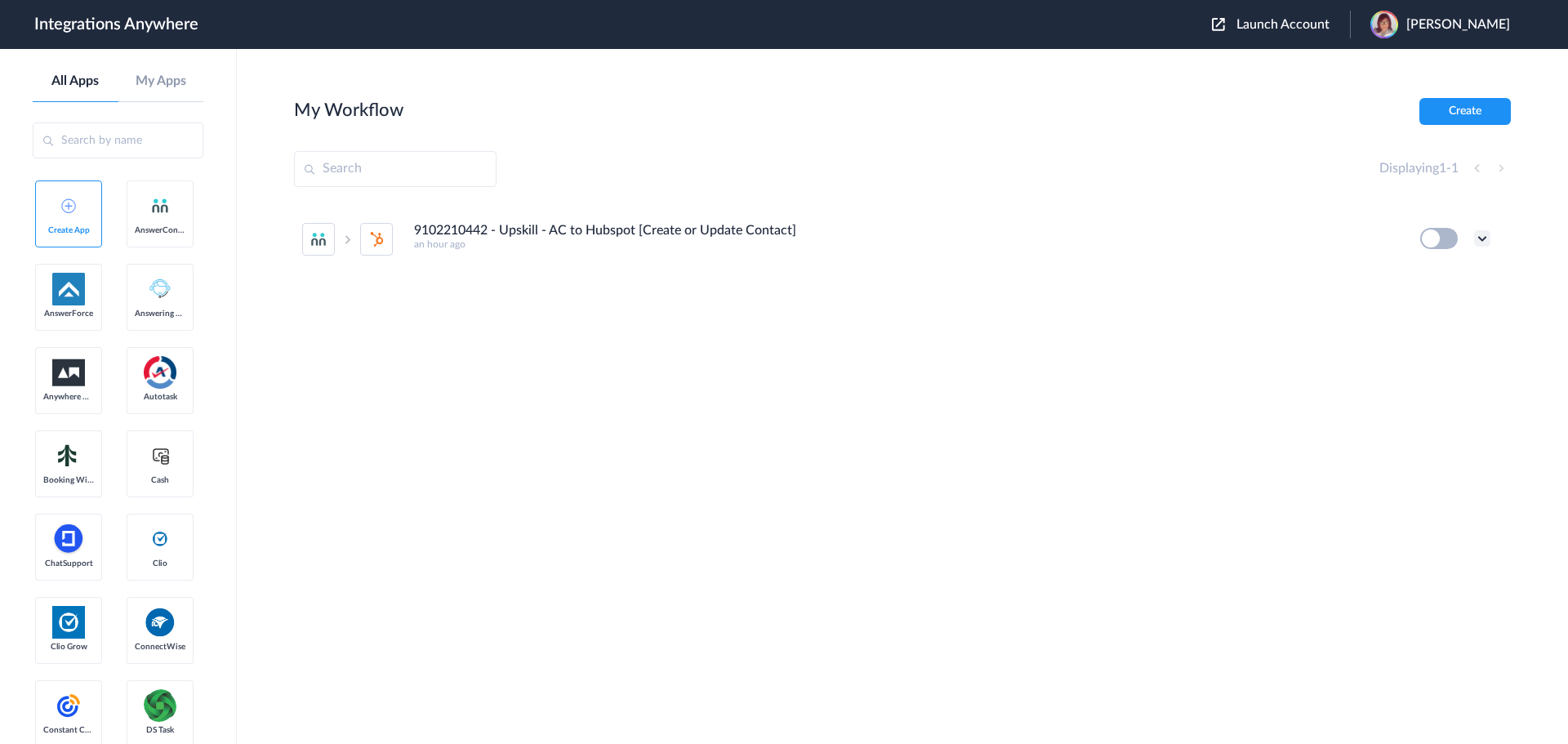
click at [1482, 239] on icon at bounding box center [1483, 238] width 17 height 17
click at [1435, 307] on link "Task history" at bounding box center [1435, 307] width 78 height 12
click at [1451, 237] on button at bounding box center [1439, 237] width 38 height 21
click at [1479, 245] on icon at bounding box center [1483, 238] width 17 height 17
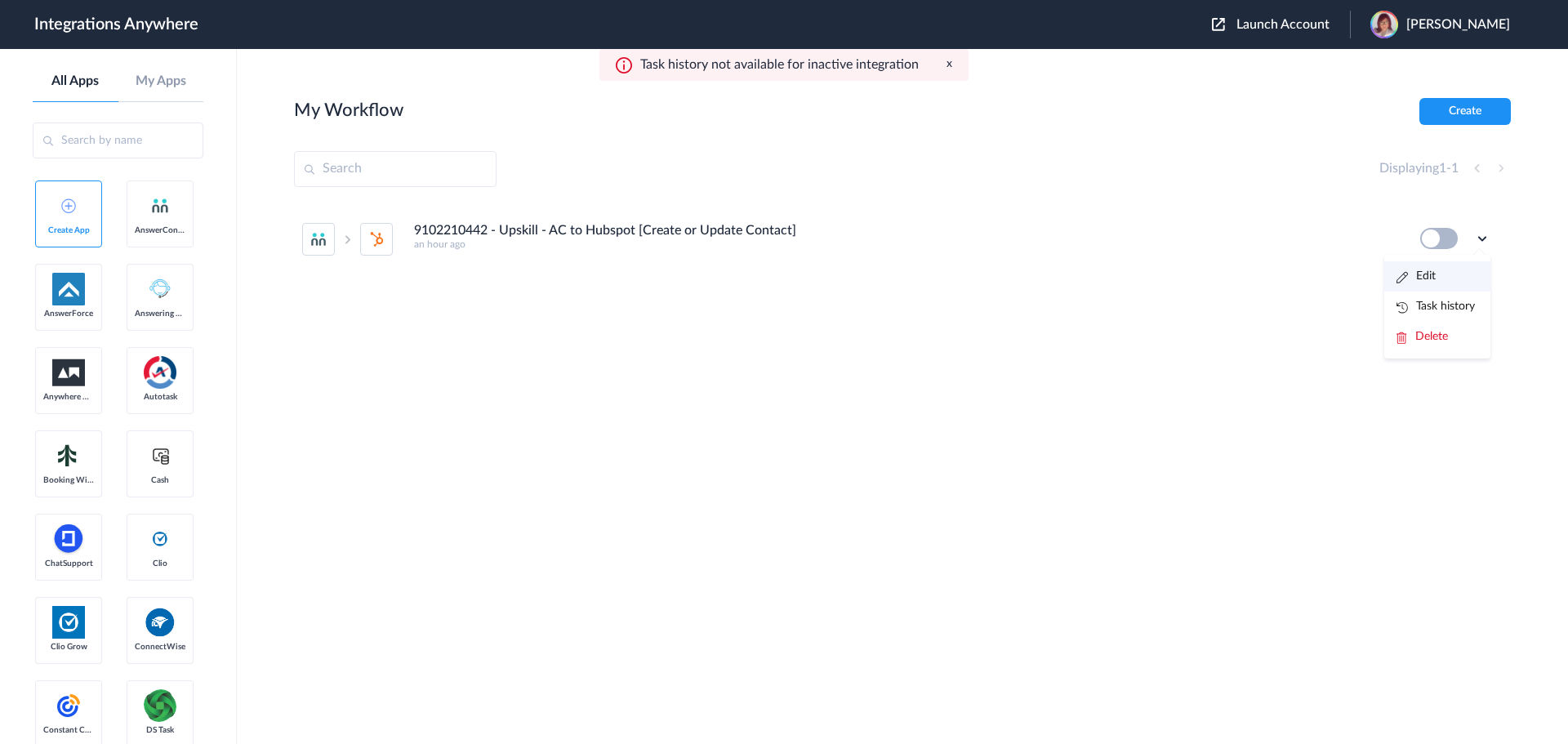
click at [1441, 280] on li "Edit" at bounding box center [1437, 276] width 106 height 31
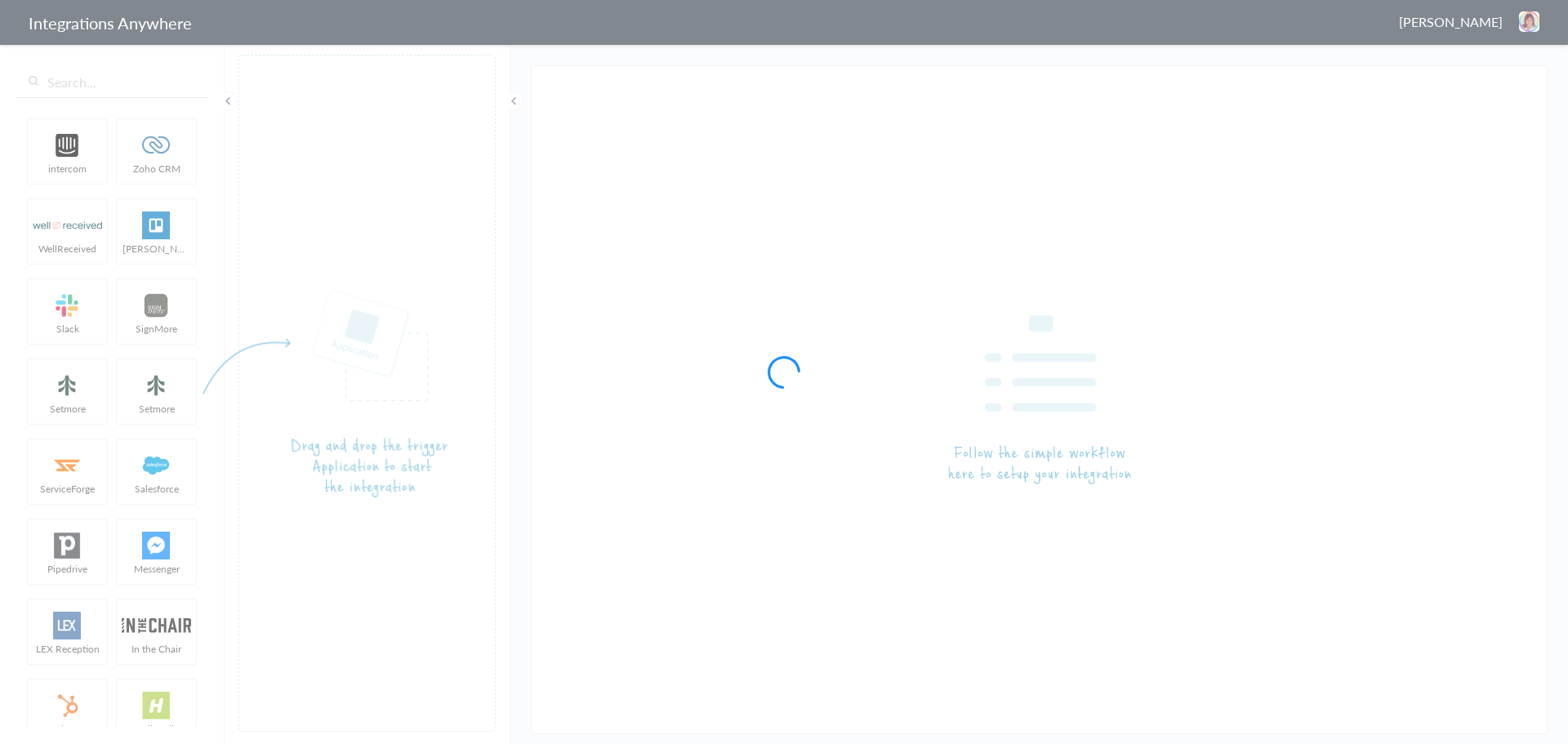
click at [1001, 373] on div at bounding box center [784, 372] width 1568 height 744
type input "9102210442 - Upskill - AC to Hubspot [Create or Update Contact]"
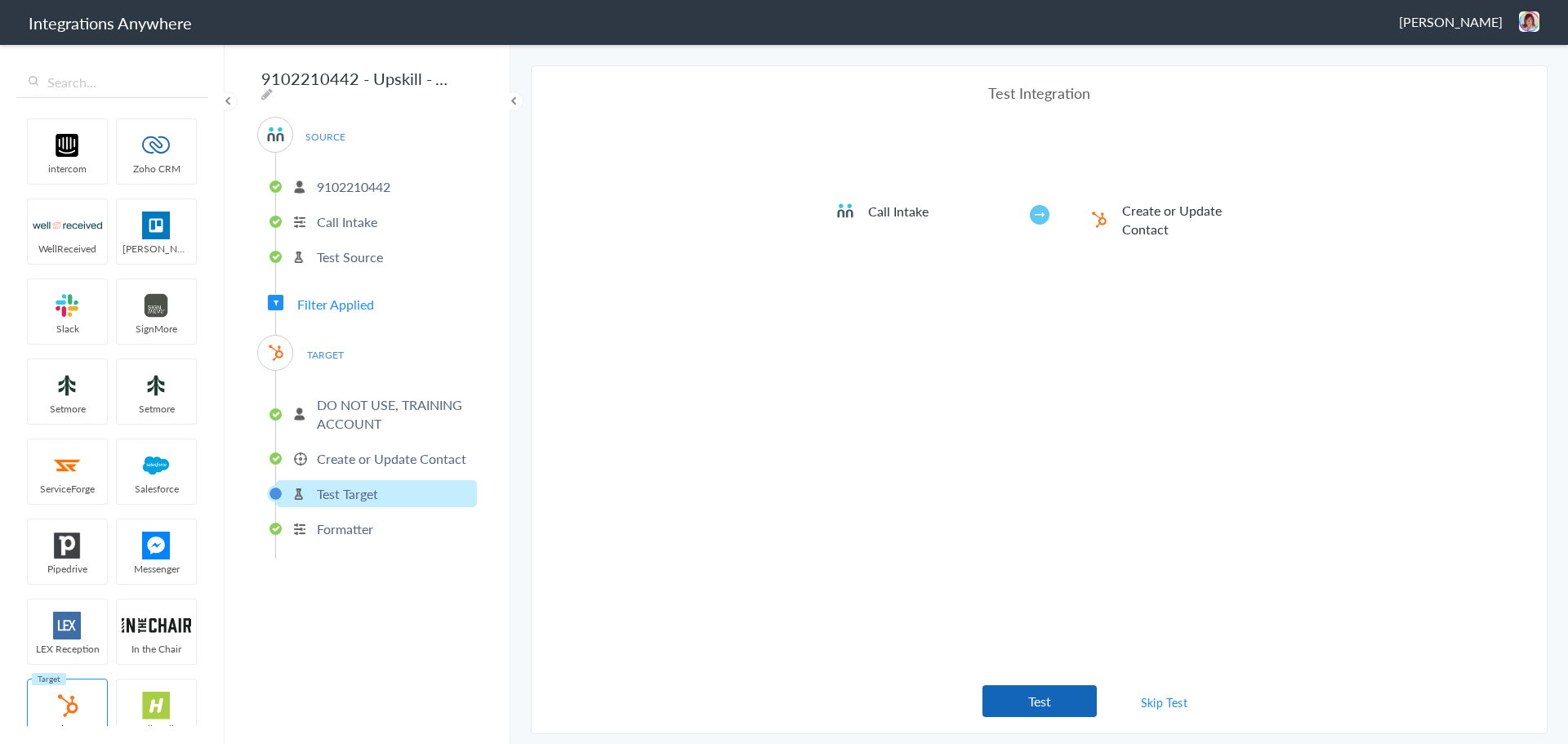
click at [1025, 697] on button "Test" at bounding box center [1040, 701] width 115 height 32
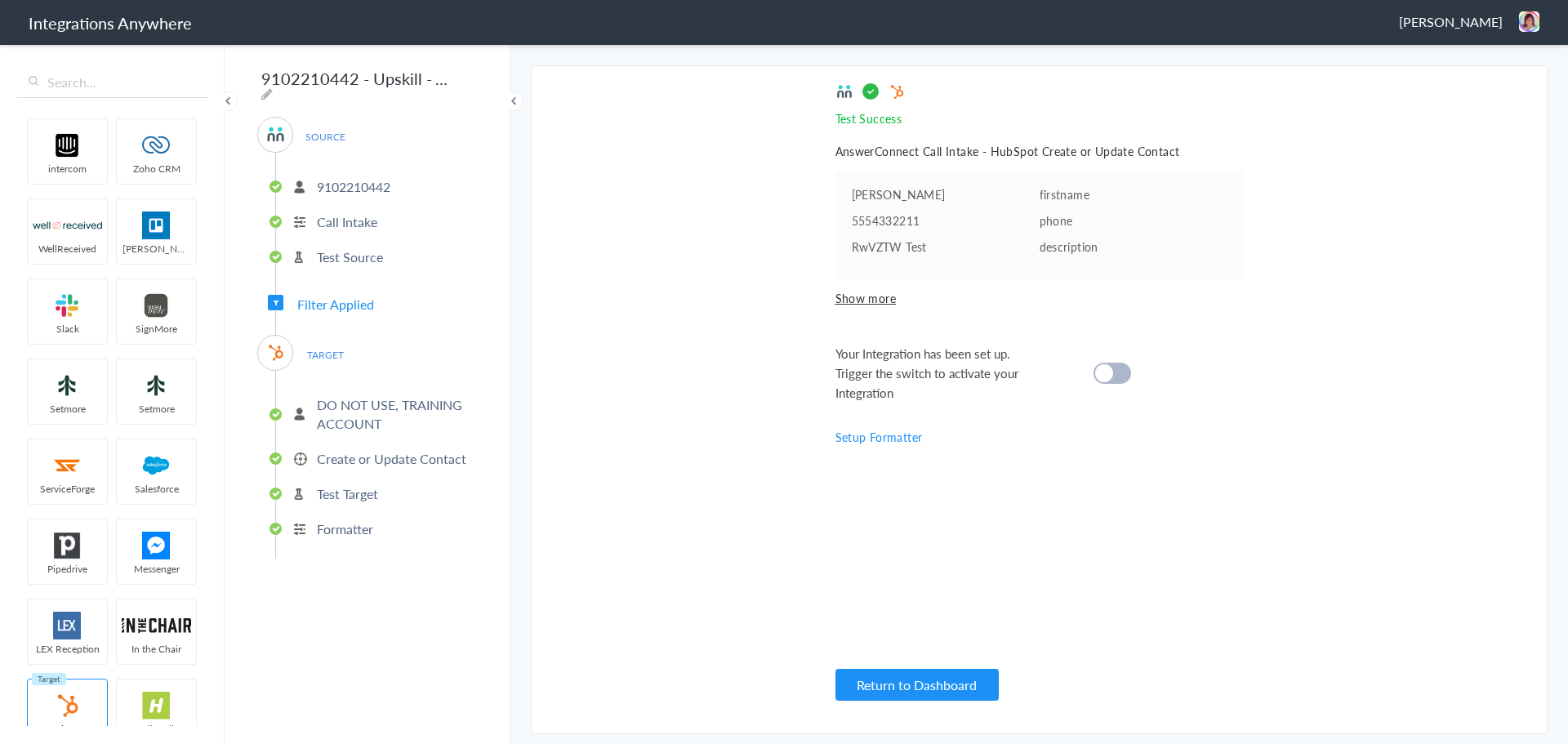
click at [1119, 370] on div at bounding box center [1113, 373] width 38 height 21
click at [915, 694] on button "Return to Dashboard" at bounding box center [917, 685] width 163 height 32
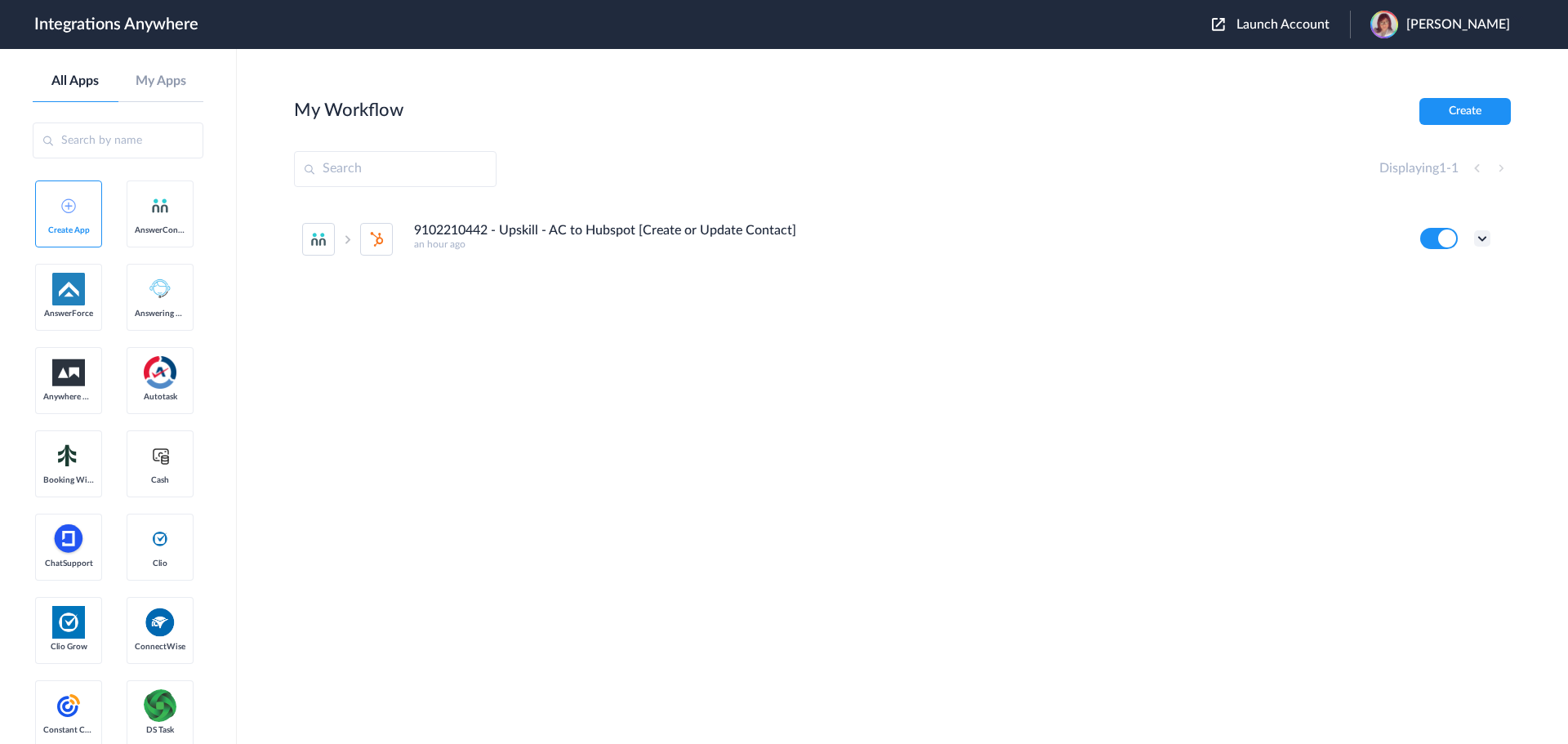
click at [1484, 236] on icon at bounding box center [1483, 238] width 17 height 17
click at [1433, 305] on link "Task history" at bounding box center [1435, 307] width 78 height 12
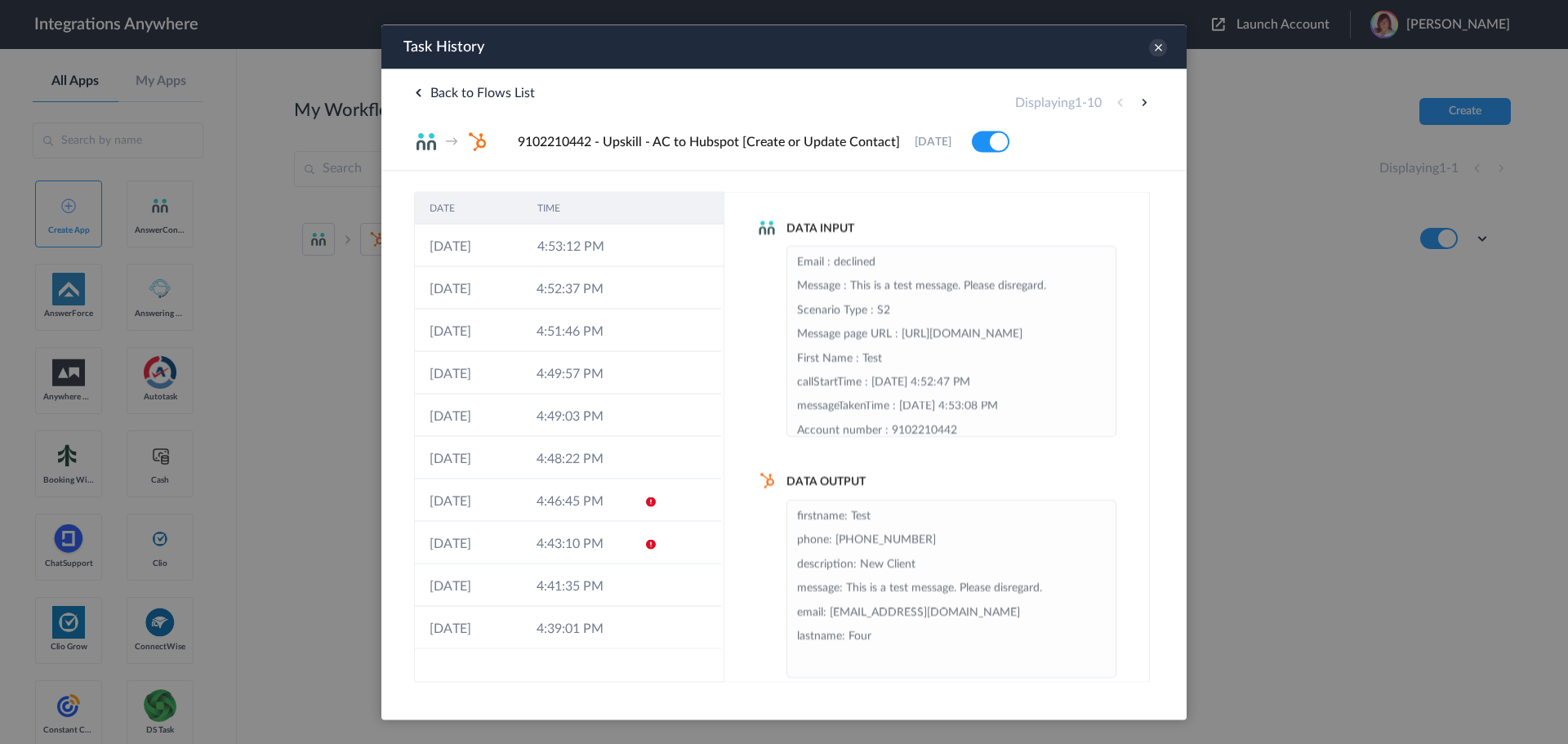
click at [634, 255] on td at bounding box center [646, 244] width 31 height 43
click at [993, 549] on li "firstname: Test phone: [PHONE_NUMBER] description: New Client message: This is …" at bounding box center [952, 588] width 309 height 168
click at [976, 551] on li "firstname: Test phone: [PHONE_NUMBER] description: New Client message: This is …" at bounding box center [952, 588] width 309 height 168
click at [1163, 49] on icon at bounding box center [1158, 47] width 18 height 18
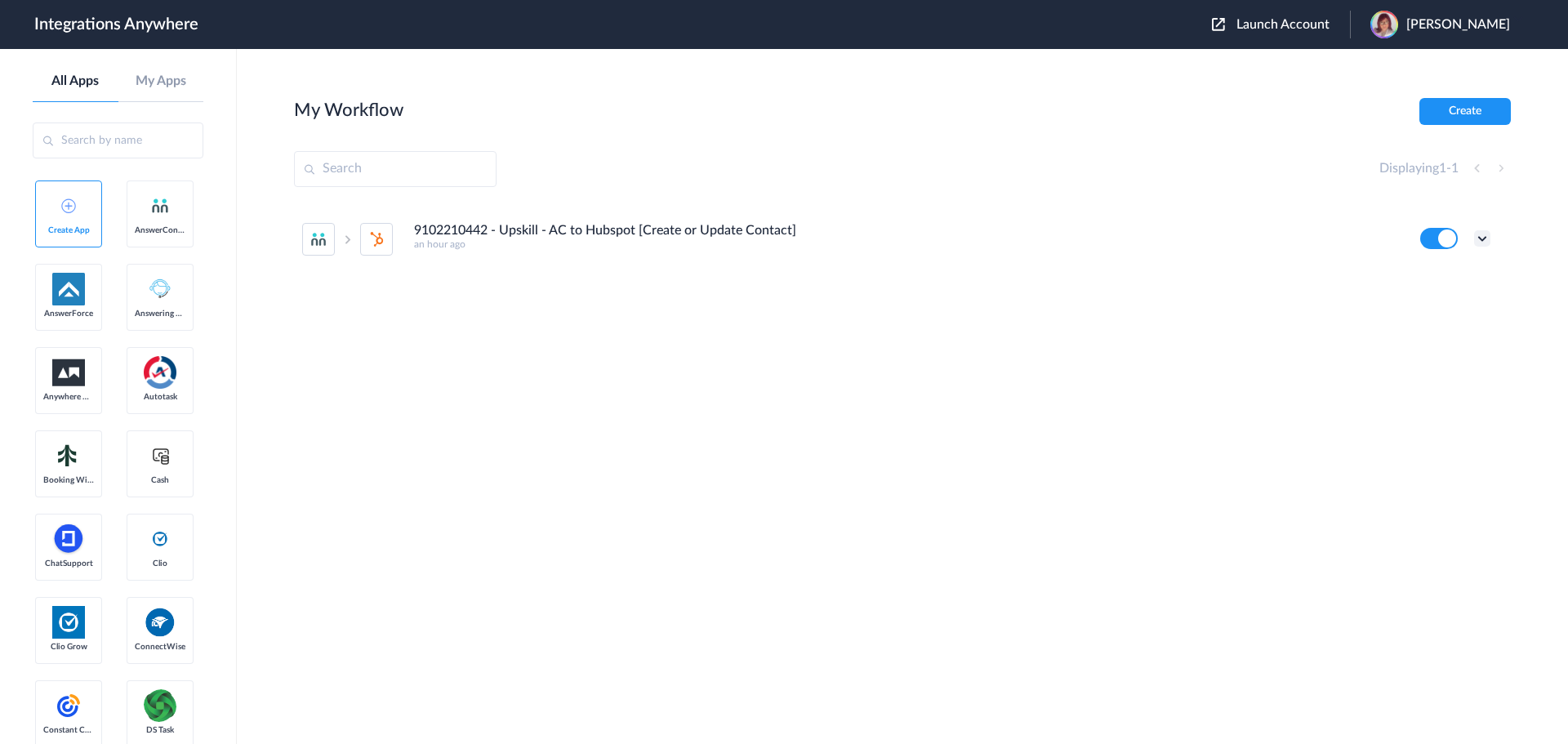
click at [1482, 240] on icon at bounding box center [1483, 238] width 17 height 17
click at [1430, 288] on li "Edit" at bounding box center [1437, 276] width 106 height 31
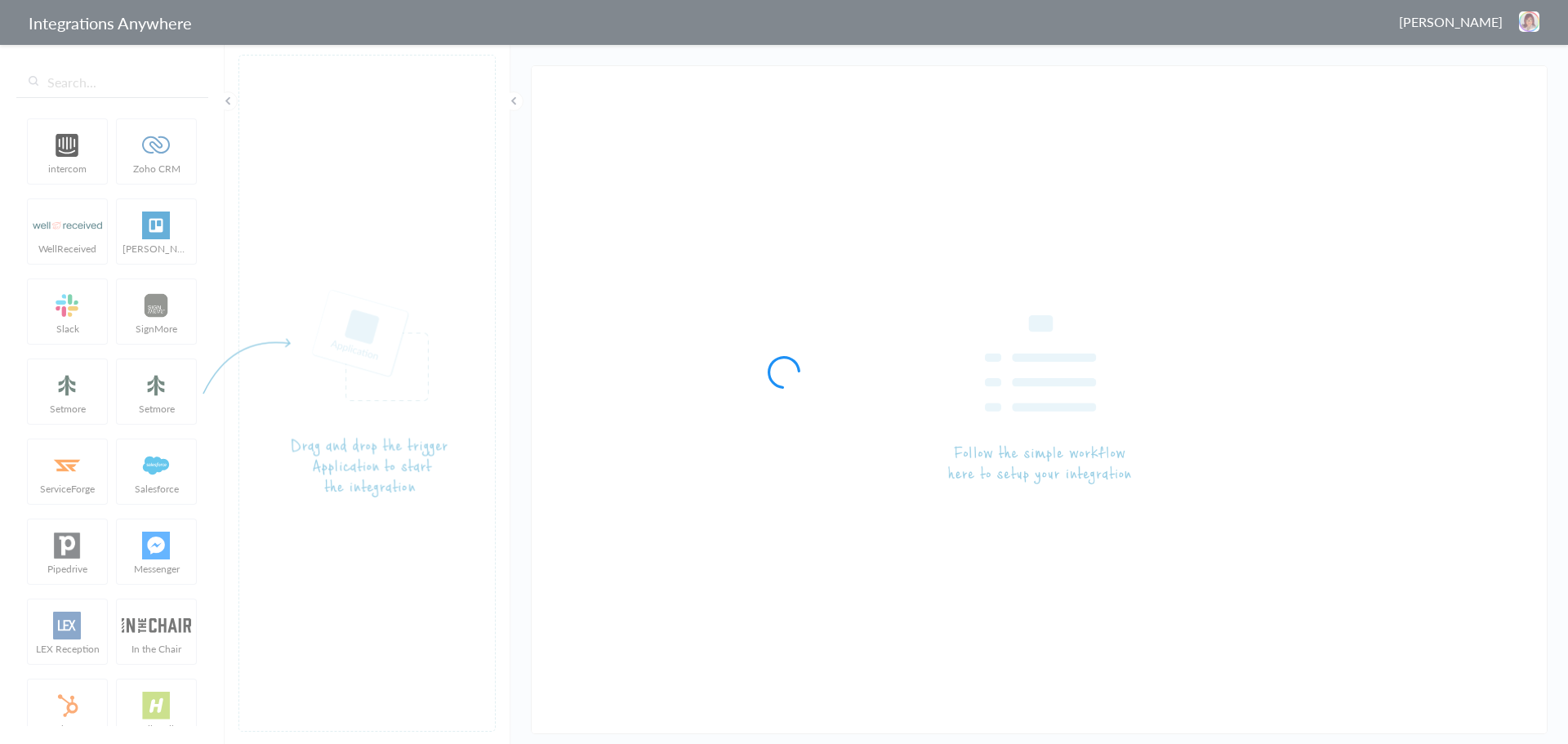
type input "9102210442 - Upskill - AC to Hubspot [Create or Update Contact]"
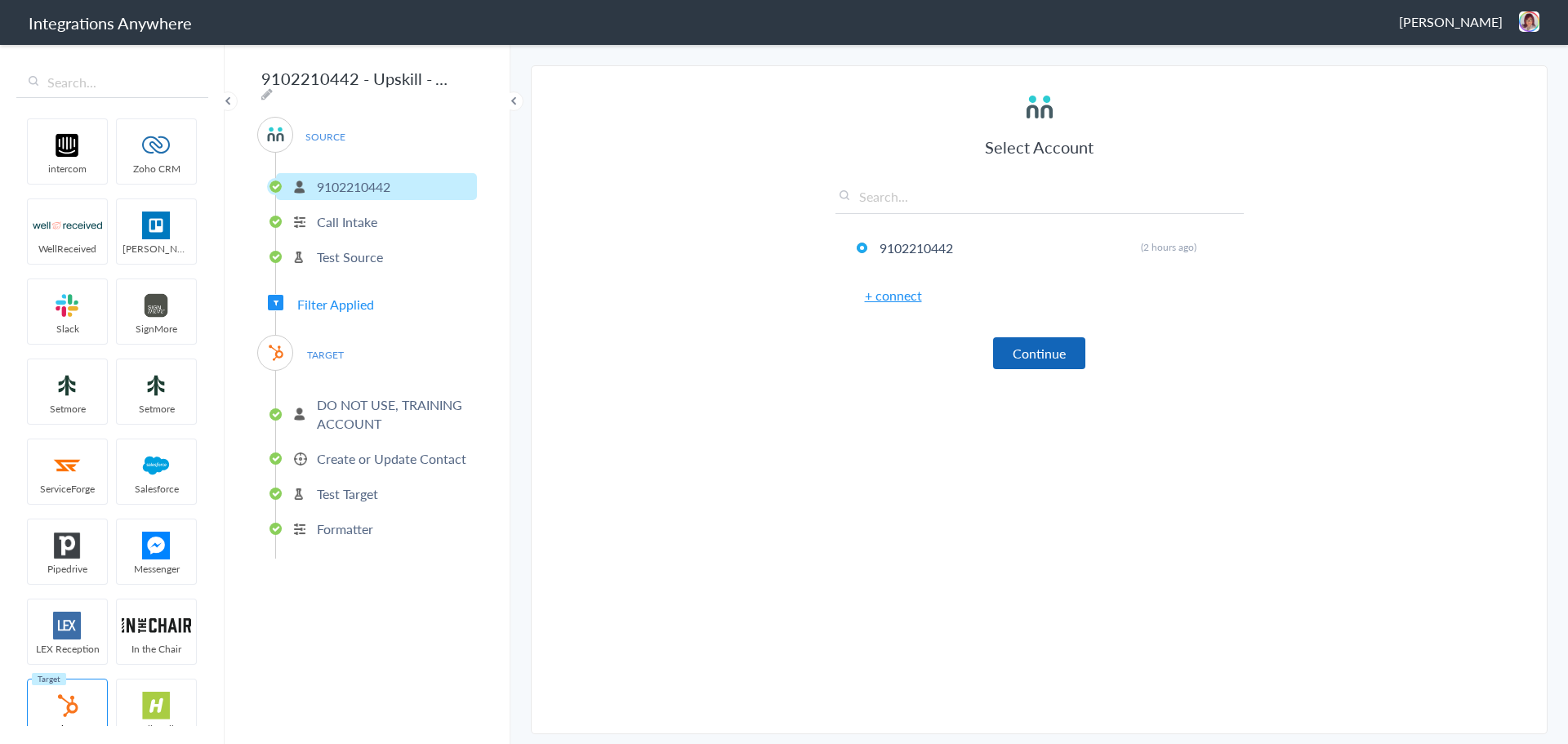
click at [1028, 360] on button "Continue" at bounding box center [1039, 353] width 92 height 32
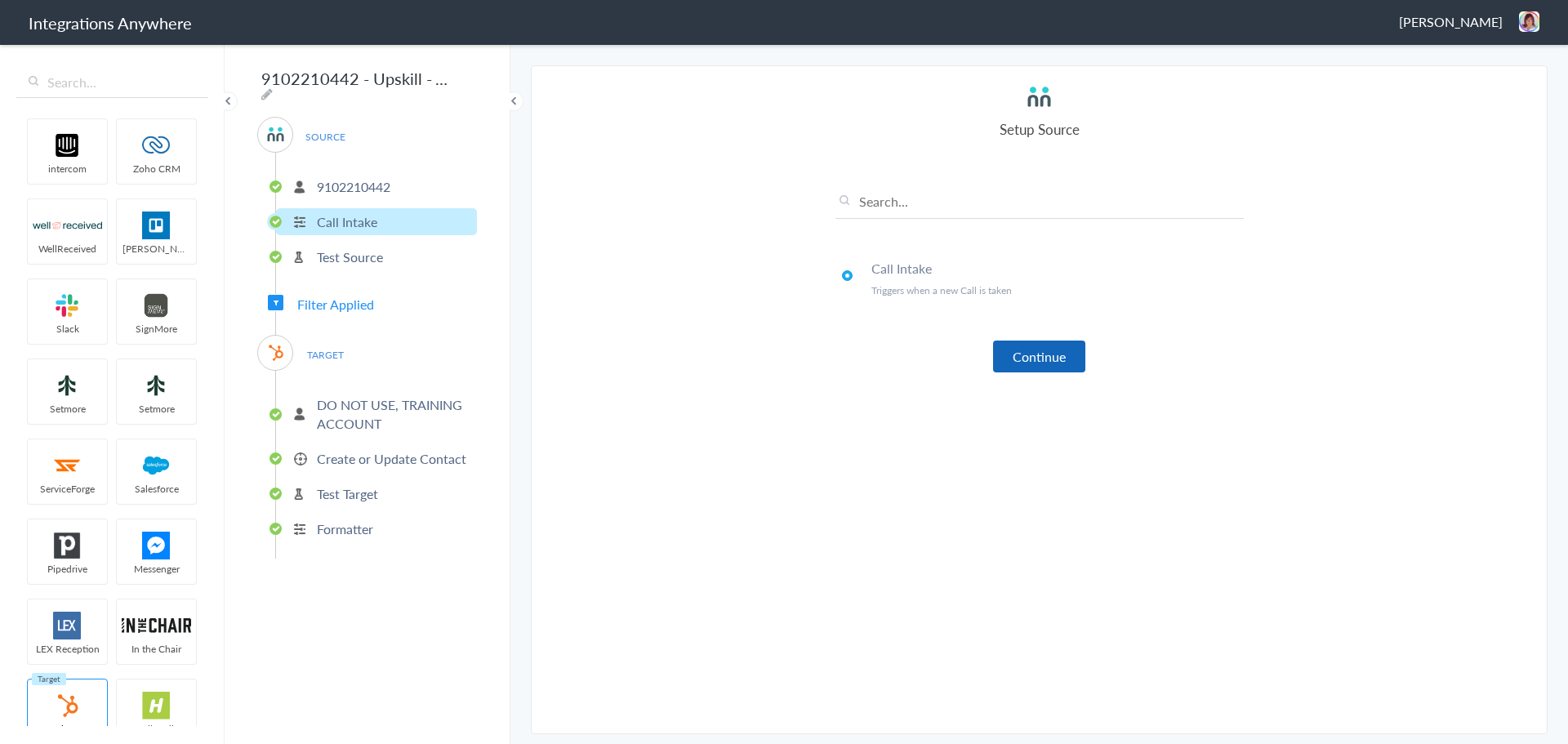
click at [1025, 362] on button "Continue" at bounding box center [1039, 356] width 92 height 32
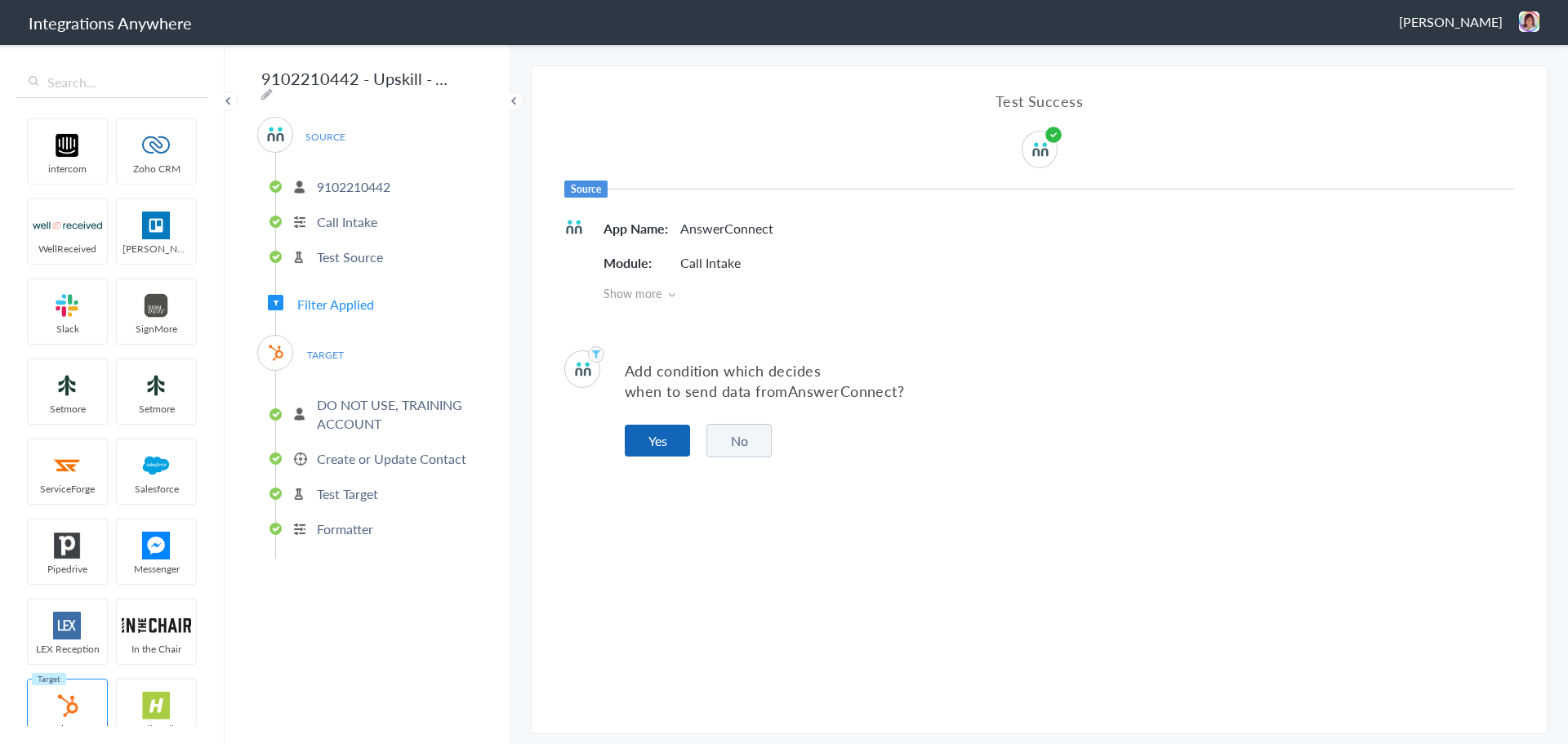
click at [668, 448] on button "Yes" at bounding box center [658, 440] width 65 height 32
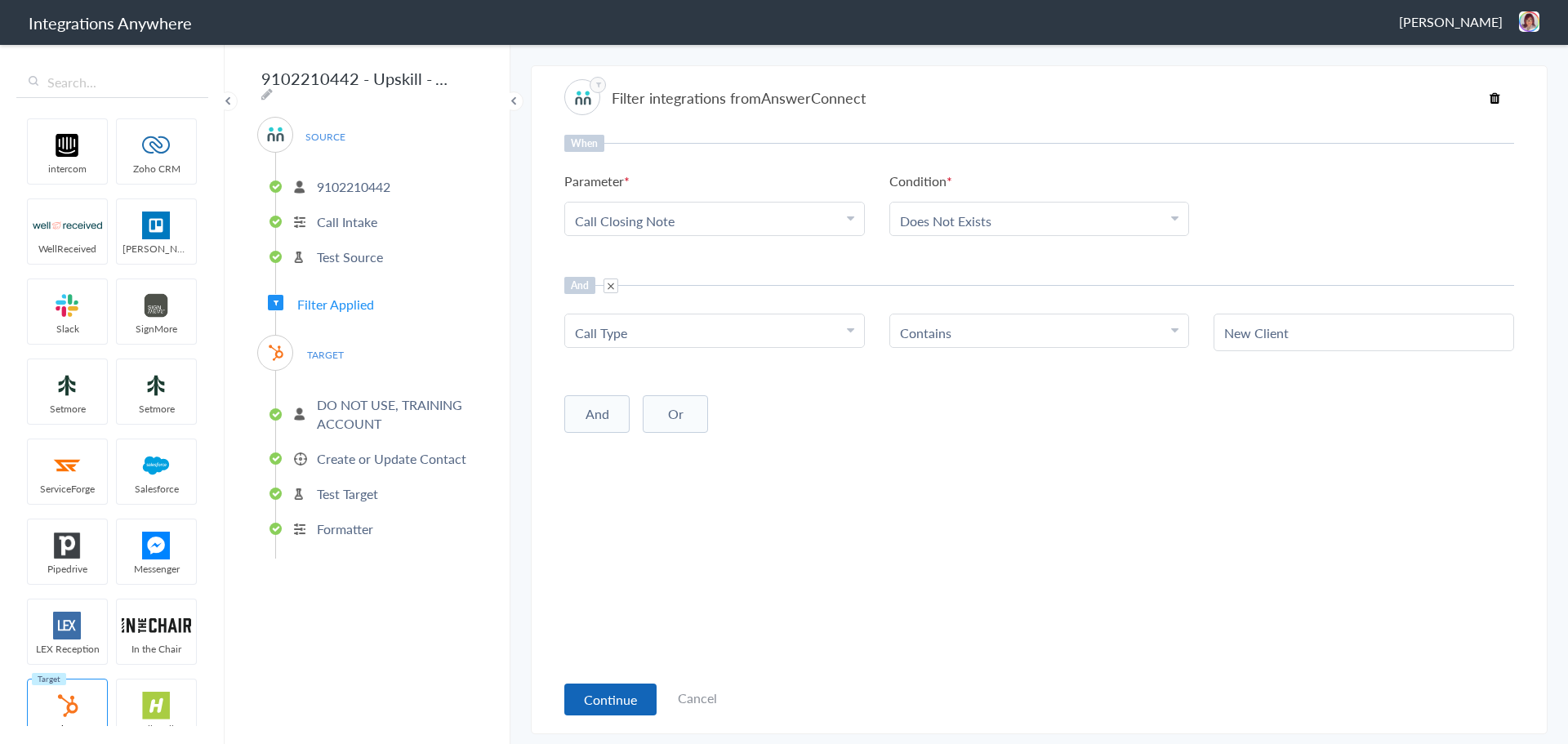
click at [604, 695] on button "Continue" at bounding box center [610, 699] width 92 height 32
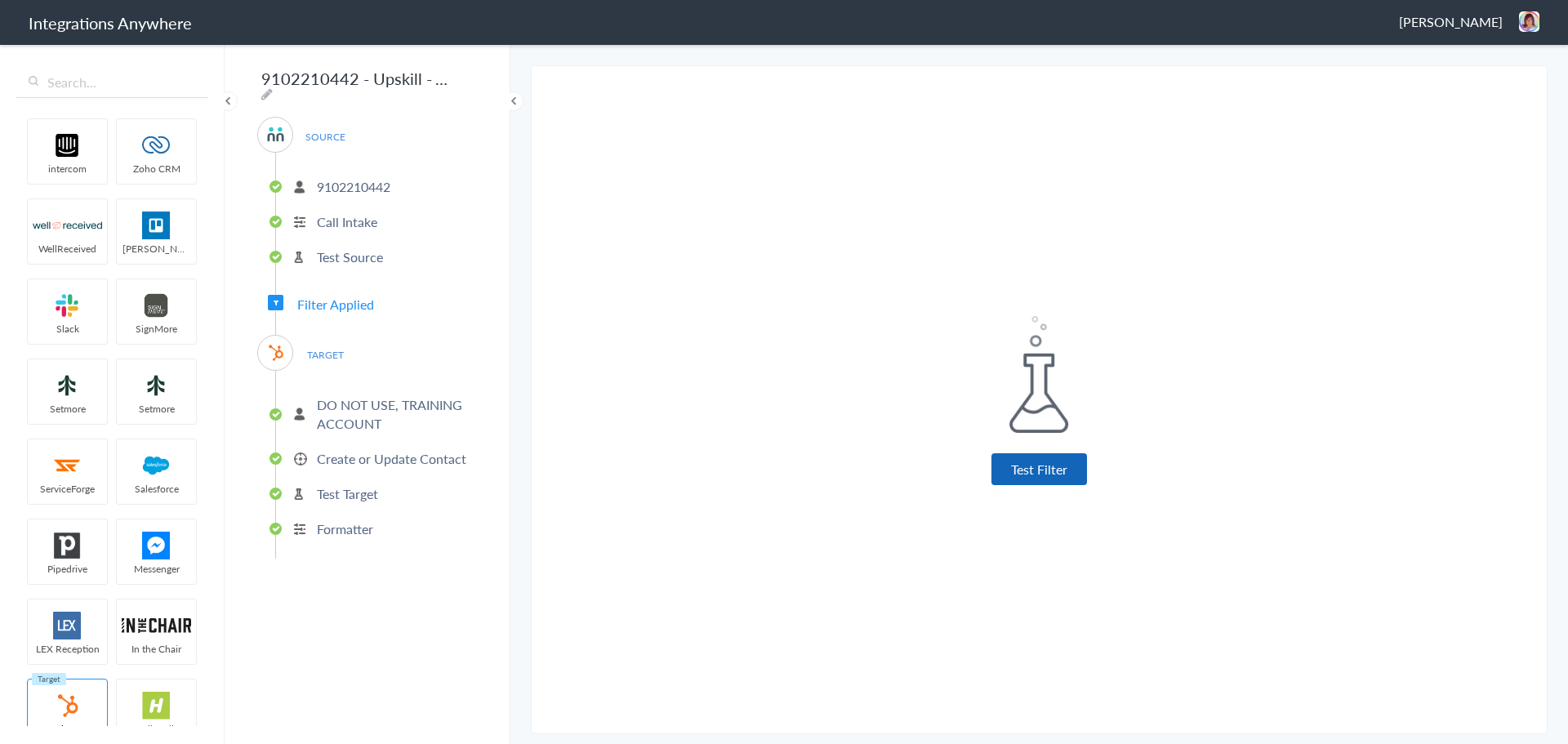
click at [1014, 478] on button "Test Filter" at bounding box center [1039, 469] width 96 height 32
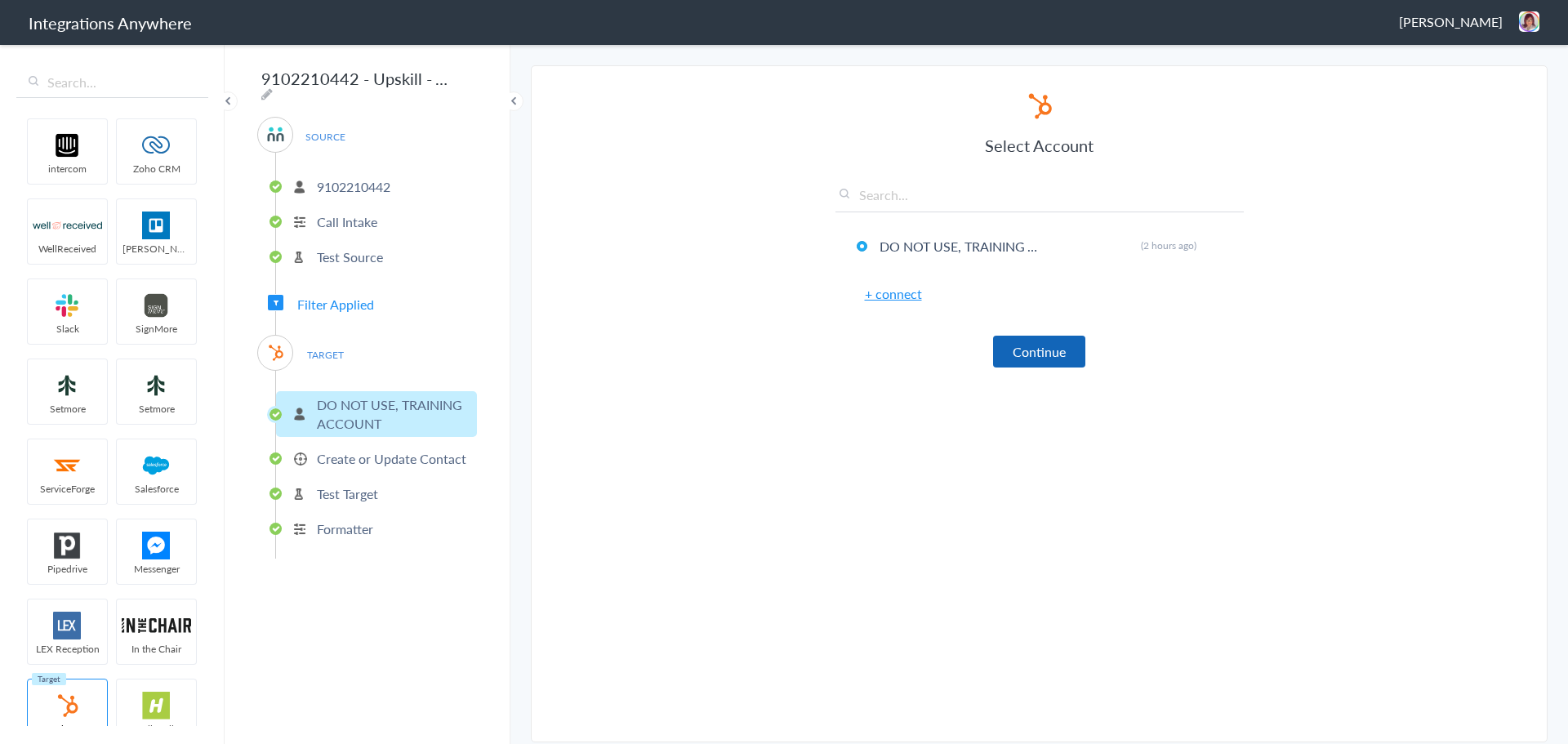
click at [1016, 352] on button "Continue" at bounding box center [1039, 351] width 92 height 32
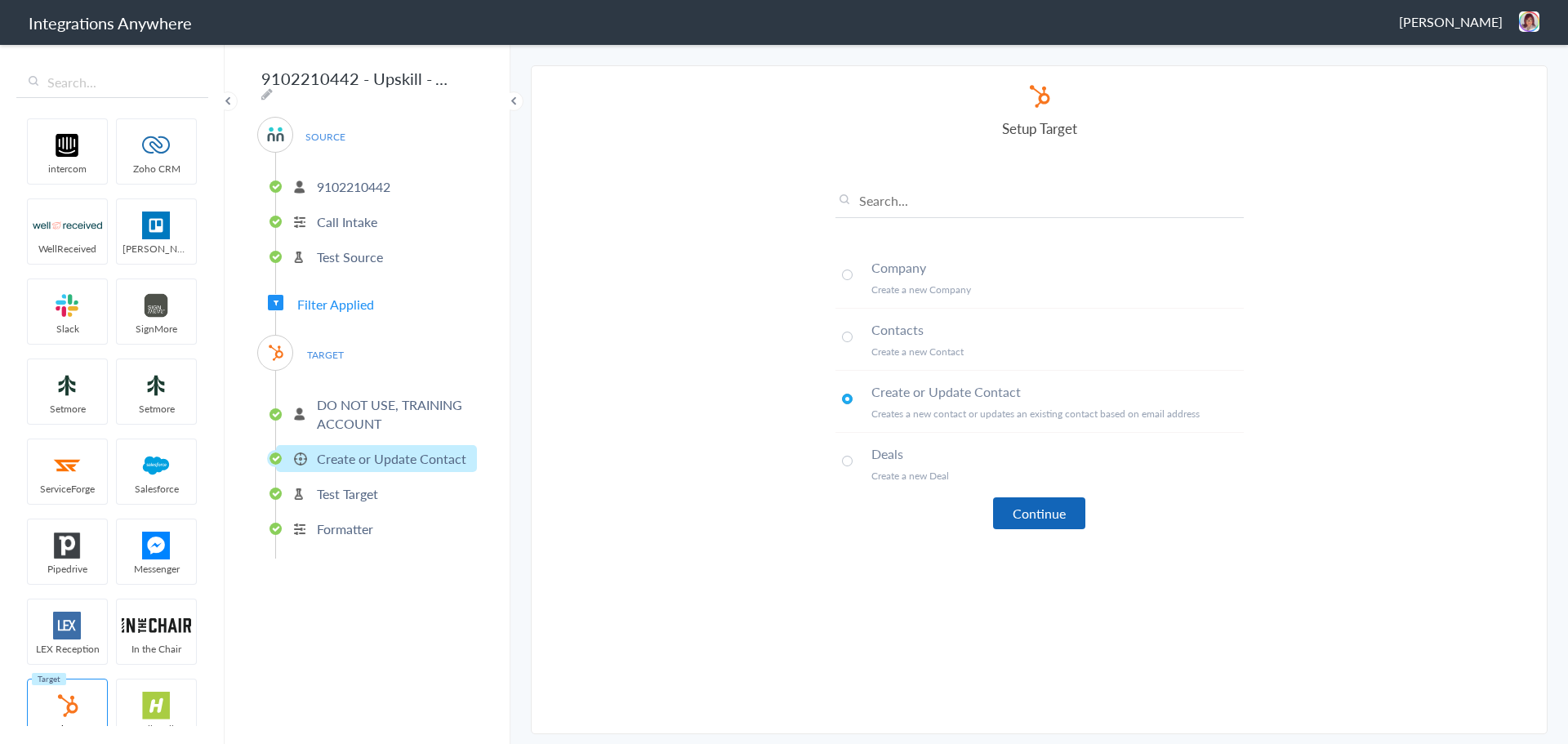
click at [1047, 505] on button "Continue" at bounding box center [1039, 513] width 92 height 32
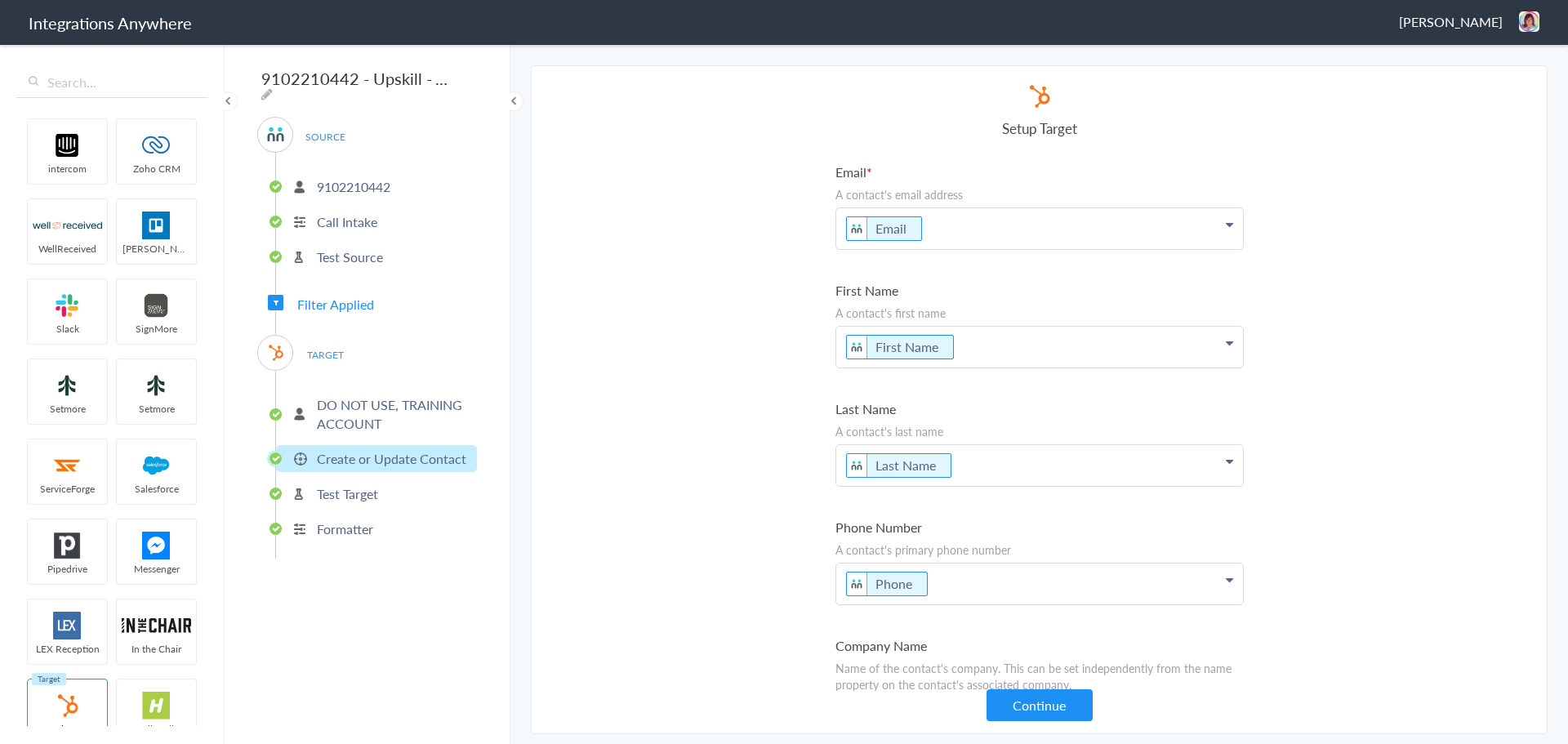
click at [1042, 424] on p "A contact's last name" at bounding box center [1040, 431] width 409 height 17
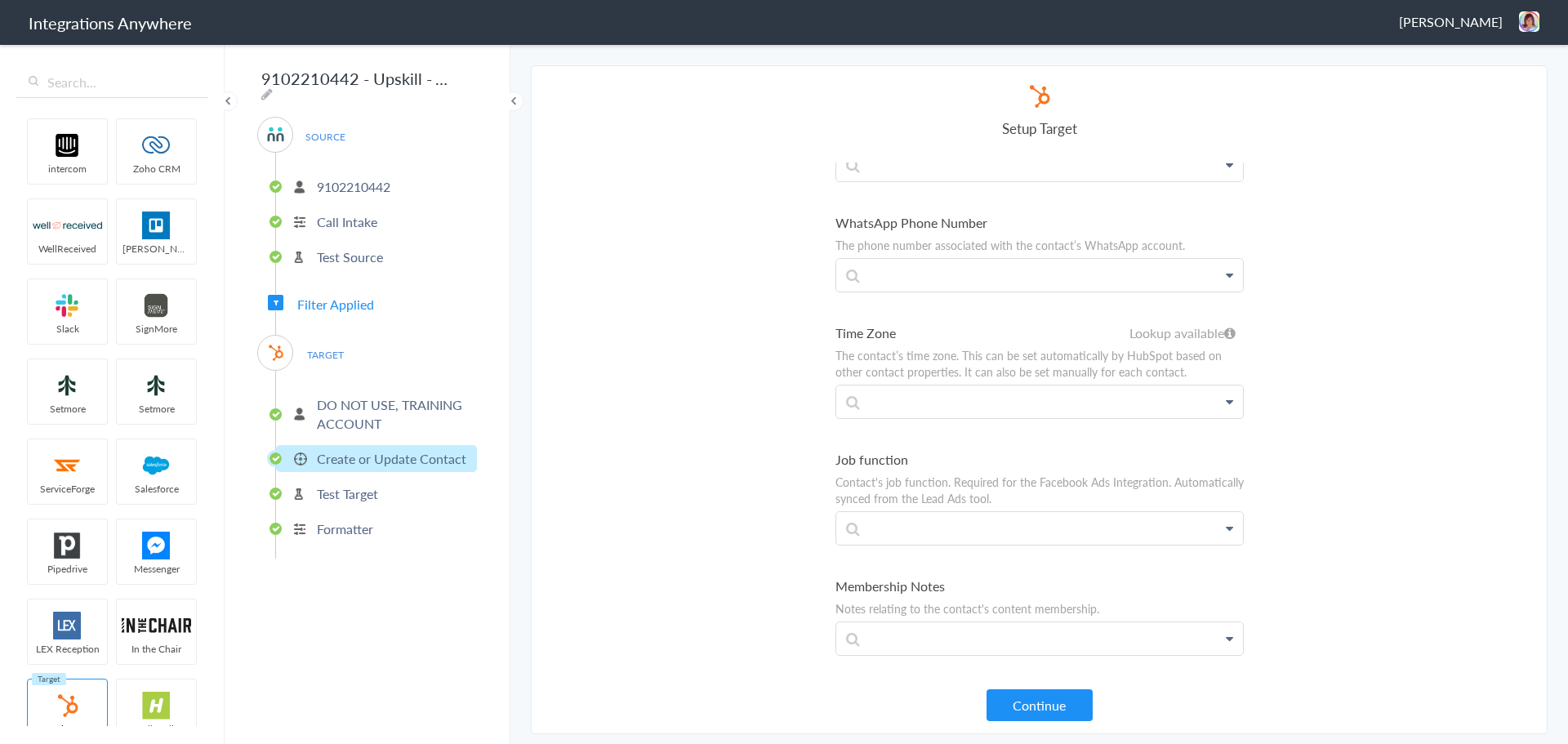
scroll to position [980, 0]
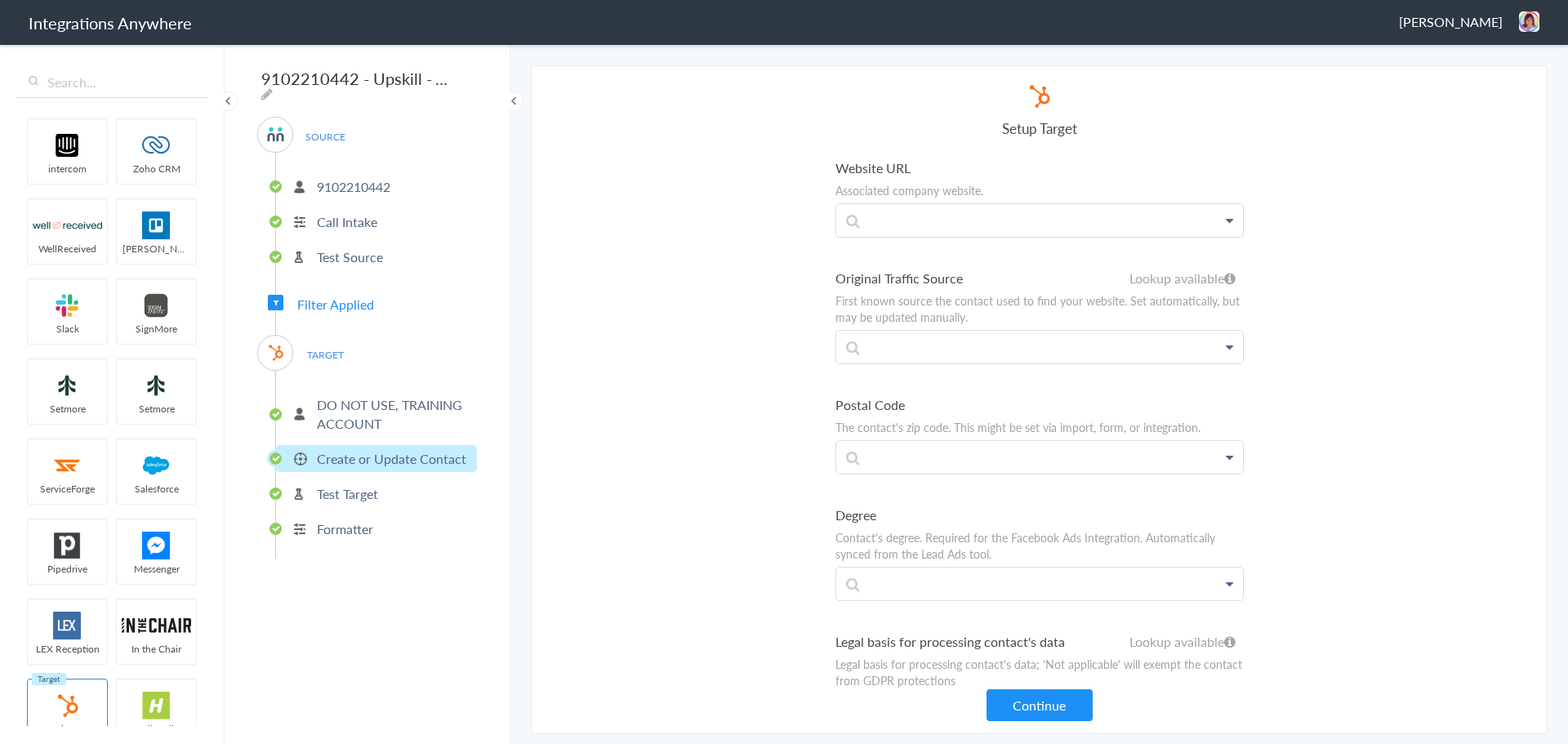
scroll to position [3245, 0]
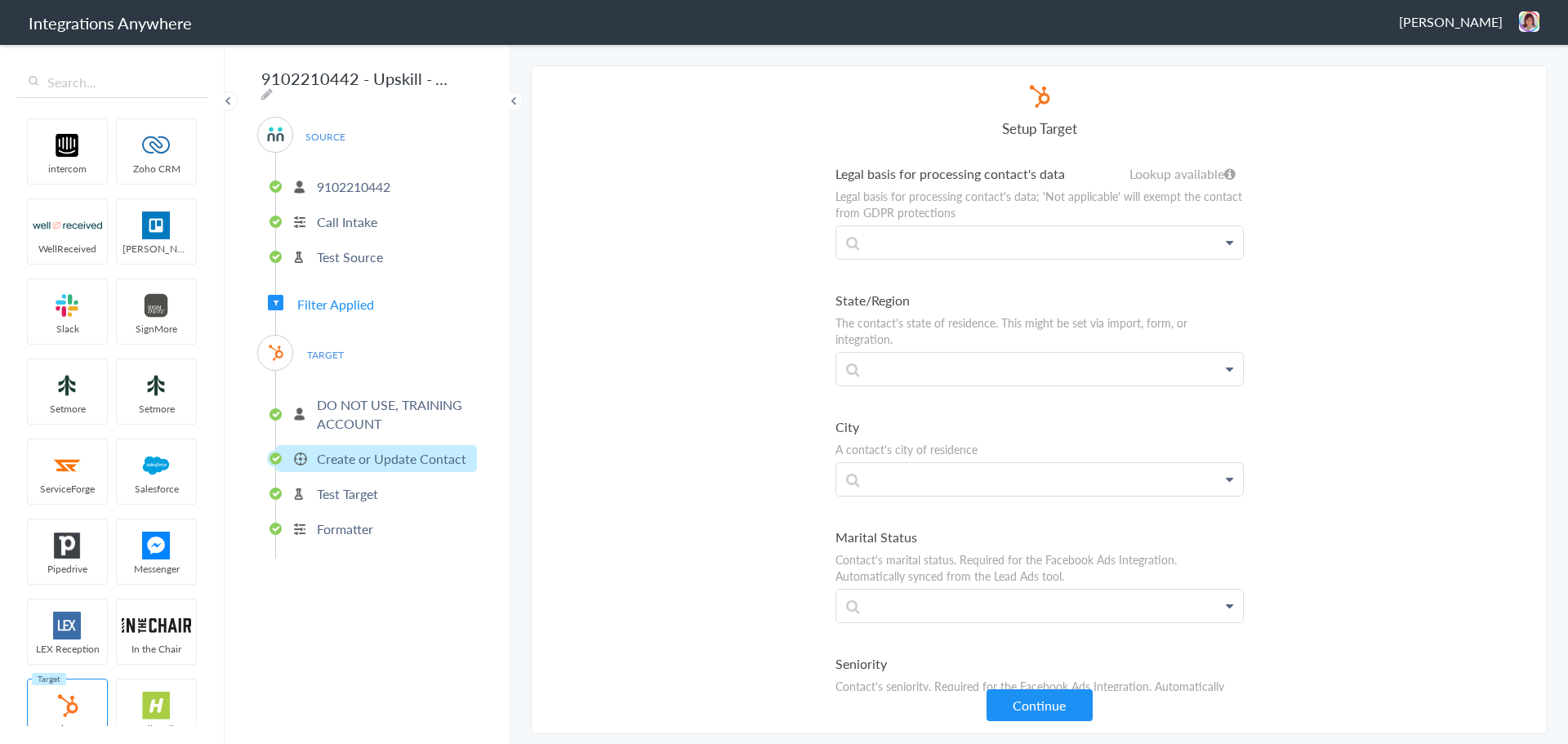
click at [956, 288] on ul "Email A contact's email address Email First Name Last Name Email Phone Call Sta…" at bounding box center [1040, 652] width 409 height 7471
click at [891, 483] on p at bounding box center [1040, 479] width 407 height 33
click at [912, 401] on ul "Email A contact's email address Email First Name Last Name Email Phone Call Sta…" at bounding box center [1040, 652] width 409 height 7471
click at [975, 305] on label "State/Region" at bounding box center [1040, 300] width 409 height 19
click at [1100, 484] on p at bounding box center [1040, 479] width 407 height 33
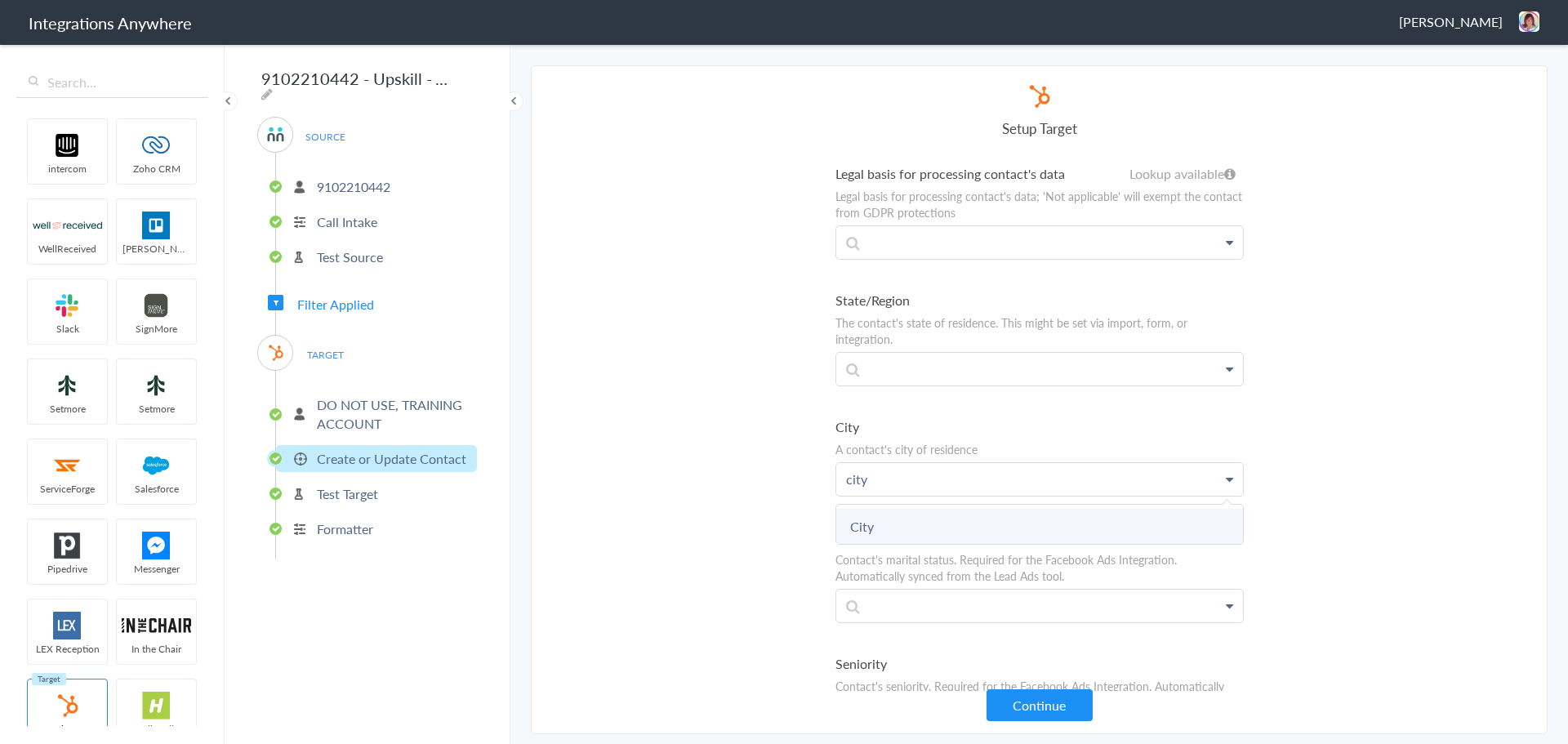
click at [1047, 536] on link "City" at bounding box center [1040, 526] width 407 height 36
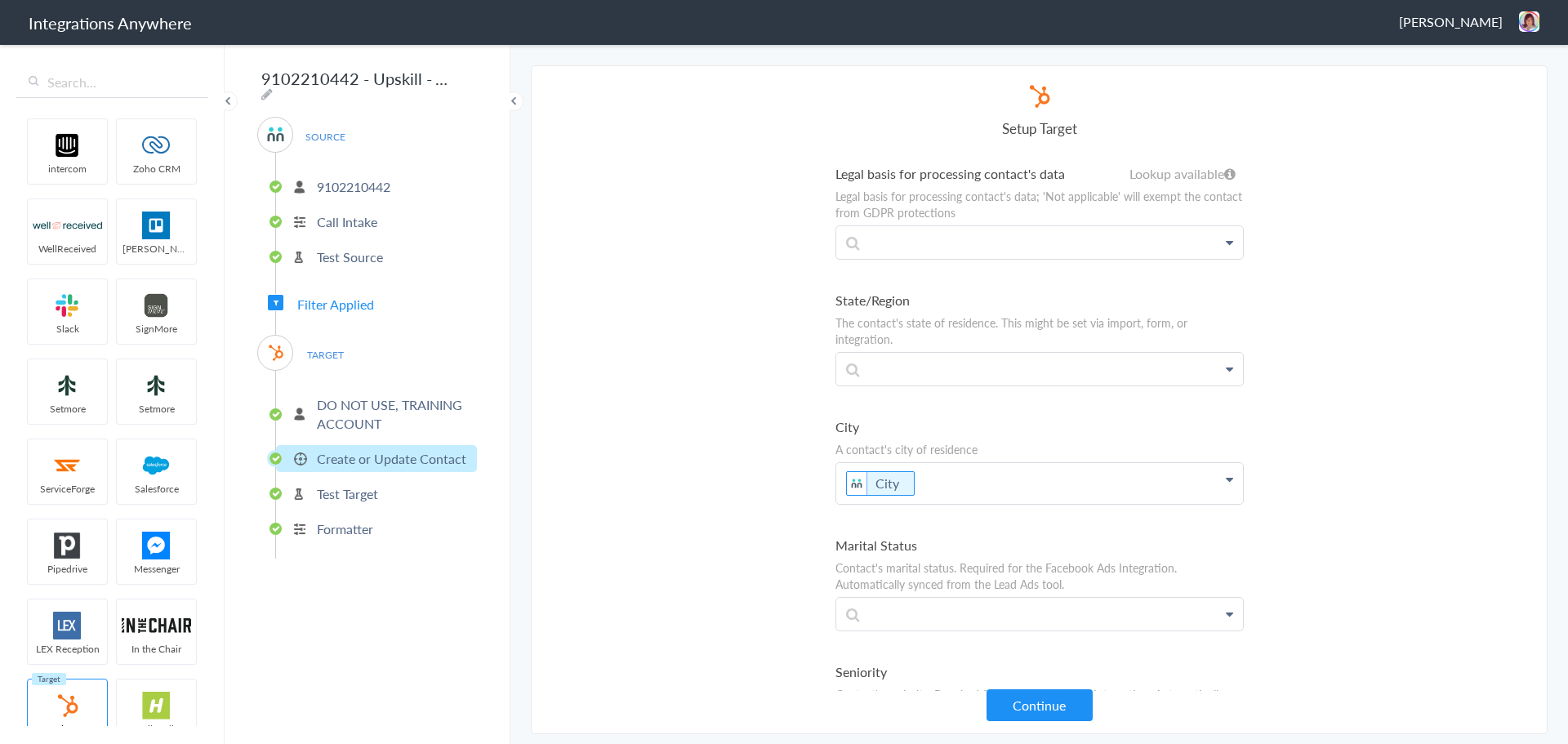
click at [945, 489] on p "City" at bounding box center [1040, 483] width 407 height 41
click at [972, 423] on label "City" at bounding box center [1040, 426] width 409 height 19
click at [954, 354] on p at bounding box center [1040, 369] width 407 height 33
click at [917, 417] on link "State" at bounding box center [1040, 417] width 407 height 36
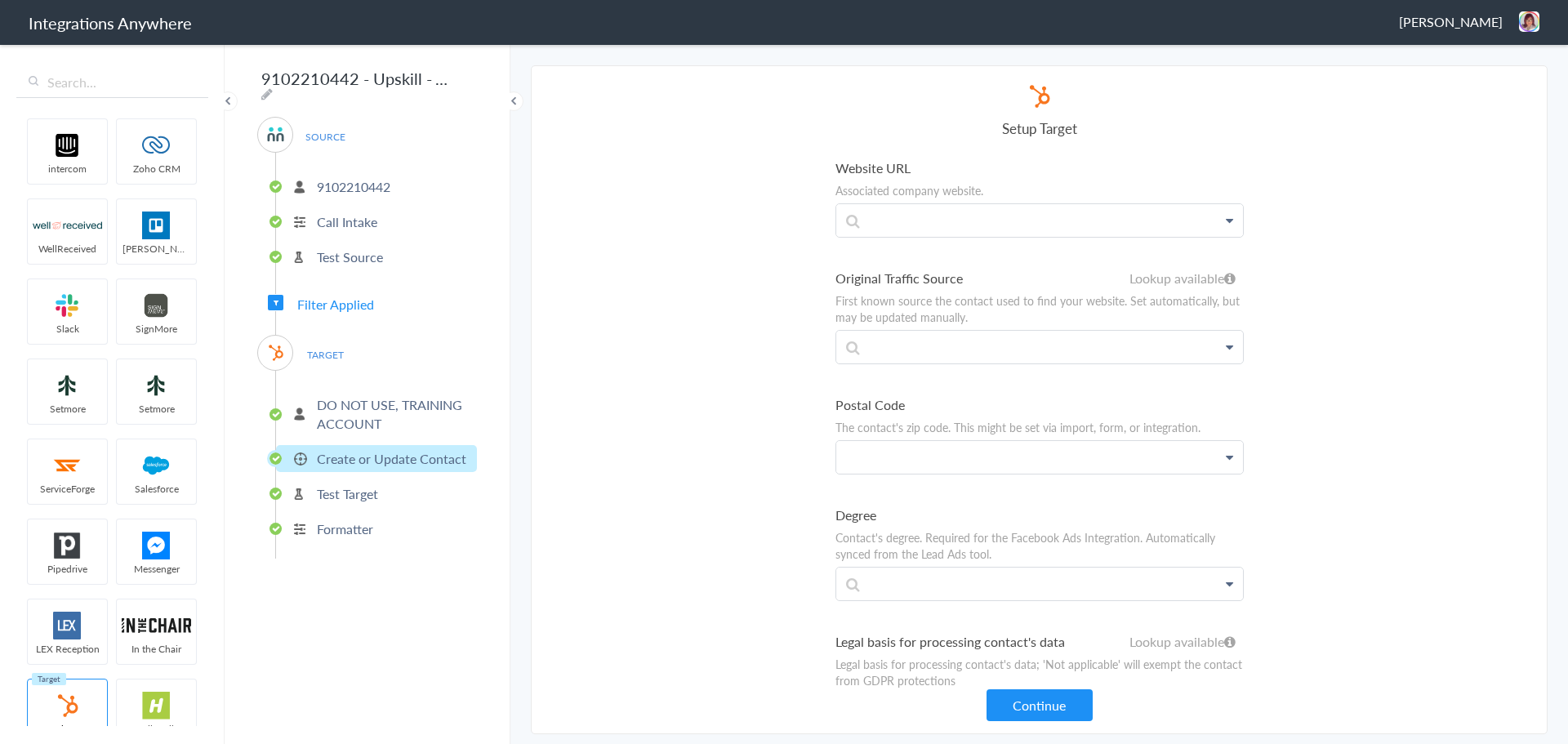
click at [968, 458] on p at bounding box center [1040, 457] width 407 height 33
click at [920, 502] on link "Zip/Postal Code" at bounding box center [1040, 505] width 407 height 36
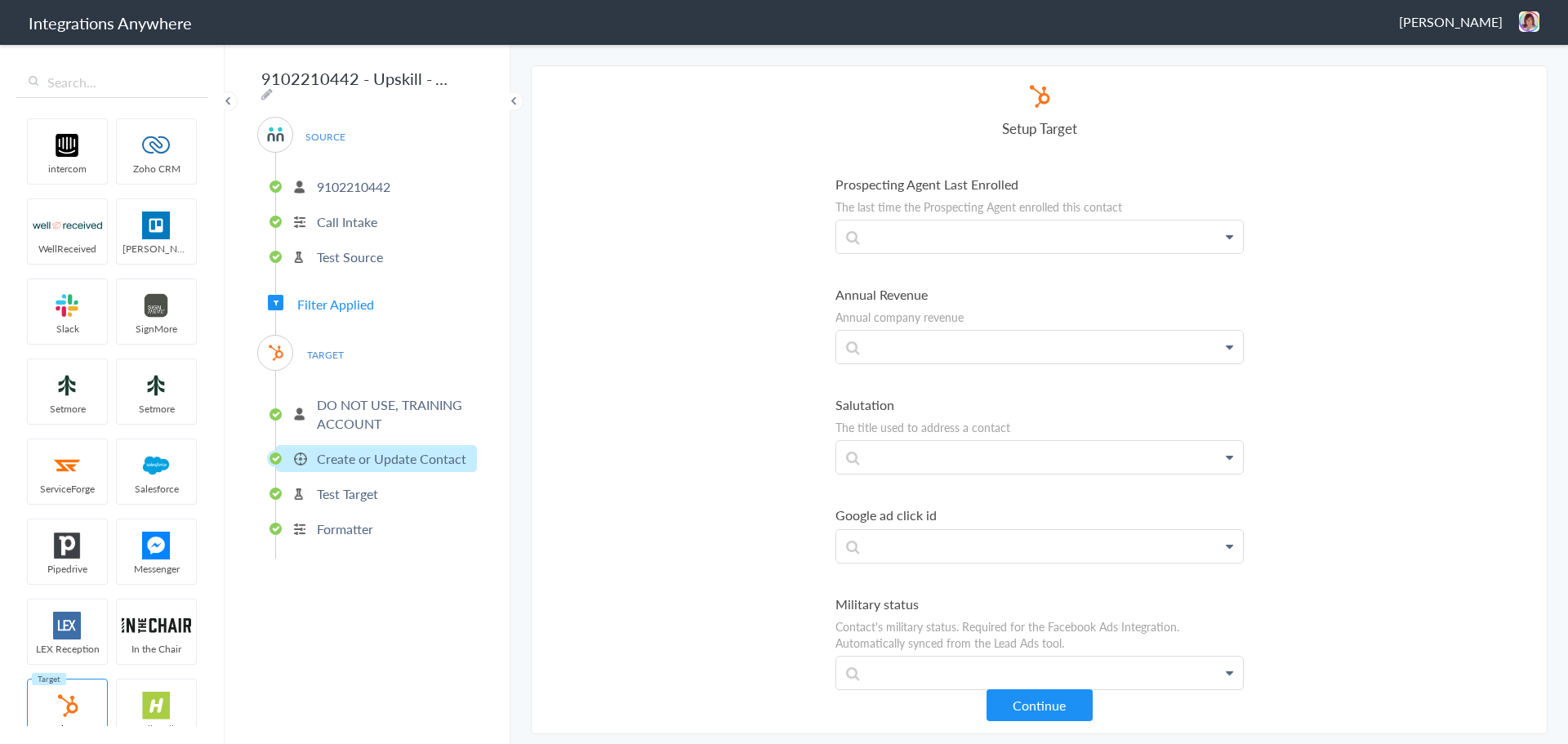
scroll to position [5760, 0]
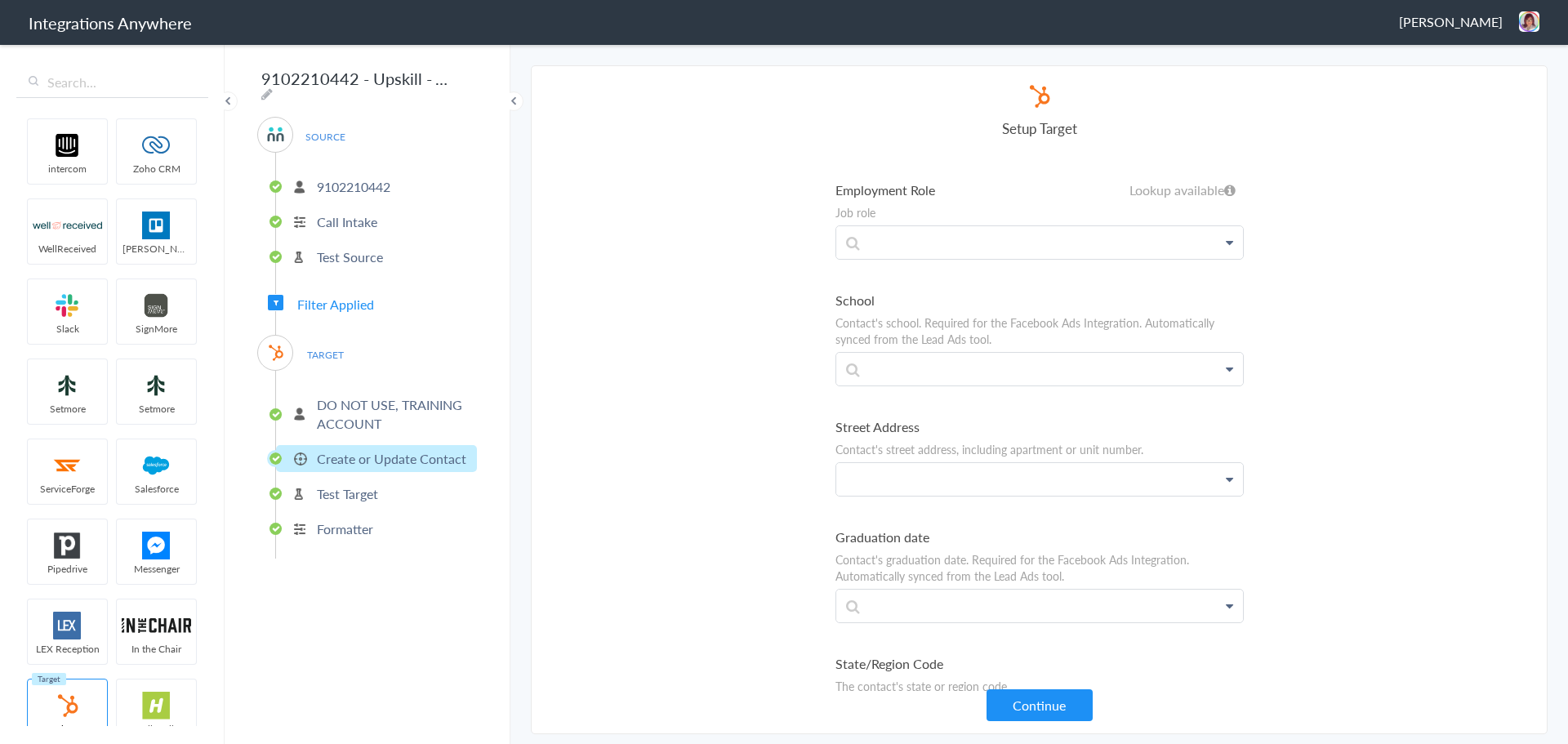
click at [991, 479] on p at bounding box center [1040, 479] width 407 height 33
click at [1036, 483] on p at bounding box center [1040, 479] width 407 height 33
click at [996, 524] on link "Address 1" at bounding box center [1040, 526] width 407 height 36
click at [1041, 693] on button "Continue" at bounding box center [1040, 705] width 106 height 32
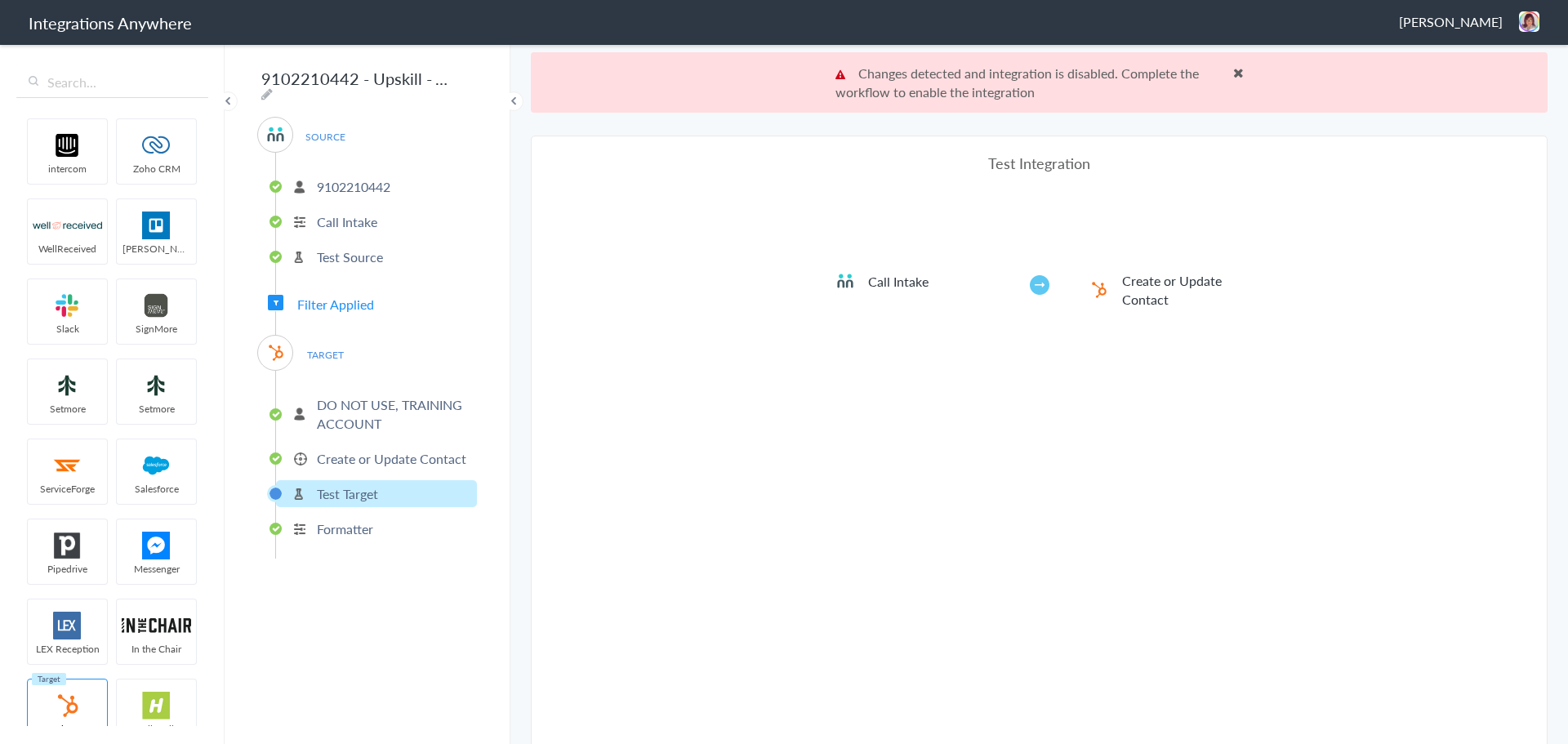
drag, startPoint x: 1041, startPoint y: 693, endPoint x: 971, endPoint y: 673, distance: 72.8
drag, startPoint x: 971, startPoint y: 673, endPoint x: 917, endPoint y: 664, distance: 54.7
click at [917, 664] on div "Test Integration Call Intake Create or Update Contact View test data Your Integ…" at bounding box center [1040, 470] width 409 height 635
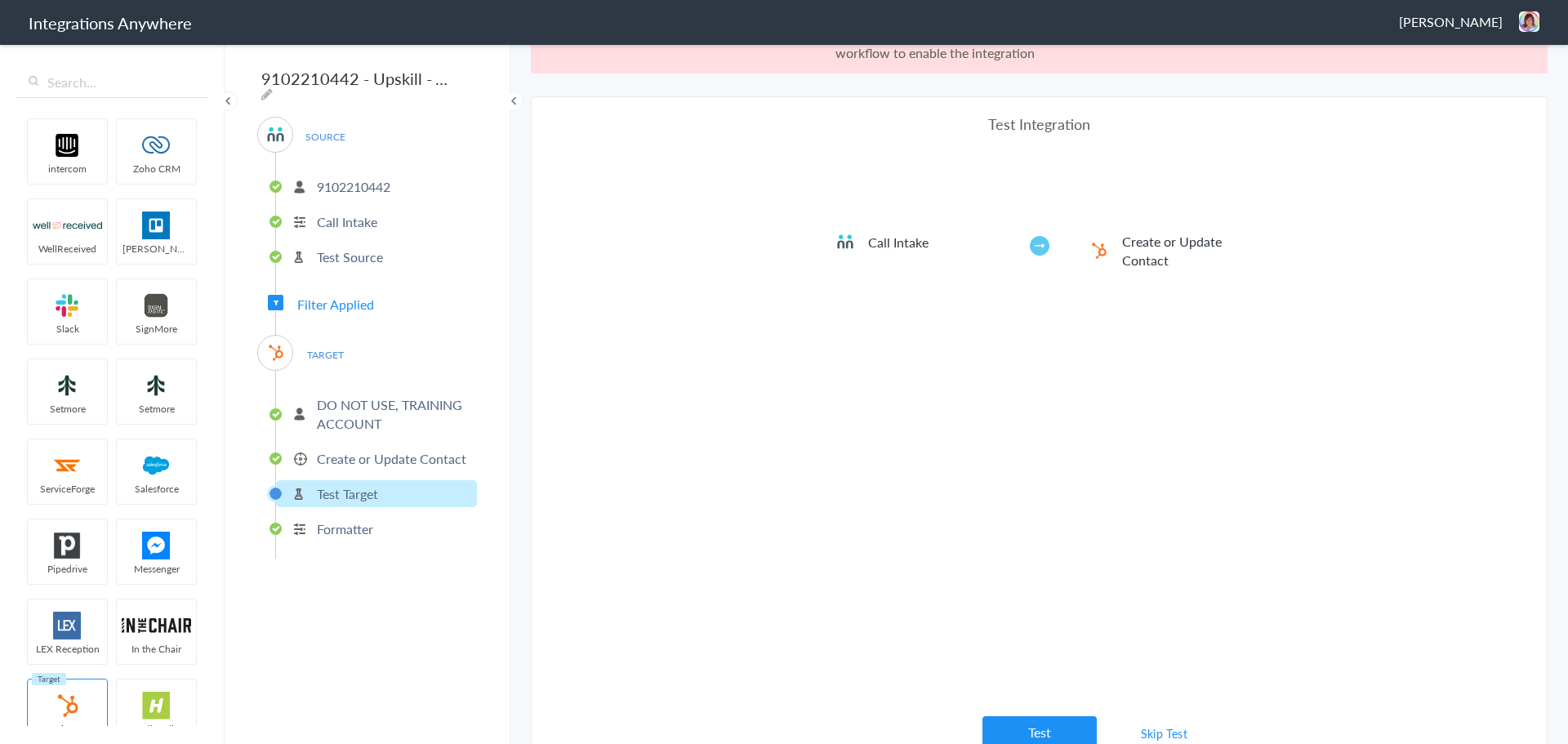
scroll to position [60, 0]
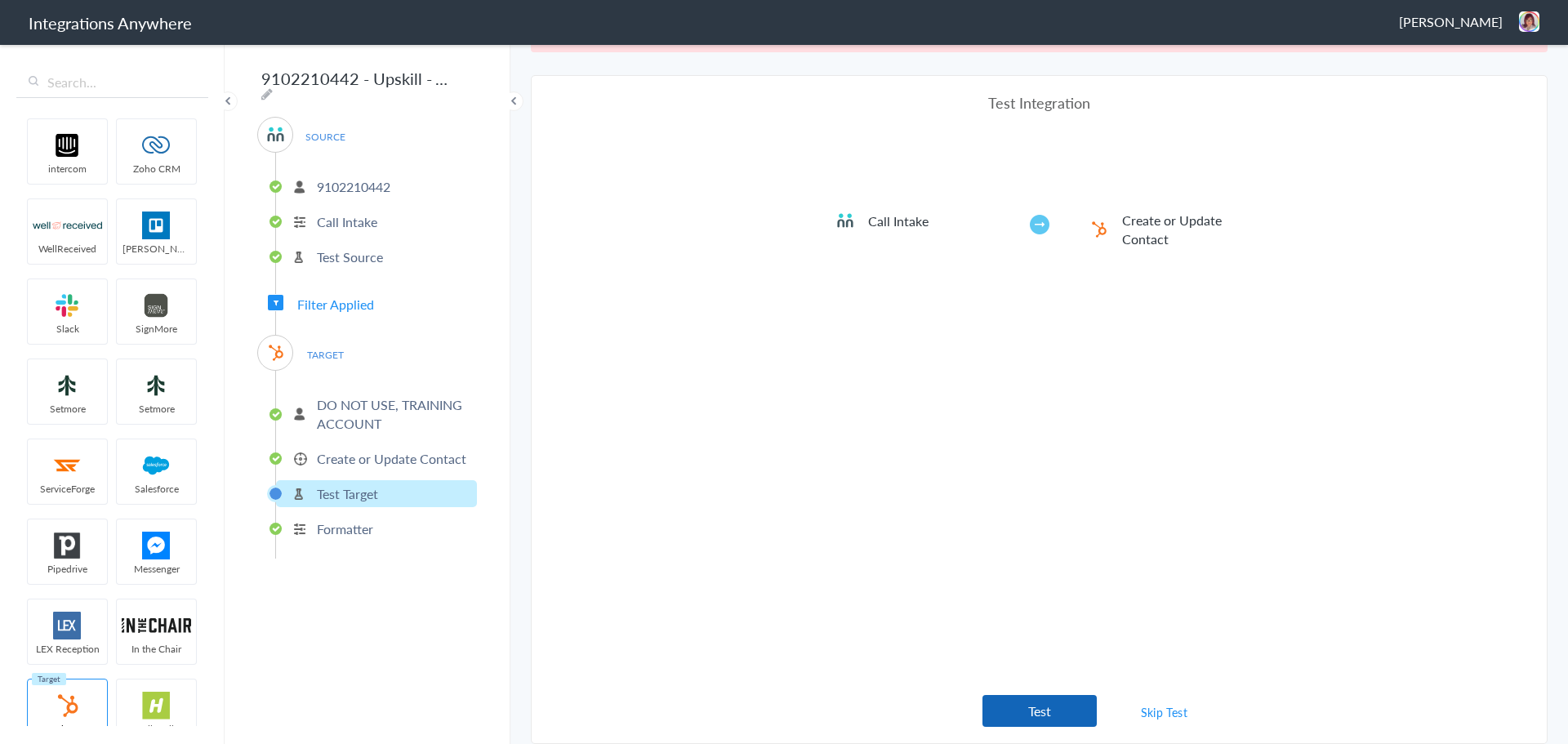
click at [1013, 704] on button "Test" at bounding box center [1040, 711] width 115 height 32
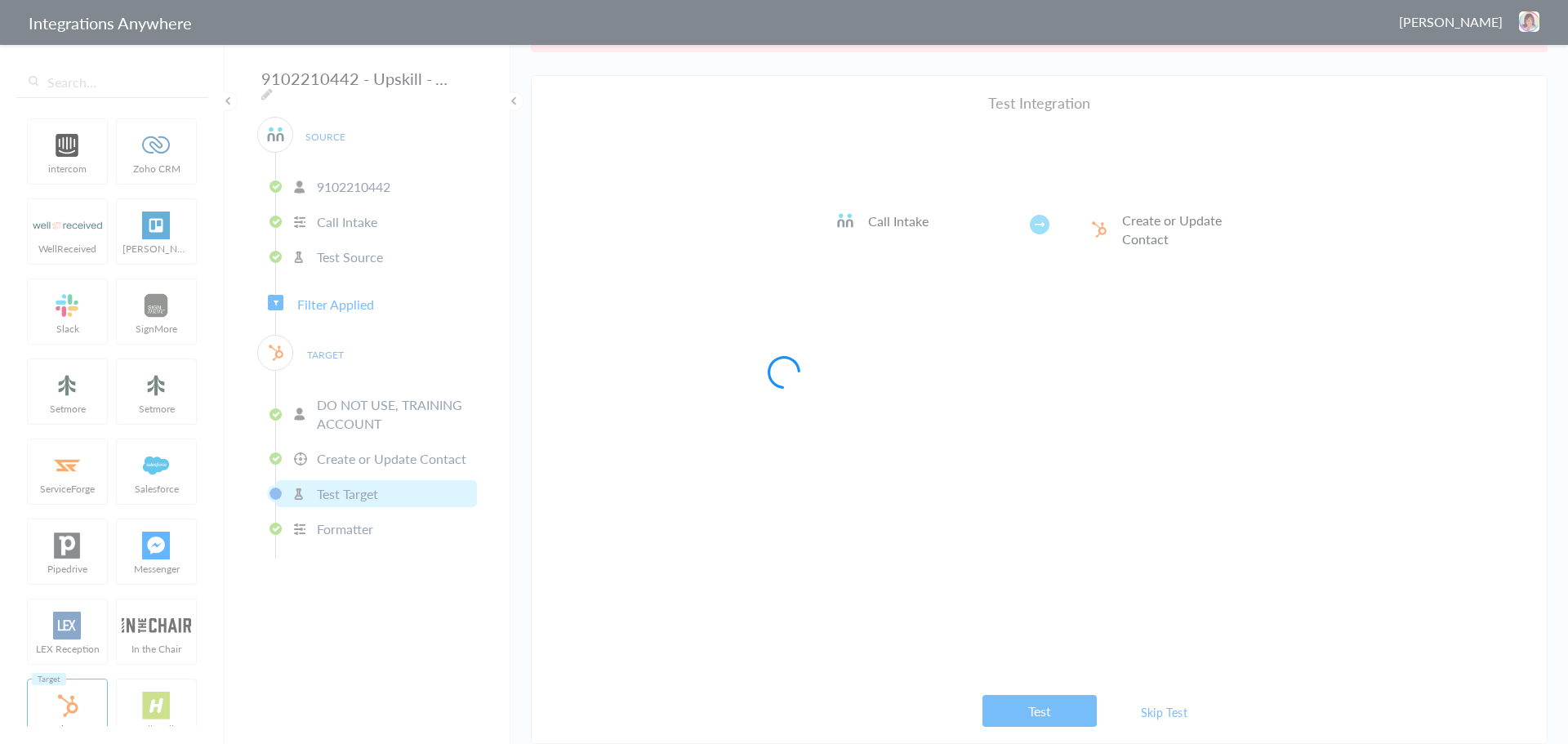
scroll to position [0, 0]
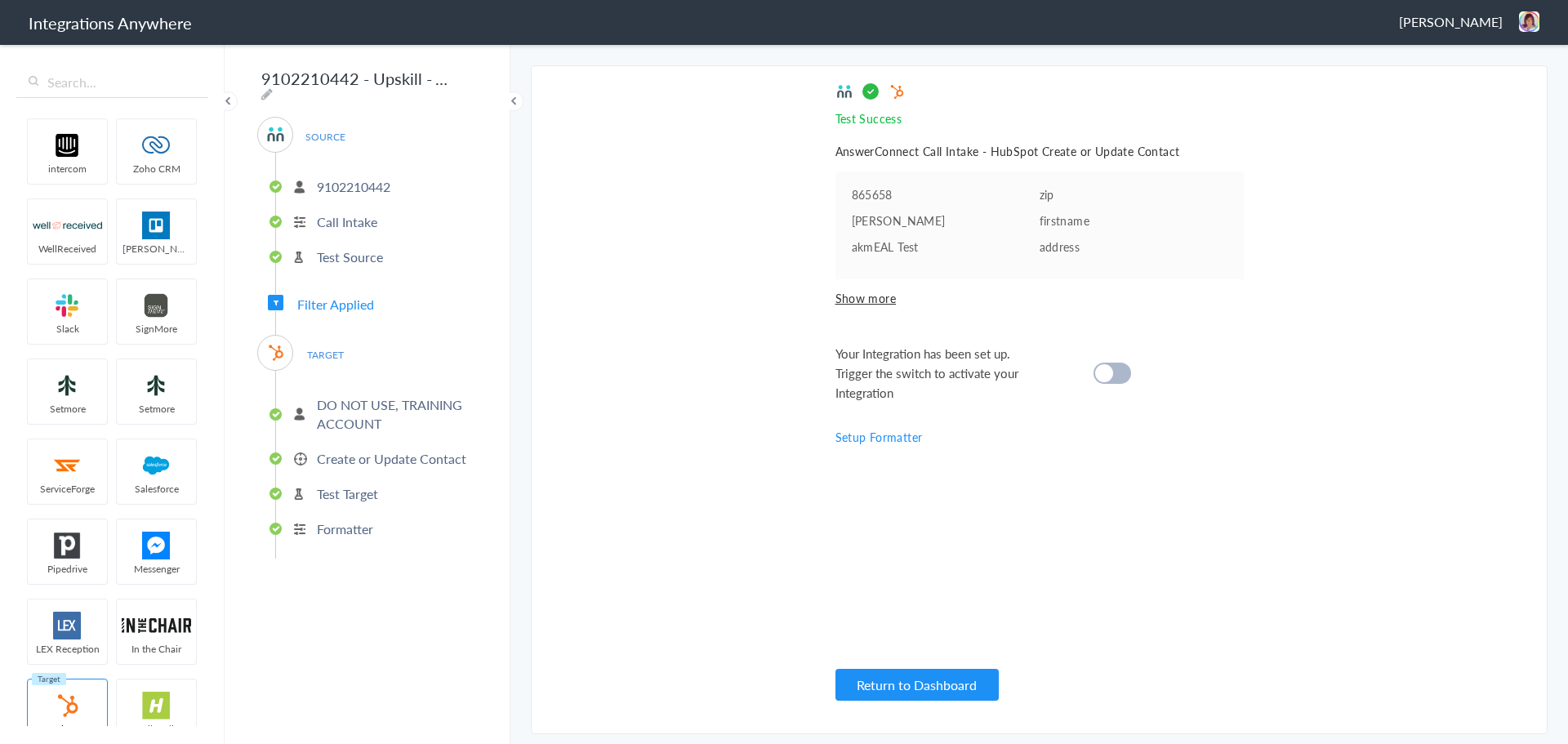
click at [1122, 367] on div at bounding box center [1113, 373] width 38 height 21
click at [645, 435] on section "Select Account 9102210442 Rename Delete (2 hours ago) + connect Continue Setup …" at bounding box center [1040, 400] width 1017 height 669
click at [336, 522] on p "Formatter" at bounding box center [344, 528] width 56 height 19
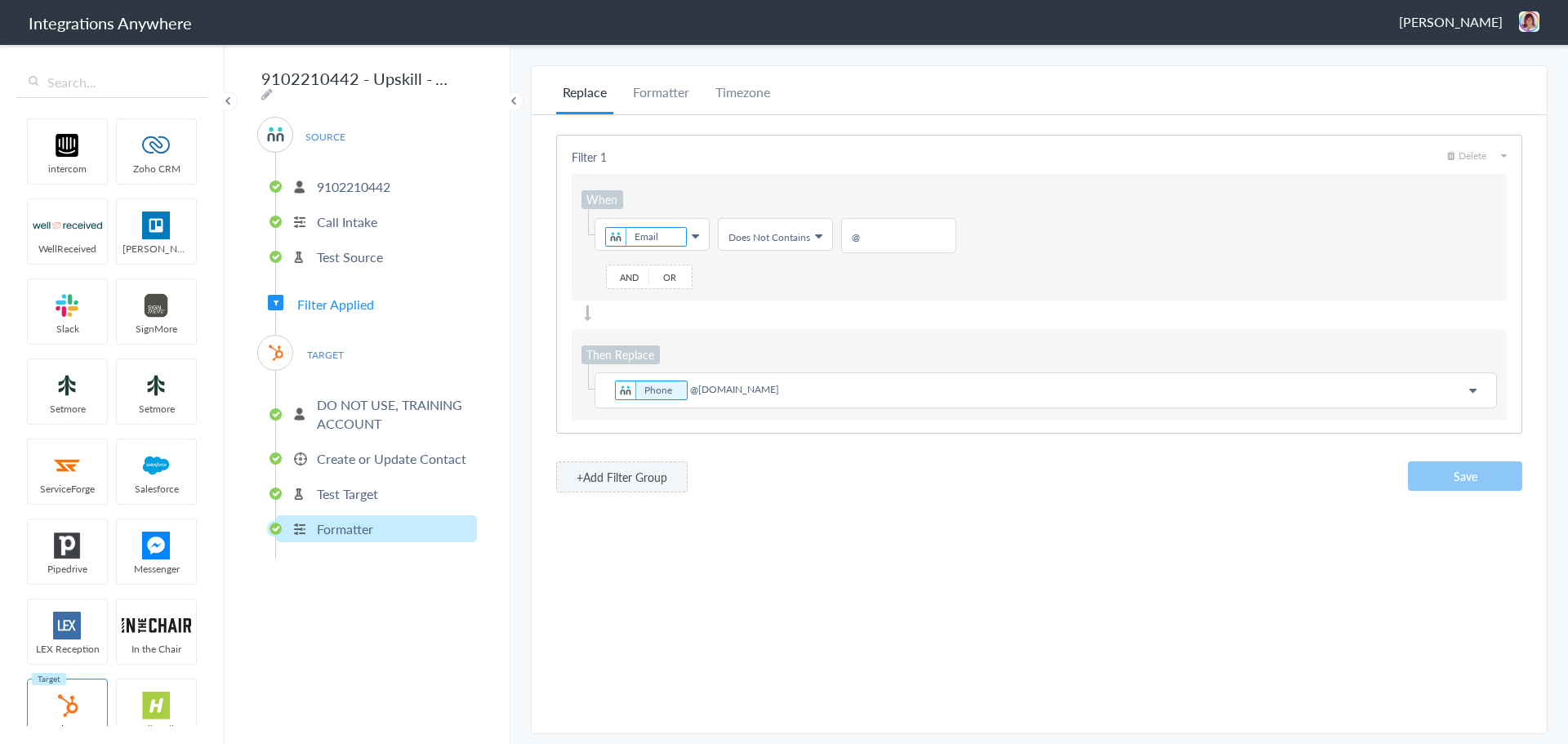
click at [915, 591] on div "Replace Formatter Timezone Timezone America/Los_Angeles (Source) UTC America/Lo…" at bounding box center [1040, 400] width 1015 height 635
click at [877, 326] on div "Filter 1 Delete When Choose Field Email First Name Last Name Email Phone Call S…" at bounding box center [1039, 284] width 967 height 299
click at [883, 322] on div at bounding box center [1040, 314] width 936 height 17
click at [740, 299] on div "When Choose Field Email First Name Last Name Email Phone Call Start Time Accoun…" at bounding box center [1040, 237] width 936 height 127
click at [646, 487] on button "+Add Filter Group" at bounding box center [621, 477] width 132 height 31
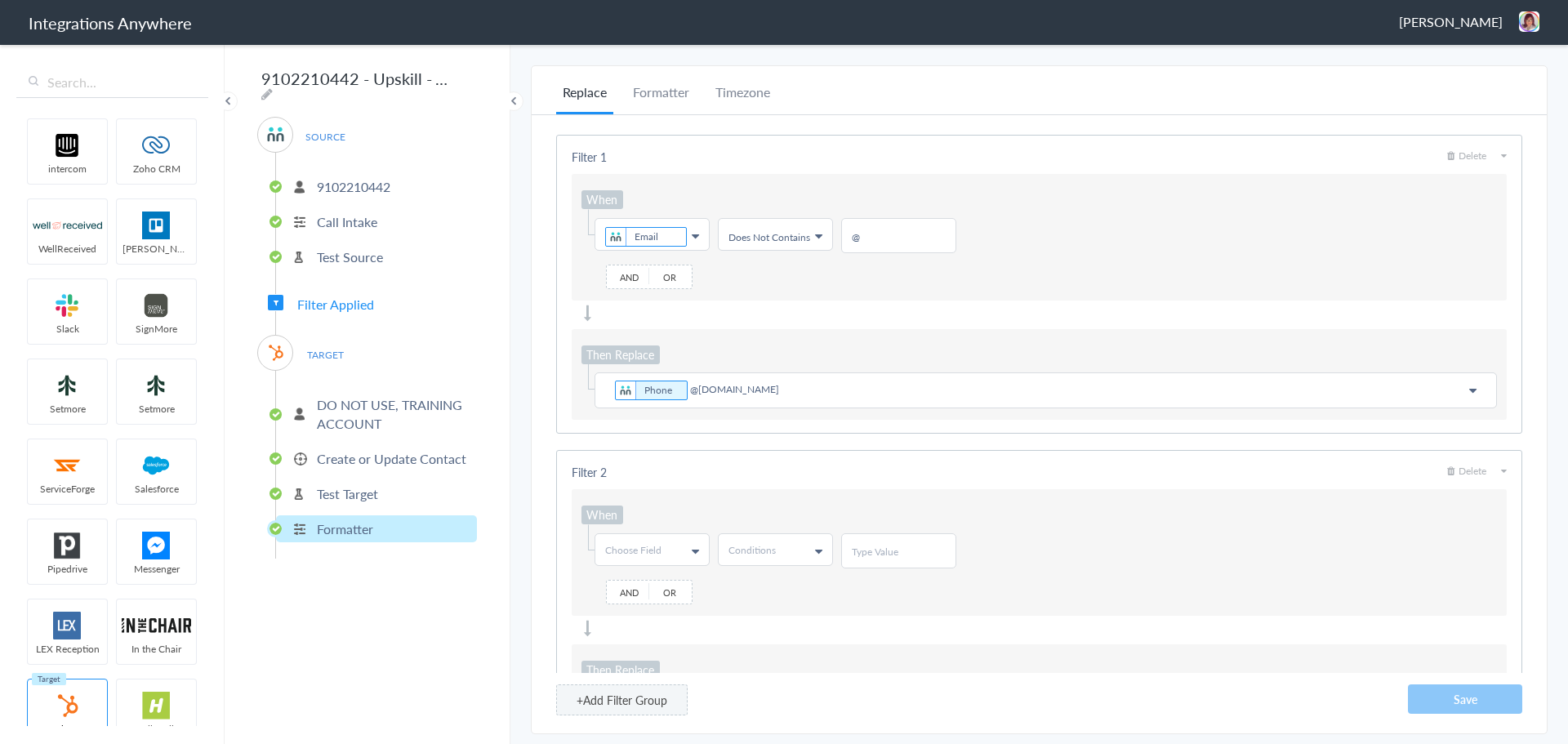
scroll to position [90, 0]
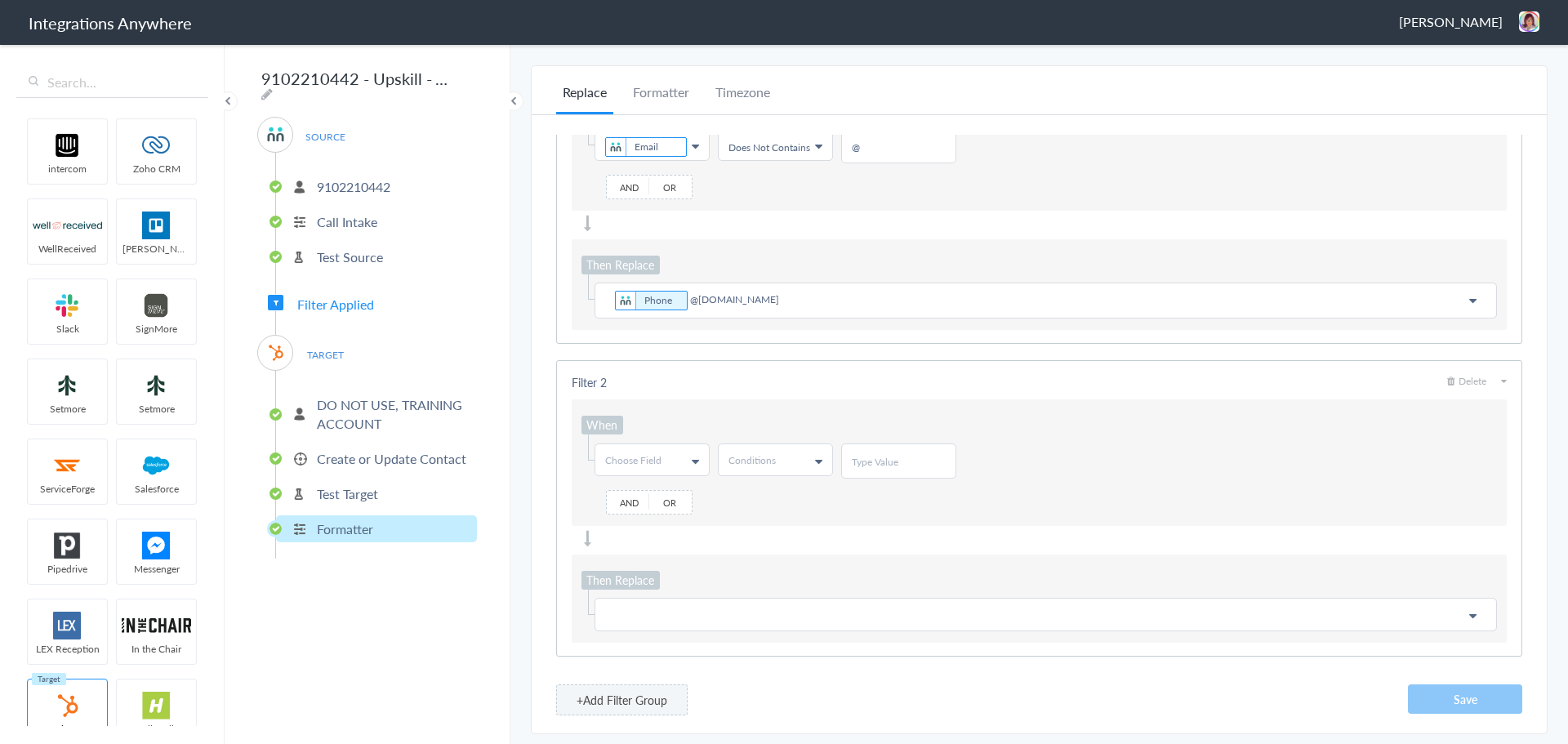
click at [694, 460] on icon at bounding box center [694, 461] width 7 height 13
click at [765, 528] on div "Filter 2 Delete When Choose Field First Name Last Name Email Phone Call Start T…" at bounding box center [1039, 509] width 967 height 297
click at [1461, 383] on span "Delete" at bounding box center [1467, 381] width 40 height 14
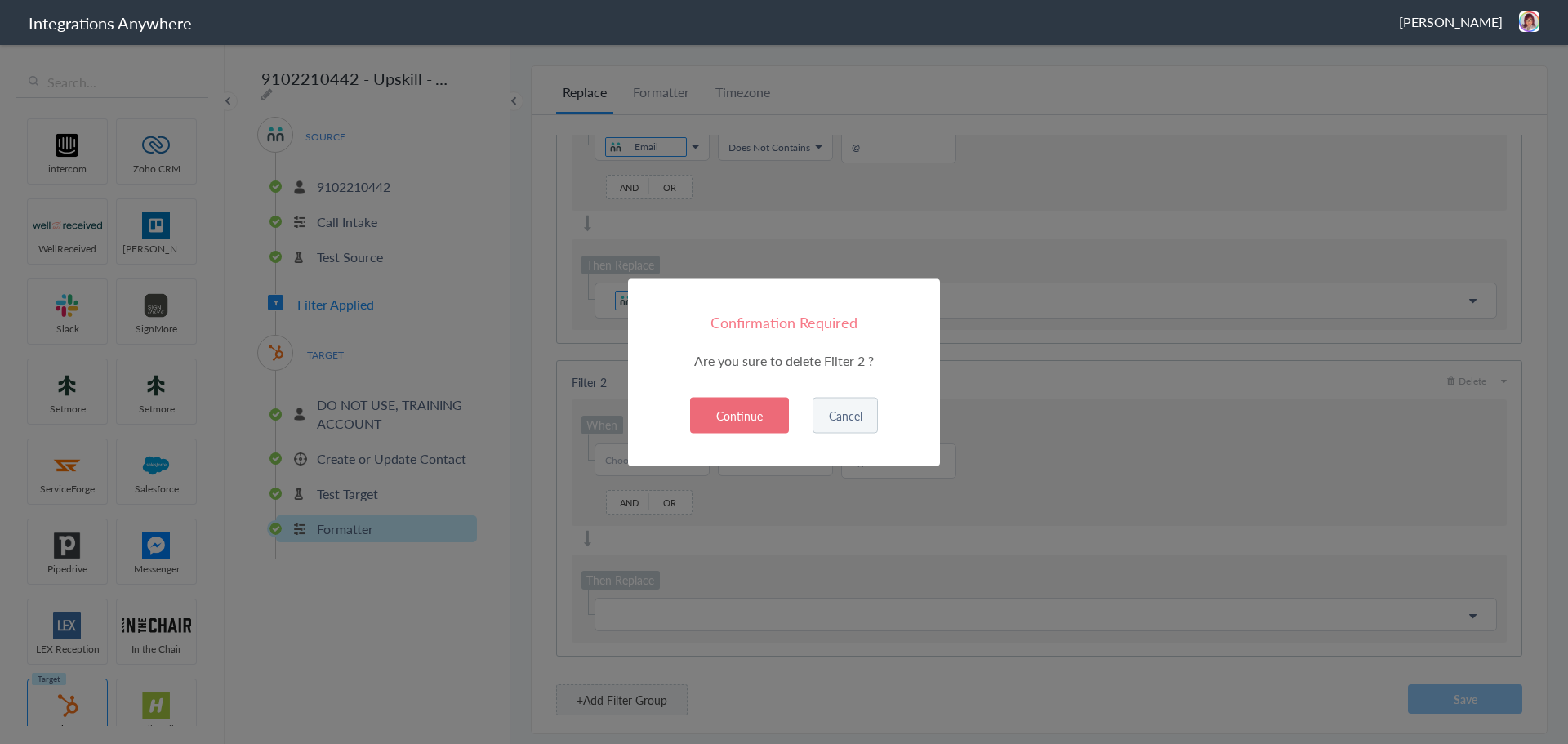
click at [714, 416] on button "Continue" at bounding box center [740, 415] width 99 height 36
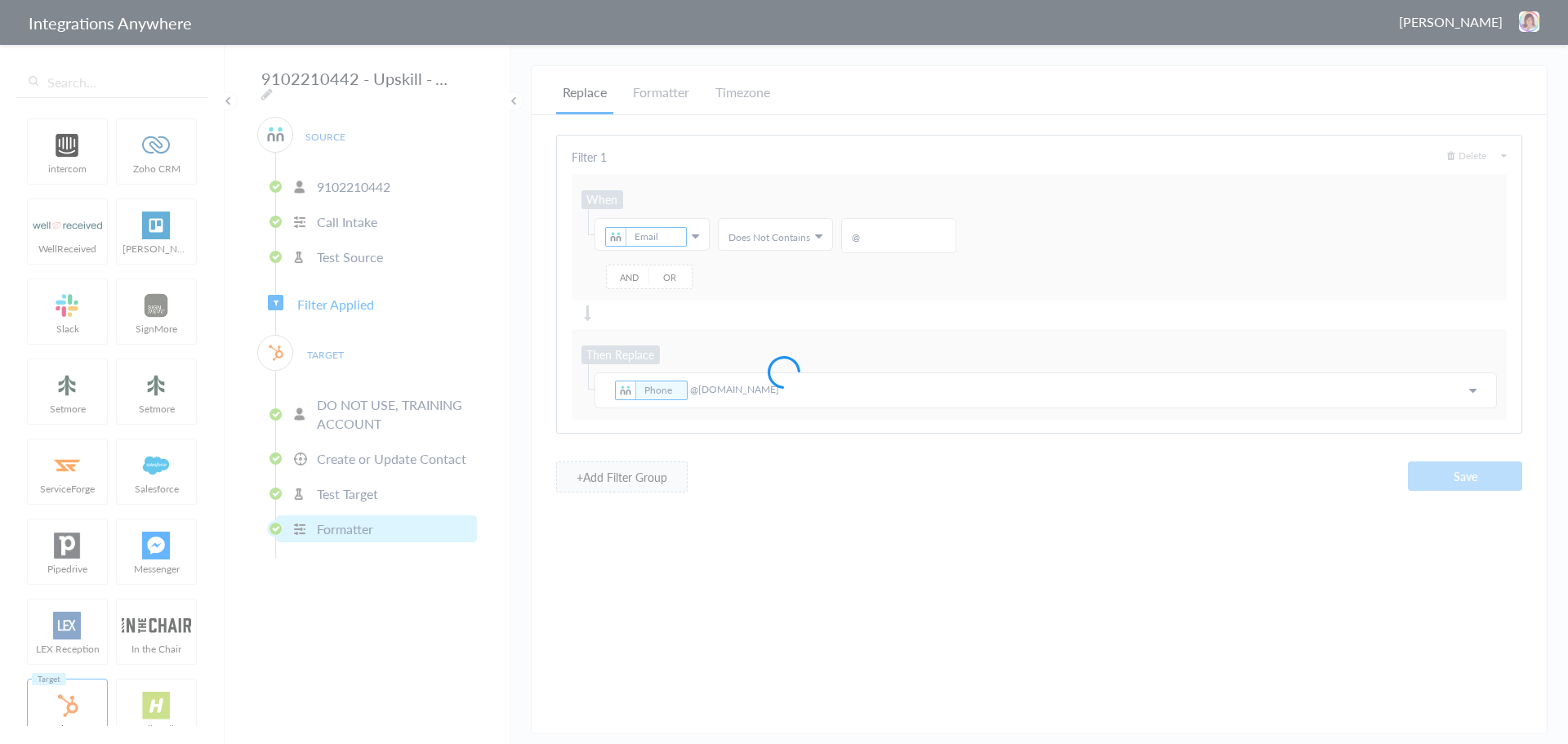
scroll to position [0, 0]
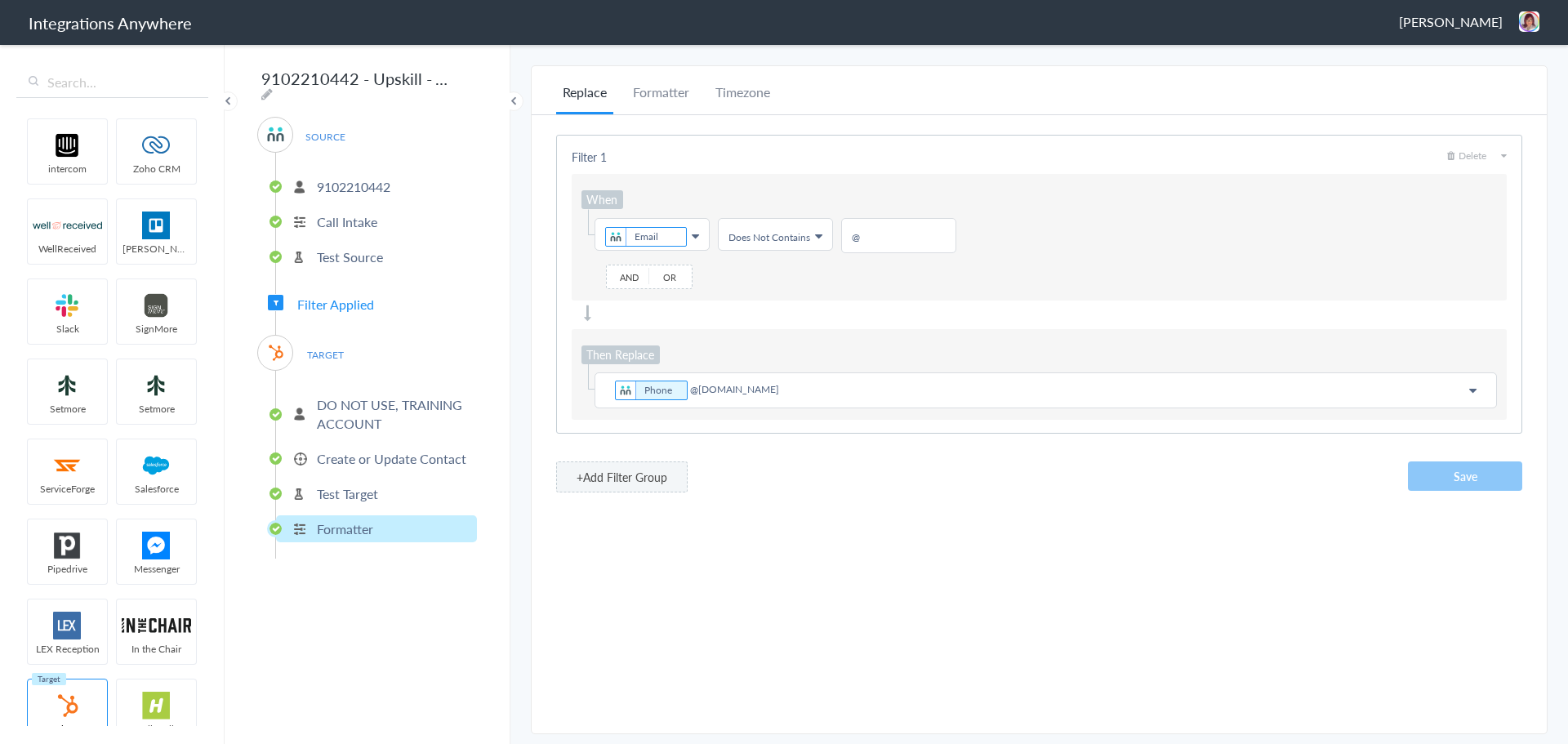
click at [950, 315] on div at bounding box center [1040, 314] width 936 height 17
click at [1418, 491] on div "+Add Filter Group Save" at bounding box center [1039, 477] width 967 height 31
click at [361, 485] on p "Test Target" at bounding box center [347, 494] width 61 height 19
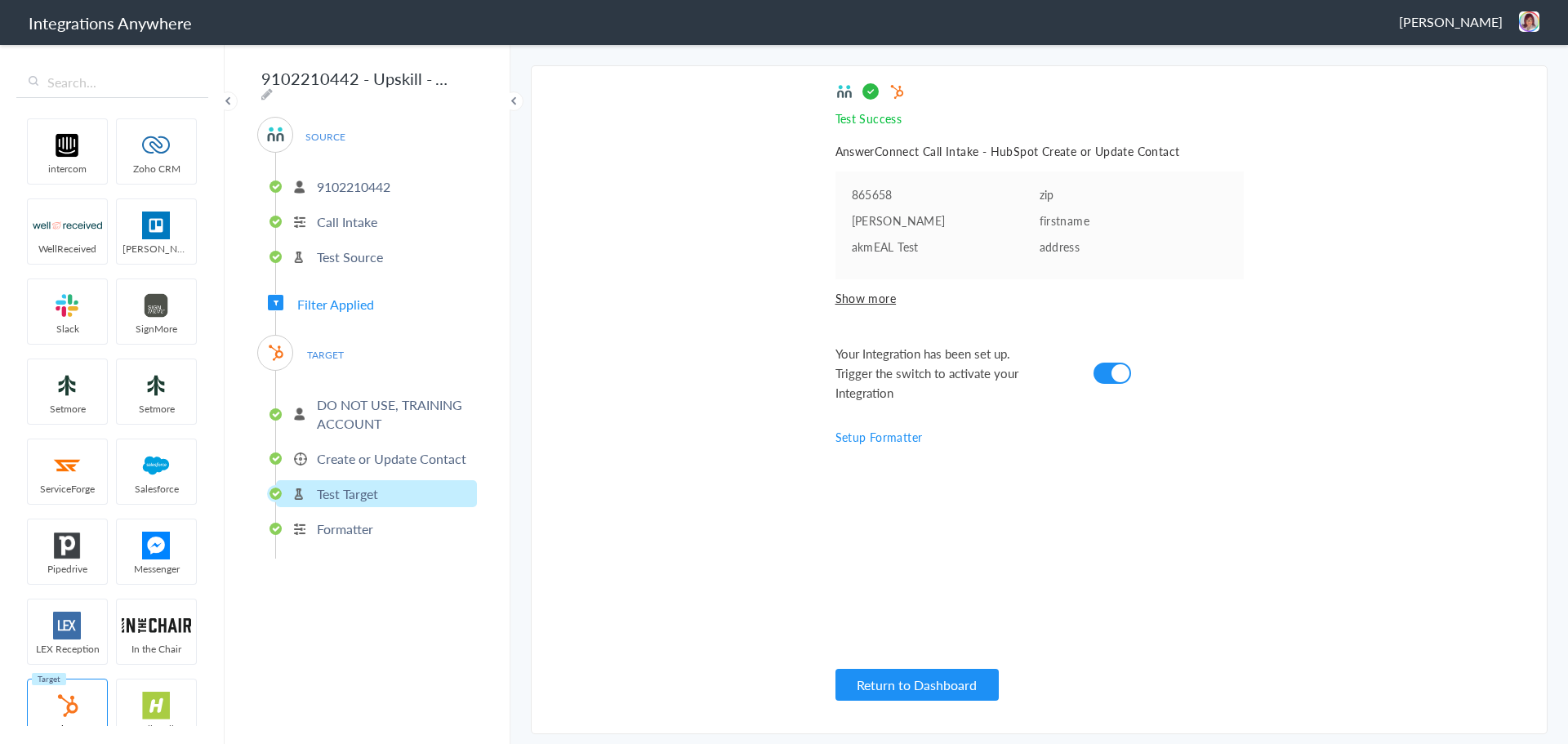
click at [396, 183] on li "9102210442" at bounding box center [376, 186] width 201 height 27
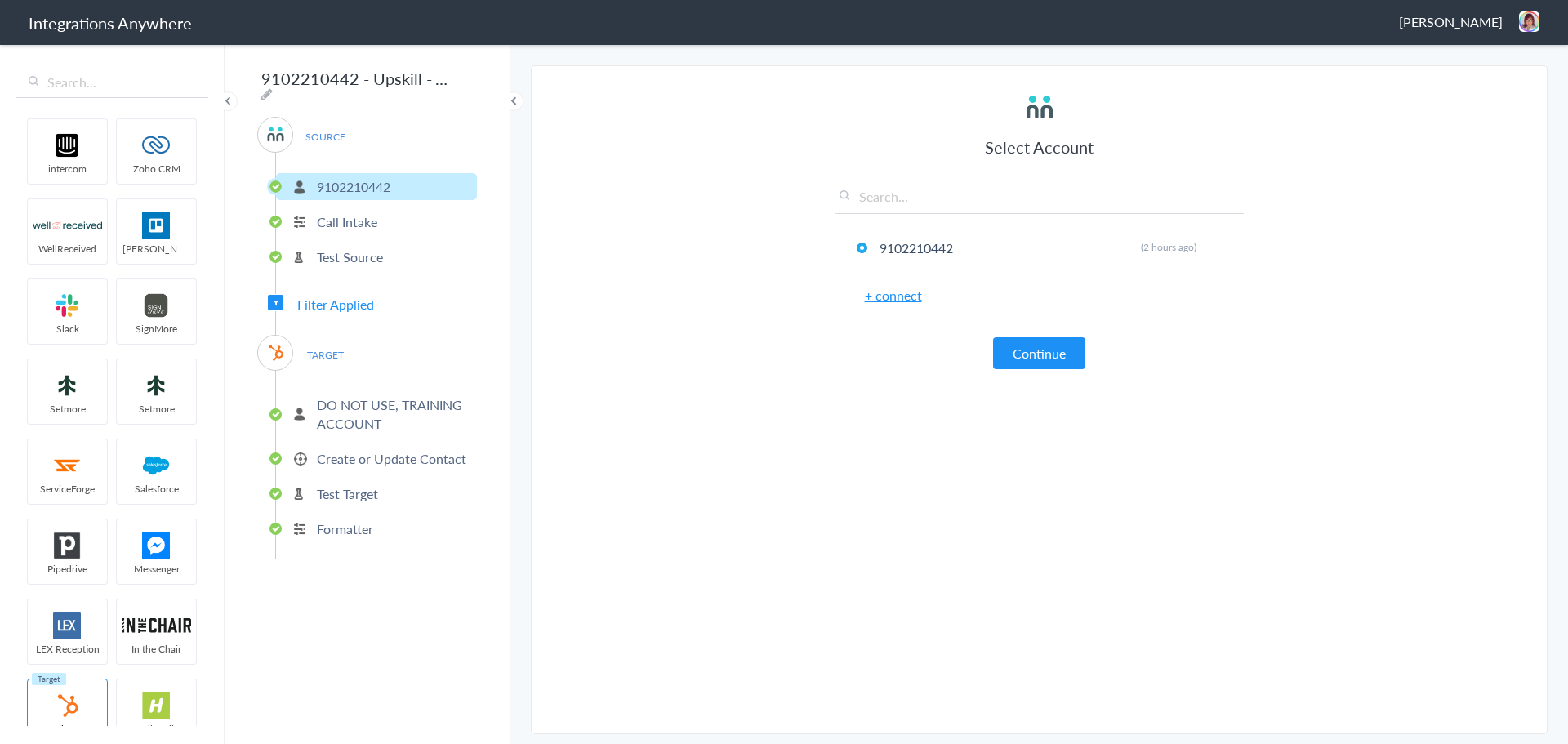
click at [369, 222] on p "Call Intake" at bounding box center [346, 222] width 60 height 19
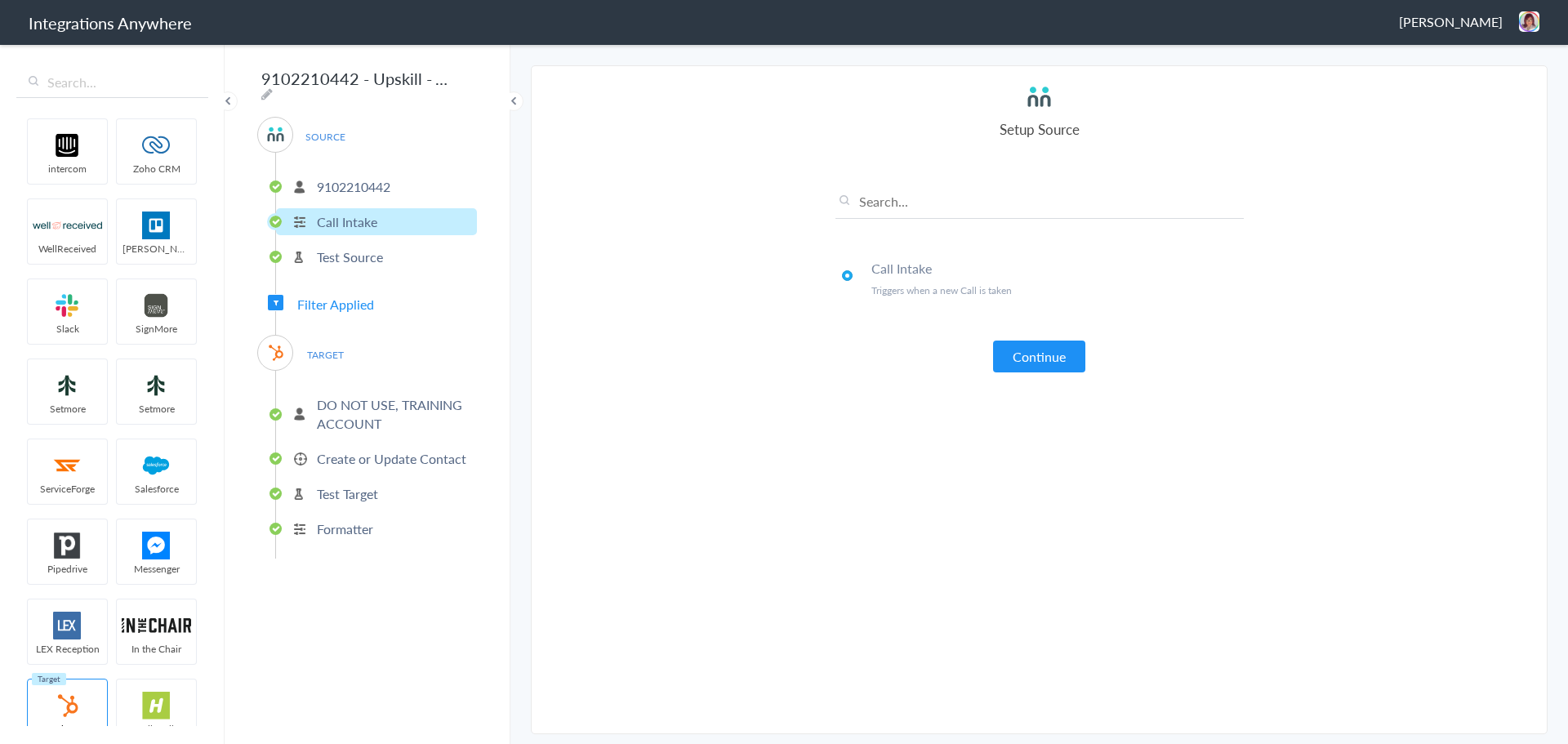
click at [364, 248] on p "Test Source" at bounding box center [349, 256] width 66 height 19
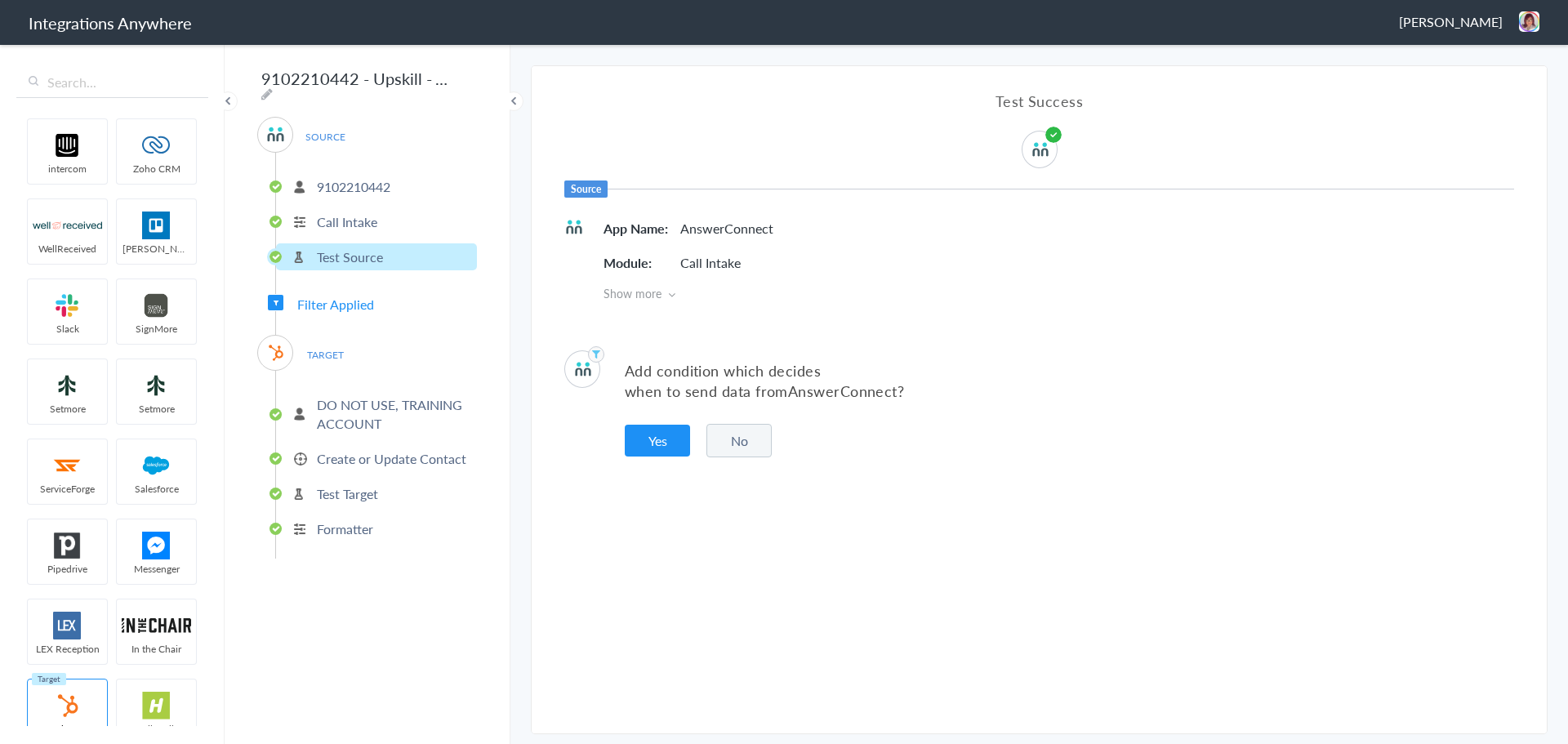
click at [279, 297] on span "Filter Applied" at bounding box center [276, 303] width 16 height 16
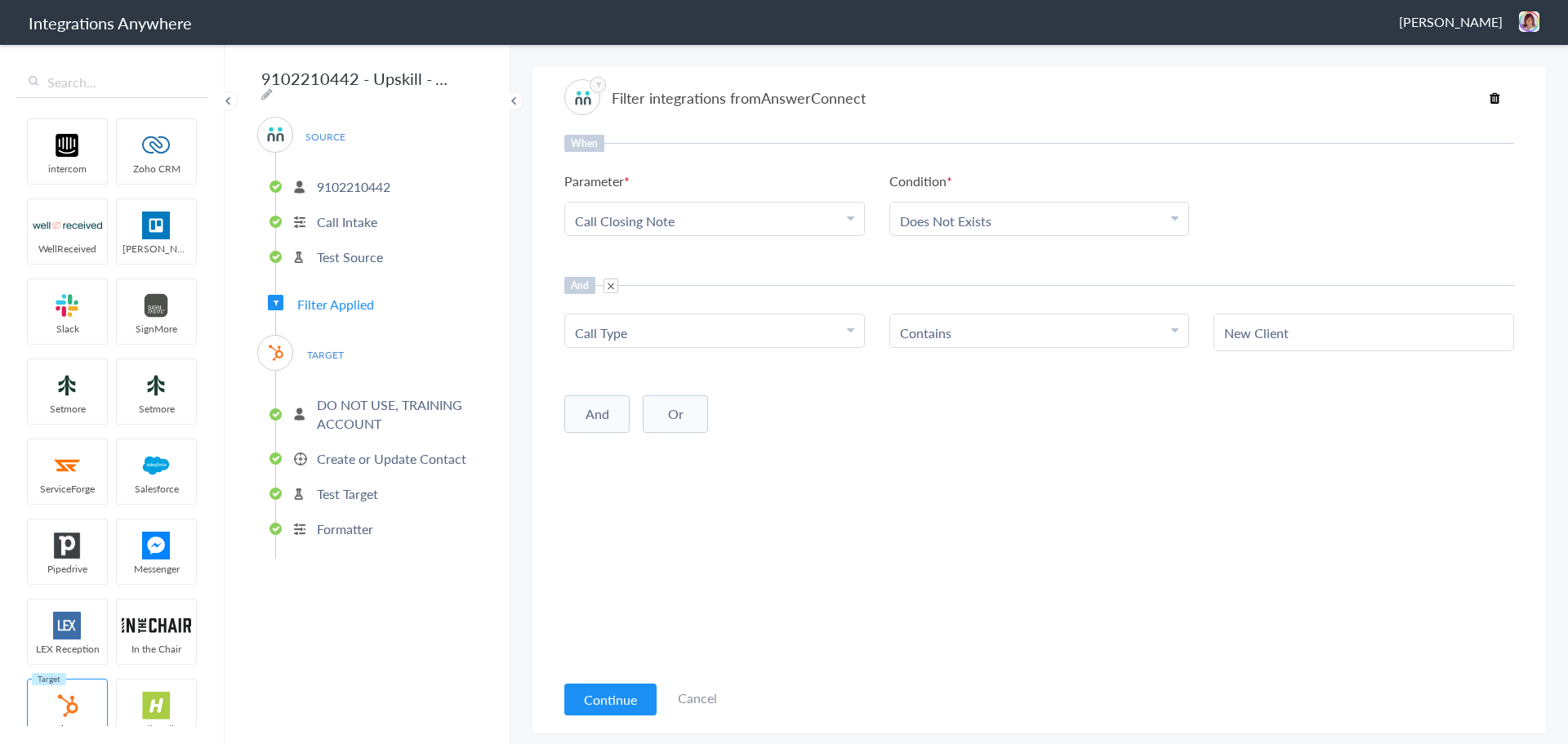
click at [381, 396] on p "DO NOT USE, TRAINING ACCOUNT" at bounding box center [395, 415] width 156 height 38
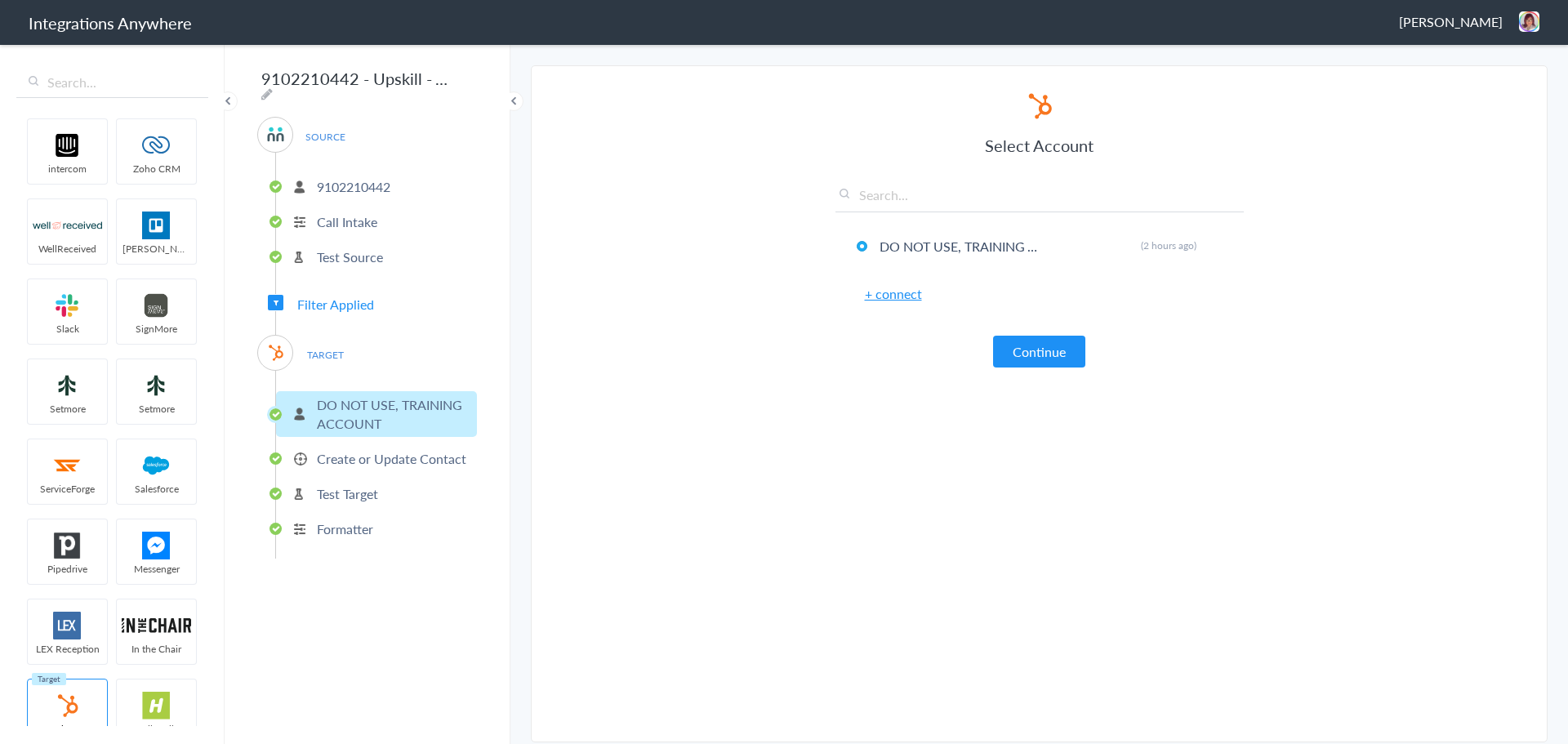
click at [378, 449] on p "Create or Update Contact" at bounding box center [391, 458] width 149 height 19
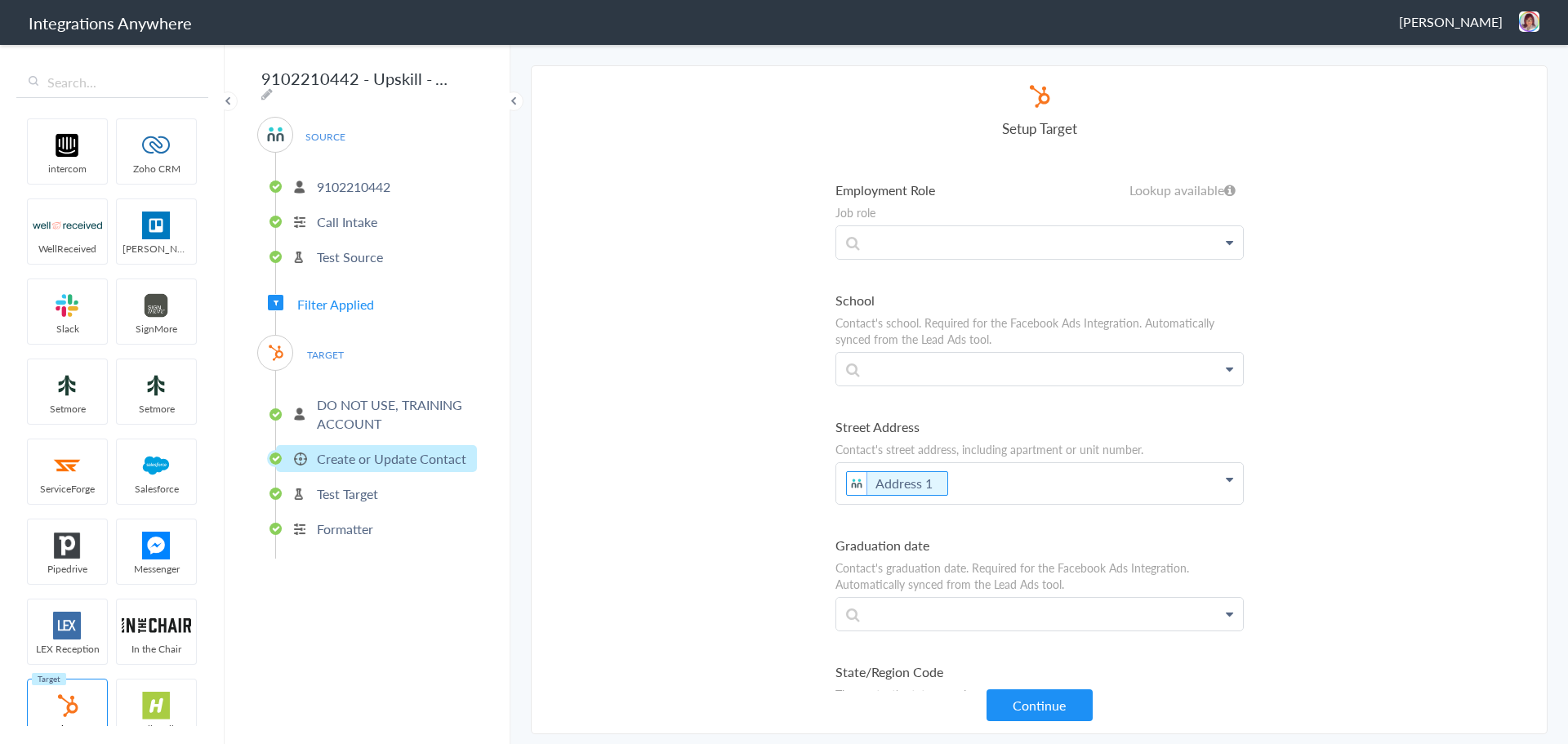
click at [1476, 344] on section "Select Account 9102210442 Rename Delete (2 hours ago) + connect Continue Setup …" at bounding box center [1040, 400] width 1017 height 669
click at [1536, 17] on img at bounding box center [1529, 22] width 21 height 21
click at [1492, 79] on li "Dashboard" at bounding box center [1495, 84] width 113 height 25
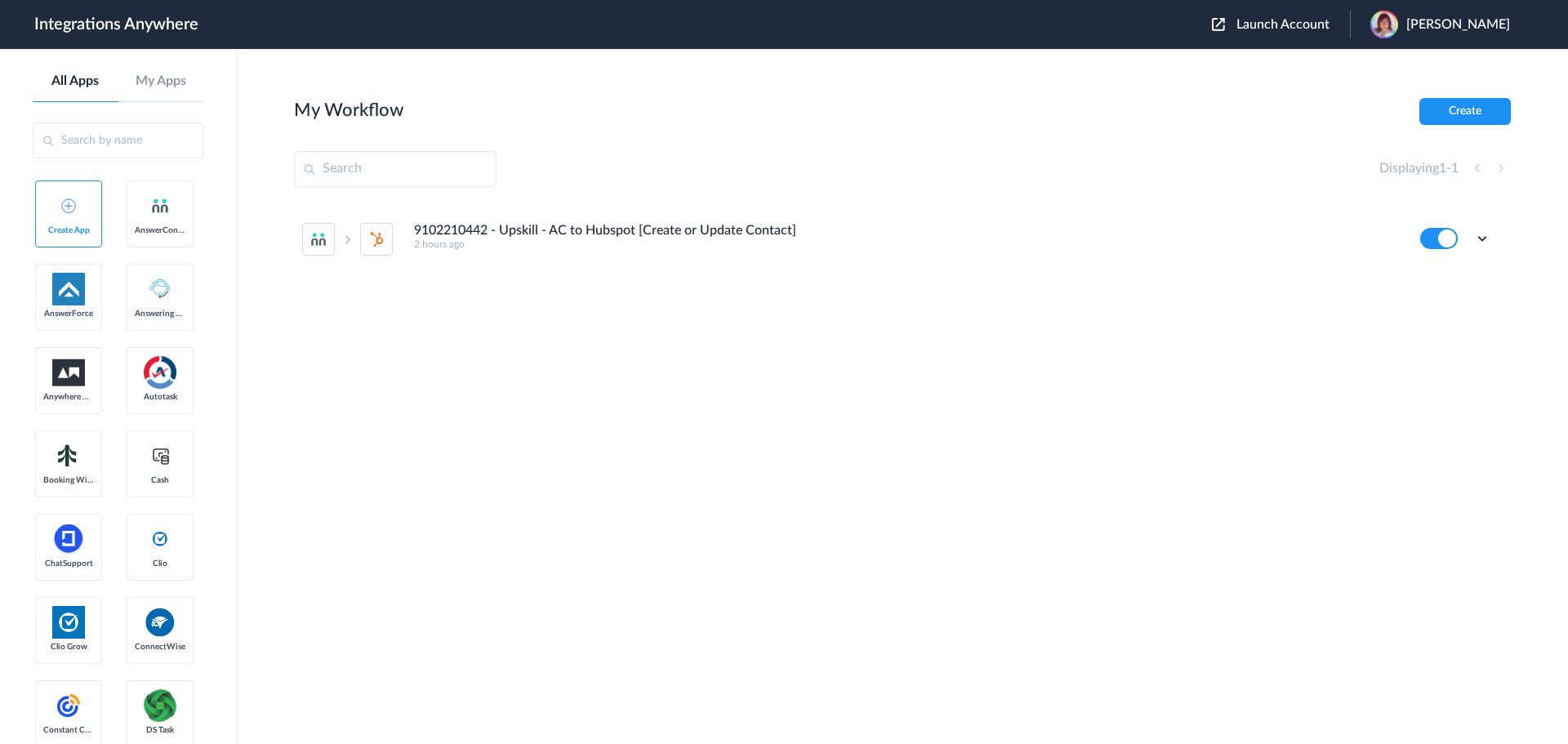
click at [1478, 230] on div "Edit Task history Delete" at bounding box center [1455, 237] width 70 height 21
click at [1481, 231] on icon at bounding box center [1483, 238] width 17 height 17
click at [1443, 303] on link "Task history" at bounding box center [1435, 307] width 78 height 12
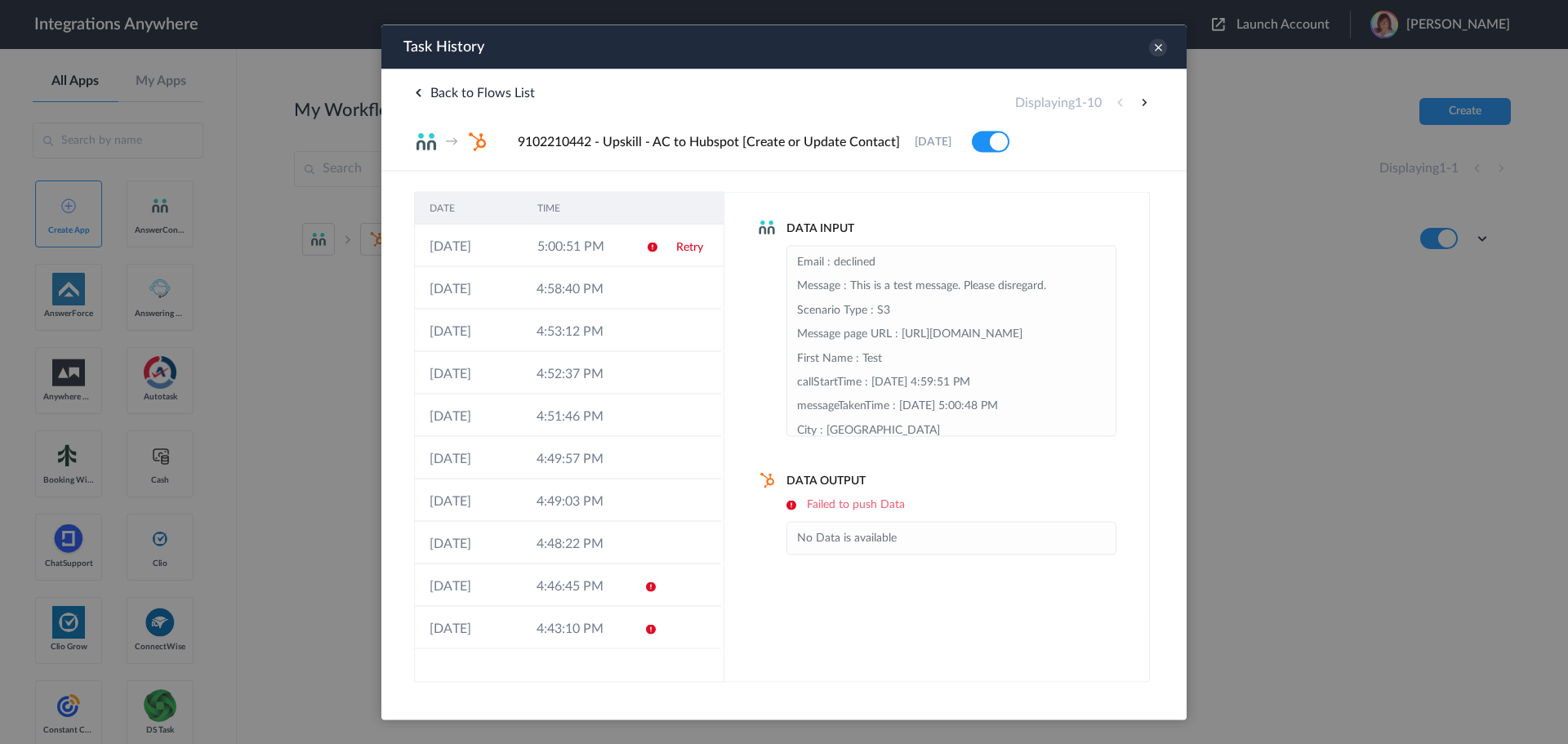
click at [1001, 495] on div "Data Output Failed to push Data No Data is available" at bounding box center [936, 513] width 359 height 82
click at [533, 243] on td "5:00:51 PM" at bounding box center [576, 244] width 108 height 43
click at [952, 500] on h6 "Failed to push Data" at bounding box center [952, 505] width 330 height 14
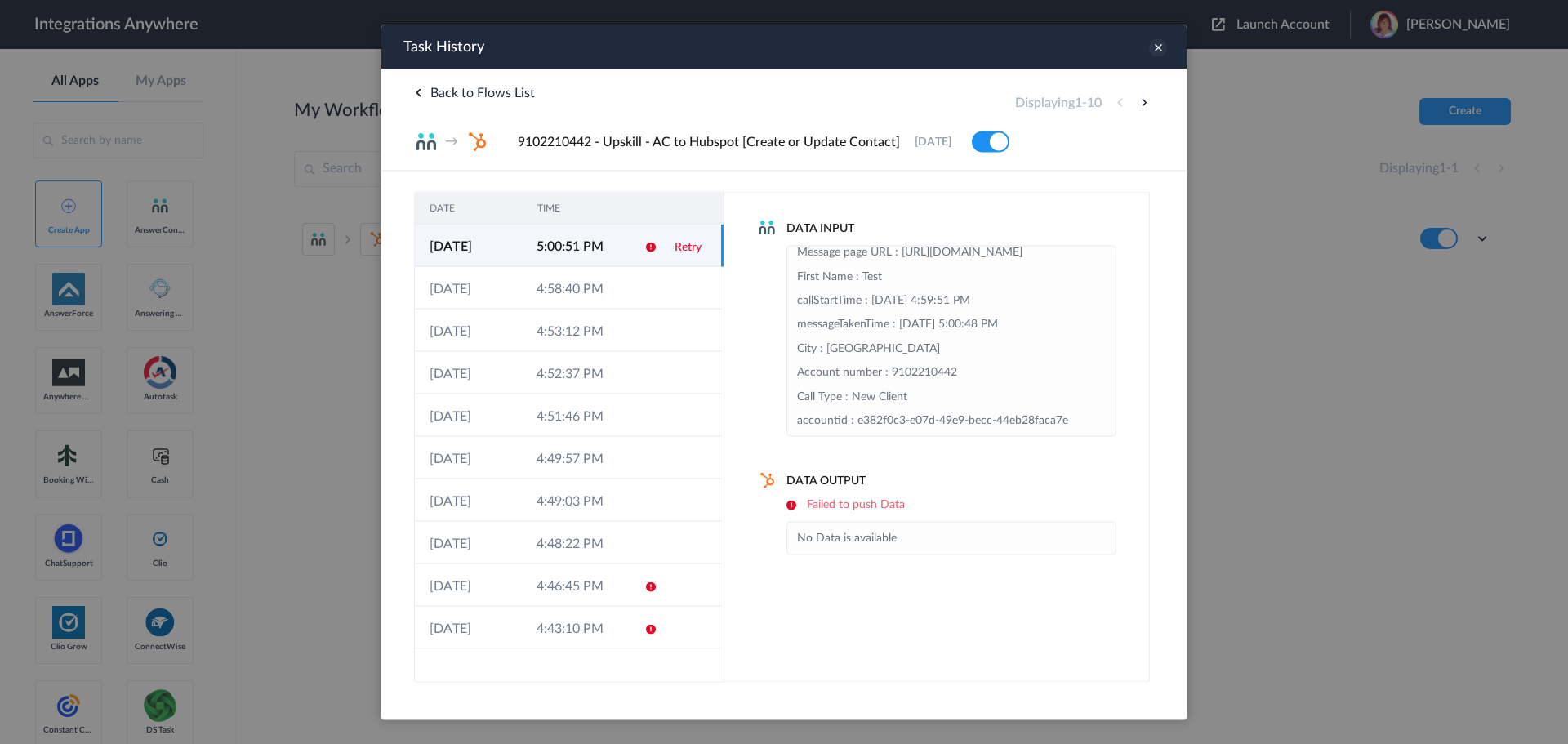
click at [1157, 49] on icon at bounding box center [1158, 47] width 18 height 18
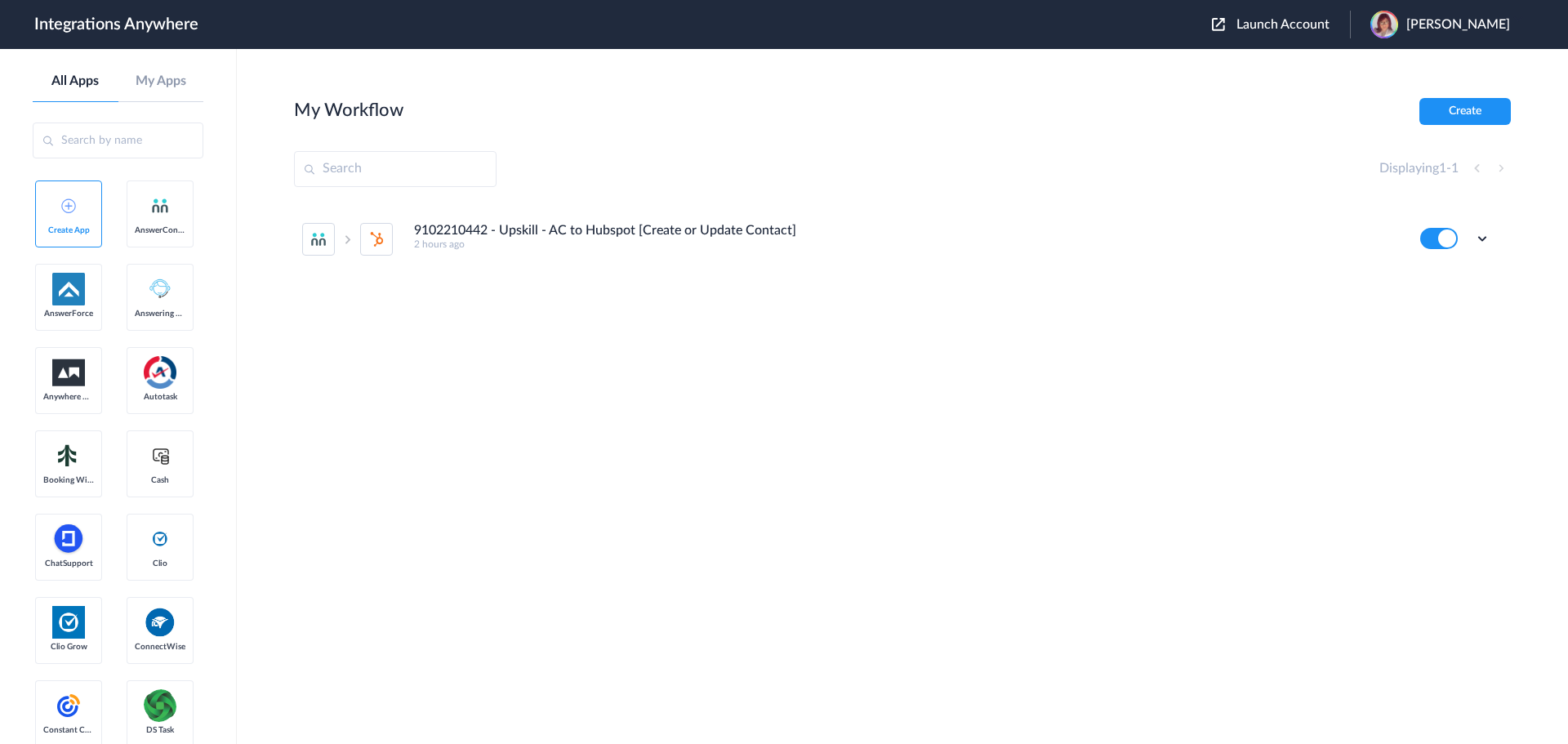
click at [1474, 232] on div "Edit Task history Delete" at bounding box center [1455, 237] width 70 height 21
click at [1487, 233] on icon at bounding box center [1483, 238] width 17 height 17
click at [1430, 274] on link "Edit" at bounding box center [1417, 276] width 40 height 12
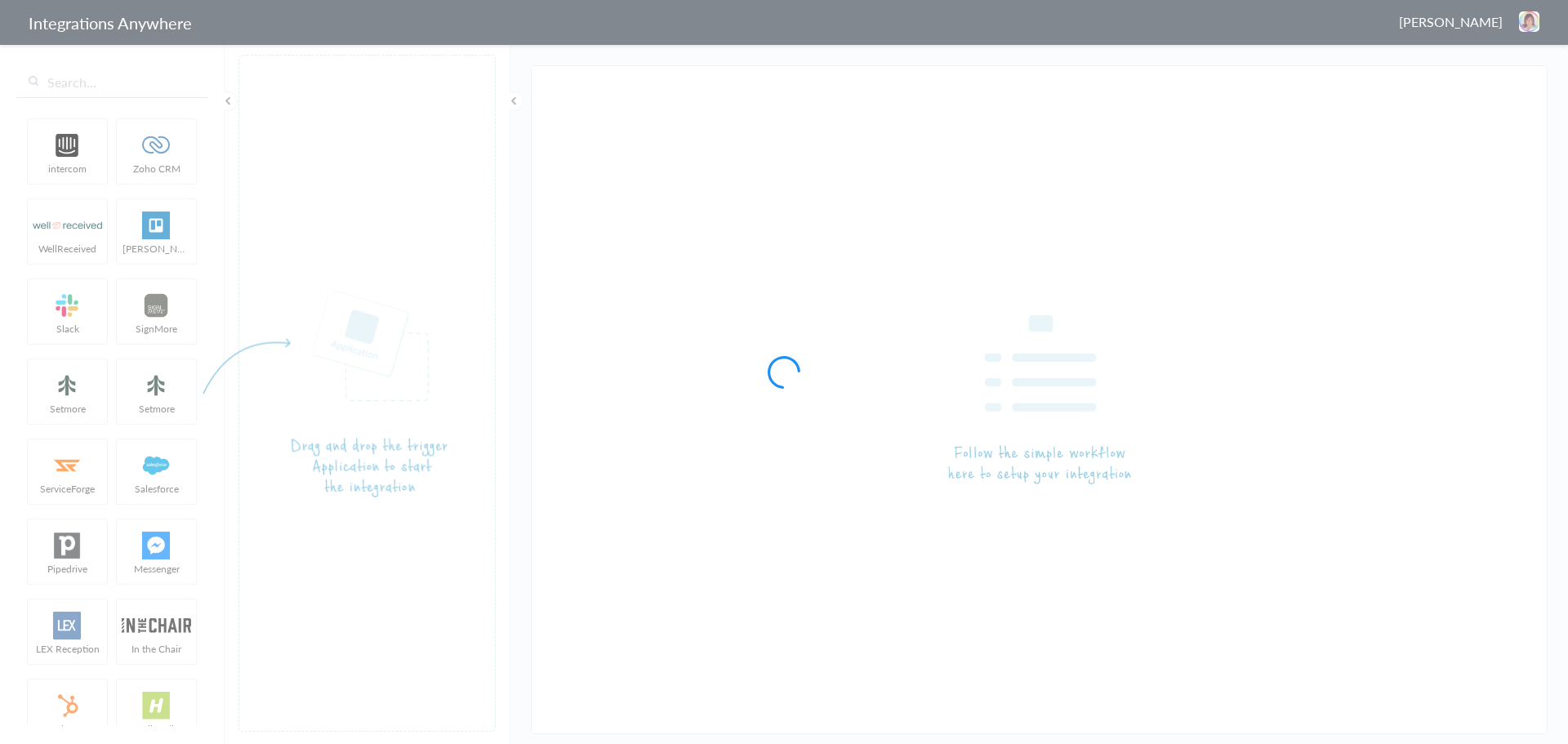
type input "9102210442 - Upskill - AC to Hubspot [Create or Update Contact]"
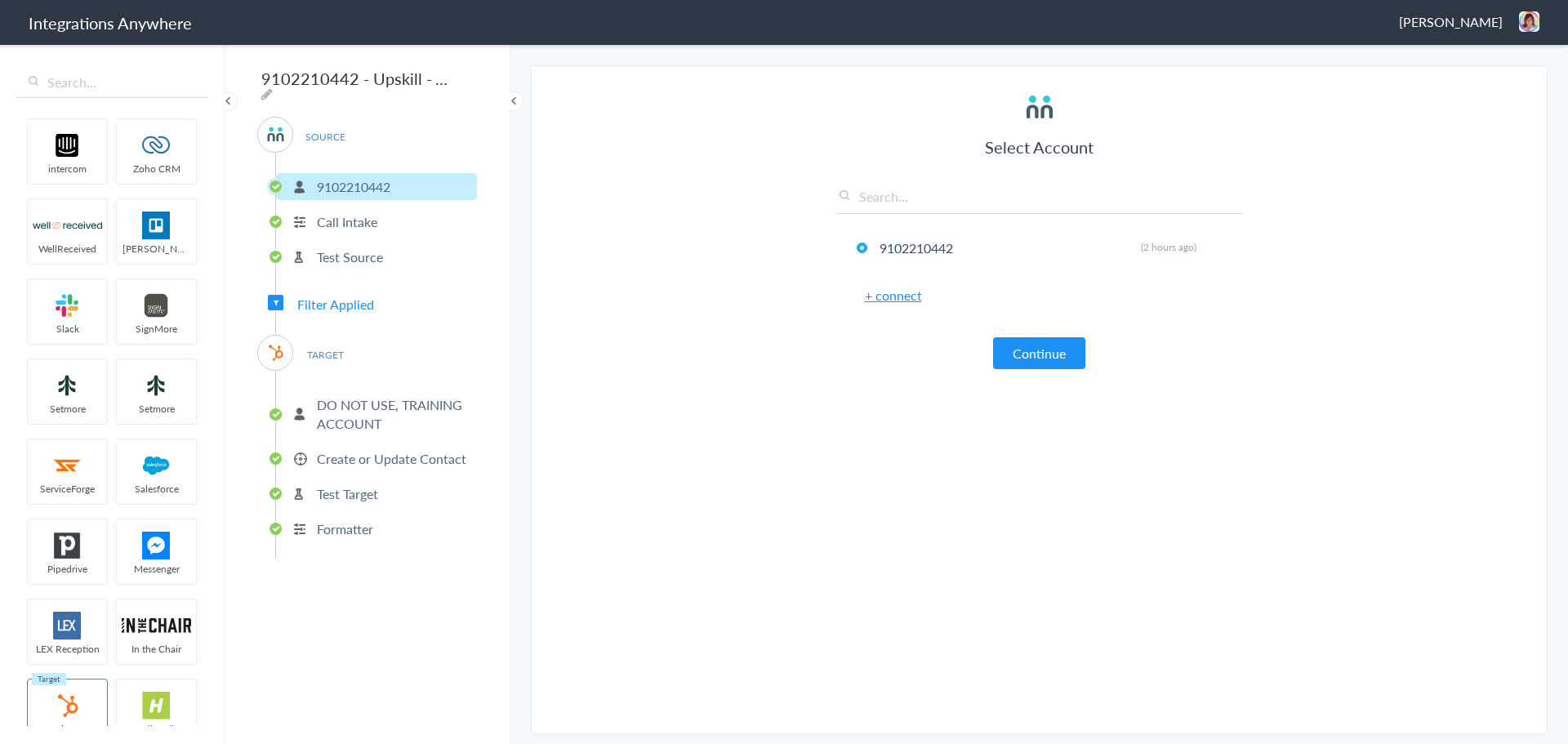
click at [279, 298] on span "Filter Applied" at bounding box center [276, 303] width 16 height 16
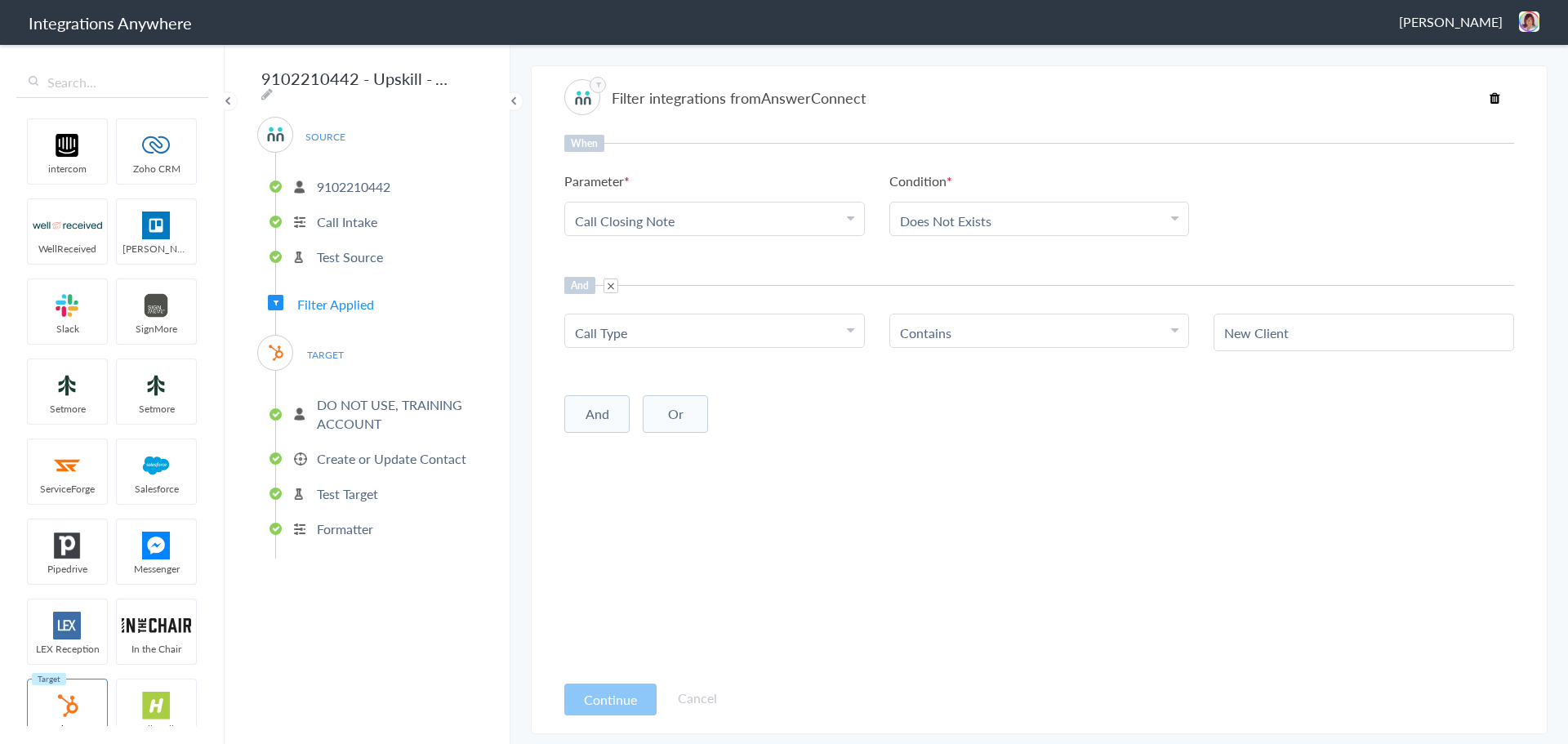
click at [990, 462] on div "When Parameter Choose Parameter Call Closing Note First Name Last Name Email Ph…" at bounding box center [1040, 403] width 950 height 537
click at [1006, 392] on div "And Or Add Filter" at bounding box center [1040, 412] width 950 height 41
click at [1004, 478] on div "When Parameter Choose Parameter Call Closing Note First Name Last Name Email Ph…" at bounding box center [1040, 403] width 950 height 537
click at [593, 701] on button "Continue" at bounding box center [610, 699] width 92 height 32
click at [352, 396] on p "DO NOT USE, TRAINING ACCOUNT" at bounding box center [395, 415] width 156 height 38
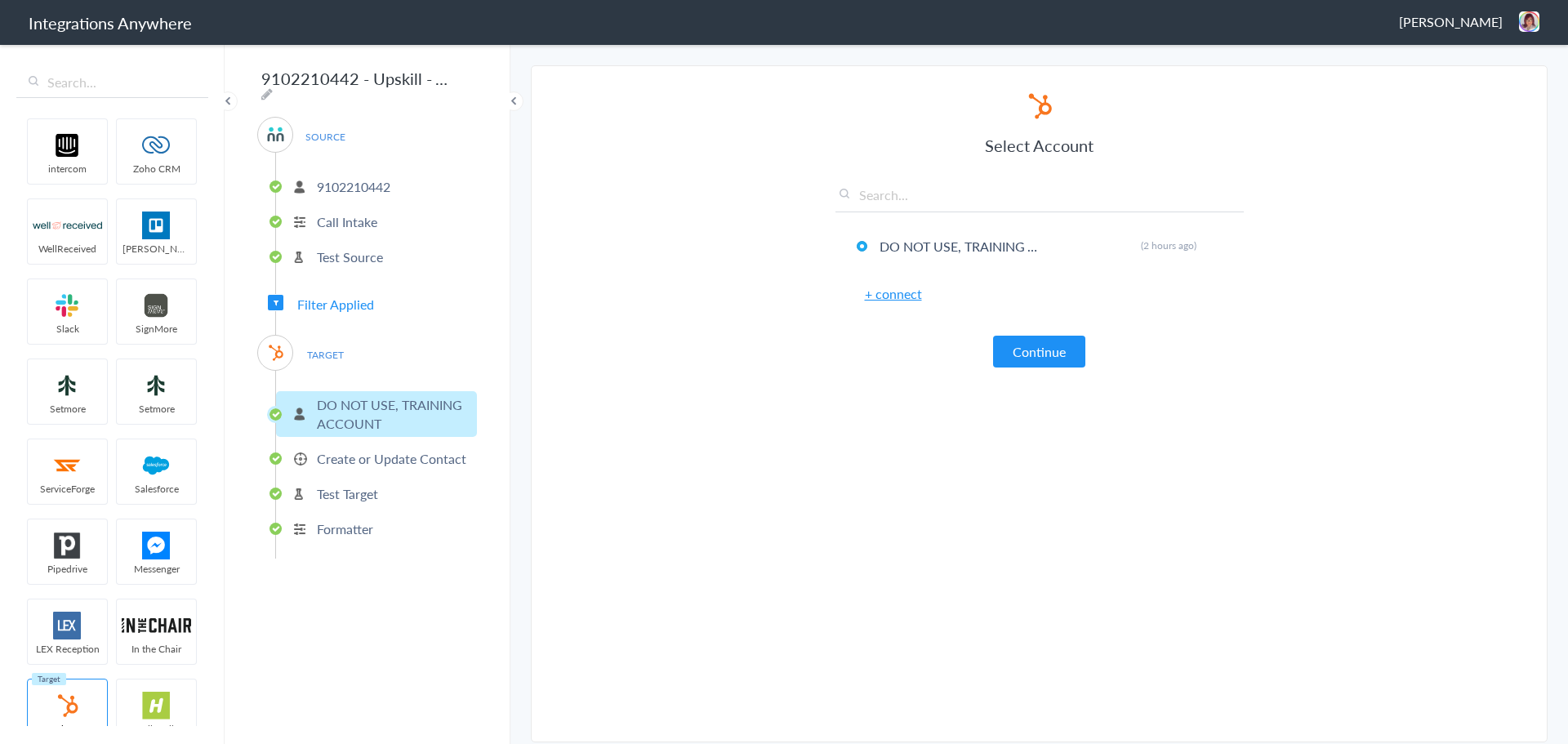
click at [1093, 340] on div "Select Account DO NOT USE, TRAINING ACCOUNT Rename Delete (2 hours ago) + conne…" at bounding box center [1040, 230] width 409 height 277
click at [1063, 341] on button "Continue" at bounding box center [1039, 351] width 92 height 32
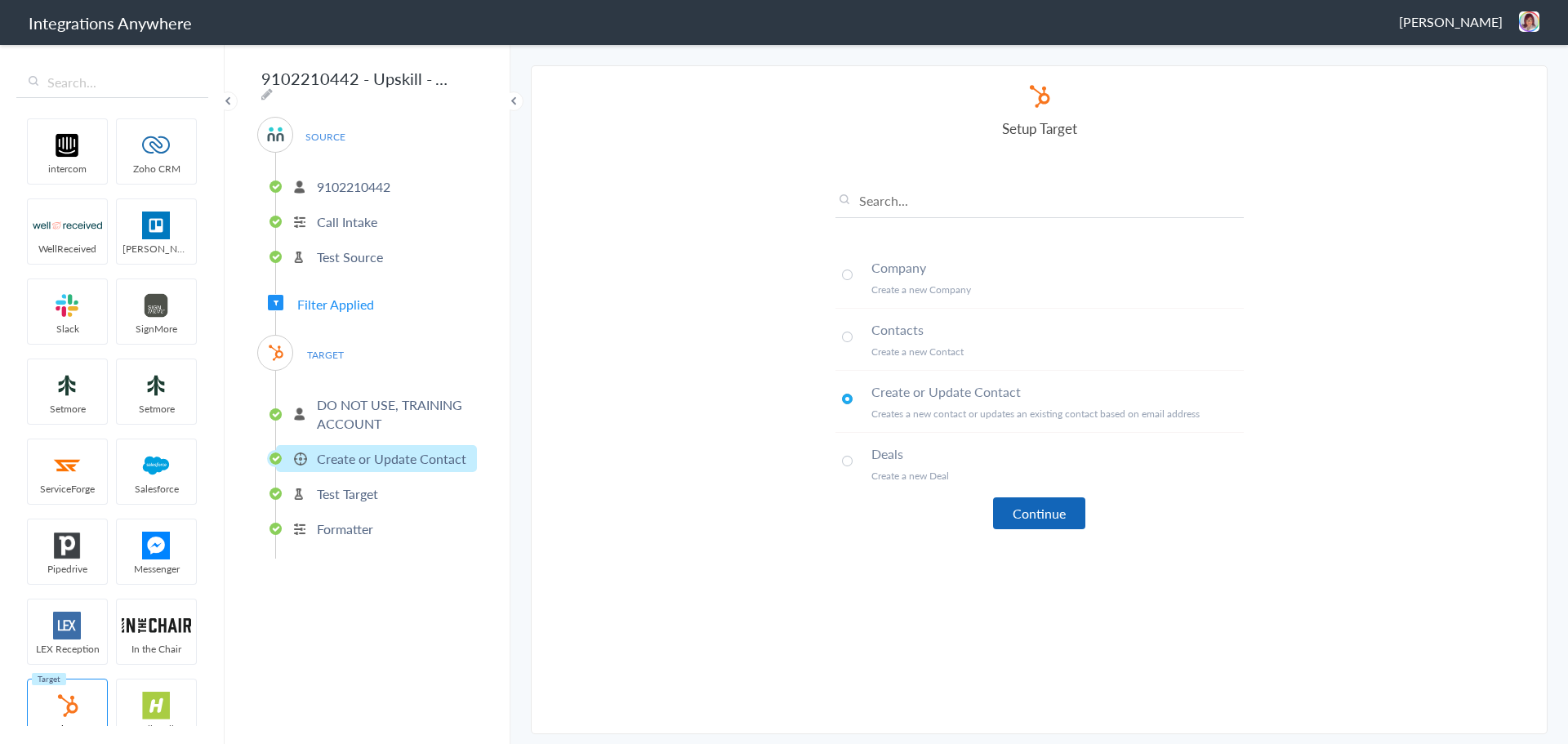
click at [1058, 504] on button "Continue" at bounding box center [1039, 513] width 92 height 32
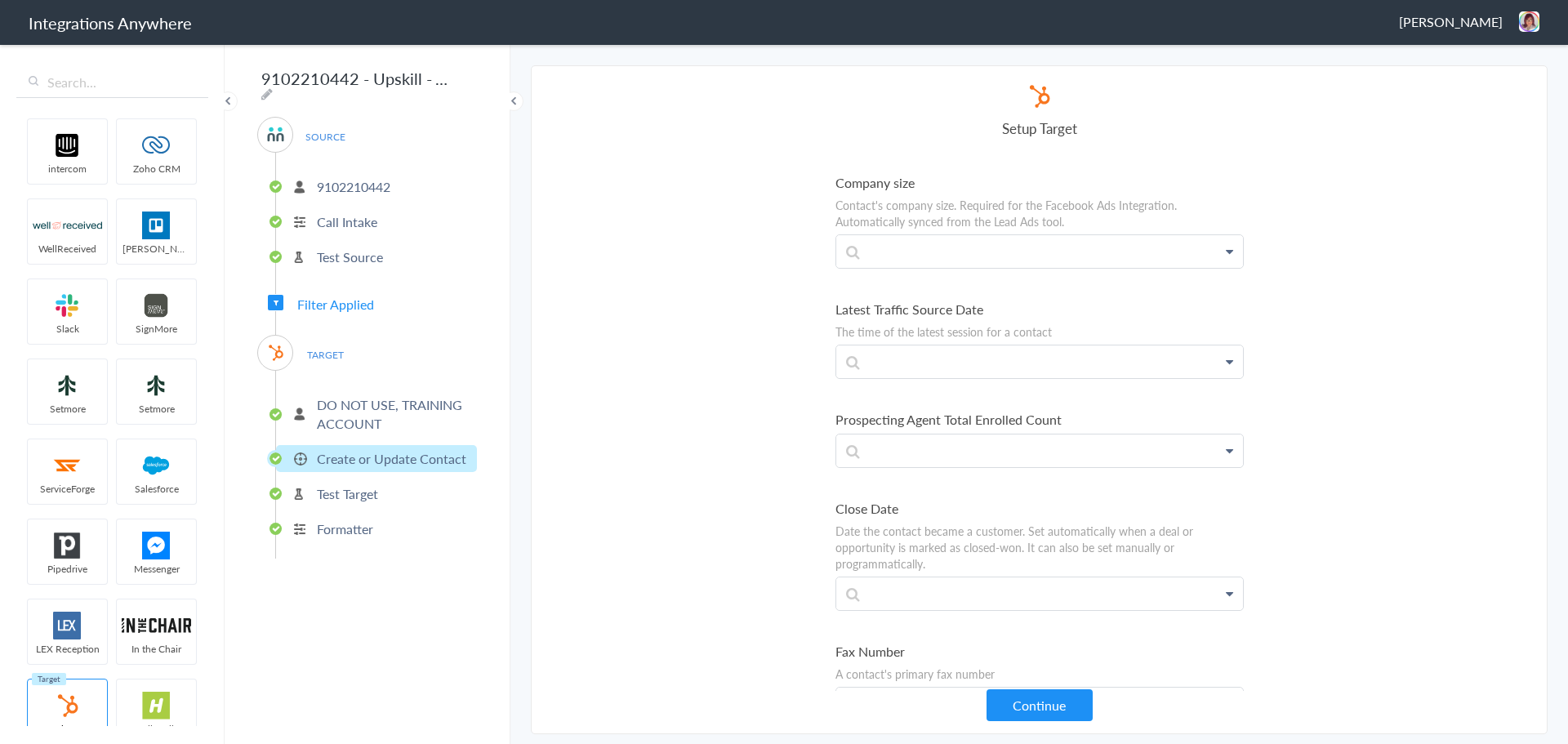
scroll to position [7006, 0]
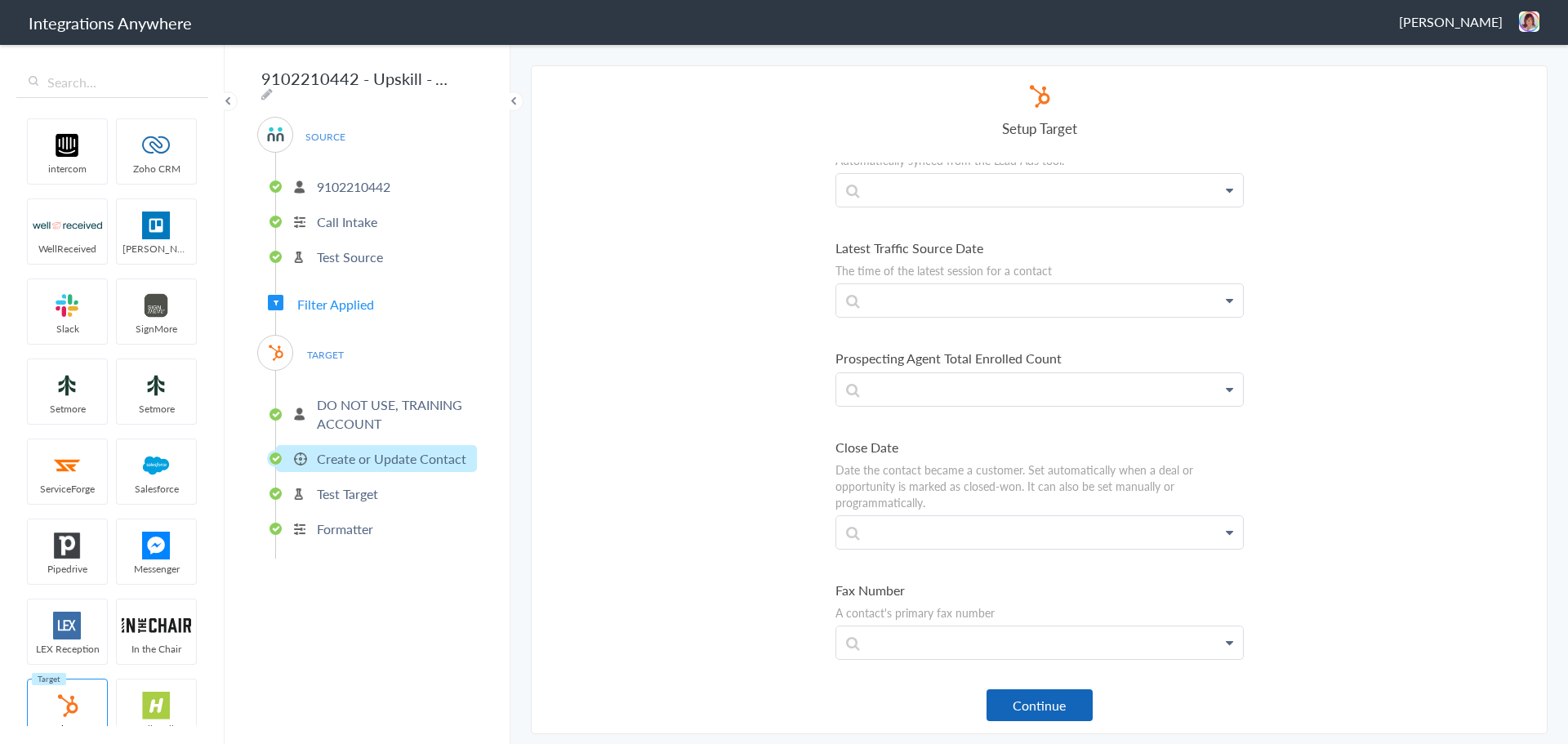
click at [1037, 710] on button "Continue" at bounding box center [1040, 705] width 106 height 32
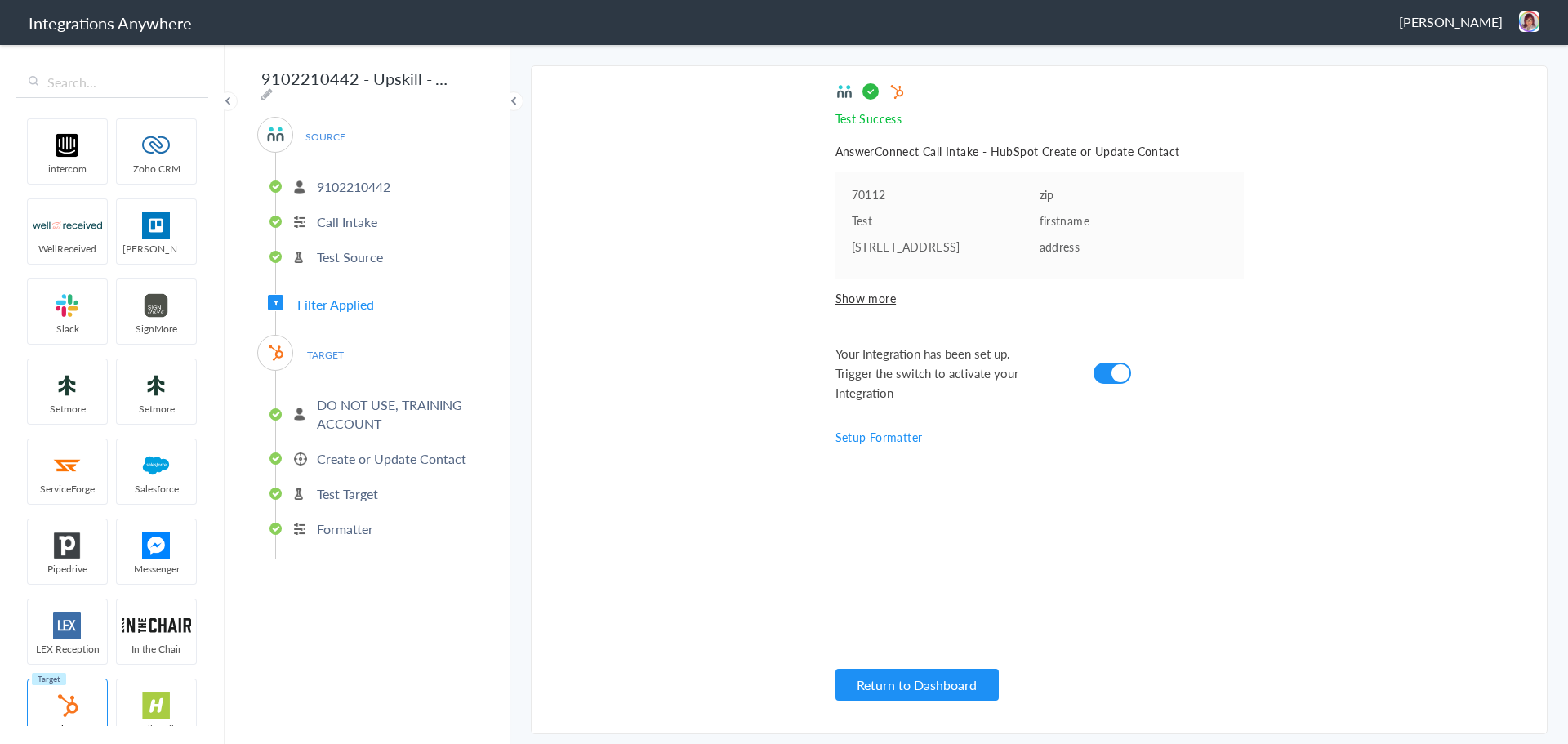
click at [964, 201] on pre "70112" at bounding box center [946, 194] width 188 height 17
click at [931, 210] on ul "70112 zip Test firstname 100 fake street address" at bounding box center [1040, 225] width 409 height 108
drag, startPoint x: 853, startPoint y: 172, endPoint x: 1092, endPoint y: 246, distance: 250.2
click at [1092, 246] on ul "70112 zip Test firstname 100 fake street address" at bounding box center [1040, 225] width 409 height 108
click at [1092, 246] on p "address" at bounding box center [1134, 246] width 188 height 17
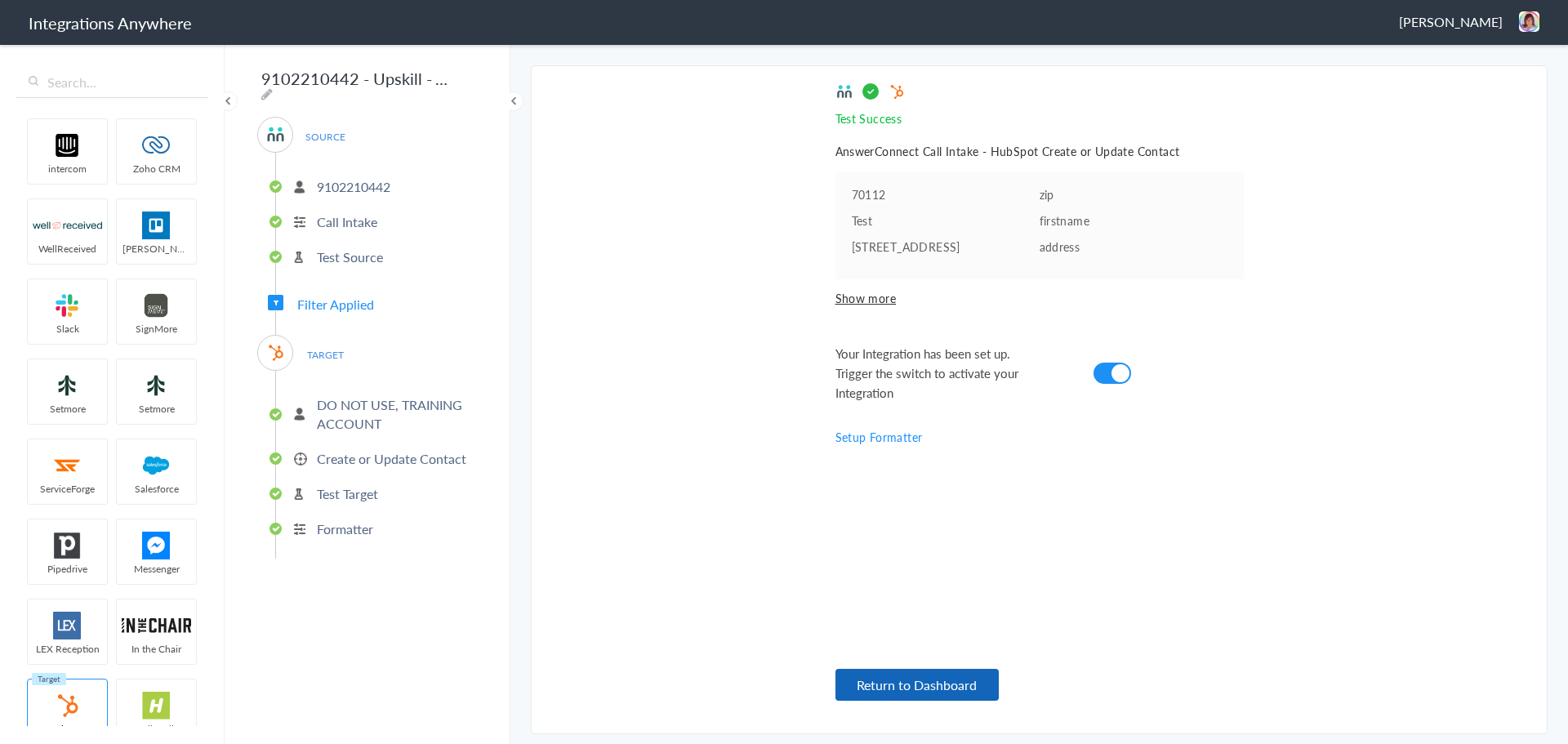
click at [926, 690] on button "Return to Dashboard" at bounding box center [917, 685] width 163 height 32
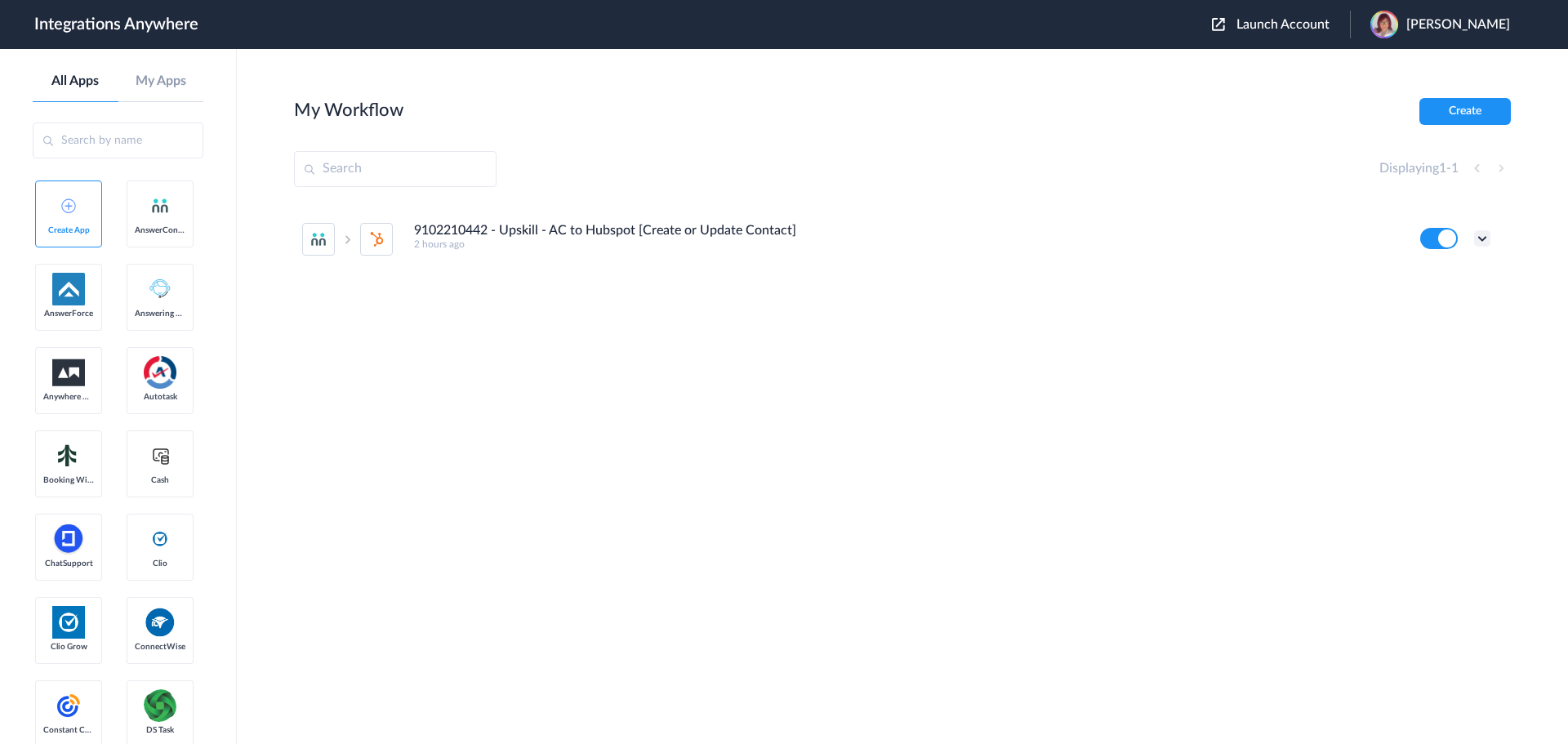
click at [1489, 236] on icon at bounding box center [1483, 238] width 17 height 17
click at [1437, 297] on li "Task history" at bounding box center [1437, 307] width 106 height 31
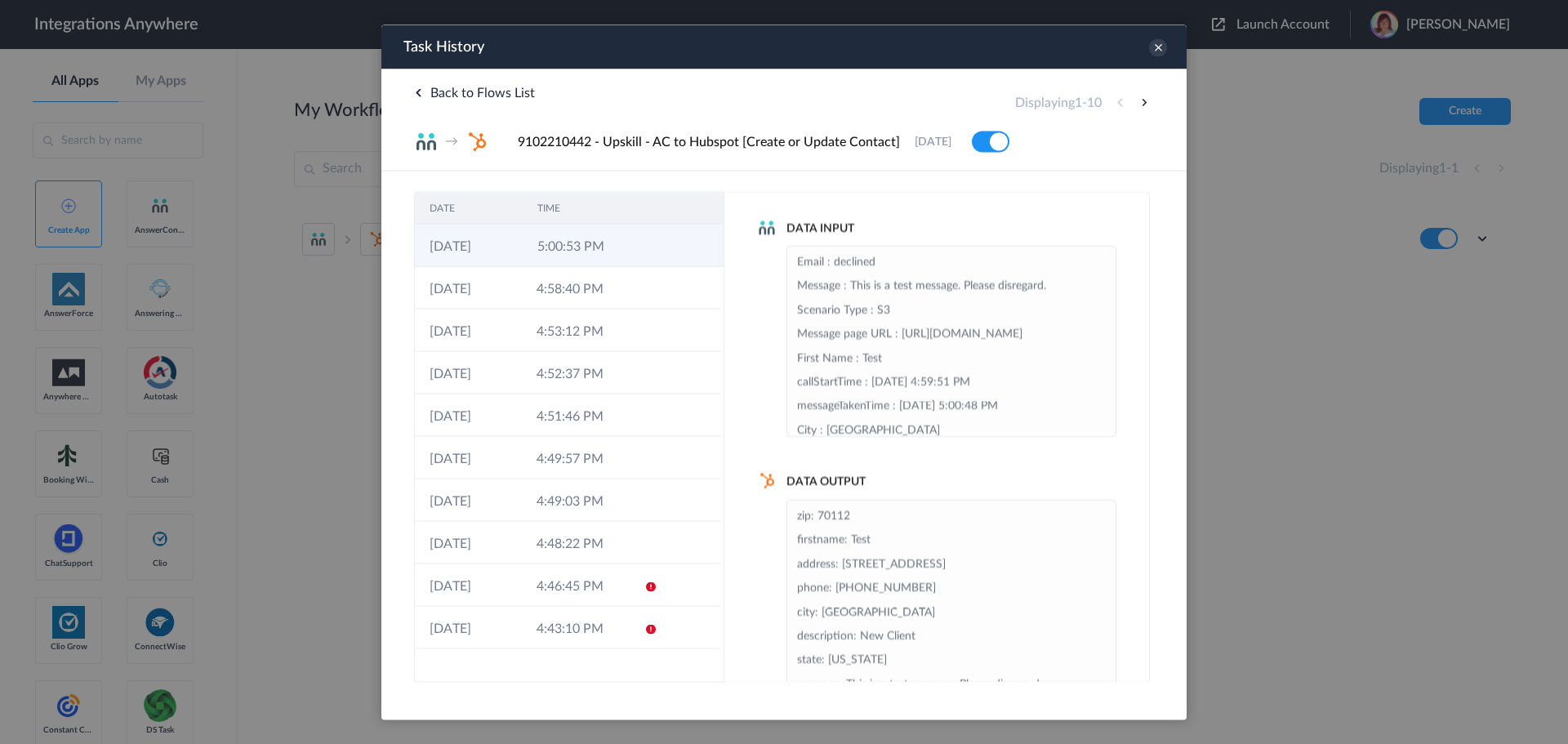
click at [608, 252] on td "5:00:53 PM" at bounding box center [576, 244] width 108 height 43
click at [902, 315] on li "Email : declined Message : This is a test message. Please disregard. Scenario T…" at bounding box center [952, 502] width 309 height 504
click at [1160, 53] on icon at bounding box center [1158, 47] width 18 height 18
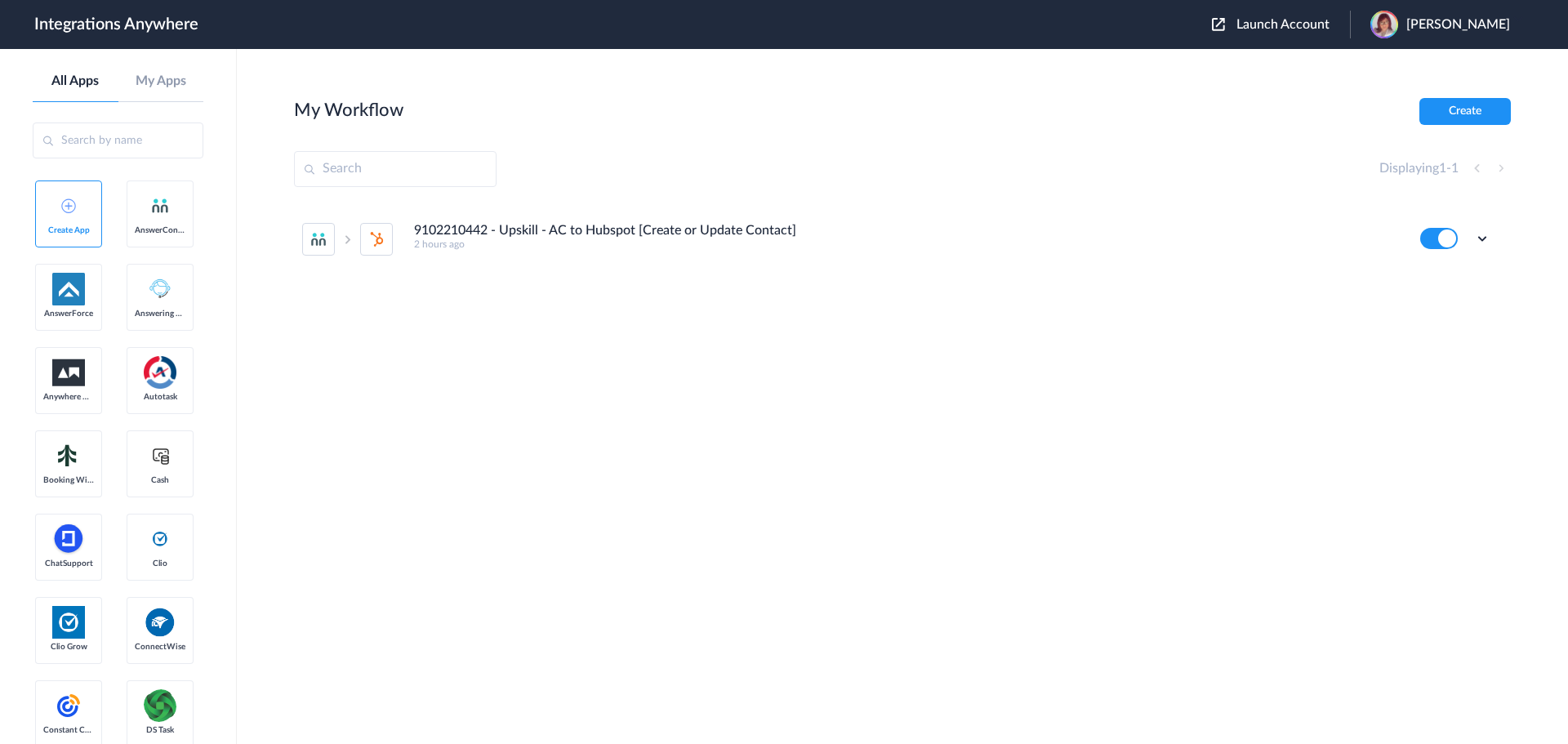
click at [695, 400] on div "9102210442 - Upskill - AC to Hubspot [Create or Update Contact] 2 hours ago Edi…" at bounding box center [902, 326] width 1217 height 245
click at [926, 507] on section "My Workflow Create Displaying 1 - 1 9102210442 - Upskill - AC to Hubspot [Creat…" at bounding box center [902, 445] width 1217 height 696
click at [793, 382] on div "9102210442 - Upskill - AC to Hubspot [Create or Update Contact] 2 hours ago Edi…" at bounding box center [902, 326] width 1217 height 245
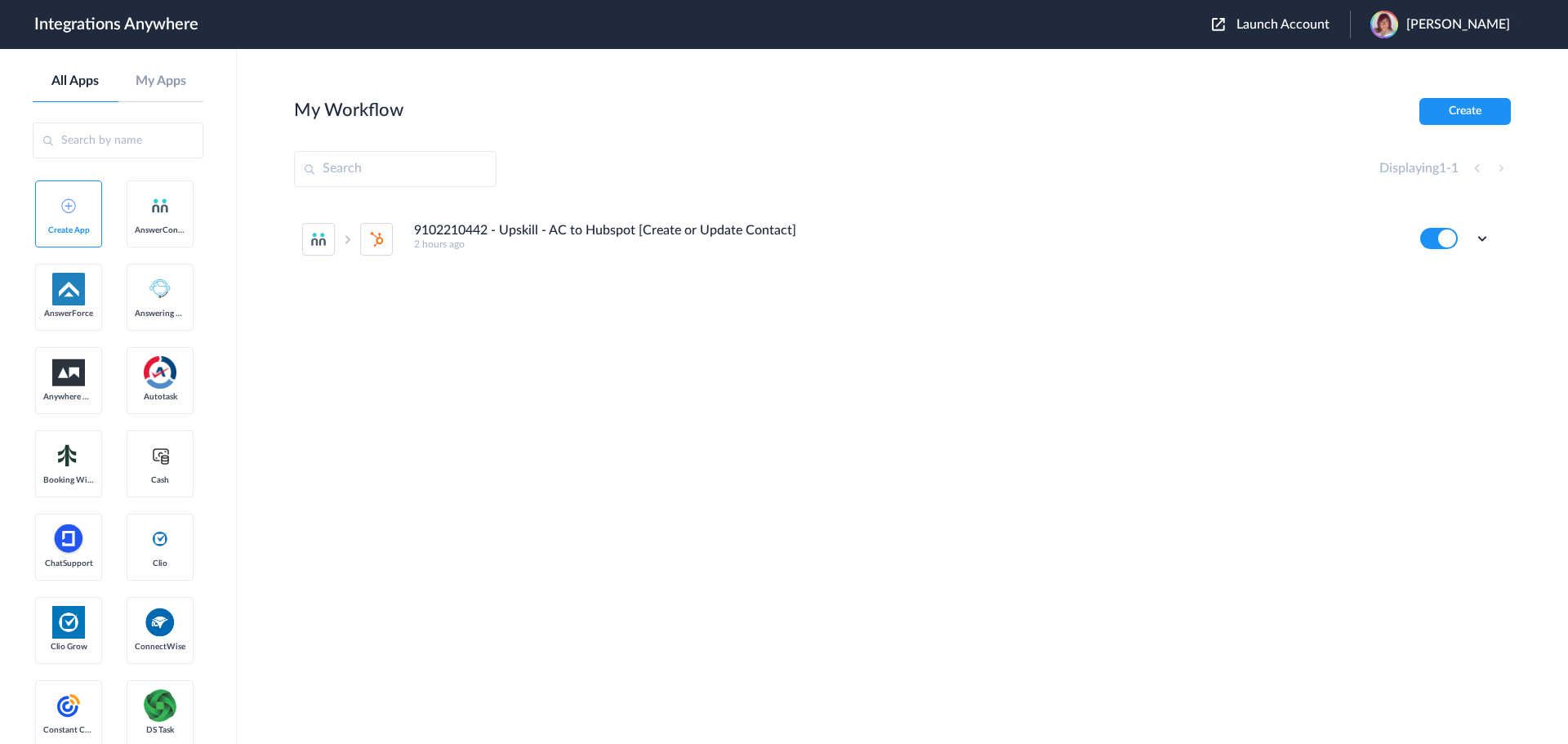
click at [1348, 431] on div "9102210442 - Upskill - AC to Hubspot [Create or Update Contact] 2 hours ago Edi…" at bounding box center [902, 326] width 1217 height 245
